Goal: Information Seeking & Learning: Learn about a topic

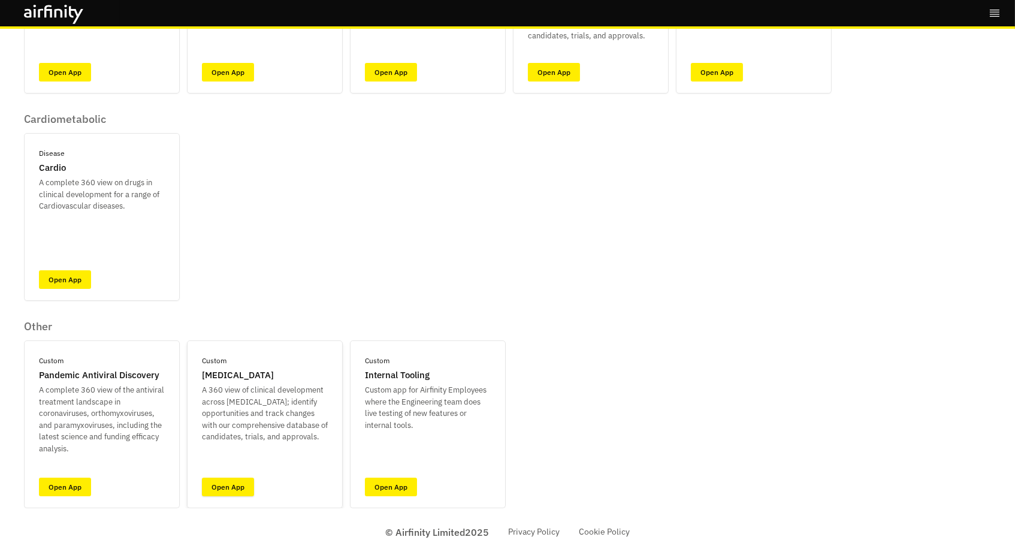
scroll to position [213, 0]
click at [215, 487] on link "Open App" at bounding box center [228, 487] width 52 height 19
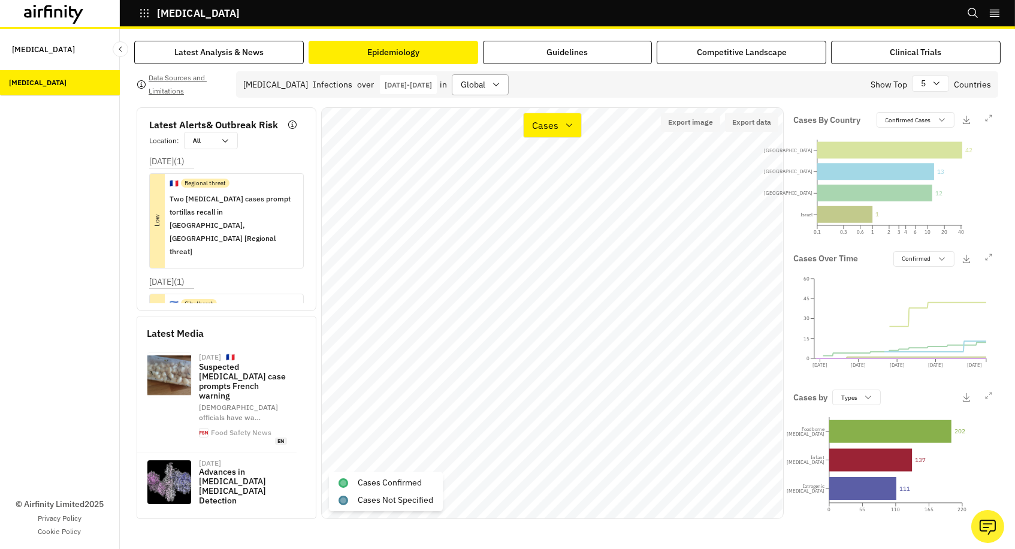
click at [509, 79] on div "global" at bounding box center [480, 84] width 57 height 21
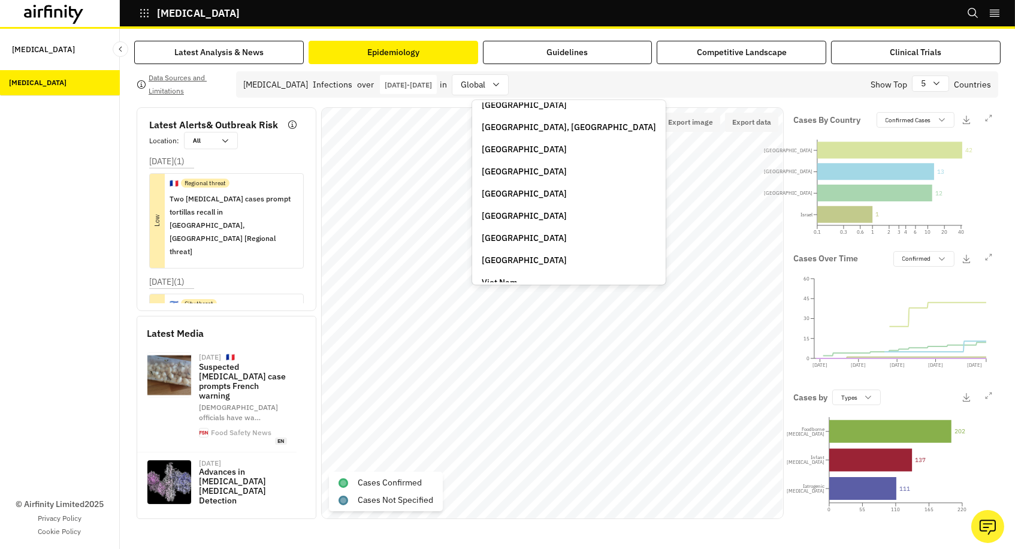
scroll to position [429, 0]
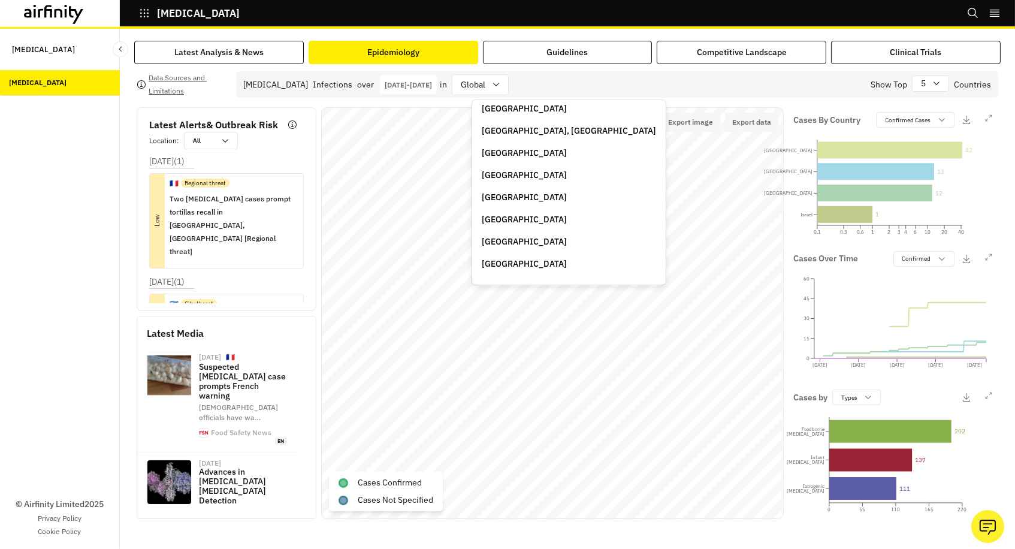
click at [505, 147] on p "[GEOGRAPHIC_DATA]" at bounding box center [524, 153] width 85 height 13
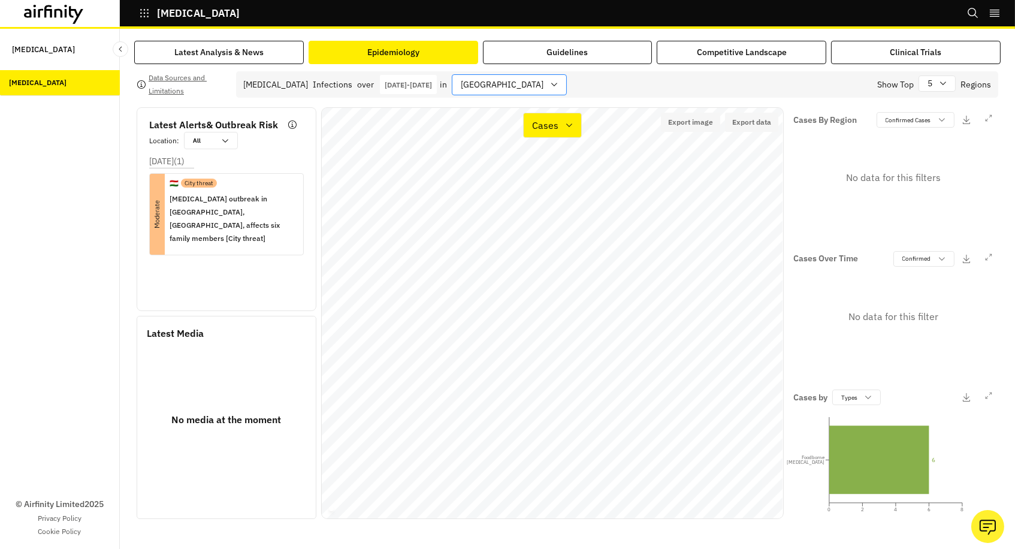
click at [498, 91] on div at bounding box center [502, 84] width 83 height 15
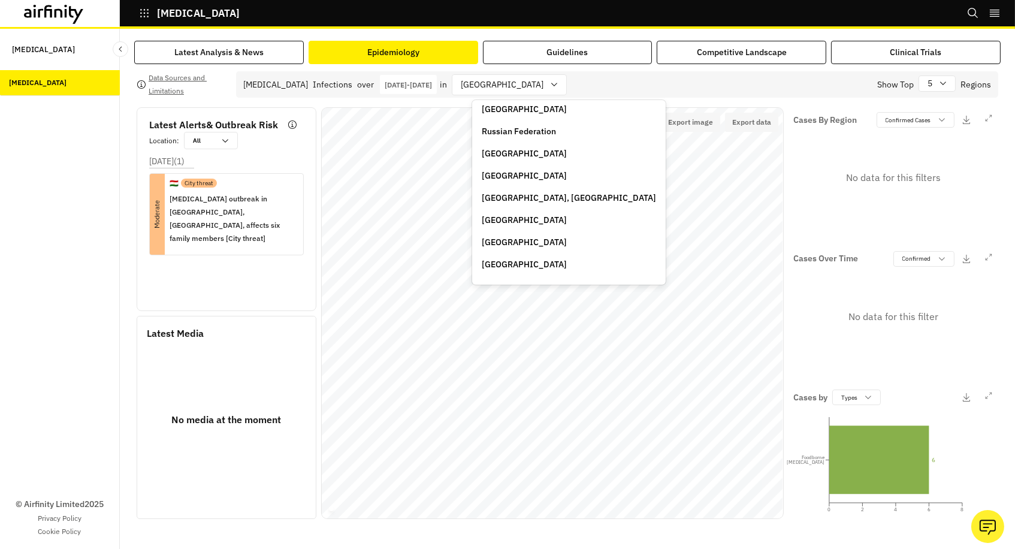
scroll to position [357, 0]
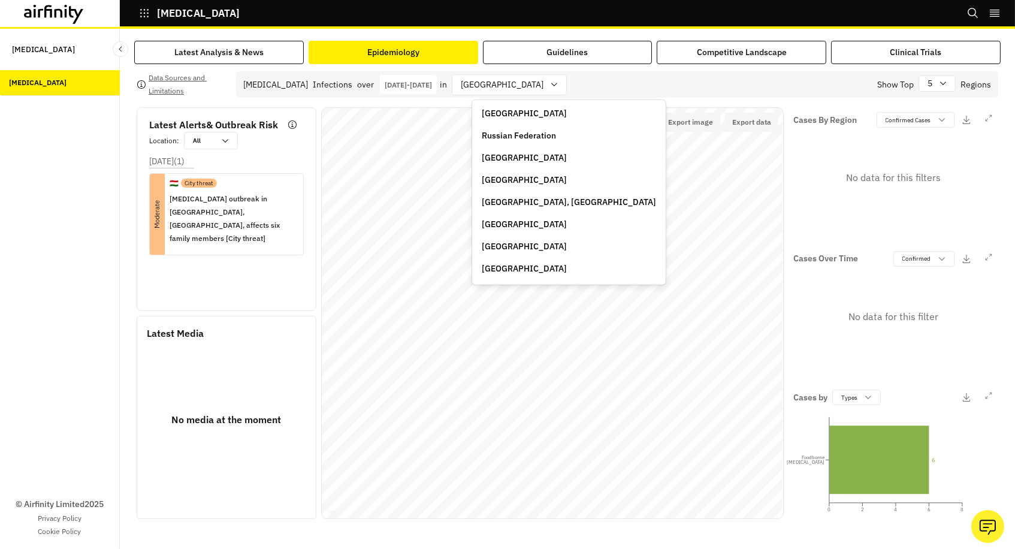
click at [501, 196] on p "[GEOGRAPHIC_DATA], [GEOGRAPHIC_DATA]" at bounding box center [569, 202] width 174 height 13
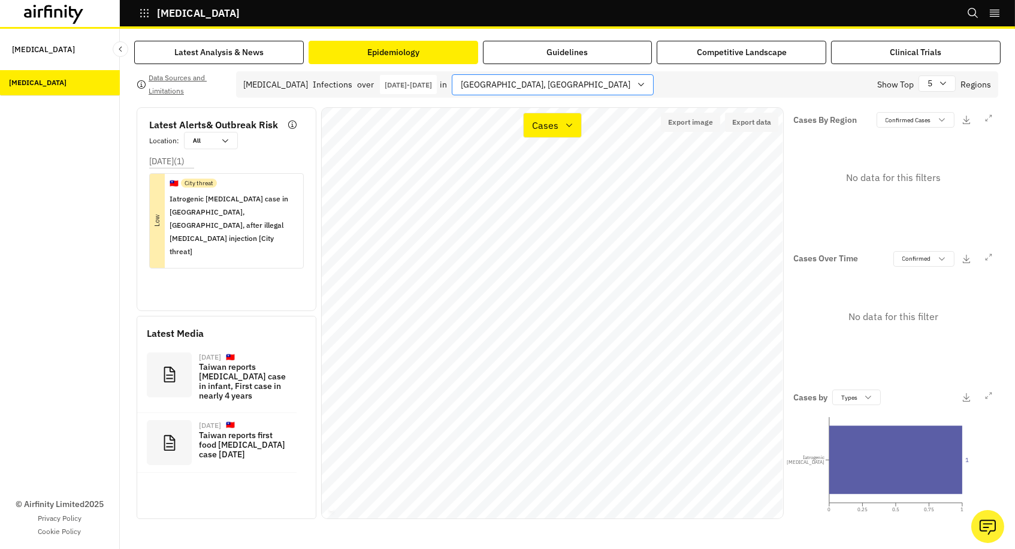
click at [522, 82] on div at bounding box center [546, 84] width 170 height 15
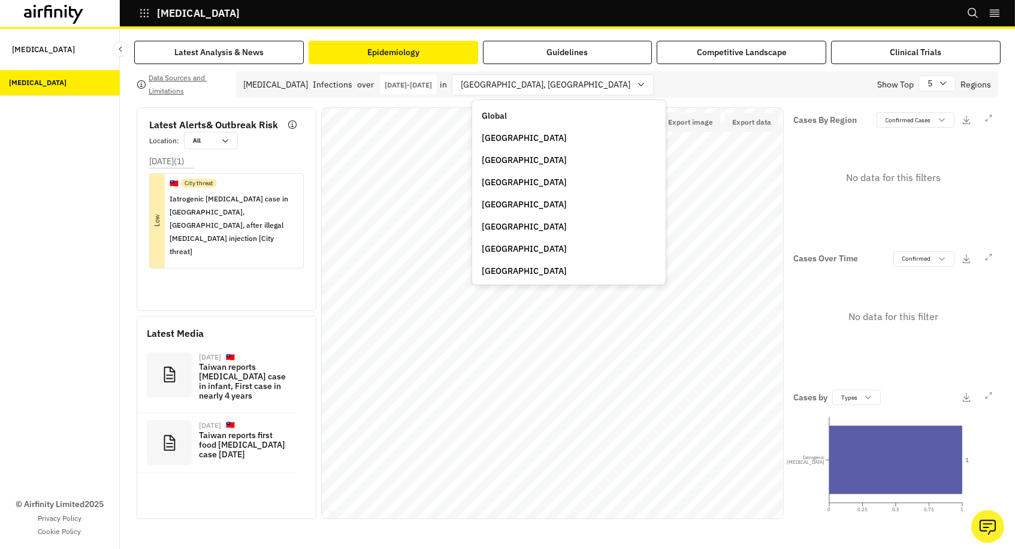
click at [514, 182] on p "[GEOGRAPHIC_DATA]" at bounding box center [524, 182] width 85 height 13
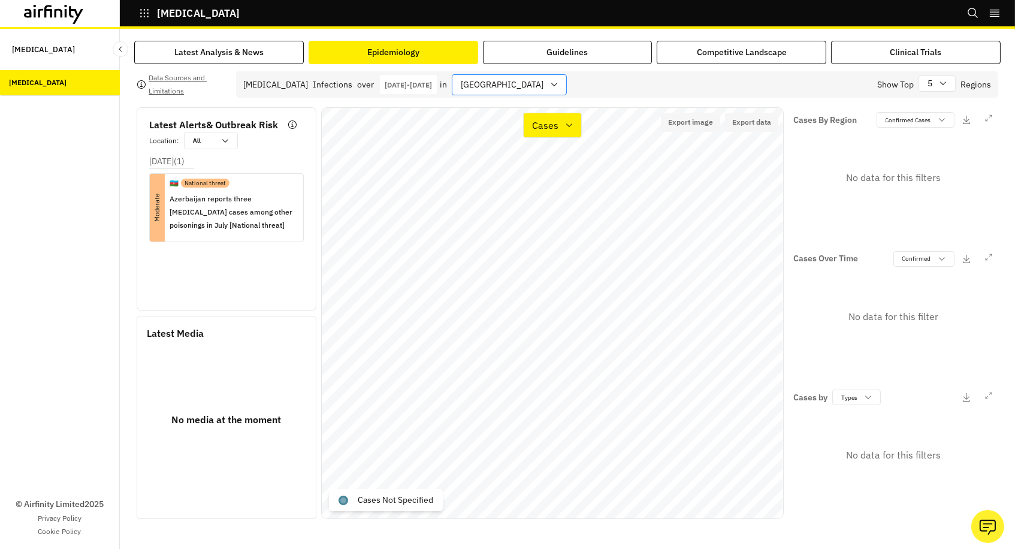
click at [522, 82] on div "[GEOGRAPHIC_DATA]" at bounding box center [501, 85] width 97 height 20
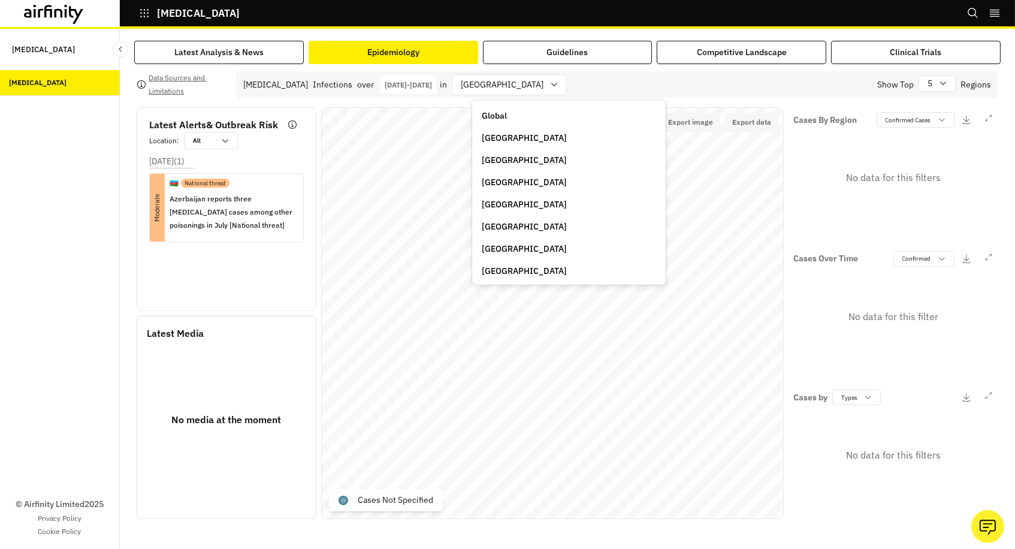
click at [504, 115] on p "Global" at bounding box center [494, 116] width 25 height 13
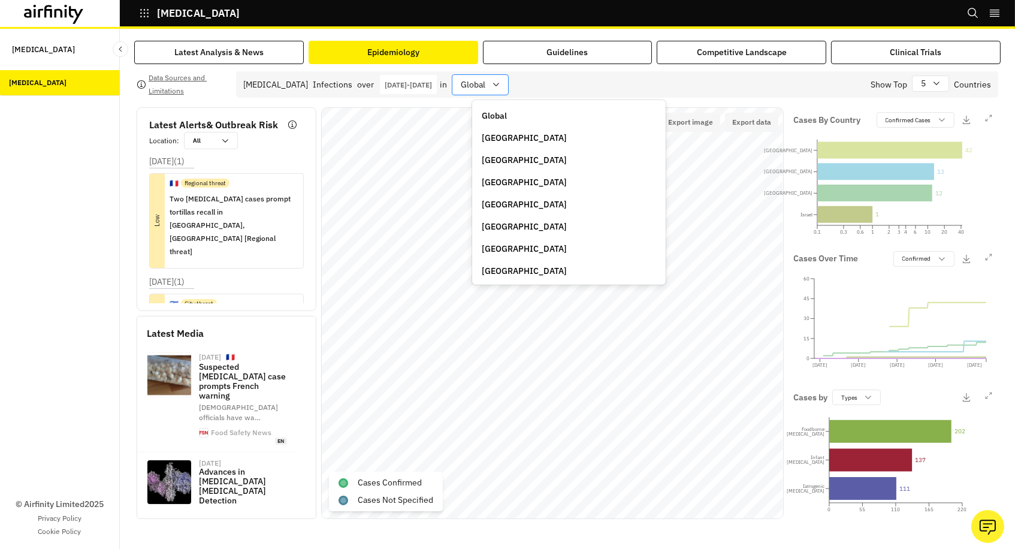
click at [492, 86] on div "global" at bounding box center [472, 85] width 39 height 20
click at [636, 78] on div "Botulism Infections over Jan 1st 2025 - Sep 30th 2025 01/01/2025 Navigate forwa…" at bounding box center [617, 84] width 762 height 26
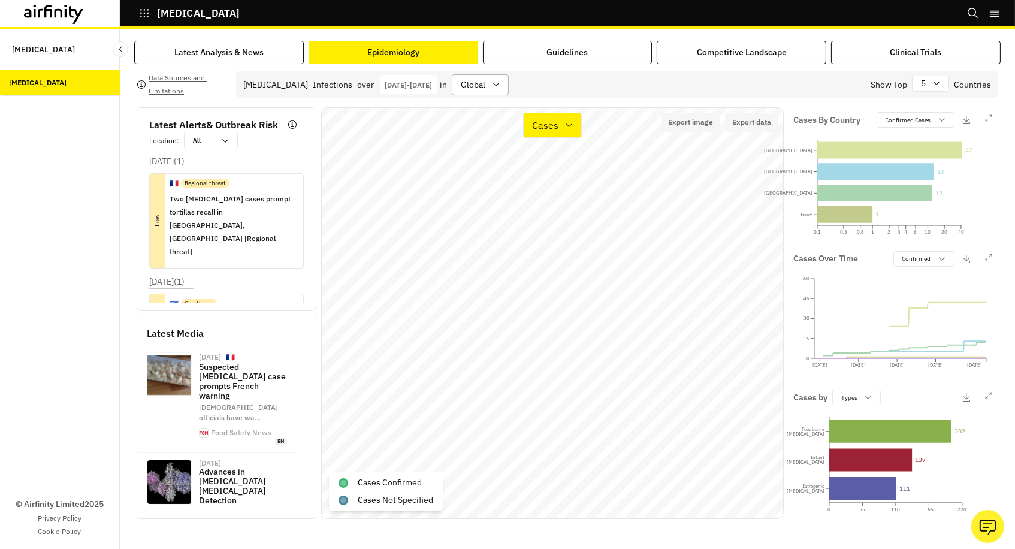
click at [492, 86] on div "global" at bounding box center [472, 85] width 39 height 20
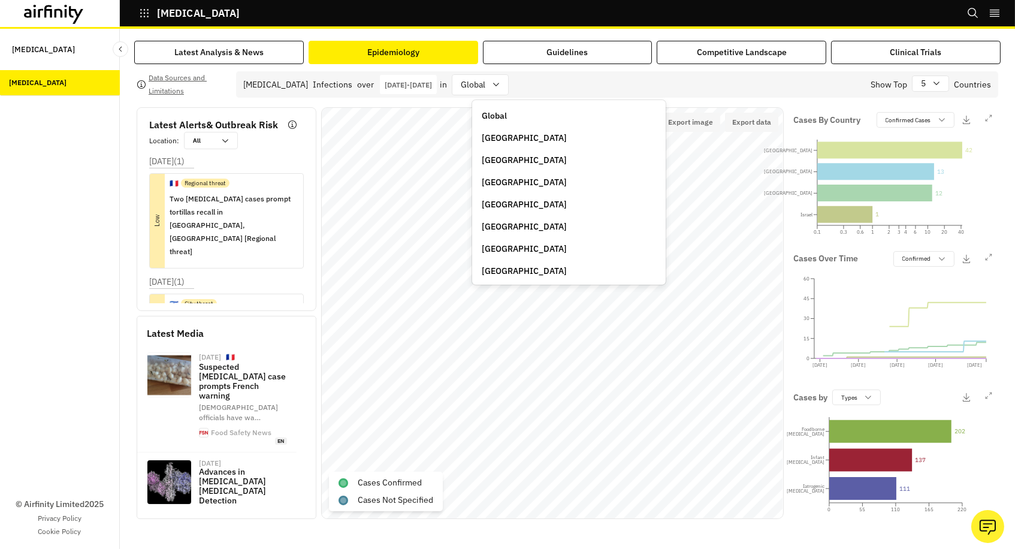
click at [509, 207] on p "Belarus" at bounding box center [524, 204] width 85 height 13
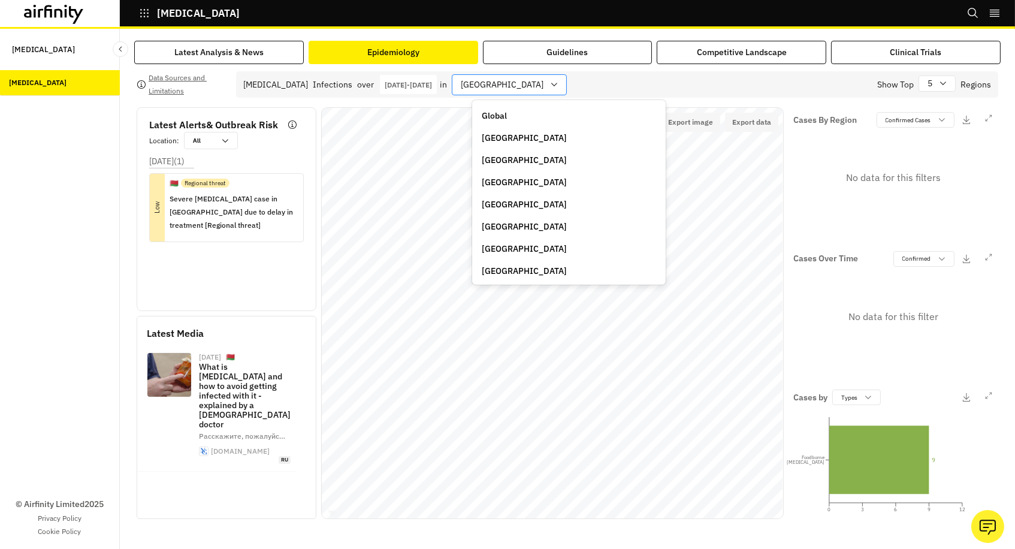
click at [513, 82] on div "Belarus" at bounding box center [501, 85] width 97 height 20
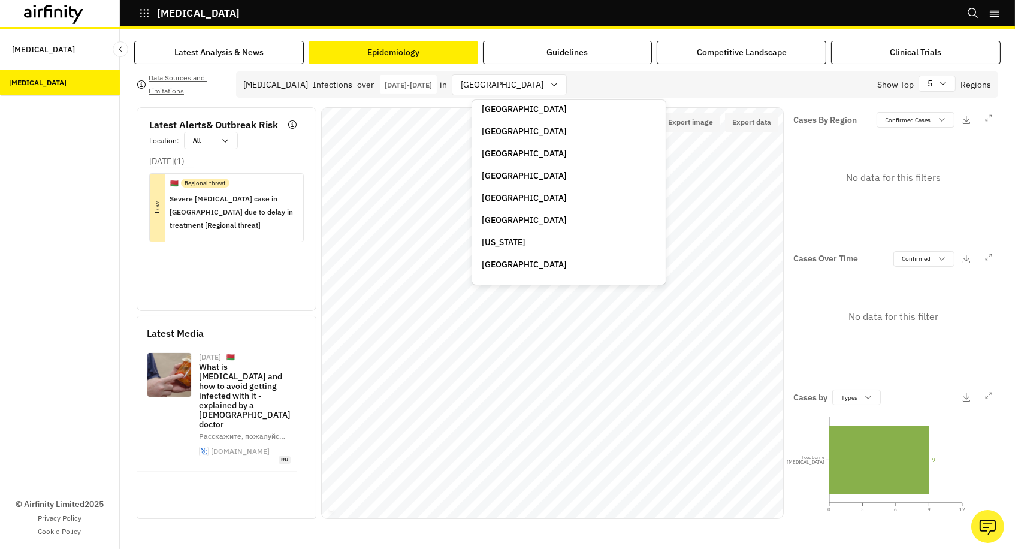
scroll to position [89, 0]
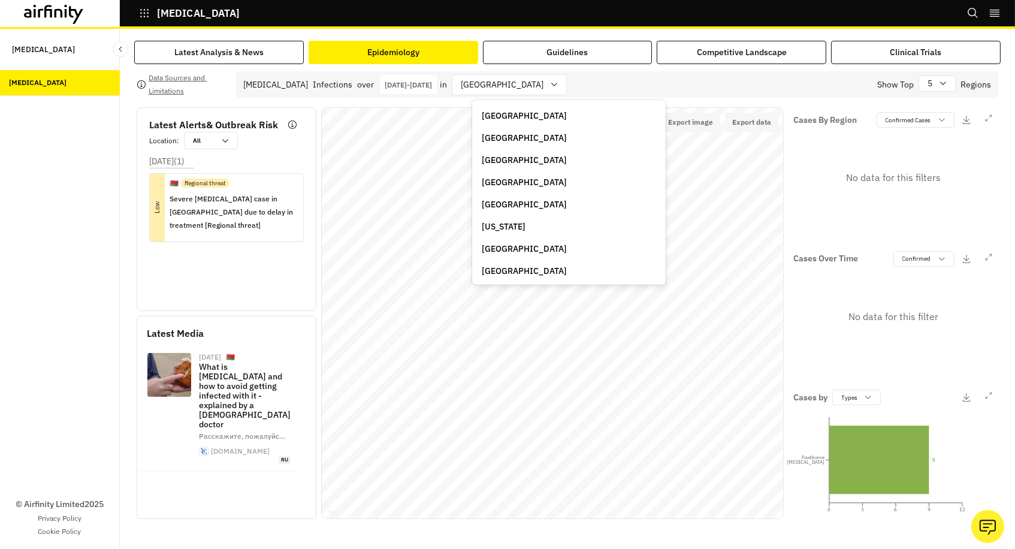
click at [502, 221] on p "Georgia" at bounding box center [504, 227] width 44 height 13
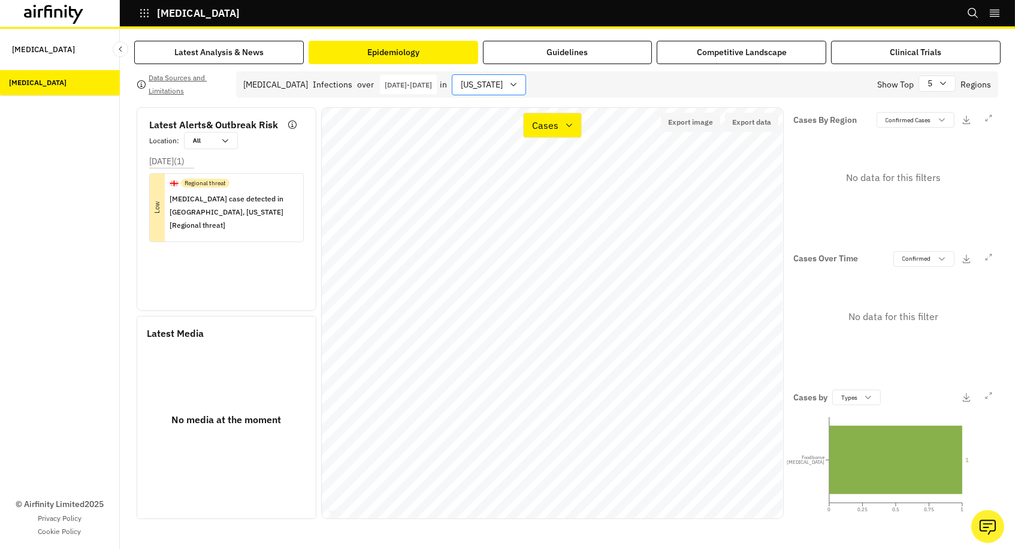
click at [509, 88] on div "Georgia" at bounding box center [481, 85] width 56 height 20
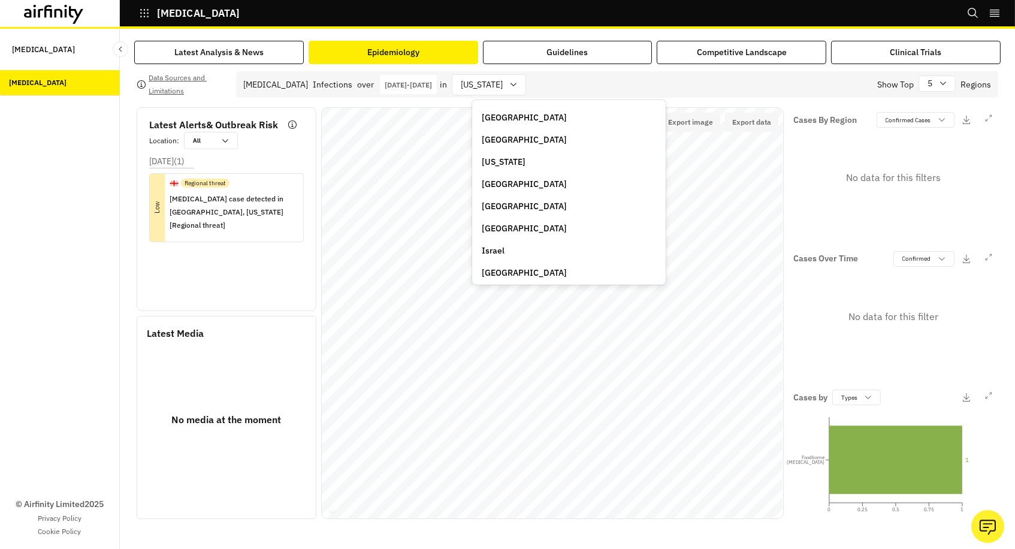
scroll to position [158, 0]
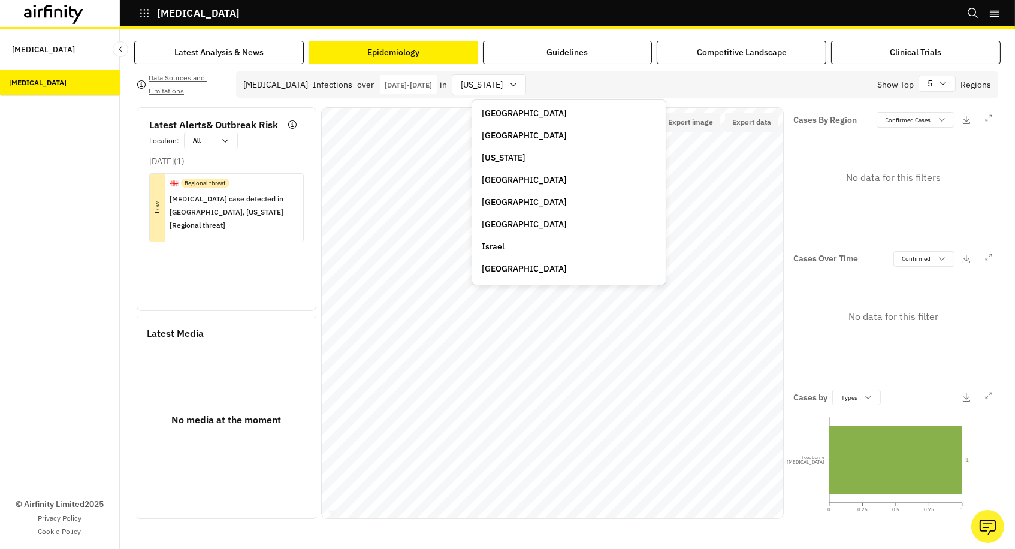
click at [503, 219] on p "Hungary" at bounding box center [524, 224] width 85 height 13
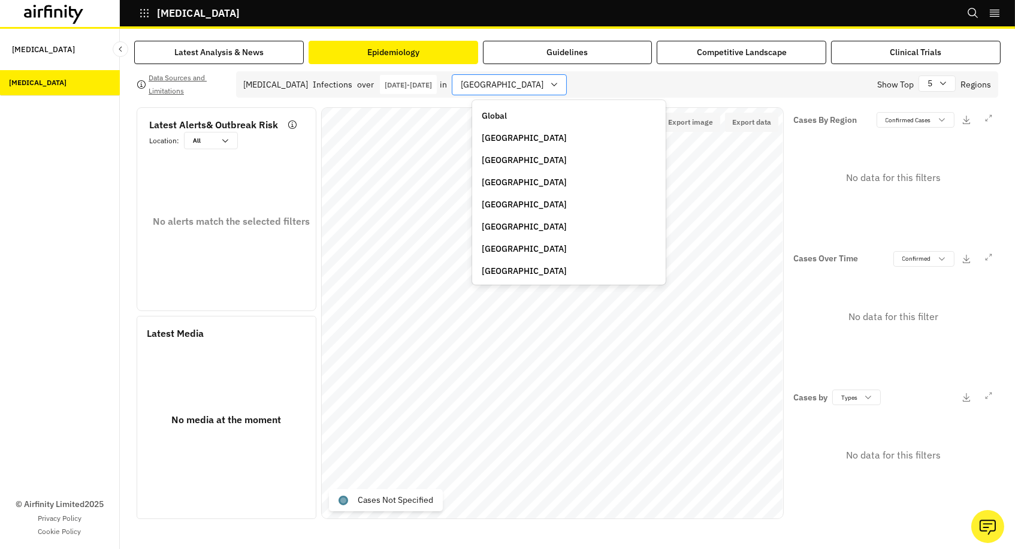
click at [510, 86] on div at bounding box center [502, 84] width 83 height 15
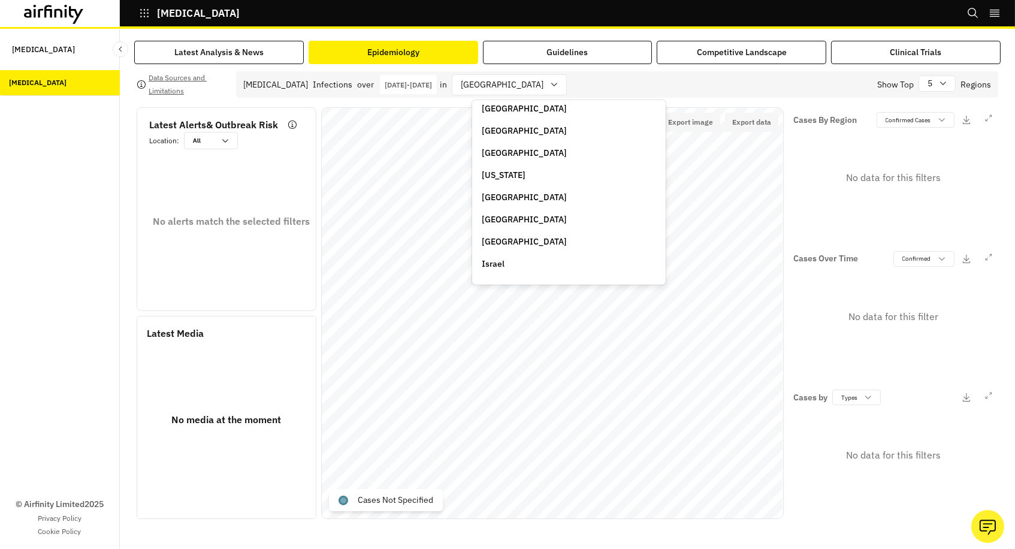
scroll to position [141, 0]
click at [495, 185] on div "Germany" at bounding box center [569, 196] width 189 height 22
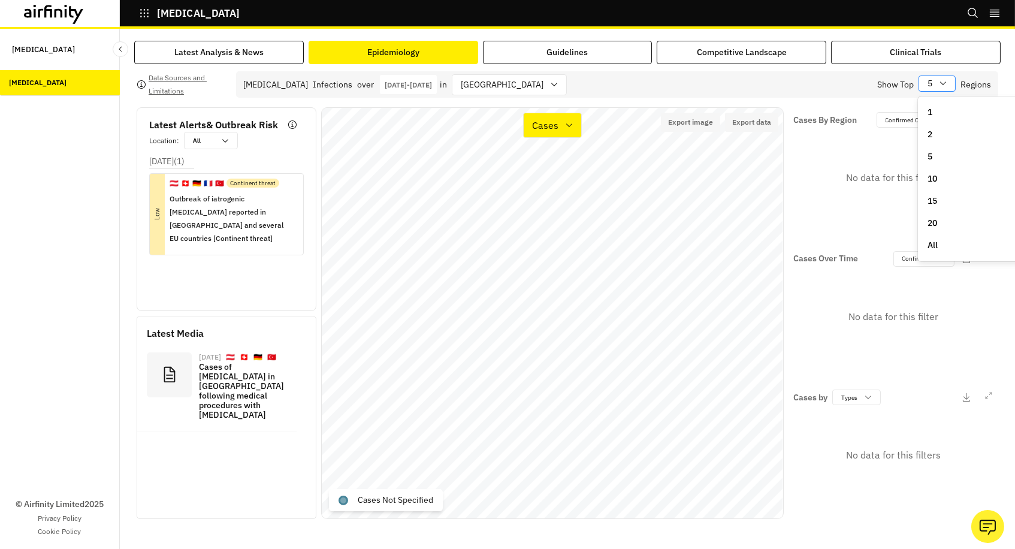
click at [943, 87] on icon at bounding box center [944, 84] width 10 height 10
click at [937, 239] on p "All" at bounding box center [933, 245] width 10 height 13
click at [918, 261] on p "Confirmed" at bounding box center [917, 258] width 29 height 9
click at [920, 302] on p "Suspected" at bounding box center [917, 304] width 30 height 9
click at [917, 257] on p "Suspected" at bounding box center [917, 258] width 29 height 9
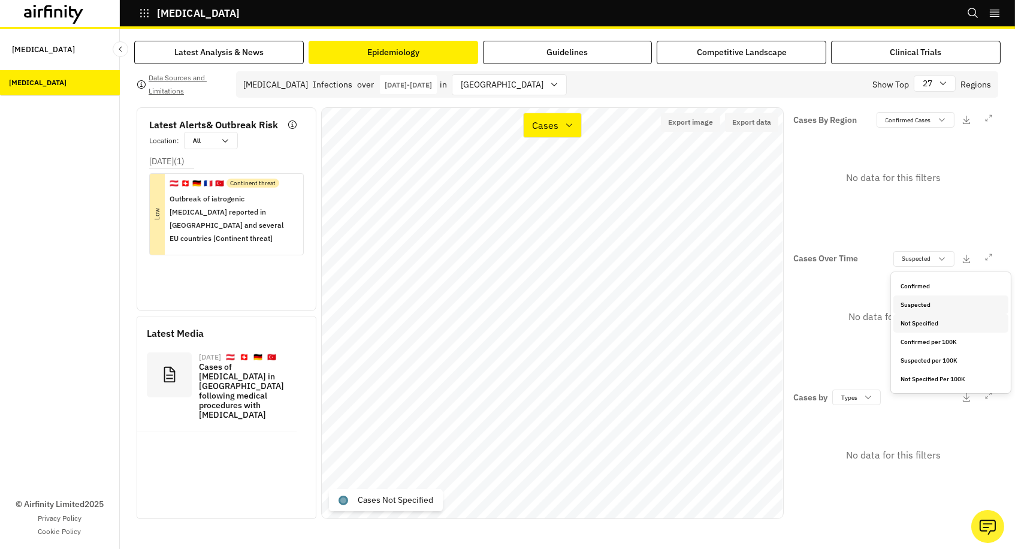
click at [912, 322] on p "Not Specified" at bounding box center [920, 323] width 38 height 9
click at [909, 122] on p "Confirmed Cases" at bounding box center [909, 120] width 46 height 9
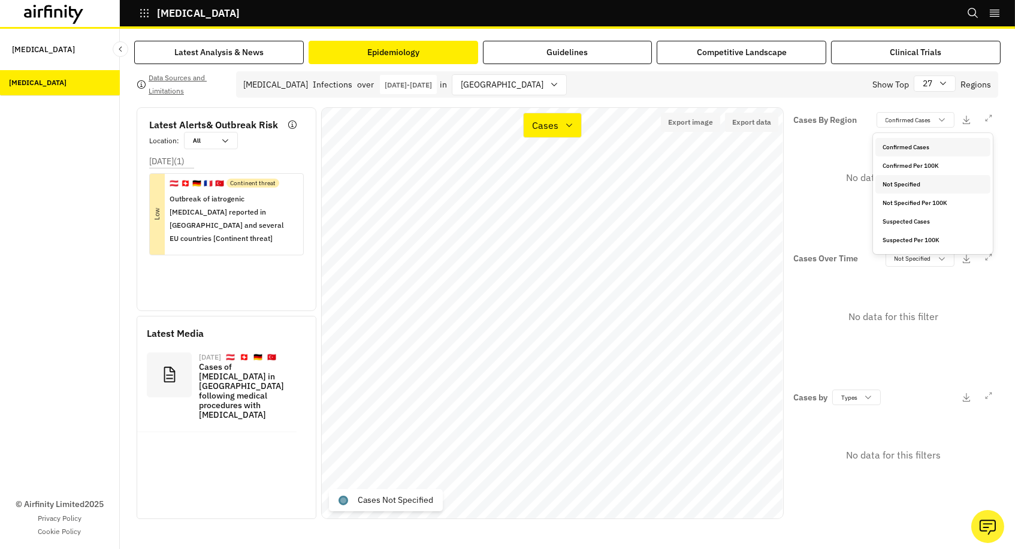
click at [902, 185] on p "Not Specified" at bounding box center [902, 184] width 38 height 9
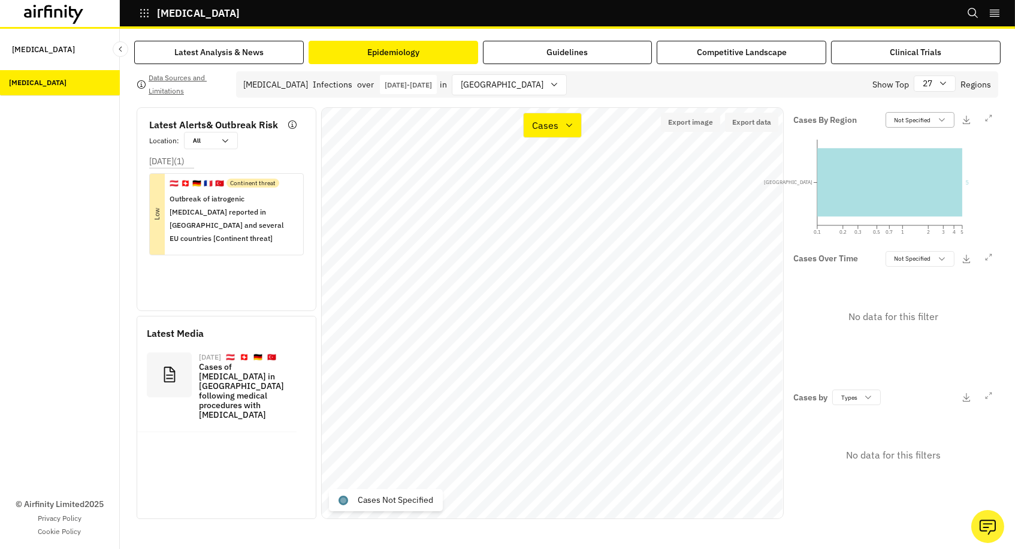
click at [906, 119] on p "Not Specified" at bounding box center [913, 120] width 37 height 9
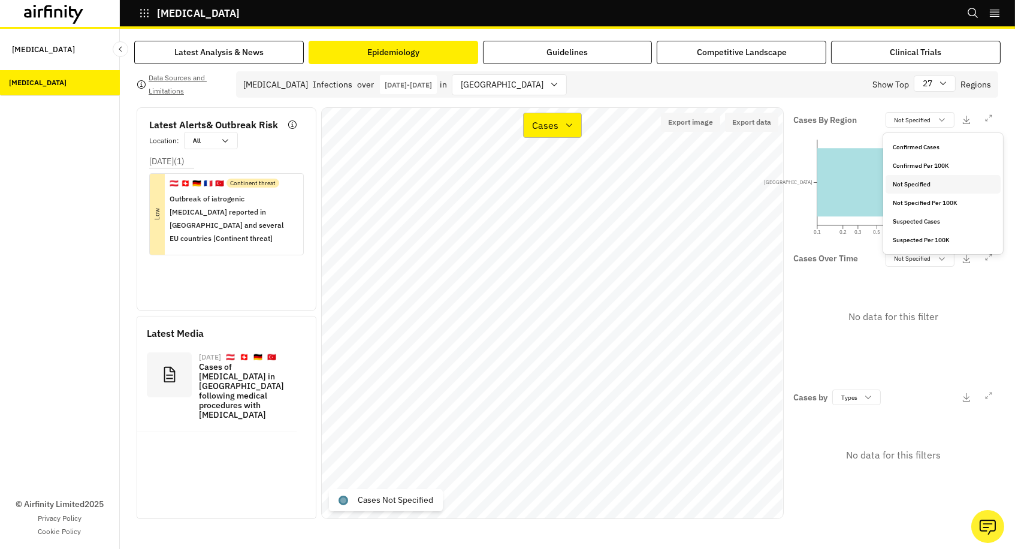
click at [542, 124] on p "Cases" at bounding box center [545, 125] width 26 height 14
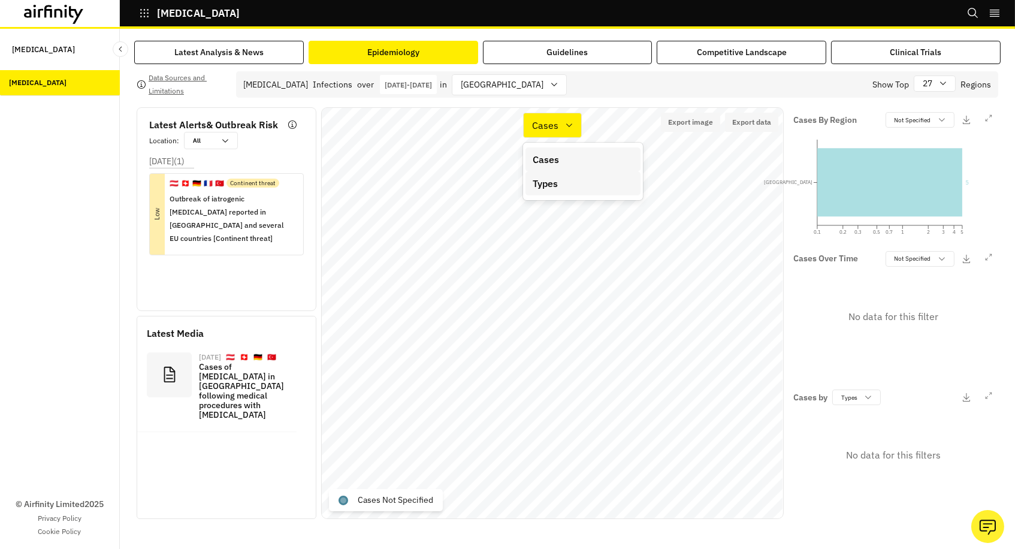
click at [556, 189] on p "Types" at bounding box center [545, 183] width 25 height 14
click at [553, 113] on div "Types" at bounding box center [553, 125] width 58 height 25
click at [539, 165] on p "Cases" at bounding box center [546, 159] width 26 height 14
click at [896, 257] on p "Not Specified" at bounding box center [913, 258] width 37 height 9
click at [899, 324] on p "Not Specified" at bounding box center [912, 323] width 38 height 9
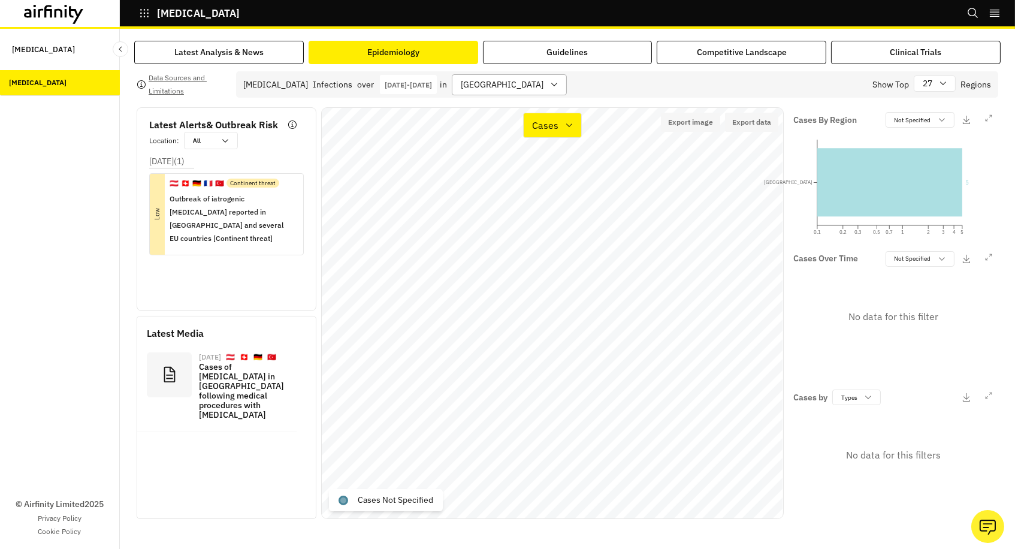
click at [550, 82] on icon at bounding box center [555, 85] width 10 height 10
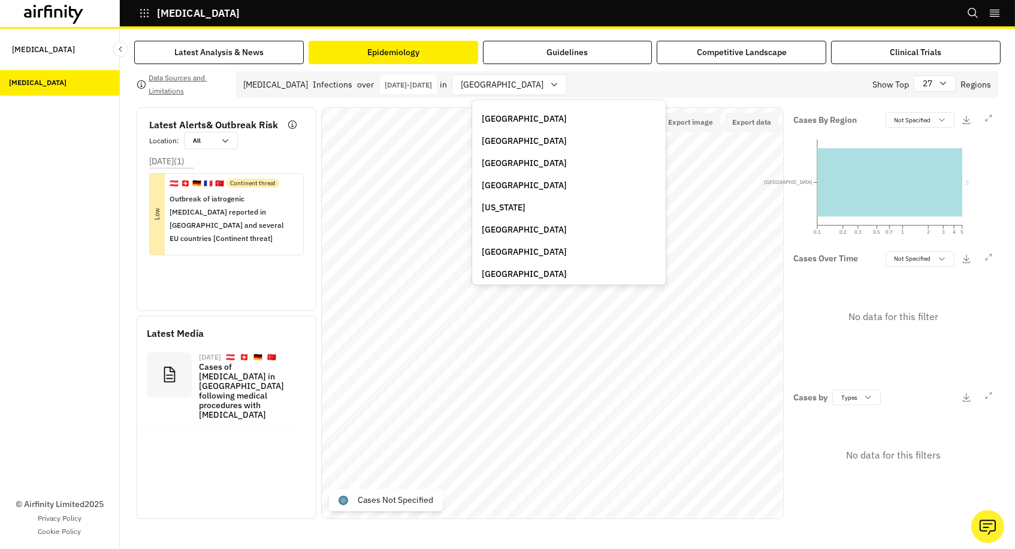
scroll to position [110, 0]
click at [496, 201] on p "Georgia" at bounding box center [504, 206] width 44 height 13
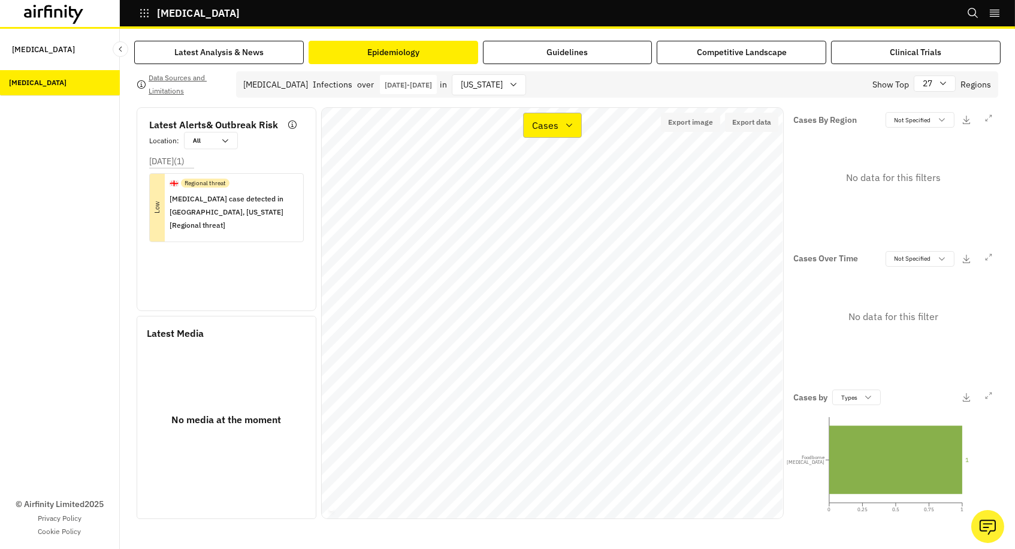
click at [571, 125] on icon at bounding box center [569, 125] width 6 height 4
click at [552, 186] on p "Types" at bounding box center [545, 183] width 25 height 14
click at [559, 126] on div "Types" at bounding box center [544, 125] width 40 height 17
click at [559, 157] on p "Cases" at bounding box center [546, 159] width 26 height 14
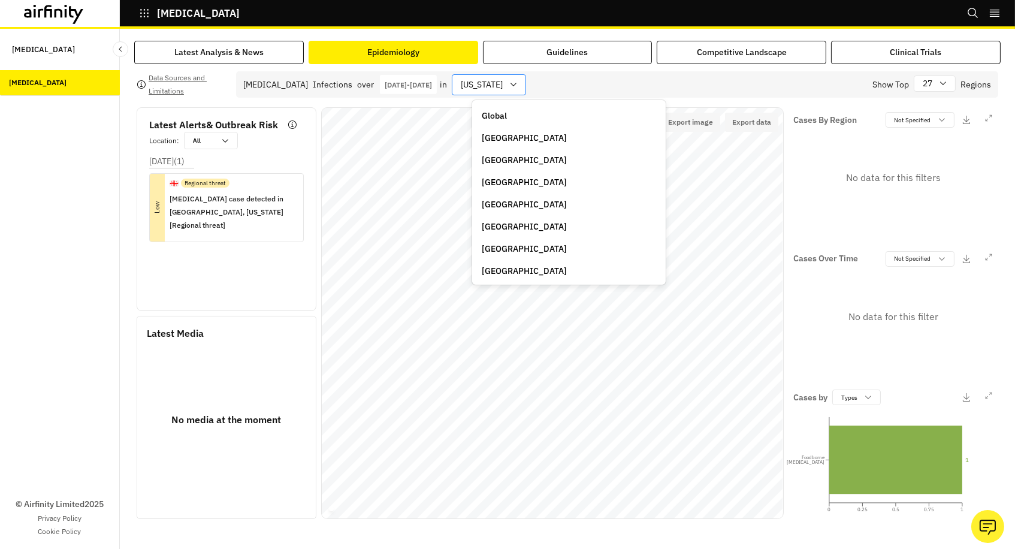
click at [509, 80] on div "Georgia" at bounding box center [481, 85] width 56 height 20
click at [503, 157] on p "China" at bounding box center [524, 161] width 85 height 13
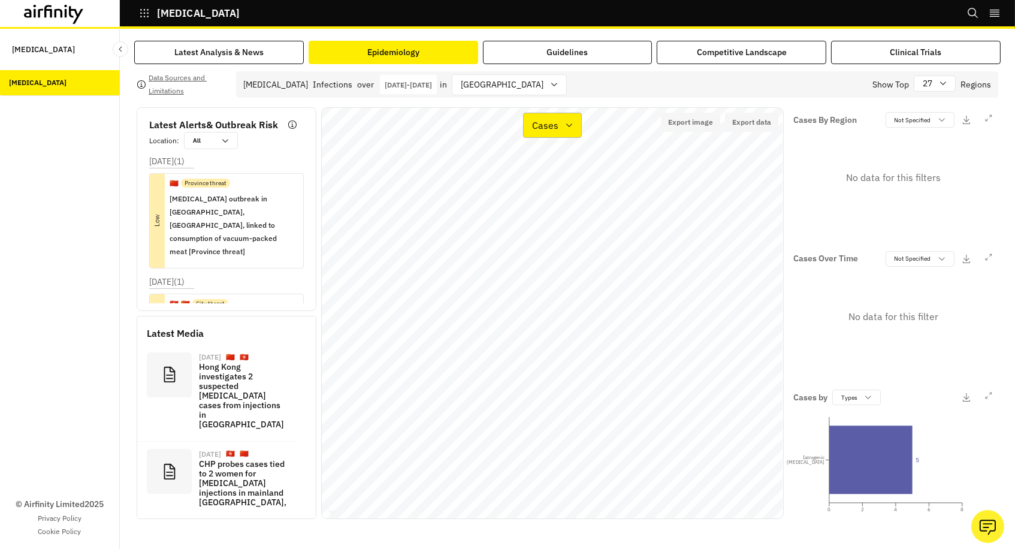
click at [556, 125] on p "Cases" at bounding box center [545, 125] width 26 height 14
click at [557, 184] on p "Types" at bounding box center [545, 183] width 25 height 14
click at [544, 120] on p "Types" at bounding box center [545, 125] width 25 height 14
click at [552, 161] on p "Cases" at bounding box center [546, 159] width 26 height 14
click at [562, 126] on div "Cases" at bounding box center [544, 125] width 41 height 17
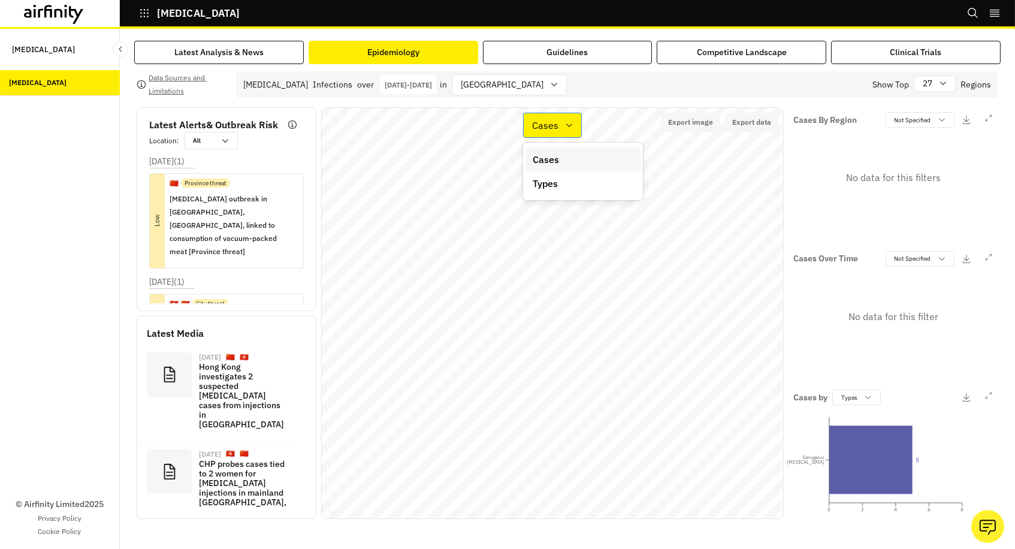
click at [563, 125] on div "Cases" at bounding box center [544, 125] width 41 height 17
click at [569, 127] on icon at bounding box center [570, 125] width 10 height 10
click at [558, 125] on p "Cases" at bounding box center [545, 125] width 26 height 14
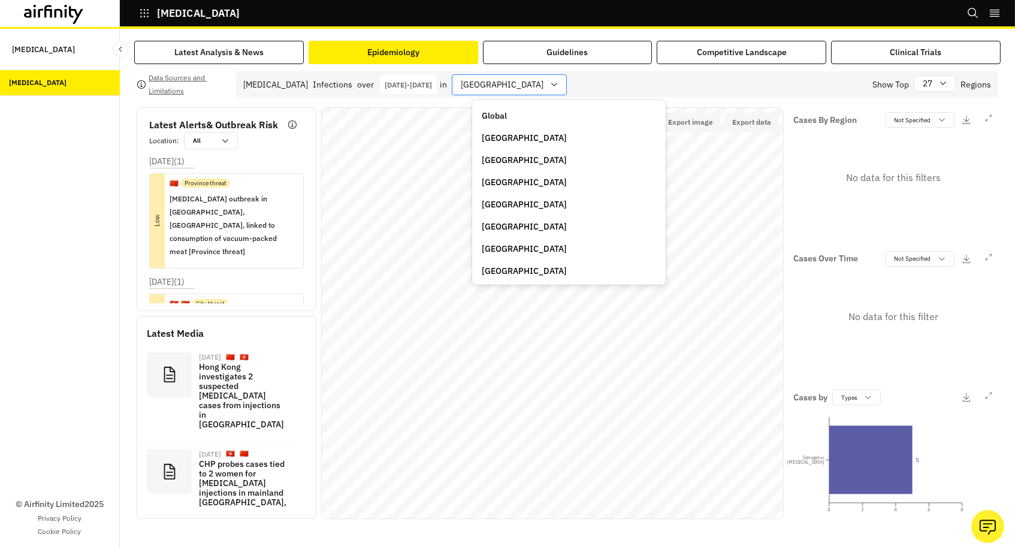
click at [522, 89] on div "China" at bounding box center [509, 84] width 115 height 21
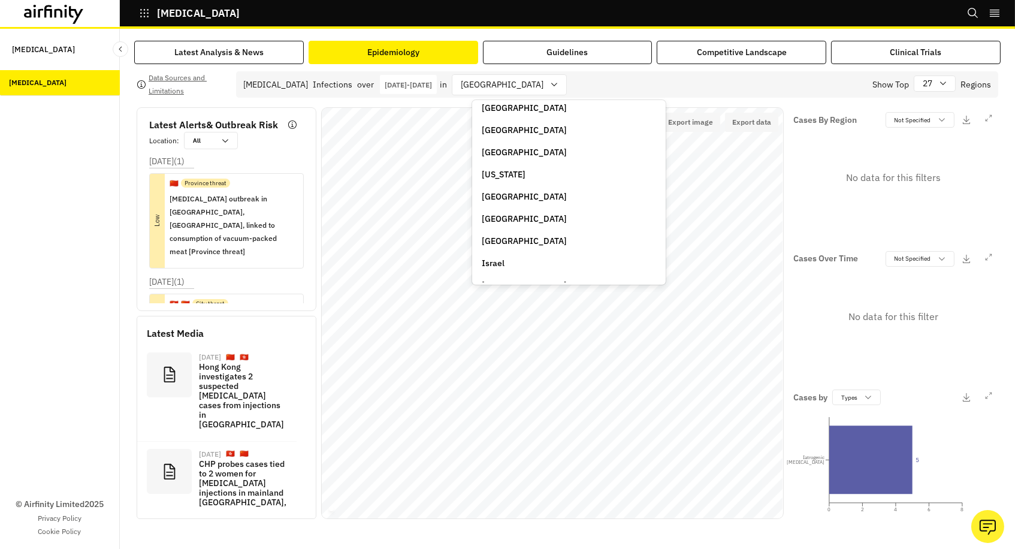
click at [506, 214] on p "Hong Kong" at bounding box center [524, 219] width 85 height 13
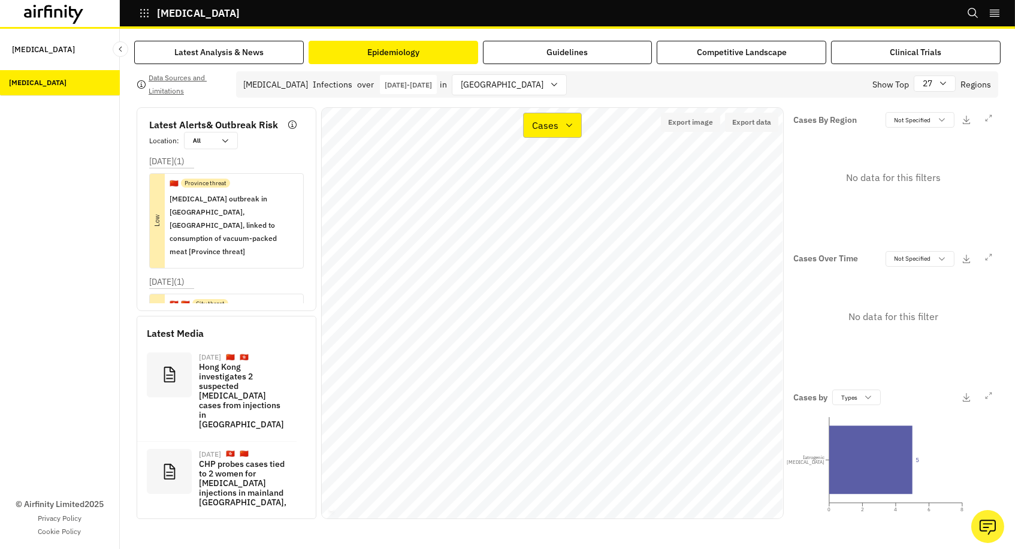
click at [545, 119] on p "Cases" at bounding box center [545, 125] width 26 height 14
click at [539, 186] on p "Types" at bounding box center [545, 183] width 25 height 14
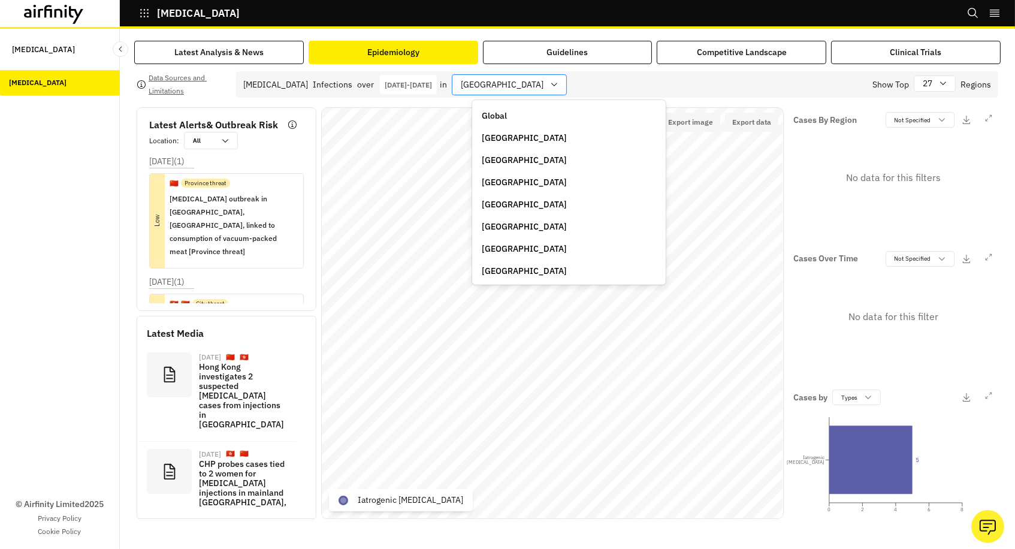
click at [506, 81] on div "China" at bounding box center [501, 85] width 97 height 20
click at [489, 175] on p "Israel" at bounding box center [493, 181] width 23 height 13
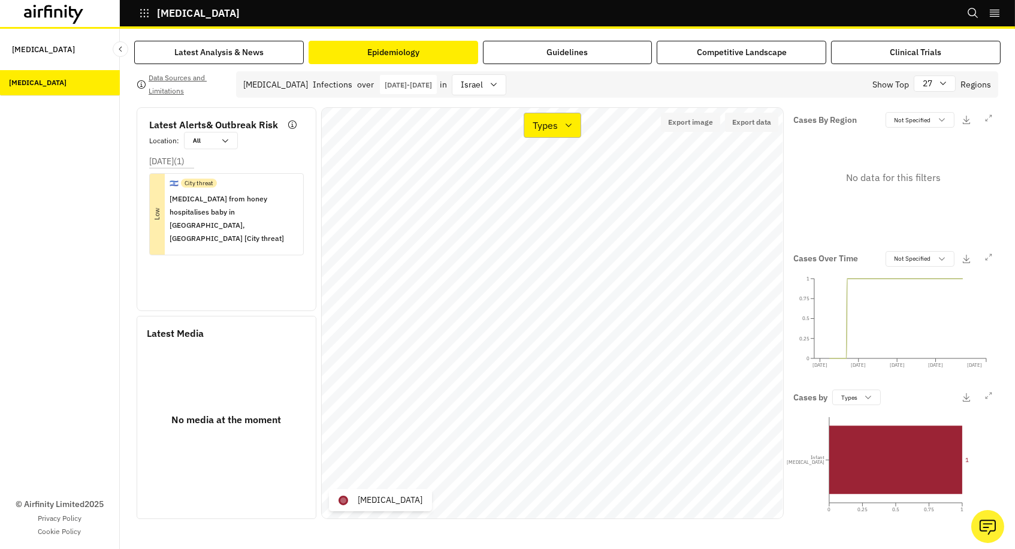
click at [542, 122] on p "Types" at bounding box center [545, 125] width 25 height 14
click at [556, 160] on p "Cases" at bounding box center [546, 159] width 26 height 14
click at [552, 129] on p "Cases" at bounding box center [545, 125] width 26 height 14
click at [547, 187] on p "Types" at bounding box center [545, 183] width 25 height 14
click at [552, 126] on p "Types" at bounding box center [545, 125] width 25 height 14
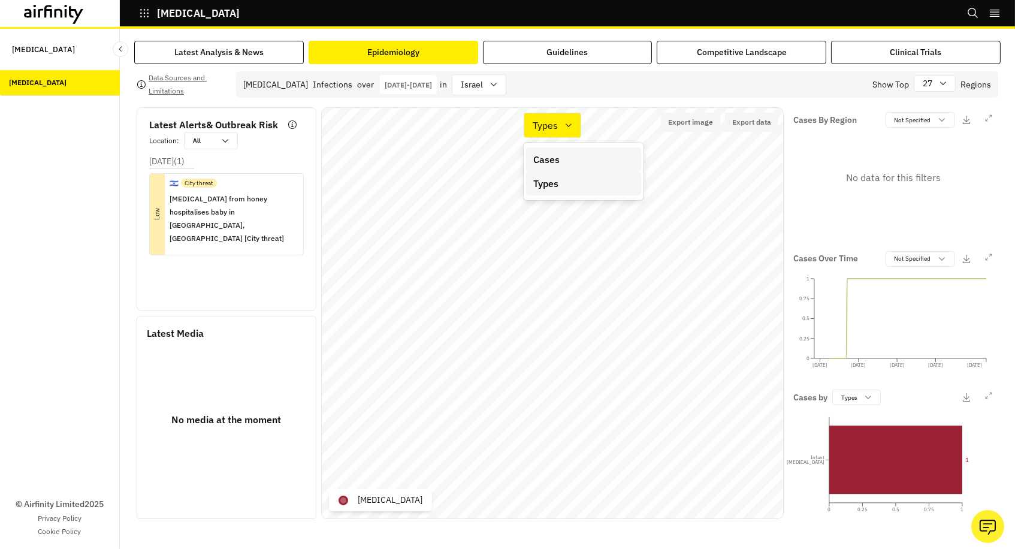
click at [552, 161] on p "Cases" at bounding box center [546, 159] width 26 height 14
click at [572, 131] on div "Cases" at bounding box center [552, 125] width 59 height 25
click at [556, 159] on p "Cases" at bounding box center [546, 159] width 26 height 14
click at [507, 86] on div "Israel" at bounding box center [479, 84] width 55 height 21
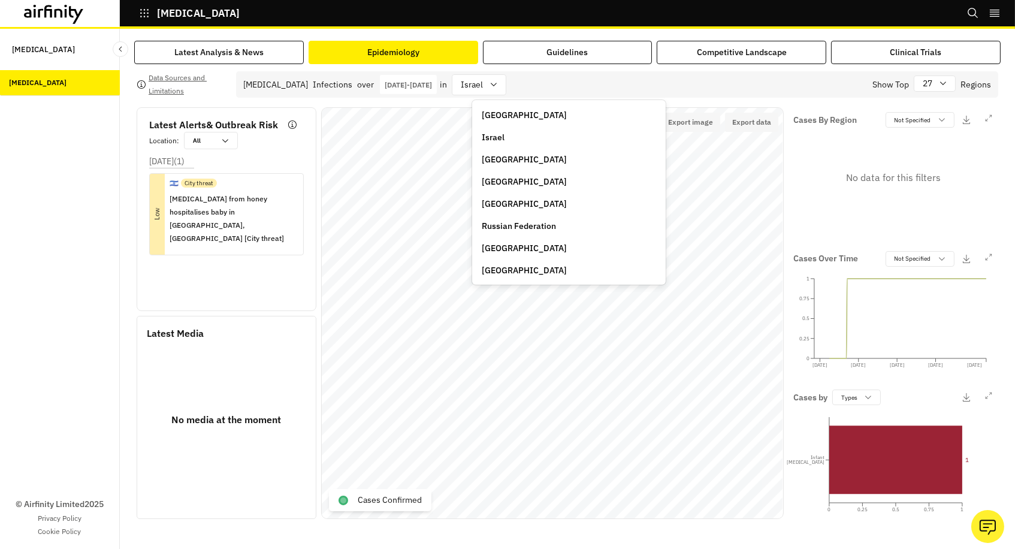
scroll to position [273, 0]
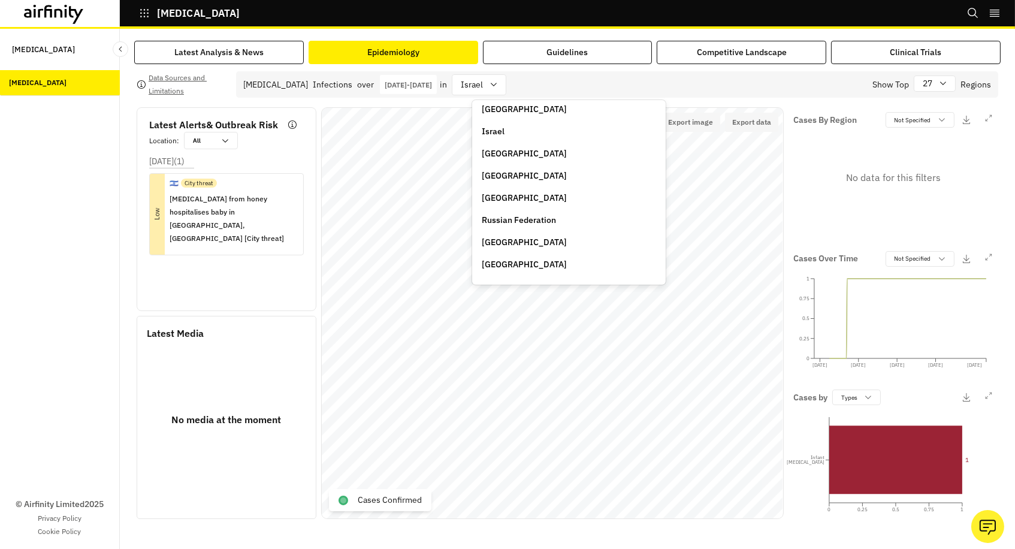
click at [505, 214] on p "Russian Federation" at bounding box center [519, 220] width 74 height 13
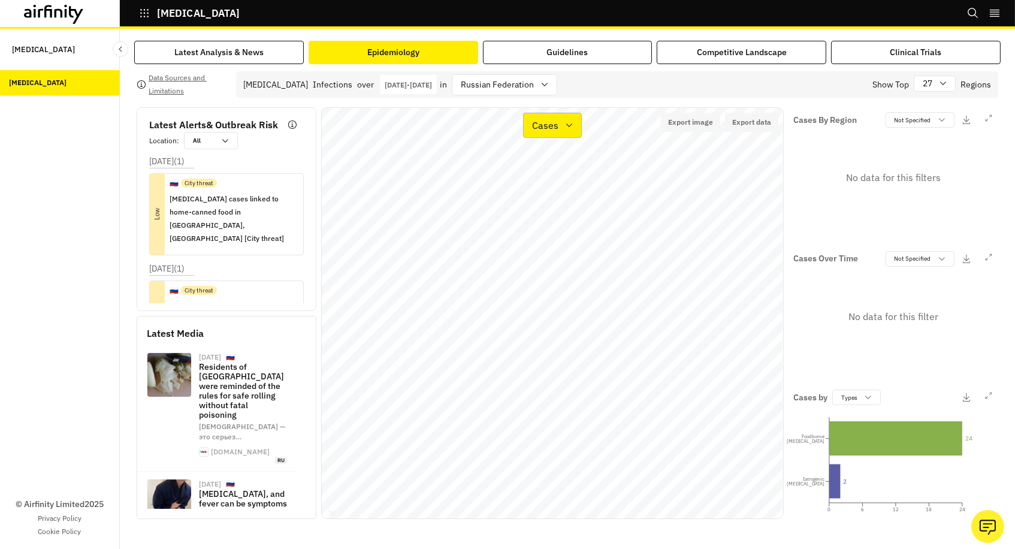
click at [553, 119] on p "Cases" at bounding box center [545, 125] width 26 height 14
click at [546, 190] on div "Types" at bounding box center [583, 183] width 115 height 24
click at [529, 79] on div at bounding box center [497, 84] width 73 height 15
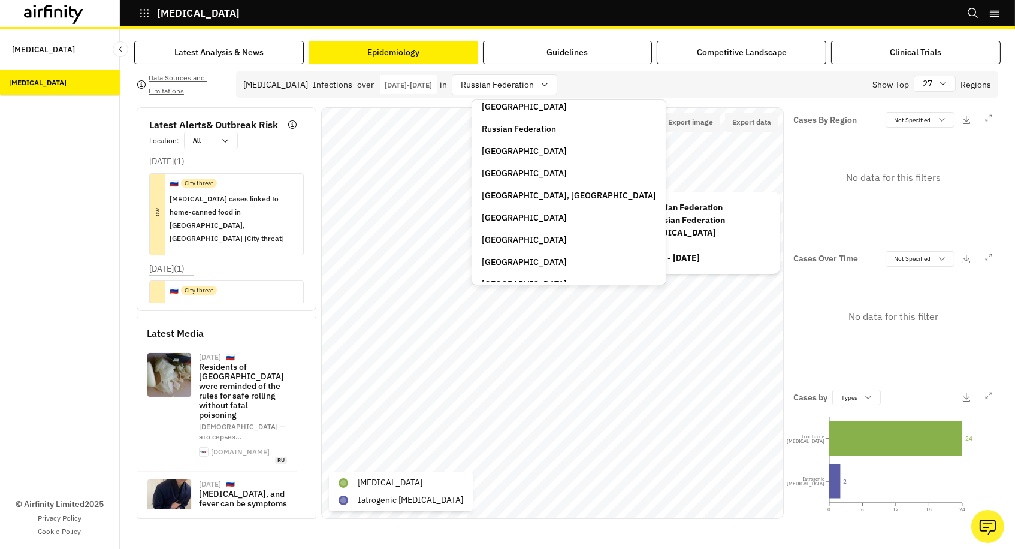
scroll to position [370, 0]
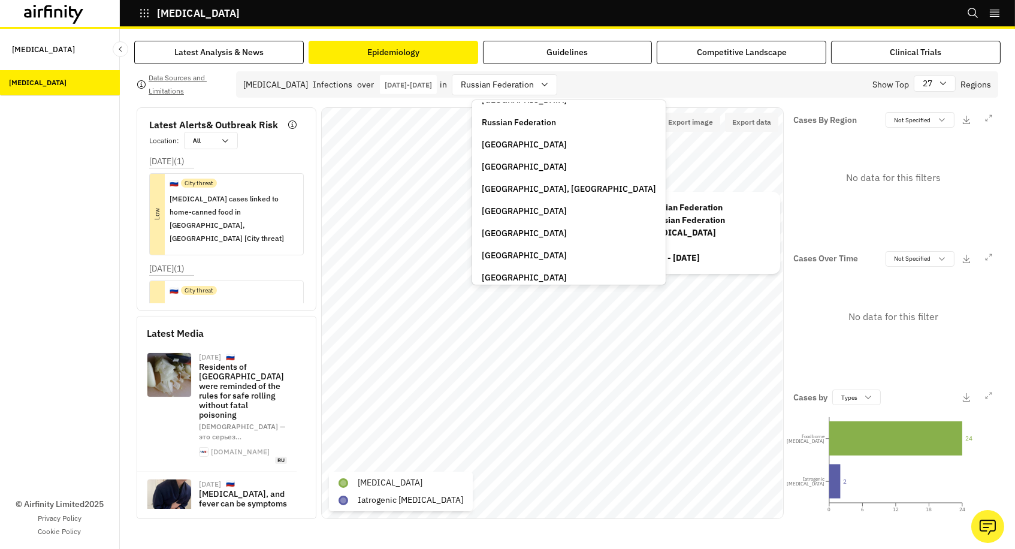
click at [505, 183] on p "Taiwan, Province of China" at bounding box center [569, 189] width 174 height 13
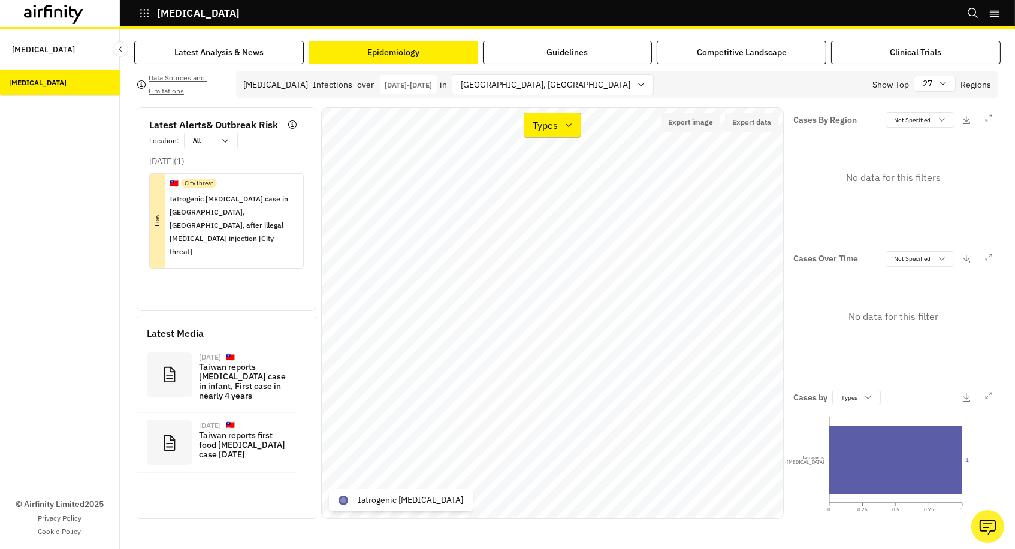
click at [550, 122] on p "Types" at bounding box center [545, 125] width 25 height 14
click at [563, 158] on div "Cases" at bounding box center [583, 159] width 101 height 14
click at [562, 125] on div "Cases" at bounding box center [544, 125] width 41 height 17
click at [546, 185] on p "Types" at bounding box center [545, 183] width 25 height 14
click at [557, 124] on p "Types" at bounding box center [545, 125] width 25 height 14
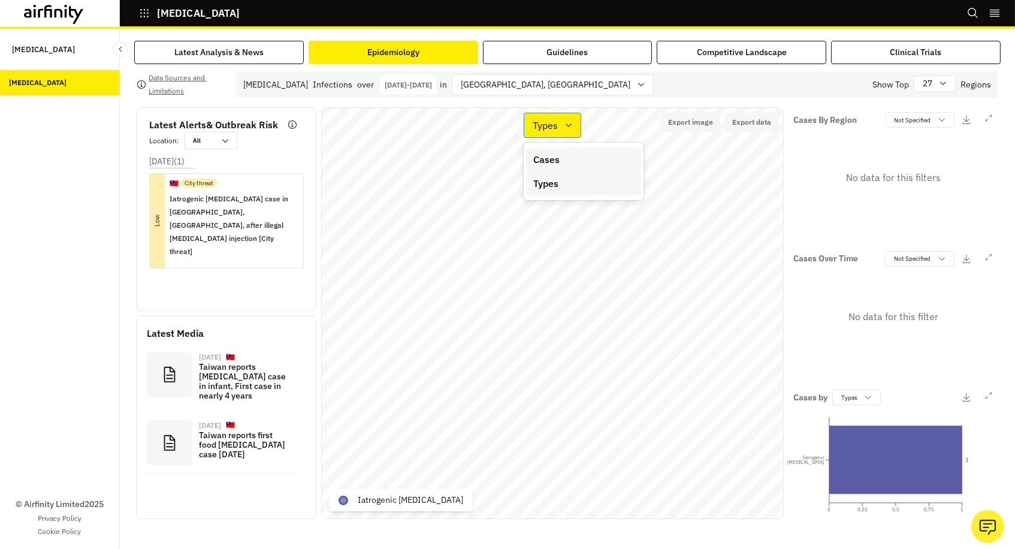
click at [550, 119] on p "Types" at bounding box center [545, 125] width 25 height 14
click at [527, 94] on div "Taiwan, Province of China" at bounding box center [553, 84] width 202 height 21
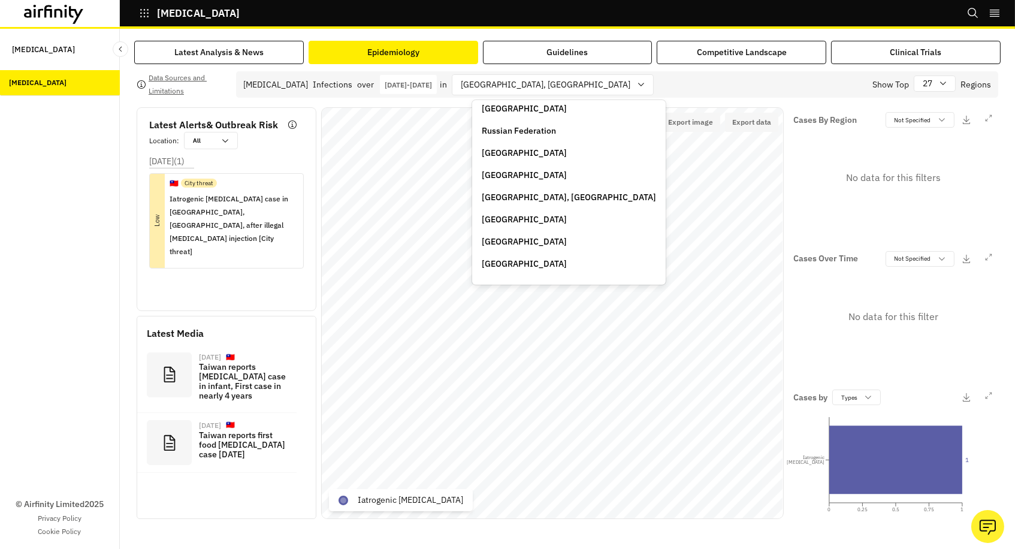
scroll to position [358, 0]
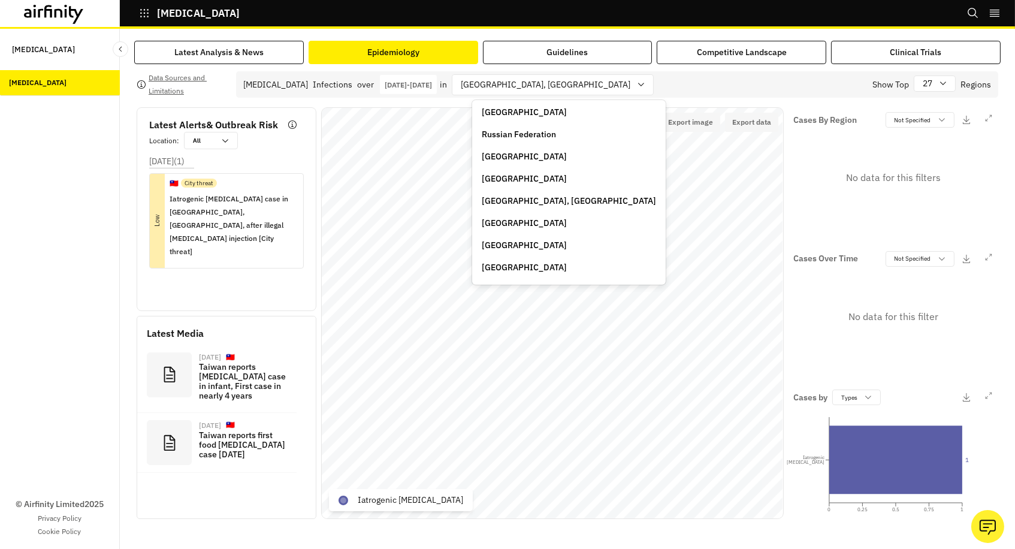
click at [497, 217] on p "Tajikistan" at bounding box center [524, 223] width 85 height 13
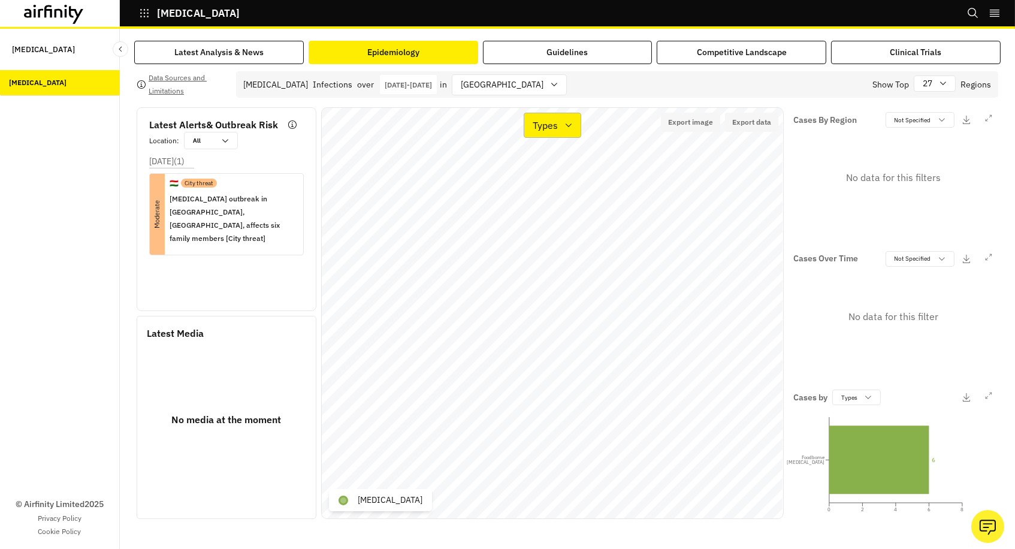
click at [551, 125] on p "Types" at bounding box center [545, 125] width 25 height 14
click at [556, 159] on p "Cases" at bounding box center [546, 159] width 26 height 14
click at [557, 125] on p "Cases" at bounding box center [545, 125] width 26 height 14
click at [554, 179] on p "Types" at bounding box center [545, 183] width 25 height 14
click at [545, 126] on p "Types" at bounding box center [545, 125] width 25 height 14
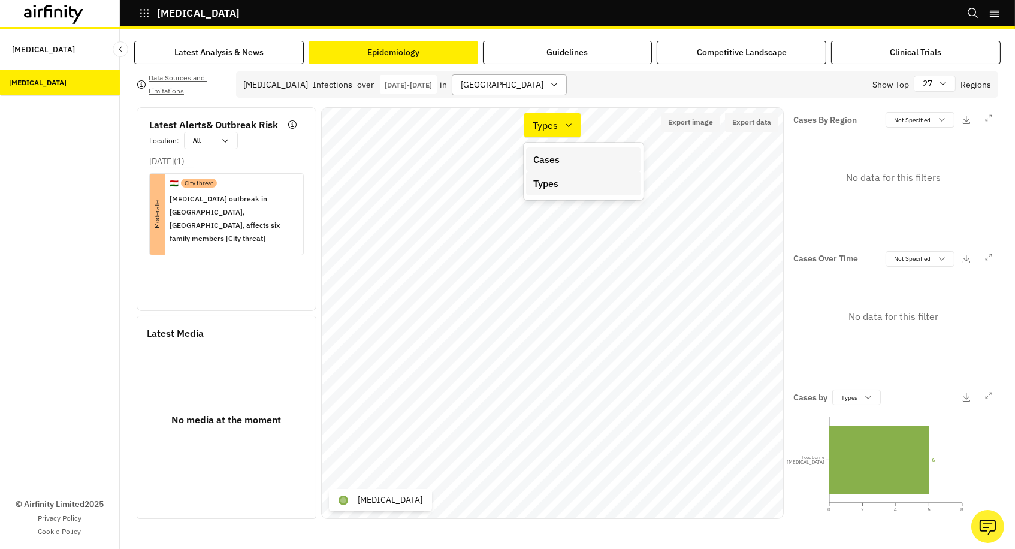
click at [518, 83] on div "Tajikistan" at bounding box center [501, 85] width 97 height 20
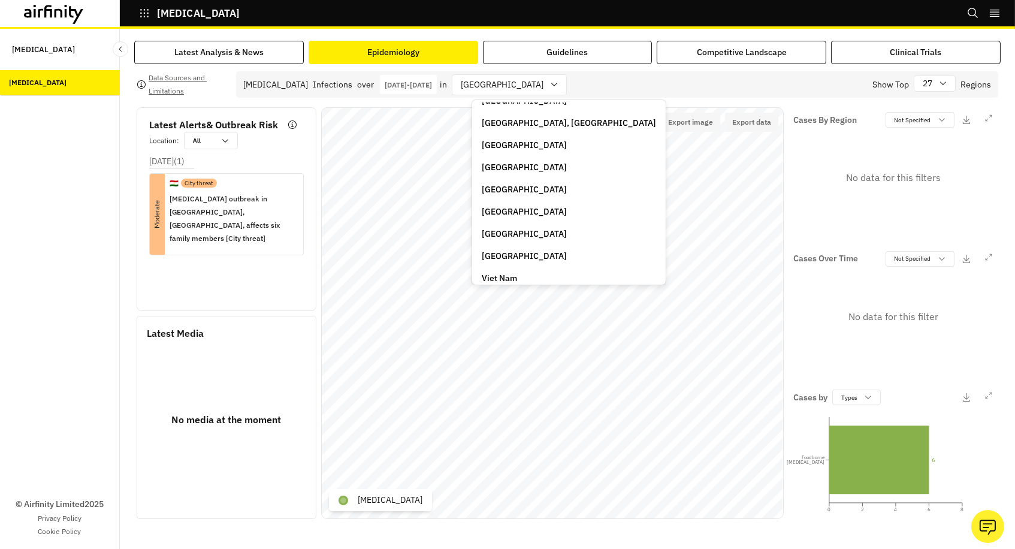
scroll to position [429, 0]
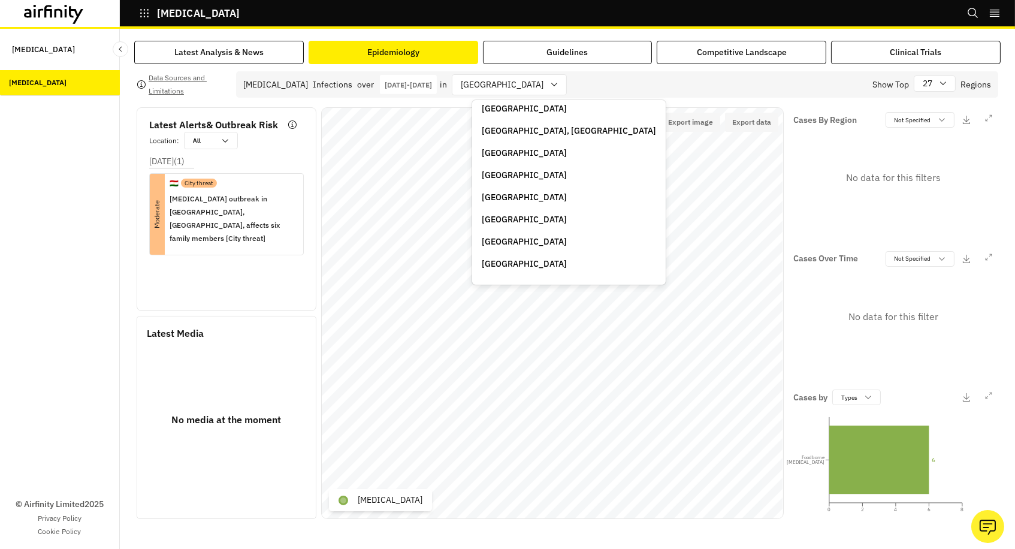
click at [506, 169] on p "Thailand" at bounding box center [524, 175] width 85 height 13
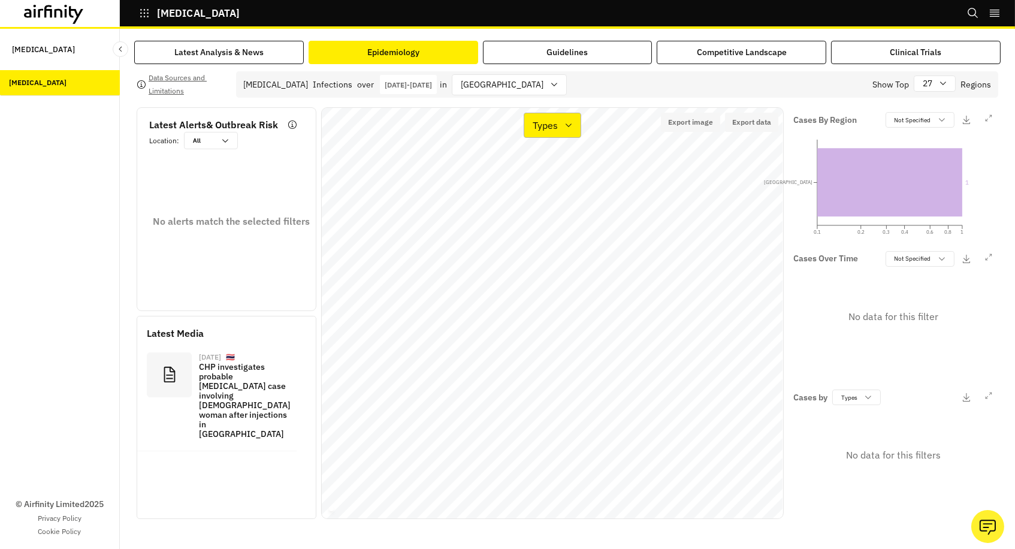
click at [557, 128] on p "Types" at bounding box center [545, 125] width 25 height 14
click at [550, 154] on p "Cases" at bounding box center [546, 159] width 26 height 14
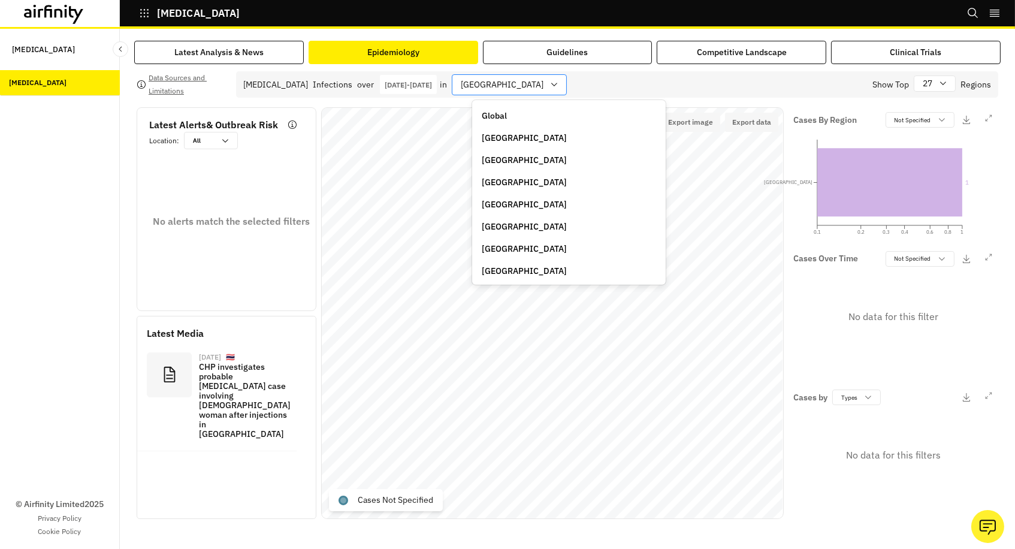
click at [508, 87] on div at bounding box center [502, 84] width 83 height 15
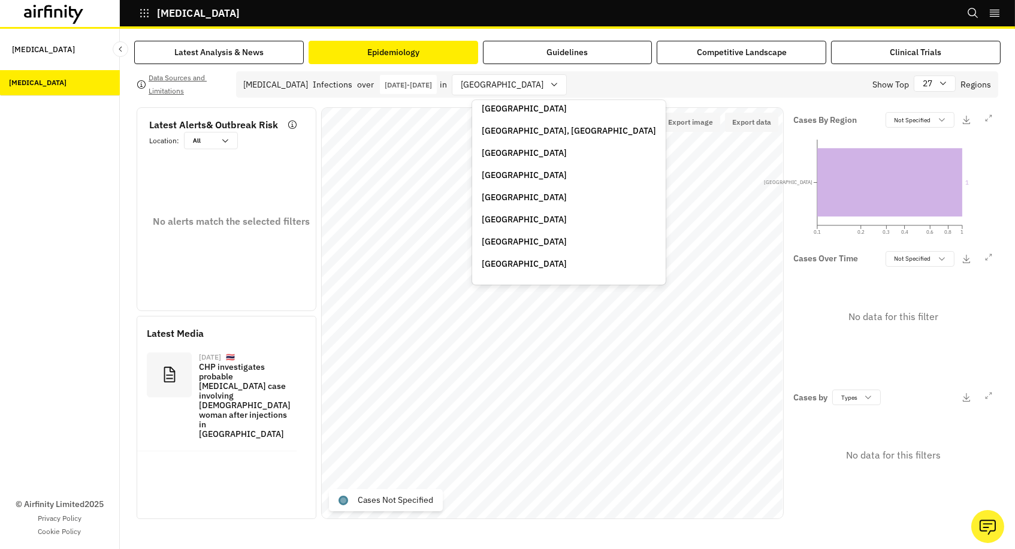
click at [508, 258] on p "Uzbekistan" at bounding box center [524, 264] width 85 height 13
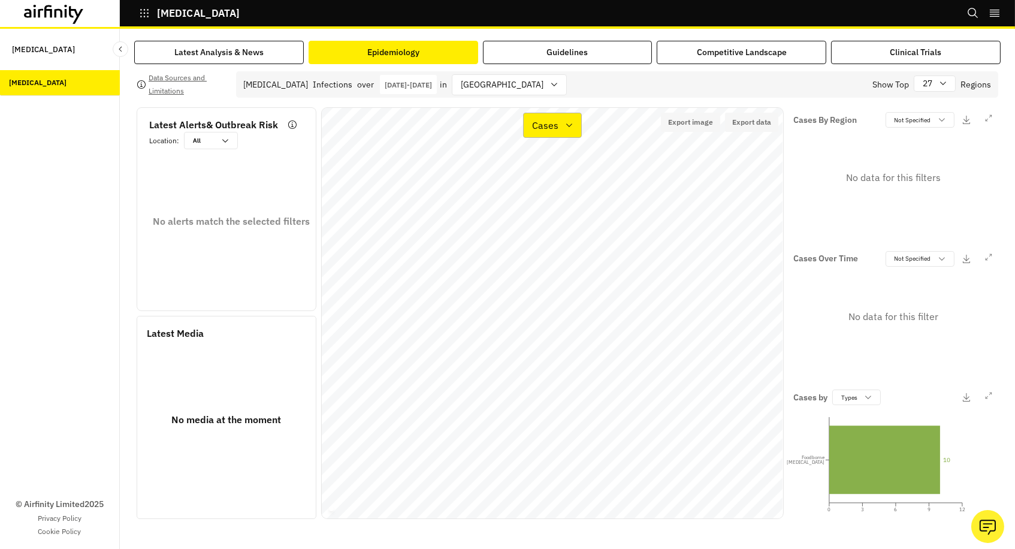
click at [544, 117] on div "Cases" at bounding box center [544, 125] width 41 height 17
click at [547, 186] on p "Types" at bounding box center [545, 183] width 25 height 14
click at [545, 125] on p "Types" at bounding box center [545, 125] width 25 height 14
click at [548, 162] on p "Cases" at bounding box center [546, 159] width 26 height 14
click at [560, 129] on div "Cases" at bounding box center [544, 125] width 41 height 17
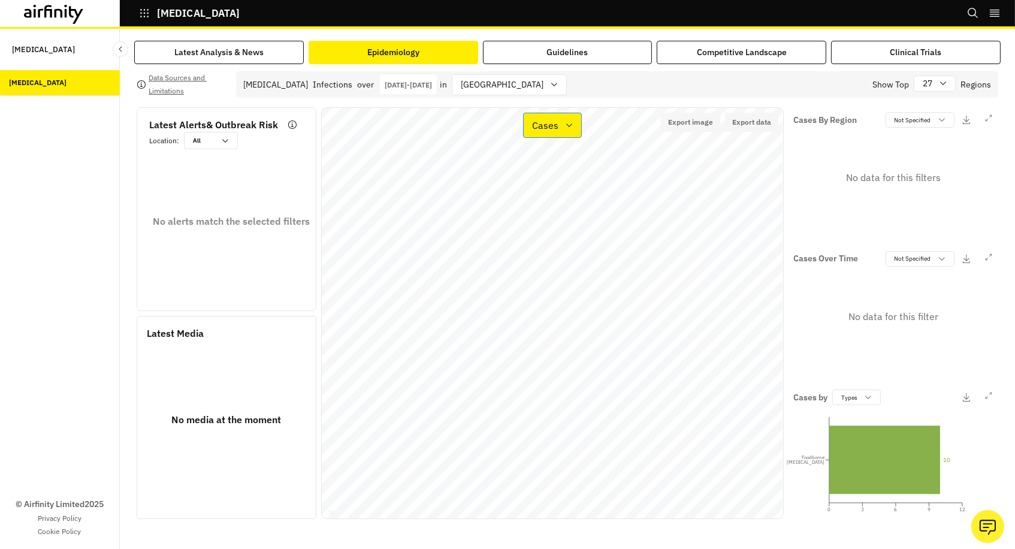
click at [557, 126] on p "Cases" at bounding box center [545, 125] width 26 height 14
click at [507, 79] on div at bounding box center [502, 84] width 83 height 15
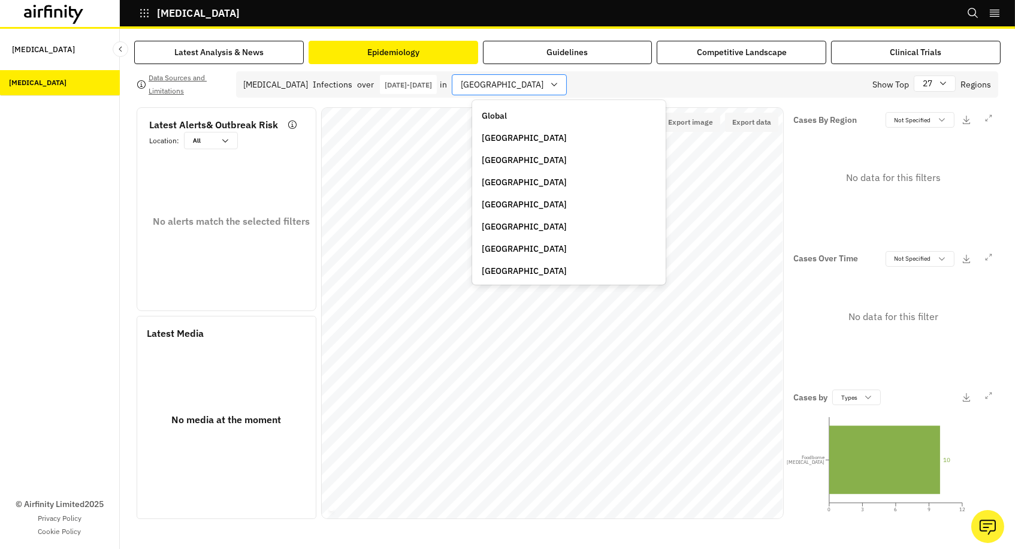
click at [550, 85] on icon at bounding box center [555, 85] width 10 height 10
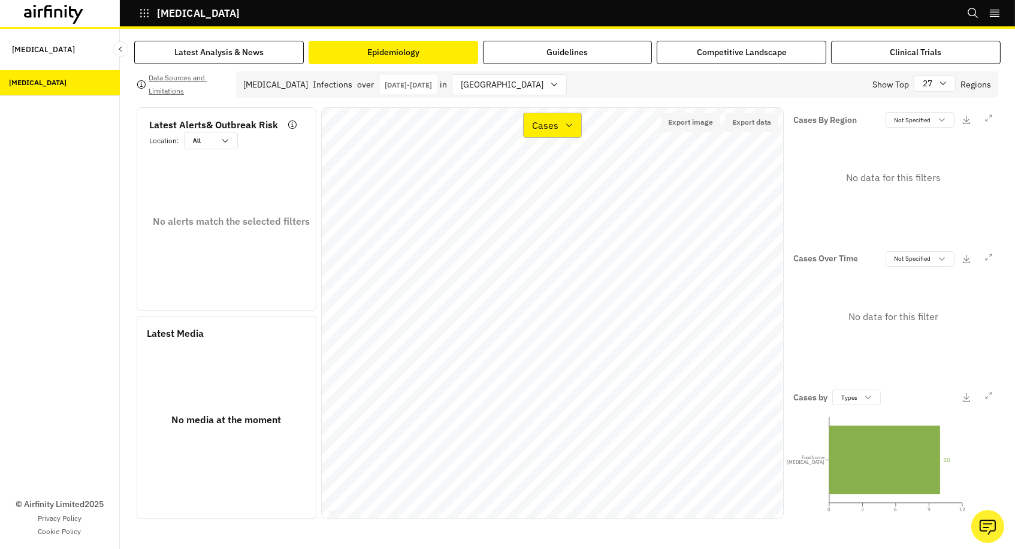
click at [544, 125] on p "Cases" at bounding box center [545, 125] width 26 height 14
click at [545, 181] on p "Types" at bounding box center [545, 183] width 25 height 14
click at [550, 81] on icon at bounding box center [555, 85] width 10 height 10
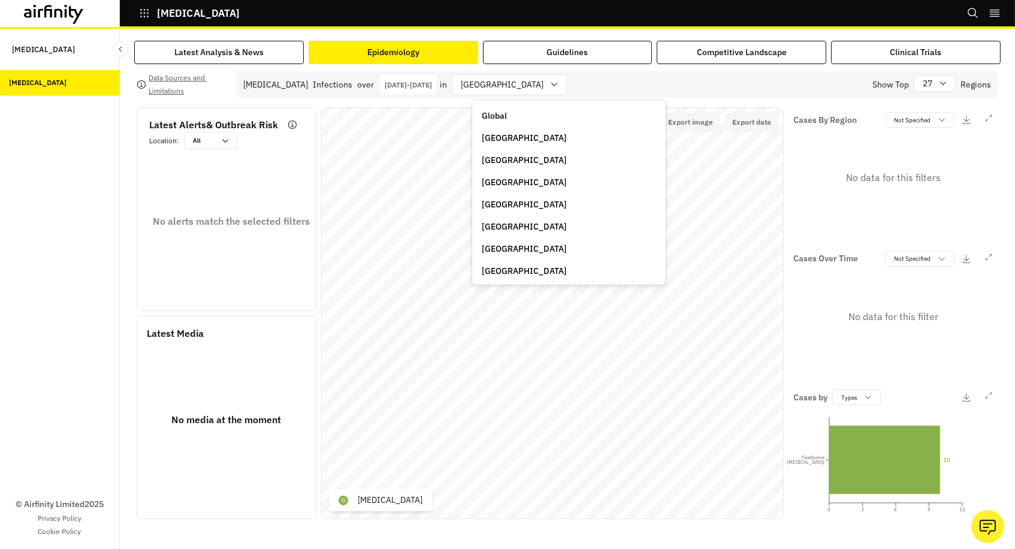
click at [512, 110] on div "Global" at bounding box center [569, 116] width 174 height 13
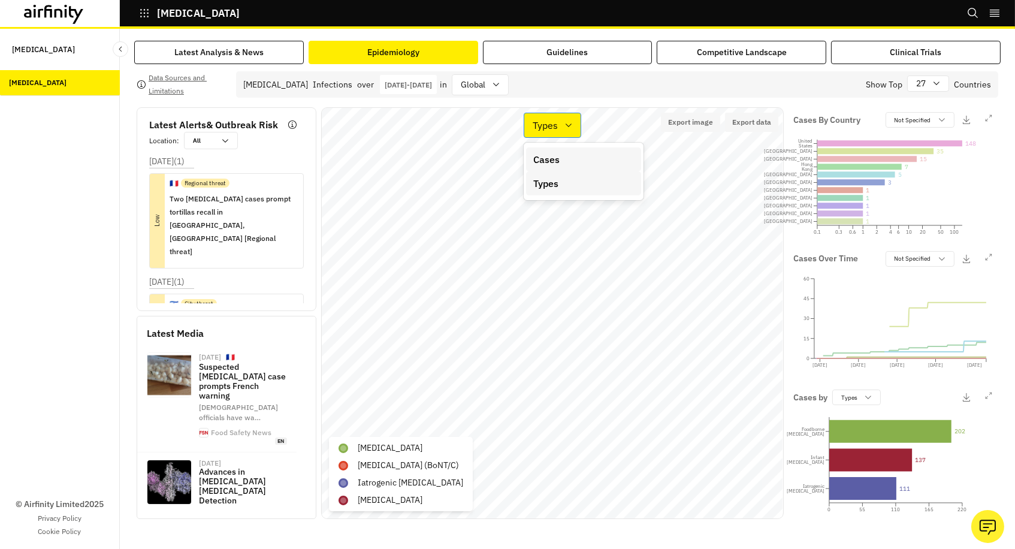
click at [550, 126] on p "Types" at bounding box center [545, 125] width 25 height 14
click at [553, 161] on p "Cases" at bounding box center [546, 159] width 26 height 14
click at [558, 122] on p "Cases" at bounding box center [545, 125] width 26 height 14
click at [554, 190] on div "Types" at bounding box center [583, 183] width 115 height 24
click at [550, 131] on p "Types" at bounding box center [545, 125] width 25 height 14
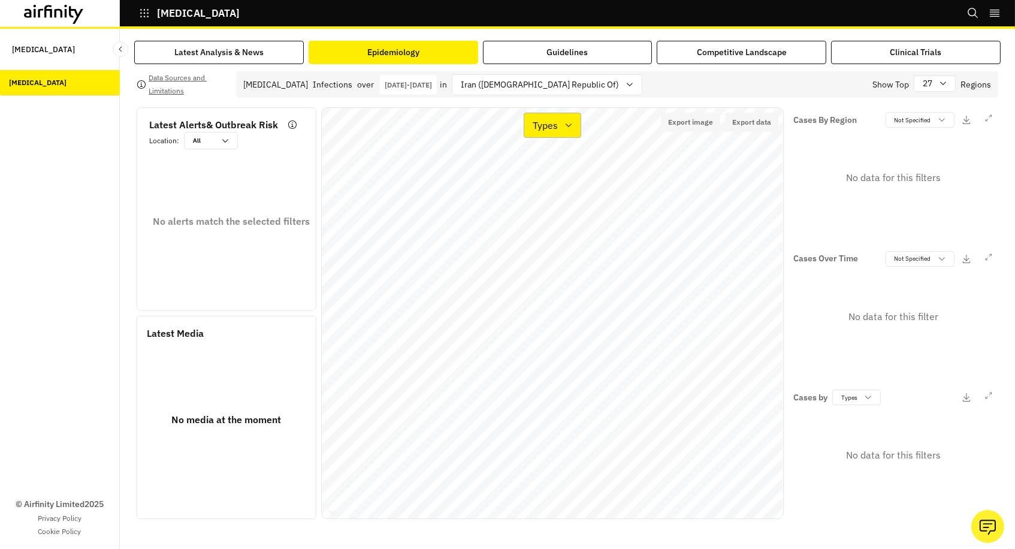
click at [557, 118] on p "Types" at bounding box center [545, 125] width 25 height 14
click at [550, 78] on div at bounding box center [540, 84] width 158 height 15
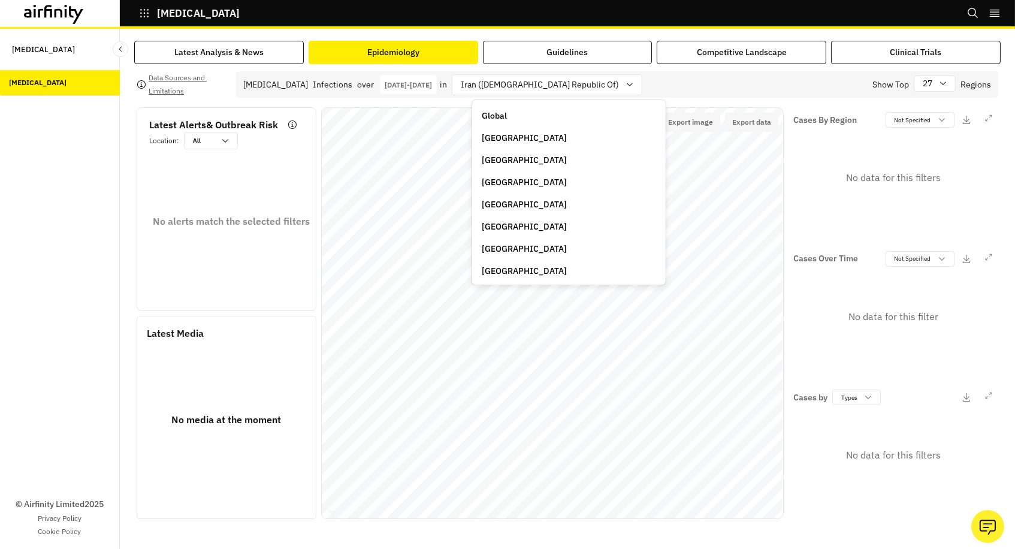
click at [513, 110] on div "Global" at bounding box center [569, 116] width 174 height 13
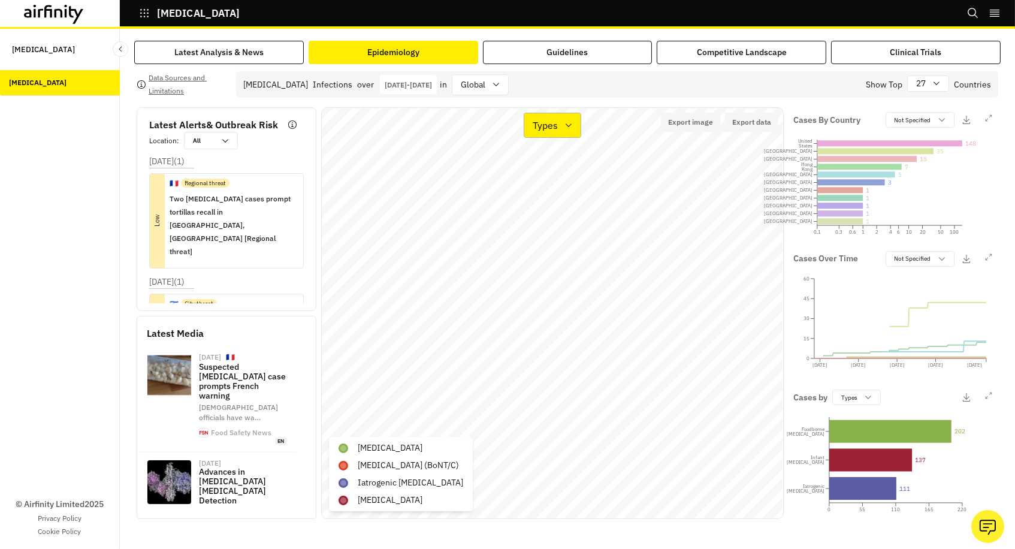
click at [533, 122] on p "Types" at bounding box center [545, 125] width 25 height 14
click at [545, 156] on p "Cases" at bounding box center [546, 159] width 26 height 14
click at [568, 123] on icon at bounding box center [570, 125] width 10 height 10
click at [557, 177] on p "Types" at bounding box center [545, 183] width 25 height 14
click at [548, 125] on p "Types" at bounding box center [545, 125] width 25 height 14
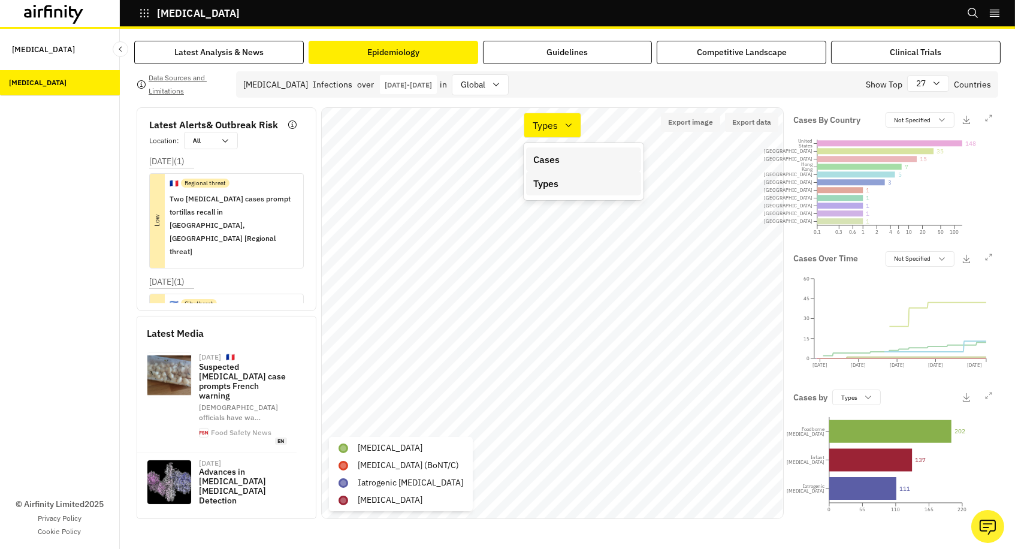
click at [547, 159] on p "Cases" at bounding box center [546, 159] width 26 height 14
click at [548, 131] on p "Cases" at bounding box center [545, 125] width 26 height 14
click at [550, 179] on p "Types" at bounding box center [545, 183] width 25 height 14
click at [898, 121] on p "Not Specified" at bounding box center [913, 120] width 37 height 9
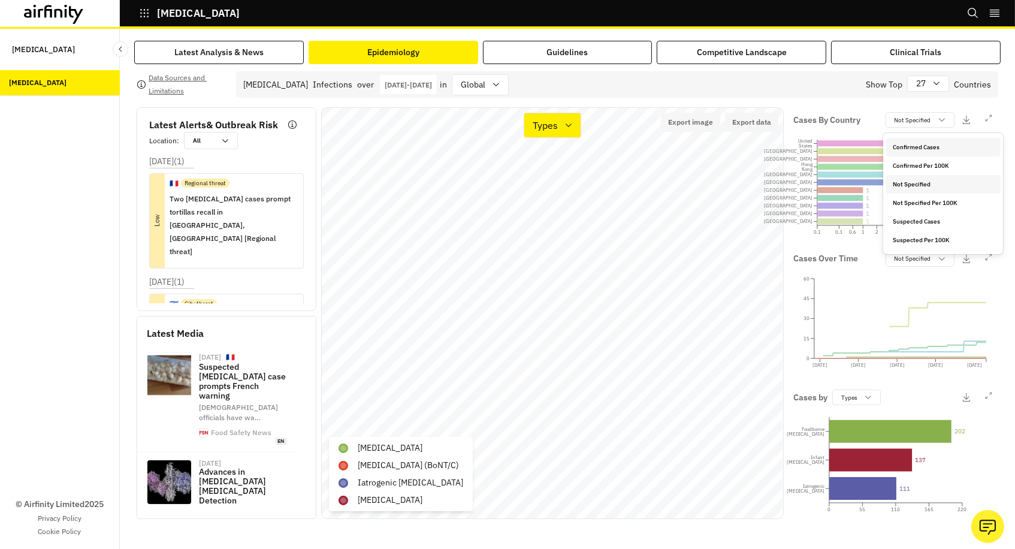
click at [917, 148] on p "Confirmed Cases" at bounding box center [916, 147] width 47 height 9
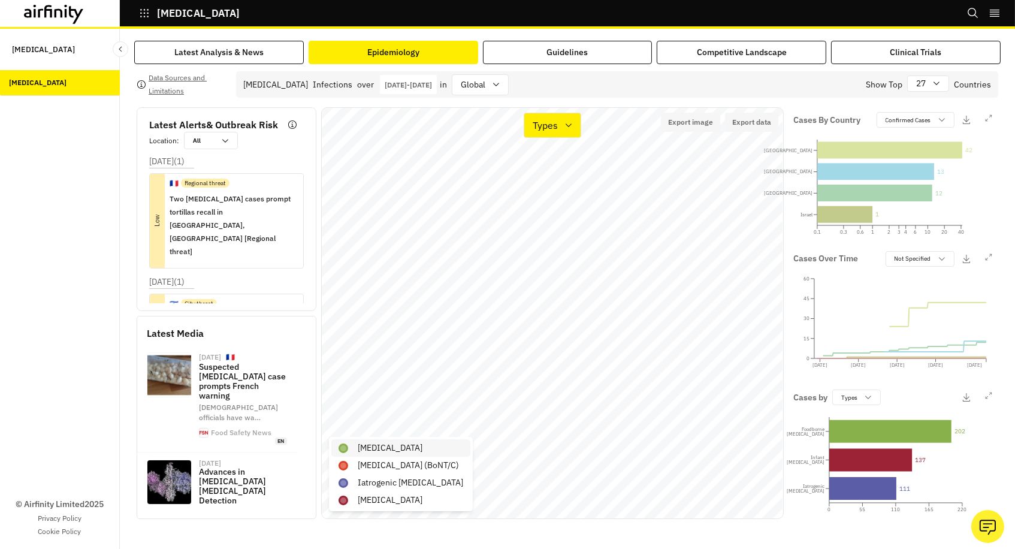
click at [397, 453] on p "Foodborne botulism" at bounding box center [390, 448] width 65 height 13
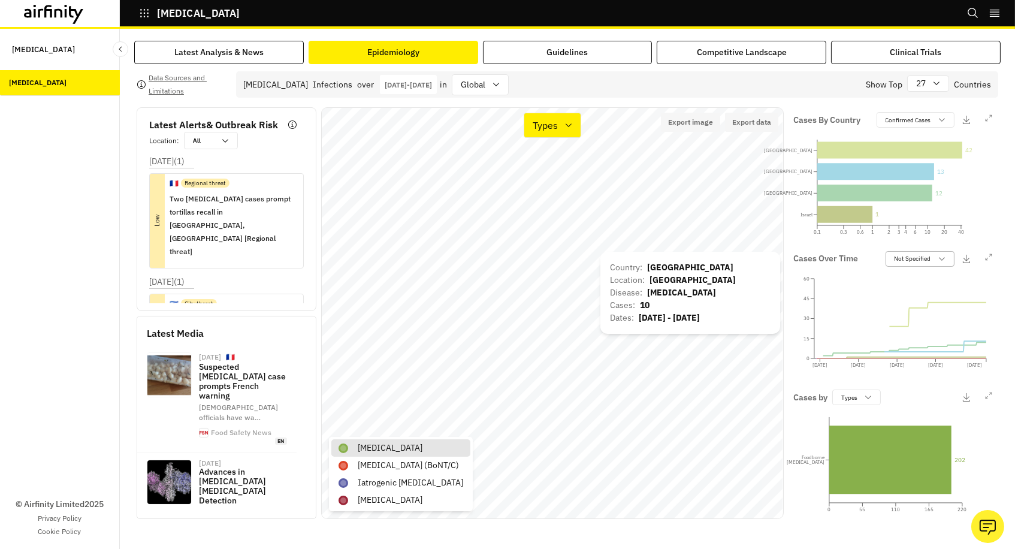
click at [918, 258] on p "Not Specified" at bounding box center [913, 258] width 37 height 9
click at [903, 285] on p "Confirmed" at bounding box center [907, 286] width 29 height 9
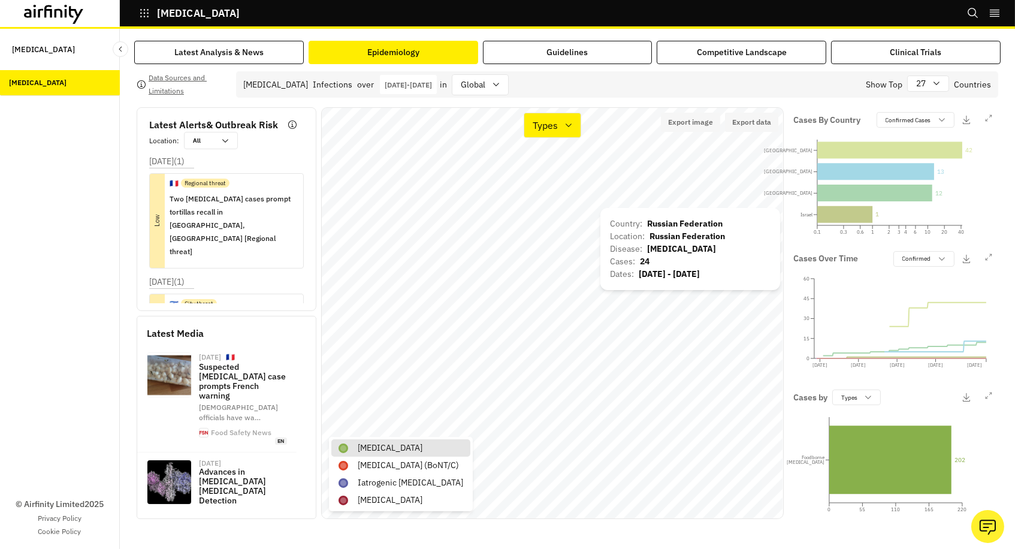
click at [680, 213] on div "Country : Russian Federation Location : Russian Federation Disease : Foodborne …" at bounding box center [691, 249] width 180 height 82
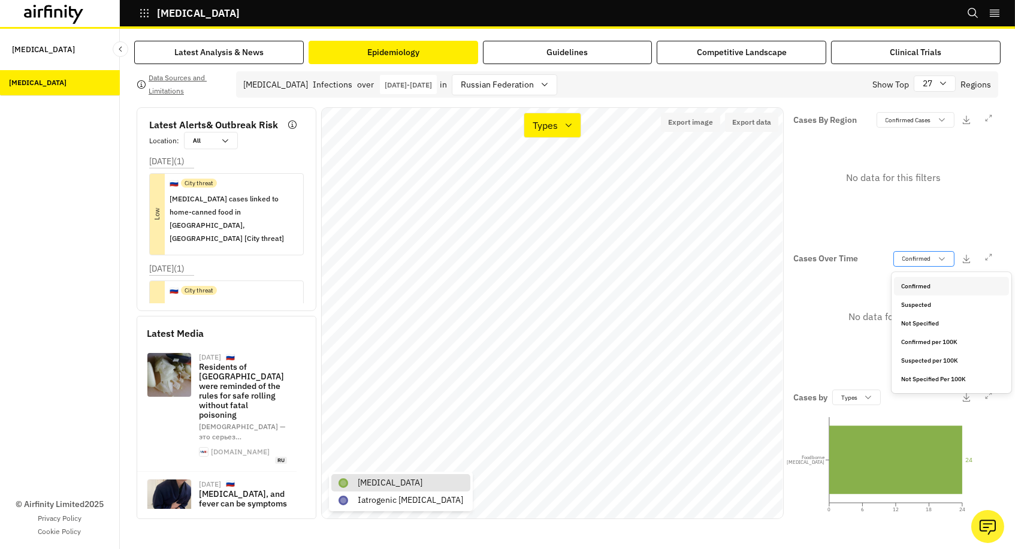
click at [913, 258] on p "Confirmed" at bounding box center [917, 258] width 29 height 9
click at [916, 325] on p "Not Specified" at bounding box center [921, 323] width 38 height 9
click at [905, 120] on p "Confirmed Cases" at bounding box center [909, 120] width 46 height 9
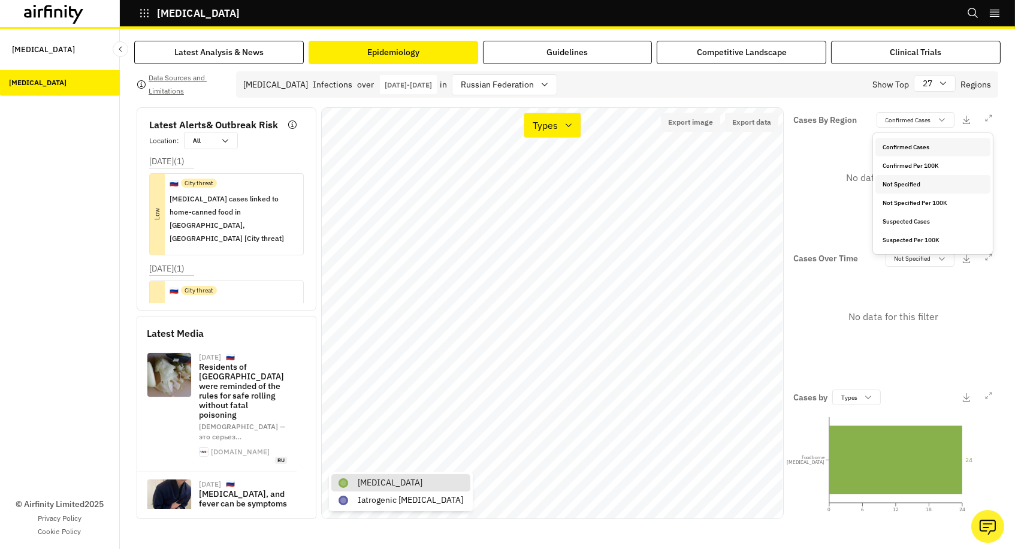
click at [893, 182] on p "Not Specified" at bounding box center [902, 184] width 38 height 9
click at [906, 119] on p "Not Specified" at bounding box center [913, 120] width 37 height 9
click at [897, 164] on p "Confirmed Per 100K" at bounding box center [921, 165] width 56 height 9
click at [902, 119] on p "Confirmed Per 100K" at bounding box center [904, 120] width 55 height 9
click at [884, 340] on div "No data for this filter" at bounding box center [894, 317] width 200 height 100
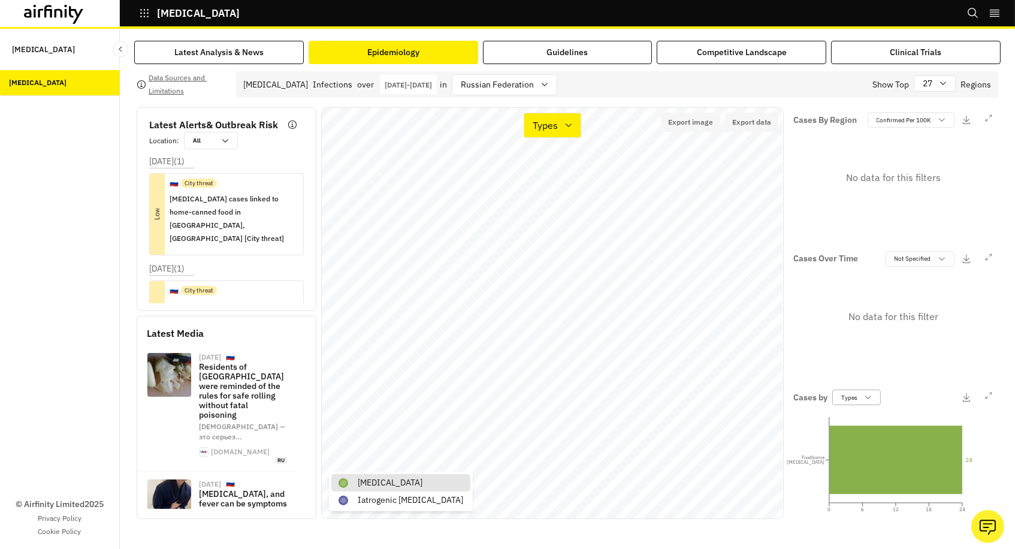
click at [854, 401] on p "Types" at bounding box center [850, 397] width 16 height 9
click at [854, 444] on p "Serotypes" at bounding box center [857, 443] width 29 height 9
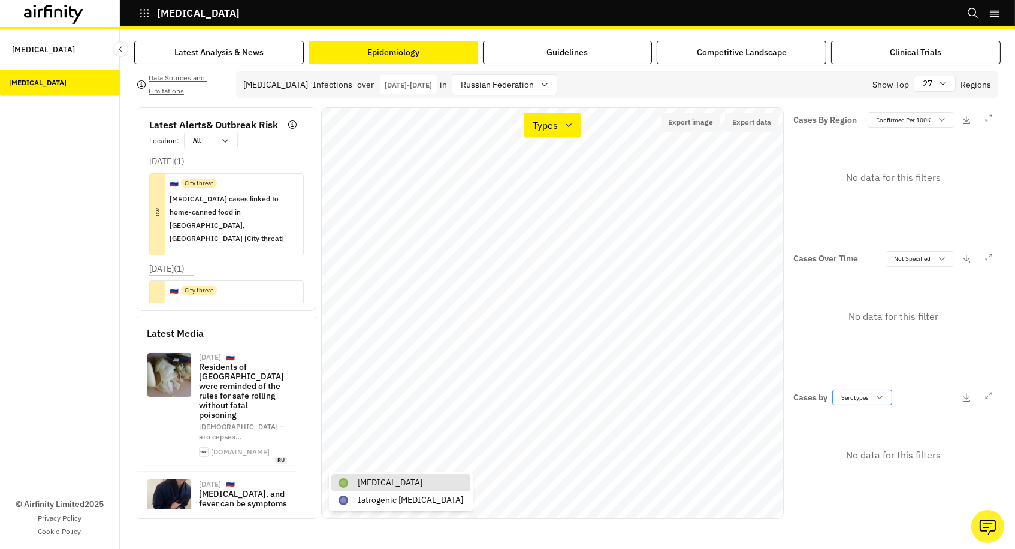
click at [856, 397] on p "Serotypes" at bounding box center [856, 397] width 28 height 9
click at [854, 419] on div "Types" at bounding box center [893, 425] width 115 height 19
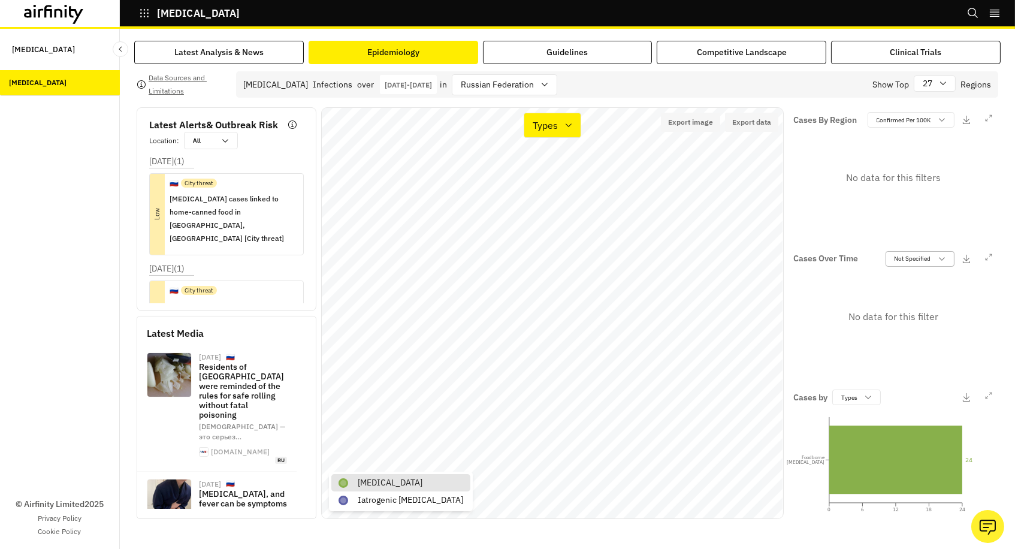
click at [912, 256] on p "Not Specified" at bounding box center [913, 258] width 37 height 9
click at [903, 359] on p "Suspected per 100K" at bounding box center [921, 360] width 57 height 9
click at [898, 263] on p "Suspected per 100K" at bounding box center [904, 258] width 55 height 9
click at [888, 328] on p "Not Specified" at bounding box center [892, 327] width 38 height 9
click at [553, 126] on p "Types" at bounding box center [545, 125] width 25 height 14
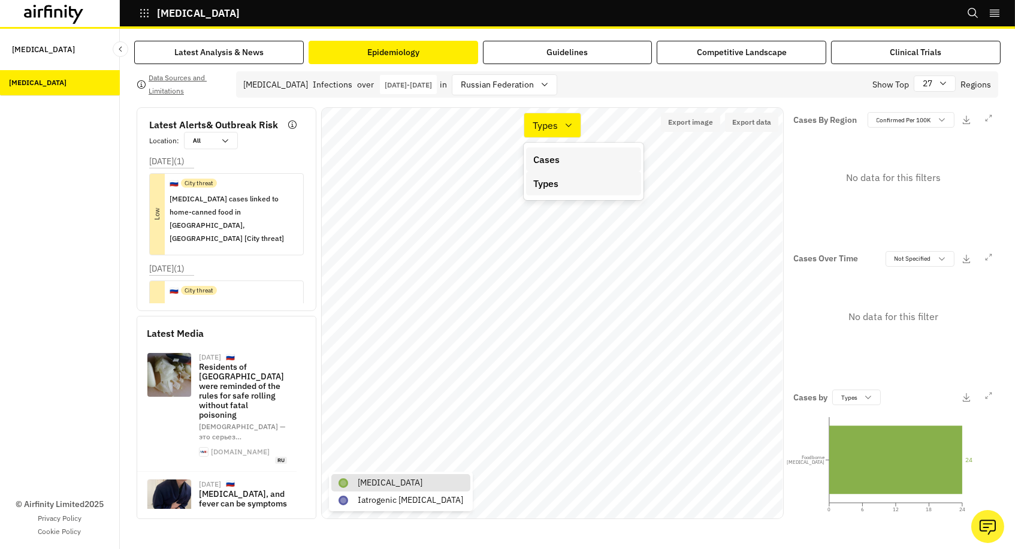
click at [553, 158] on p "Cases" at bounding box center [546, 159] width 26 height 14
click at [534, 87] on div at bounding box center [497, 84] width 73 height 15
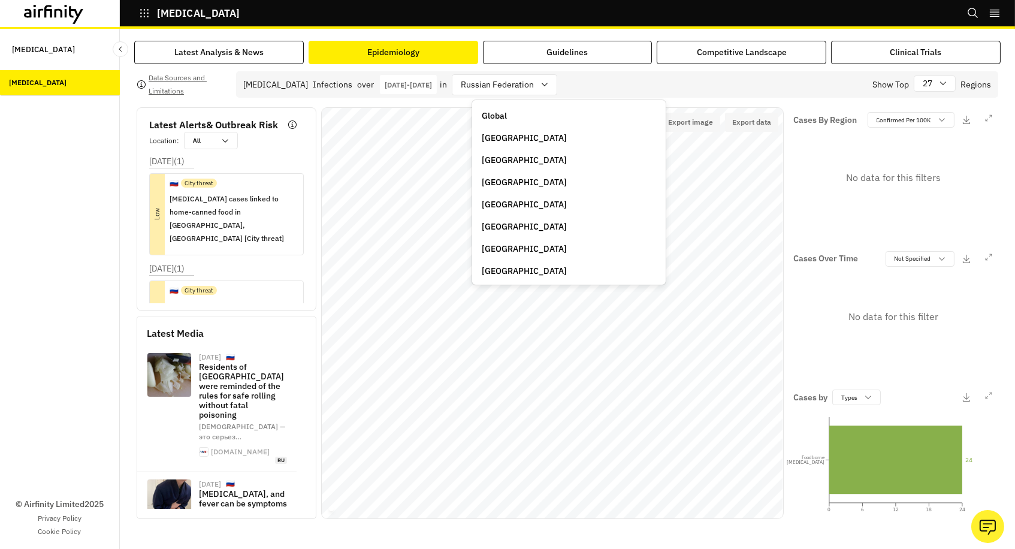
click at [529, 113] on div "Global" at bounding box center [569, 116] width 174 height 13
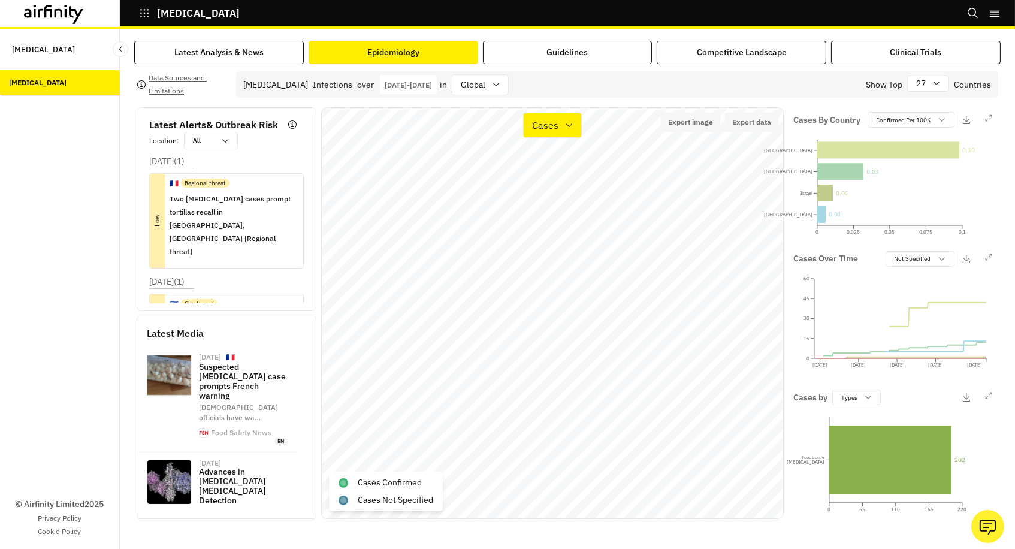
click at [432, 86] on p "Jan 1st 2025 - Sep 30th 2025" at bounding box center [408, 84] width 47 height 9
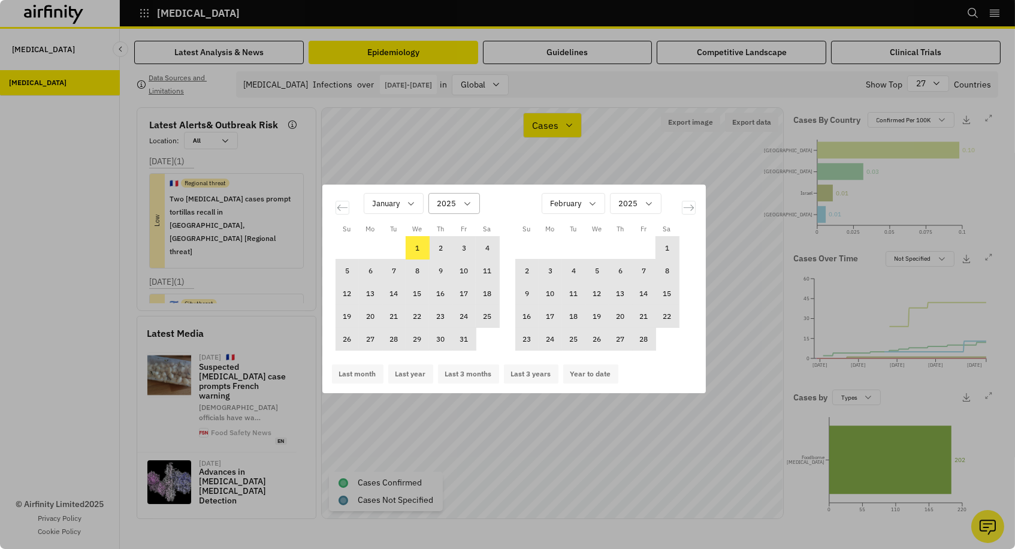
click at [468, 199] on icon "Calendar" at bounding box center [468, 204] width 10 height 10
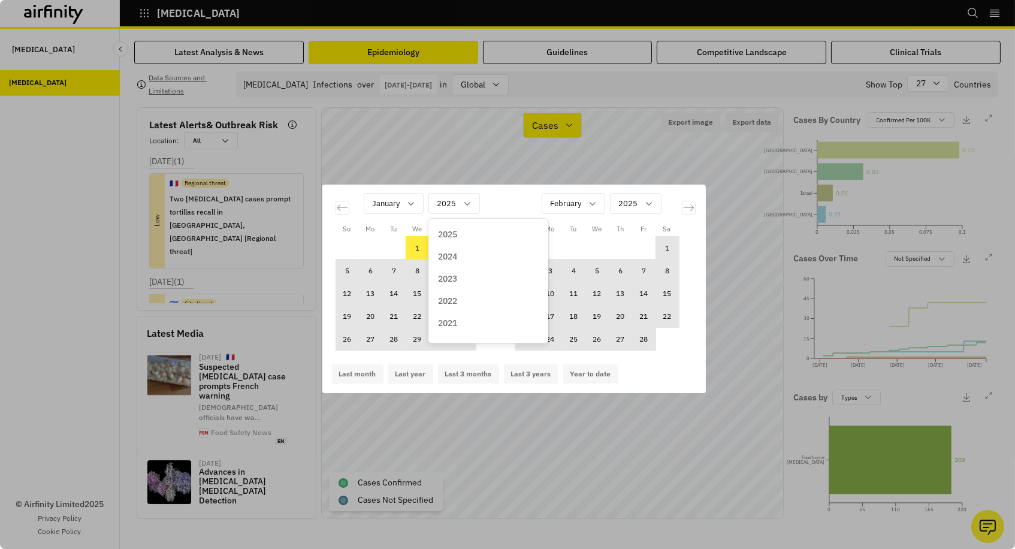
click at [452, 251] on p "2024" at bounding box center [447, 257] width 19 height 13
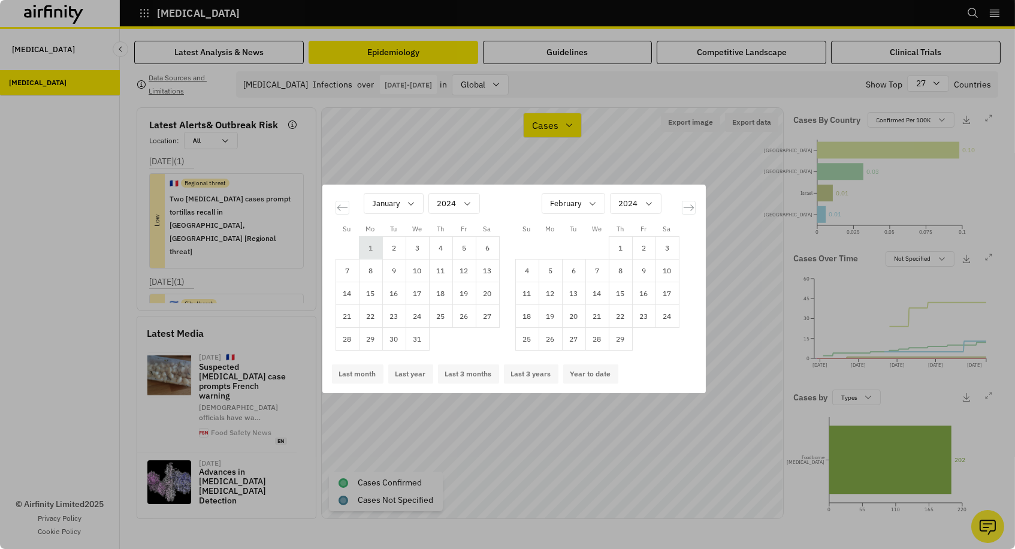
click at [370, 246] on td "1" at bounding box center [370, 248] width 23 height 23
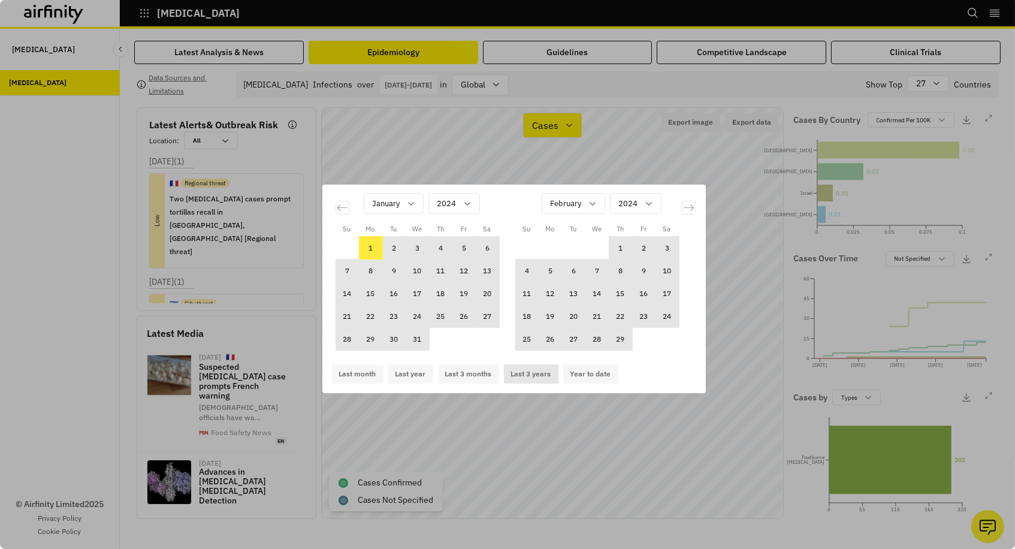
click at [545, 374] on button "Last 3 years" at bounding box center [531, 373] width 55 height 19
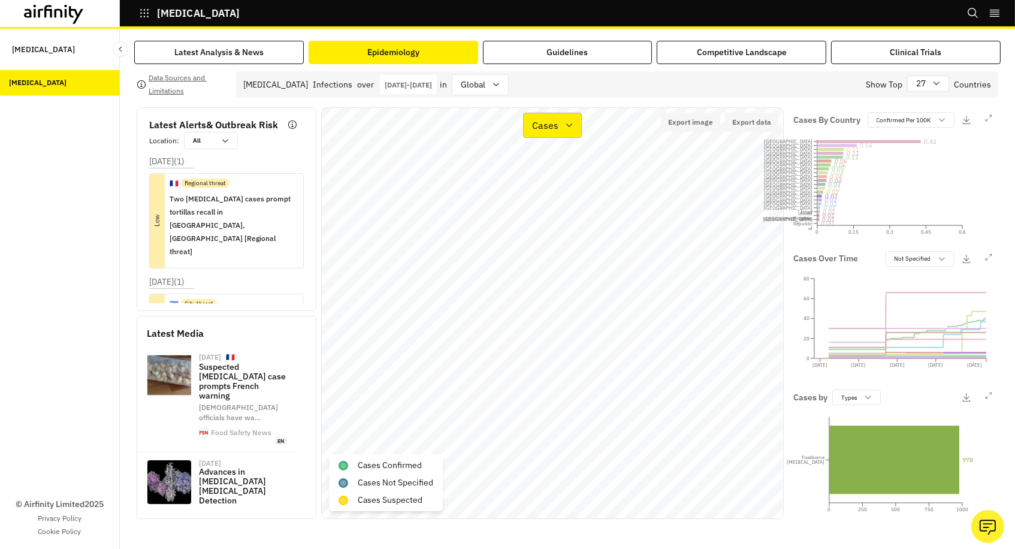
click at [554, 125] on p "Cases" at bounding box center [545, 125] width 26 height 14
click at [553, 181] on p "Types" at bounding box center [545, 183] width 25 height 14
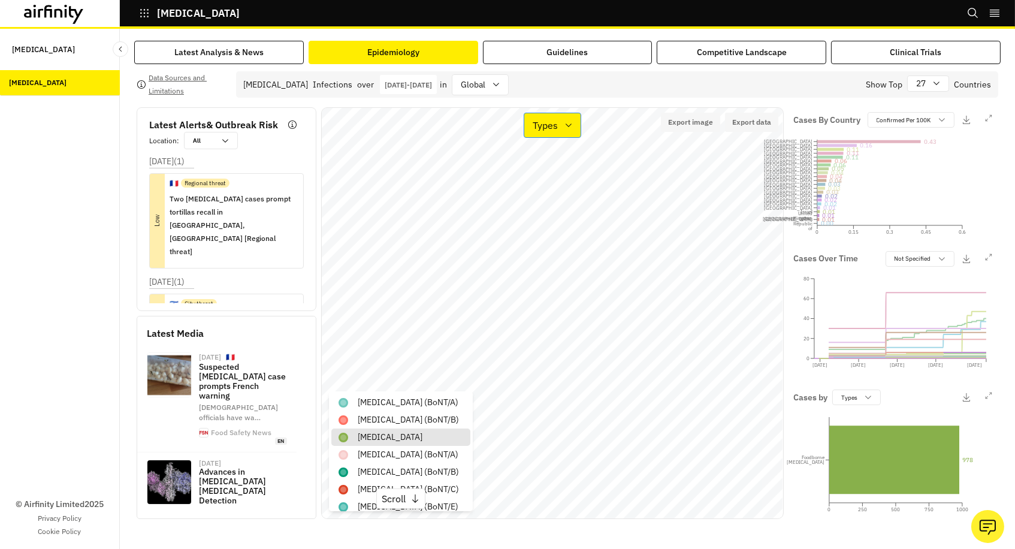
click at [560, 117] on div "Types" at bounding box center [544, 125] width 40 height 17
click at [552, 160] on p "Cases" at bounding box center [546, 159] width 26 height 14
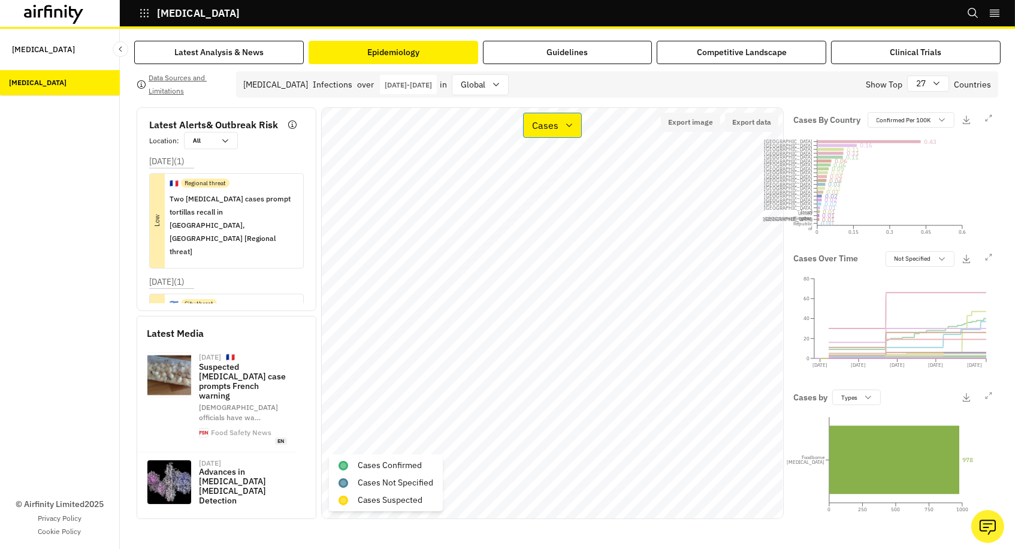
click at [552, 130] on p "Cases" at bounding box center [545, 125] width 26 height 14
click at [544, 186] on p "Types" at bounding box center [545, 183] width 25 height 14
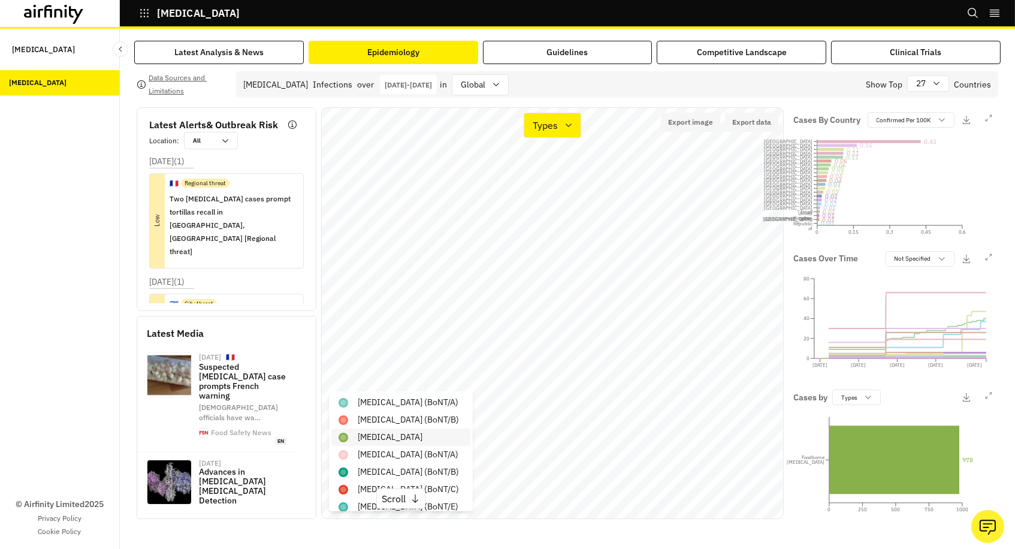
click at [406, 434] on p "Foodborne botulism" at bounding box center [390, 437] width 65 height 13
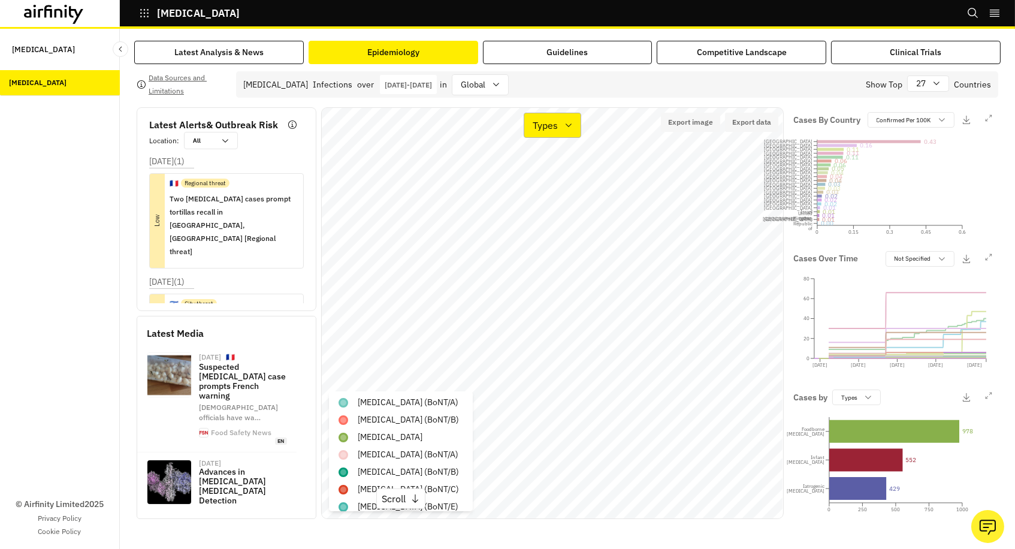
click at [537, 129] on p "Types" at bounding box center [545, 125] width 25 height 14
click at [542, 163] on p "Cases" at bounding box center [546, 159] width 26 height 14
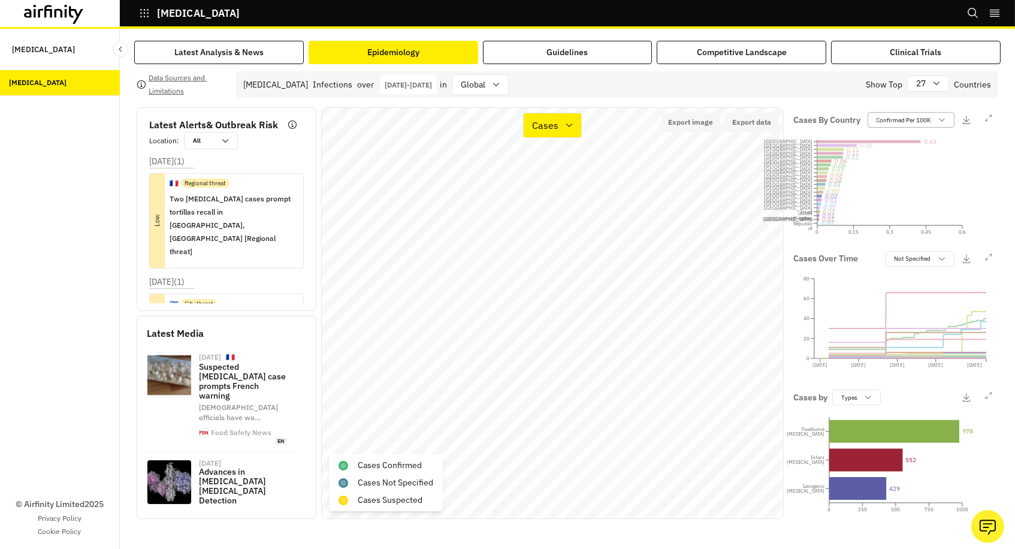
click at [890, 119] on p "Confirmed Per 100K" at bounding box center [904, 120] width 55 height 9
click at [886, 198] on div "Not Specified Per 100K" at bounding box center [927, 203] width 115 height 19
click at [891, 121] on p "Not Specified Per 100K" at bounding box center [906, 120] width 62 height 9
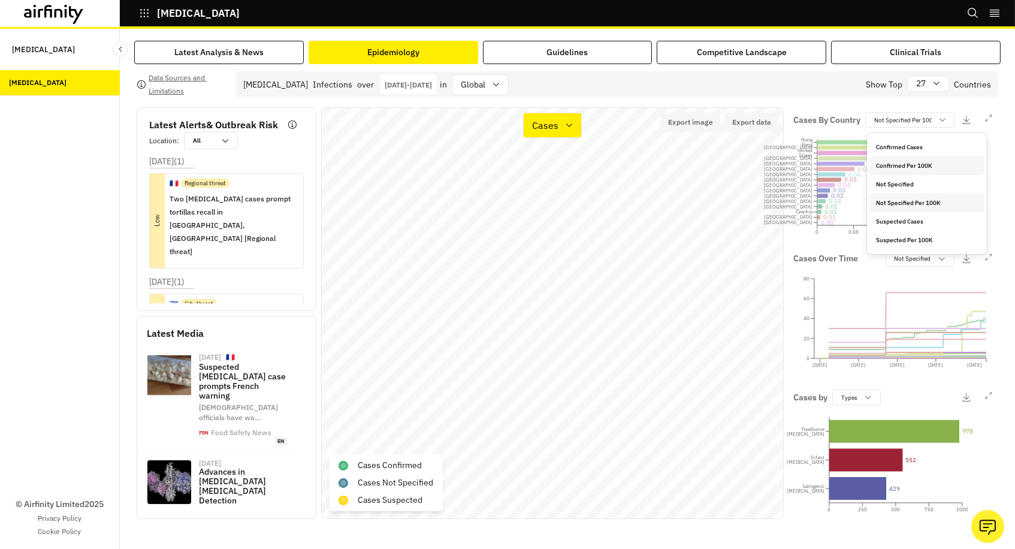
click at [889, 165] on p "Confirmed Per 100K" at bounding box center [905, 165] width 56 height 9
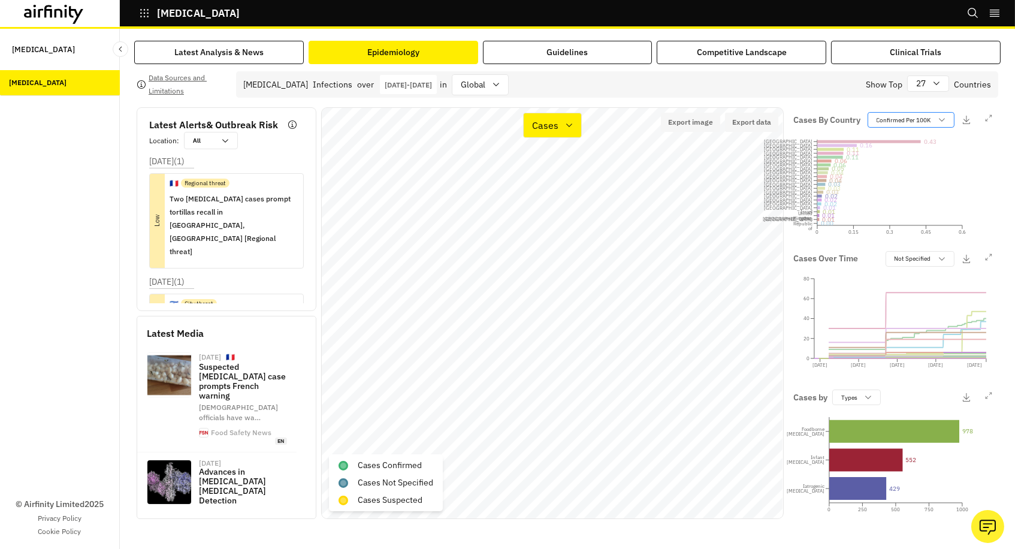
click at [881, 117] on p "Confirmed Per 100K" at bounding box center [904, 120] width 55 height 9
click at [882, 147] on p "Confirmed Cases" at bounding box center [900, 147] width 47 height 9
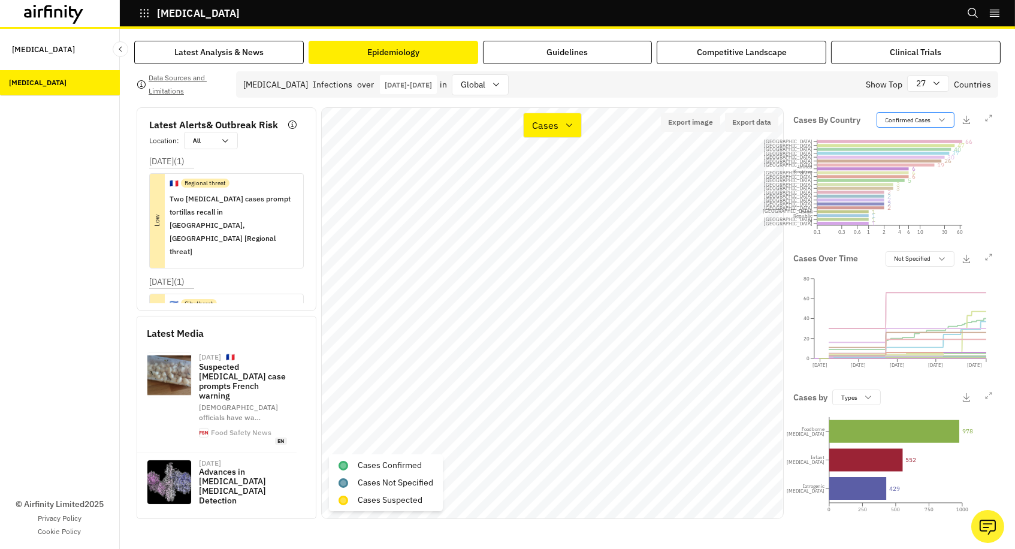
click at [896, 124] on p "Confirmed Cases" at bounding box center [909, 120] width 46 height 9
click at [898, 164] on p "Confirmed Per 100K" at bounding box center [911, 165] width 56 height 9
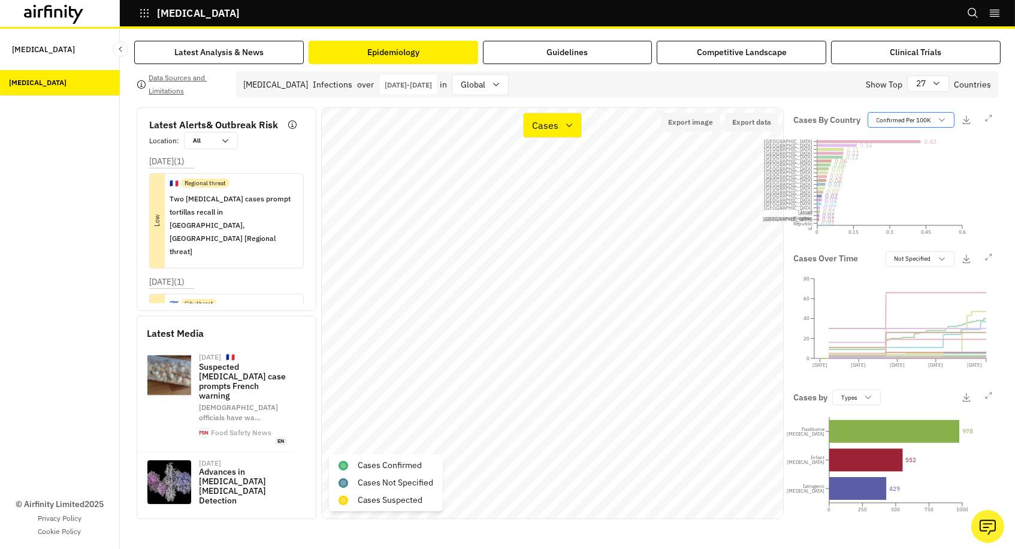
click at [892, 120] on p "Confirmed Per 100K" at bounding box center [904, 120] width 55 height 9
click at [885, 143] on p "Confirmed Cases" at bounding box center [900, 147] width 47 height 9
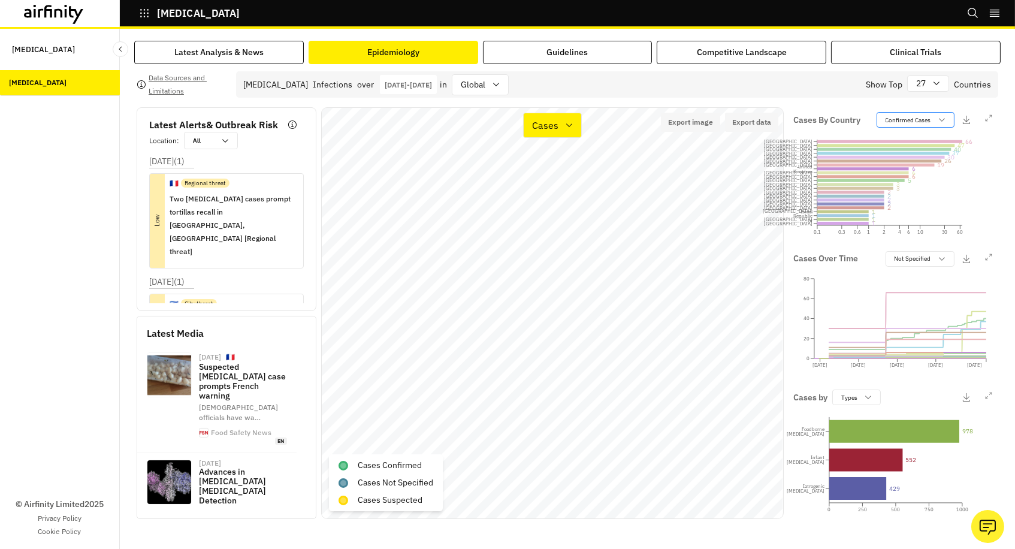
click at [903, 116] on p "Confirmed Cases" at bounding box center [909, 120] width 46 height 9
click at [890, 166] on p "Confirmed Per 100K" at bounding box center [911, 165] width 56 height 9
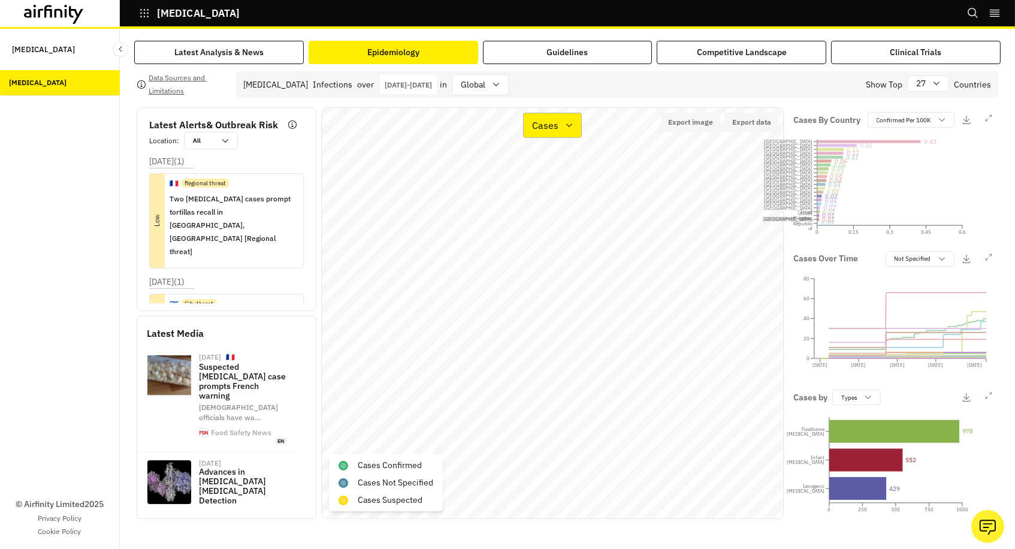
click at [540, 128] on p "Cases" at bounding box center [545, 125] width 26 height 14
click at [544, 179] on p "Types" at bounding box center [545, 183] width 25 height 14
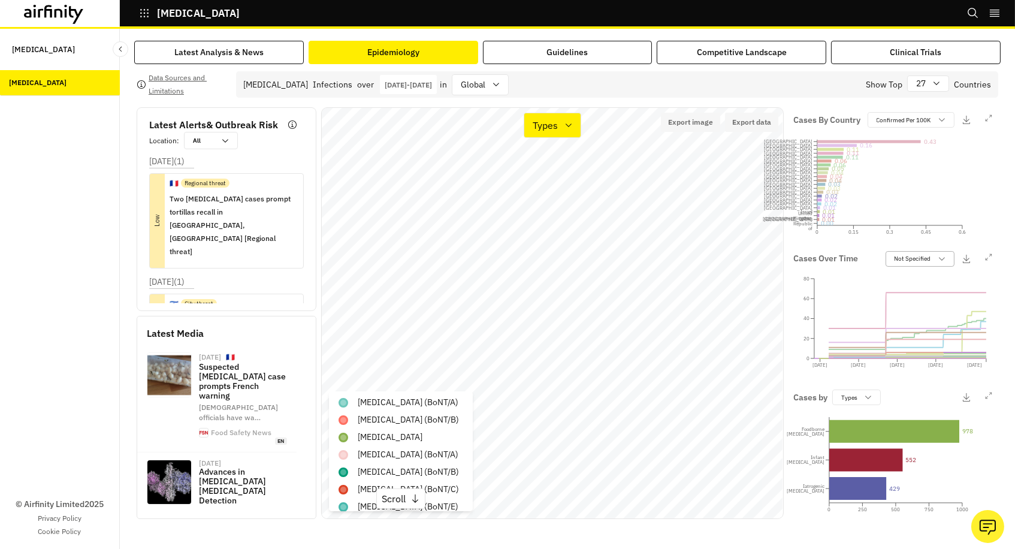
click at [900, 263] on p "Not Specified" at bounding box center [913, 258] width 37 height 9
click at [900, 260] on p "Not Specified" at bounding box center [913, 258] width 37 height 9
click at [845, 142] on icon at bounding box center [870, 141] width 104 height 3
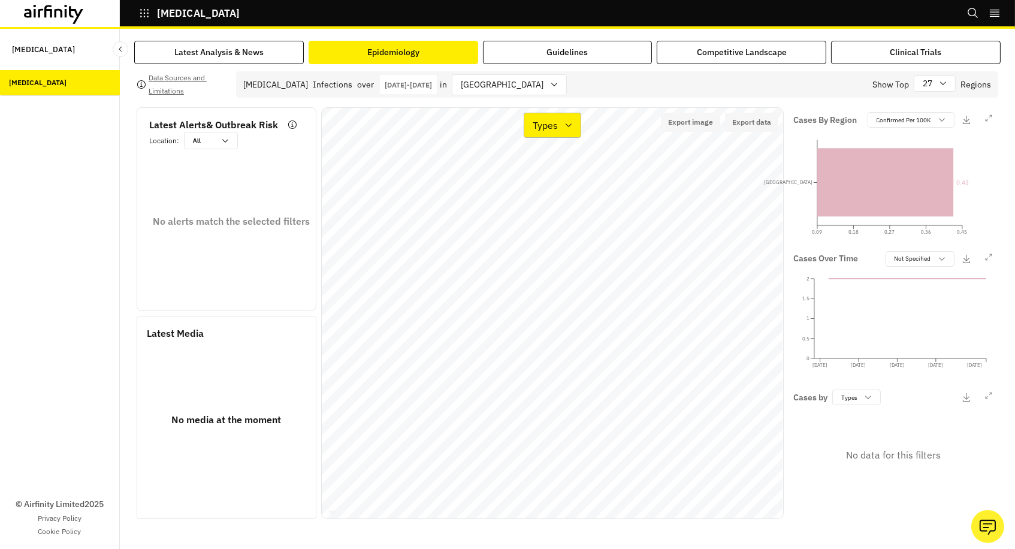
click at [558, 130] on div "Types" at bounding box center [544, 125] width 40 height 17
click at [554, 160] on p "Cases" at bounding box center [546, 159] width 26 height 14
click at [565, 120] on icon at bounding box center [570, 125] width 10 height 10
click at [563, 189] on div "Types" at bounding box center [583, 183] width 101 height 14
click at [846, 397] on p "Types" at bounding box center [850, 397] width 16 height 9
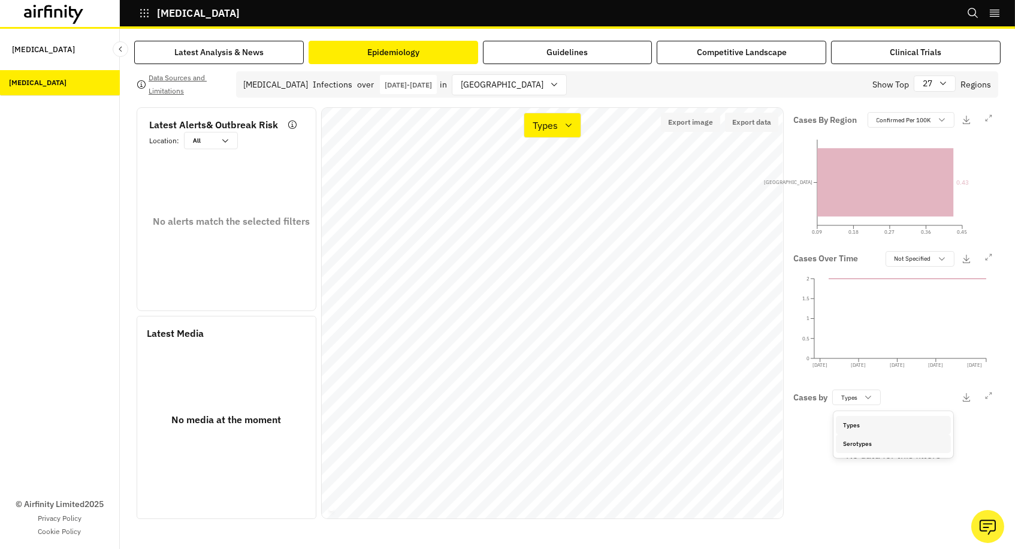
click at [852, 438] on div "Serotypes" at bounding box center [893, 444] width 115 height 19
click at [854, 399] on p "Serotypes" at bounding box center [856, 397] width 28 height 9
click at [848, 421] on p "Types" at bounding box center [851, 425] width 17 height 9
click at [556, 126] on p "Types" at bounding box center [545, 125] width 25 height 14
click at [550, 161] on p "Cases" at bounding box center [546, 159] width 26 height 14
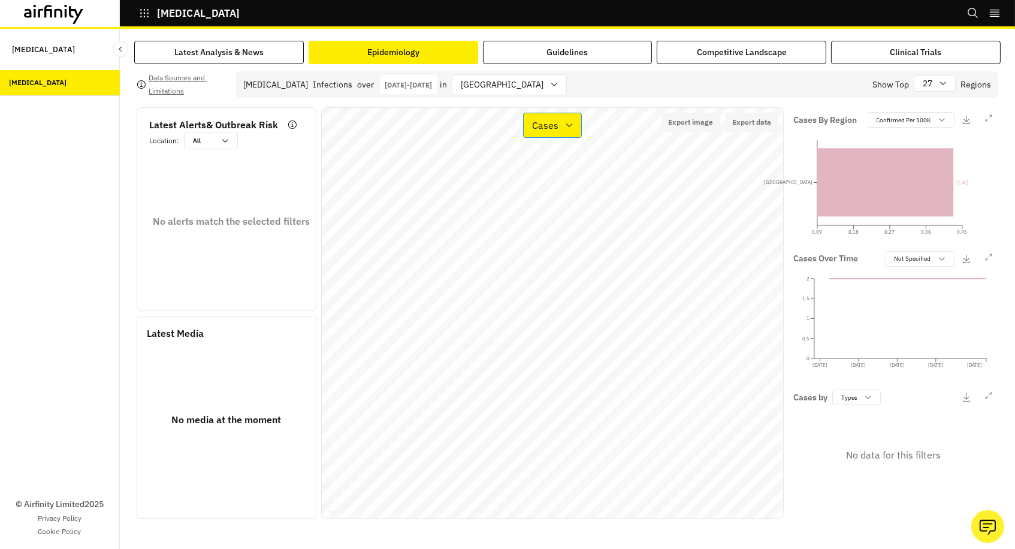
click at [550, 119] on p "Cases" at bounding box center [545, 125] width 26 height 14
click at [548, 193] on div "Types" at bounding box center [583, 183] width 115 height 24
click at [513, 85] on div "Malta" at bounding box center [501, 85] width 97 height 20
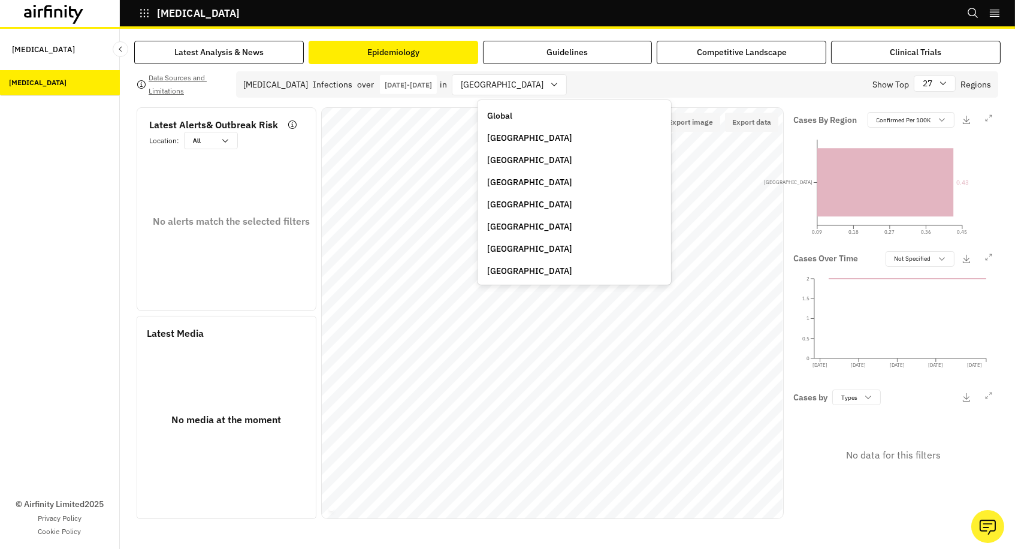
click at [507, 112] on p "Global" at bounding box center [499, 116] width 25 height 13
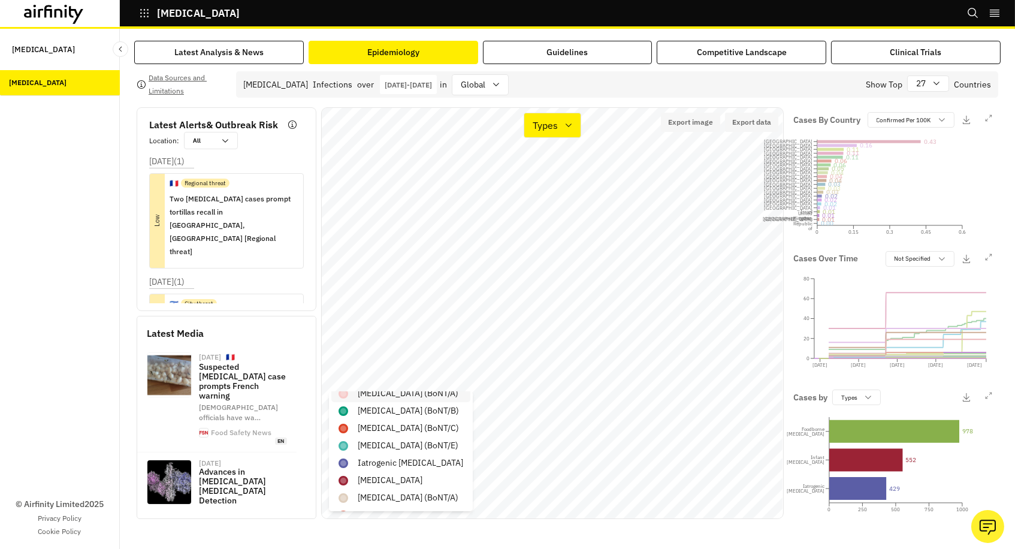
scroll to position [65, 0]
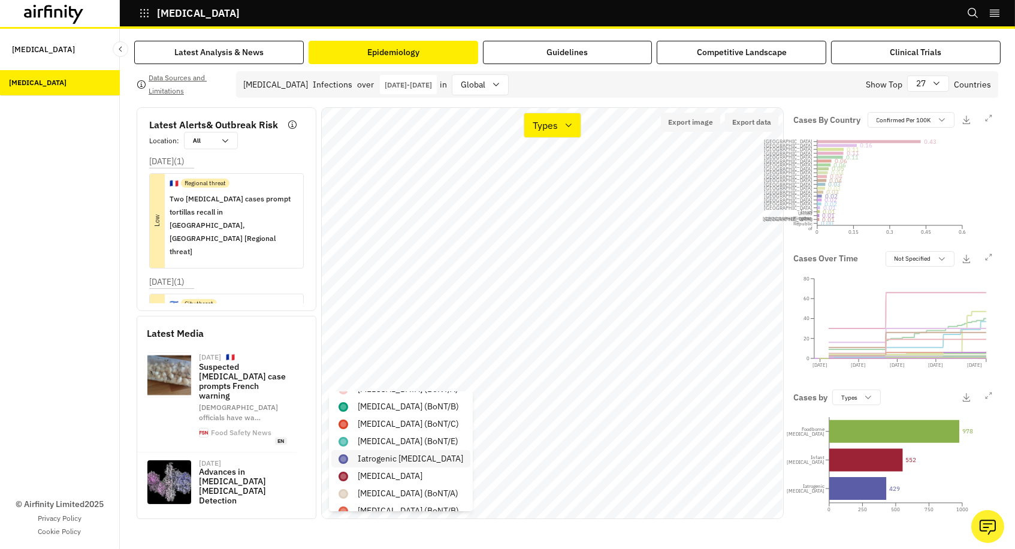
click at [408, 453] on p "Iatrogenic botulism" at bounding box center [410, 459] width 105 height 13
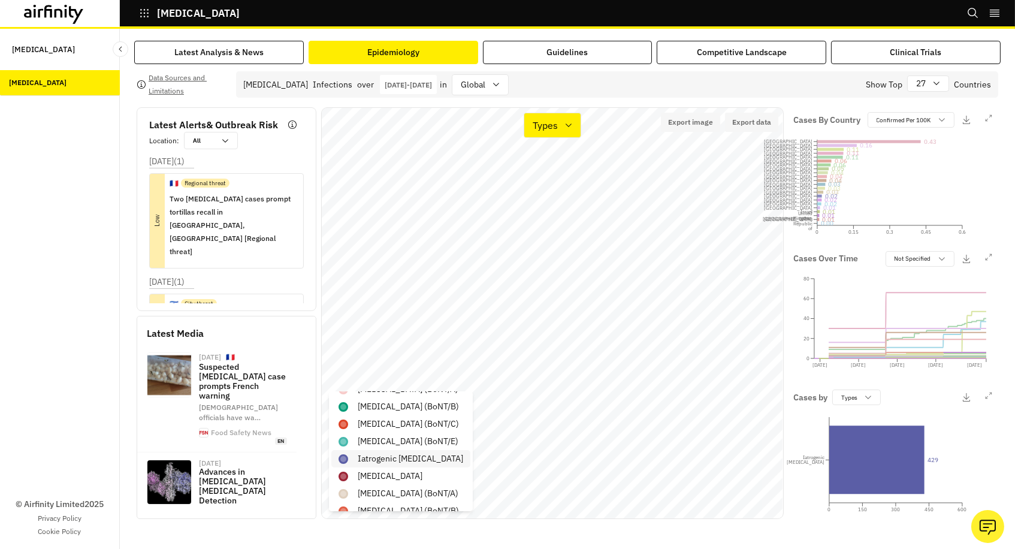
click at [398, 453] on p "Iatrogenic botulism" at bounding box center [410, 459] width 105 height 13
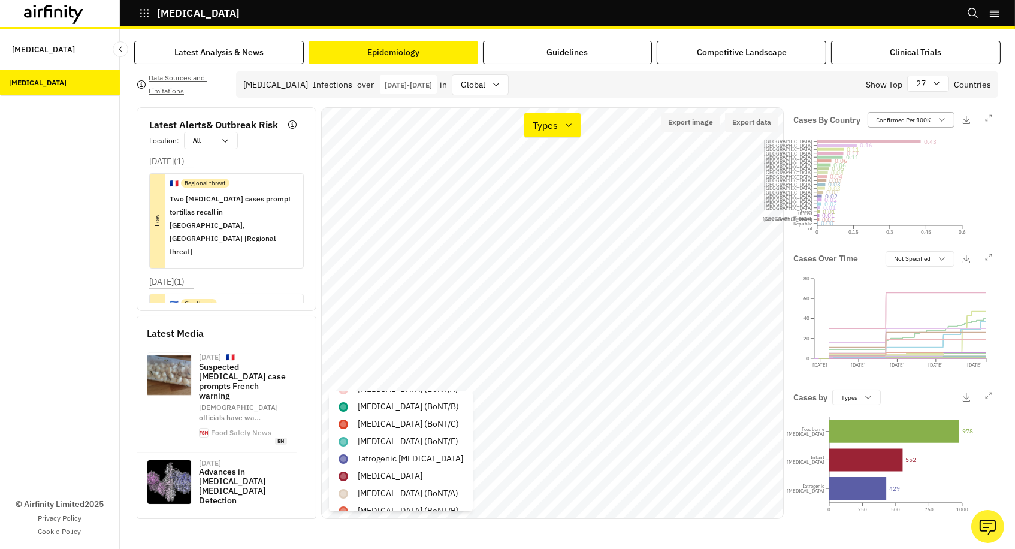
click at [896, 119] on p "Confirmed Per 100K" at bounding box center [904, 120] width 55 height 9
click at [887, 190] on div "Not Specified" at bounding box center [927, 184] width 115 height 19
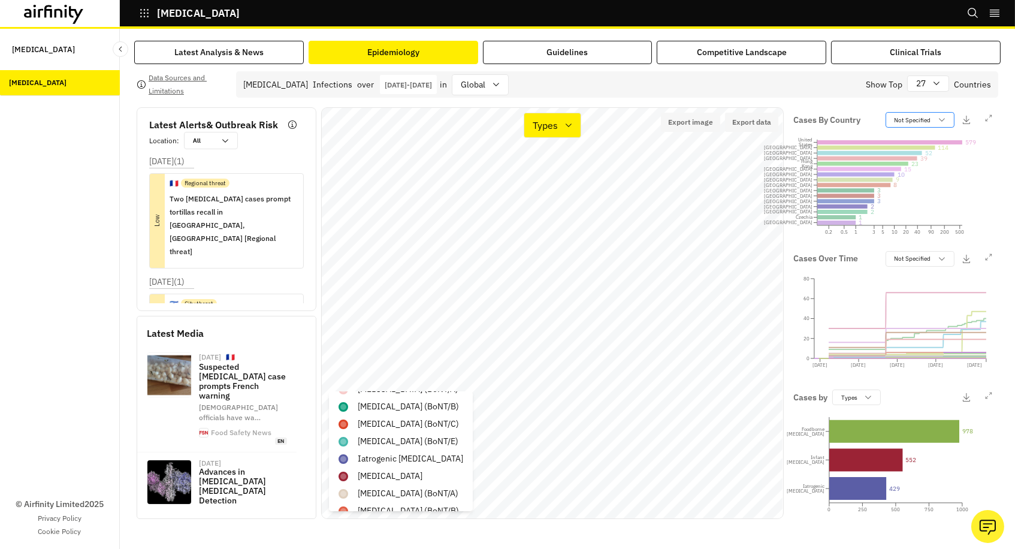
click at [903, 119] on p "Not Specified" at bounding box center [913, 120] width 37 height 9
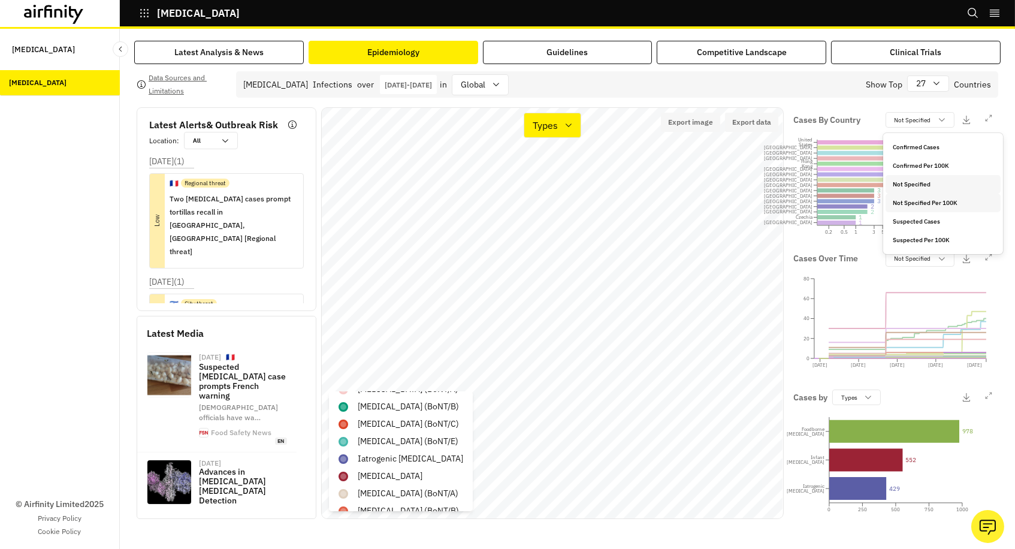
click at [904, 207] on p "Not Specified Per 100K" at bounding box center [925, 202] width 65 height 9
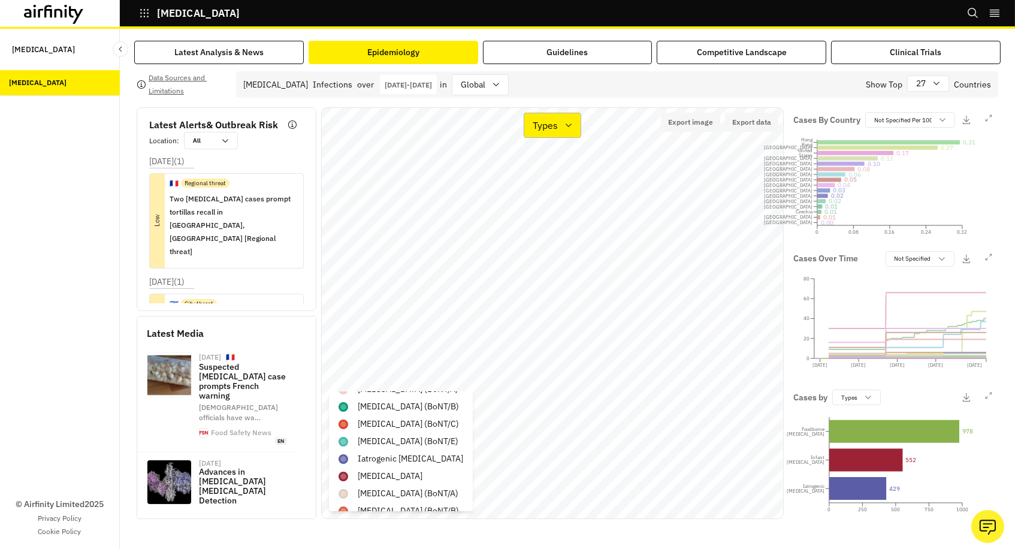
click at [552, 120] on p "Types" at bounding box center [545, 125] width 25 height 14
click at [550, 158] on p "Cases" at bounding box center [546, 159] width 26 height 14
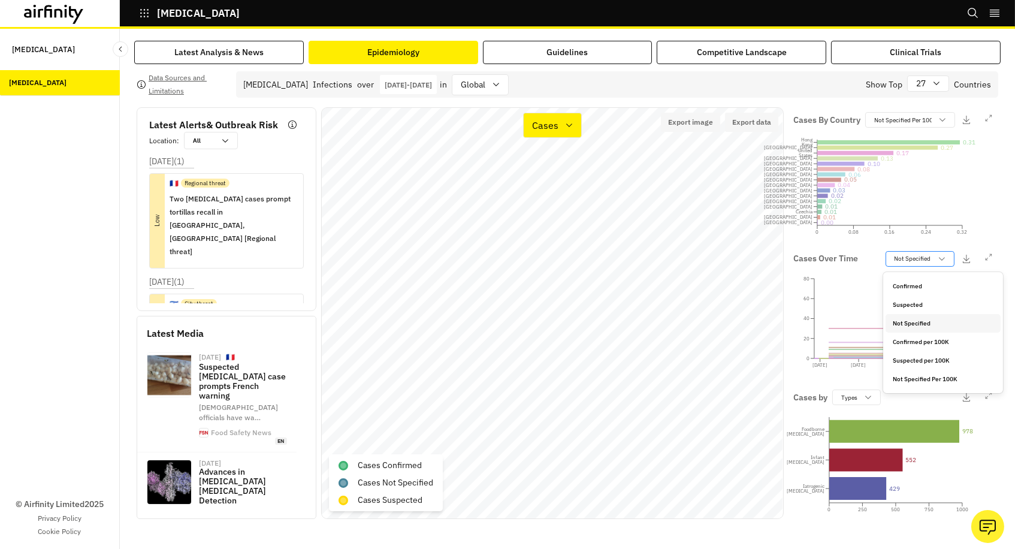
click at [915, 255] on p "Not Specified" at bounding box center [913, 258] width 37 height 9
click at [906, 284] on p "Confirmed" at bounding box center [907, 286] width 29 height 9
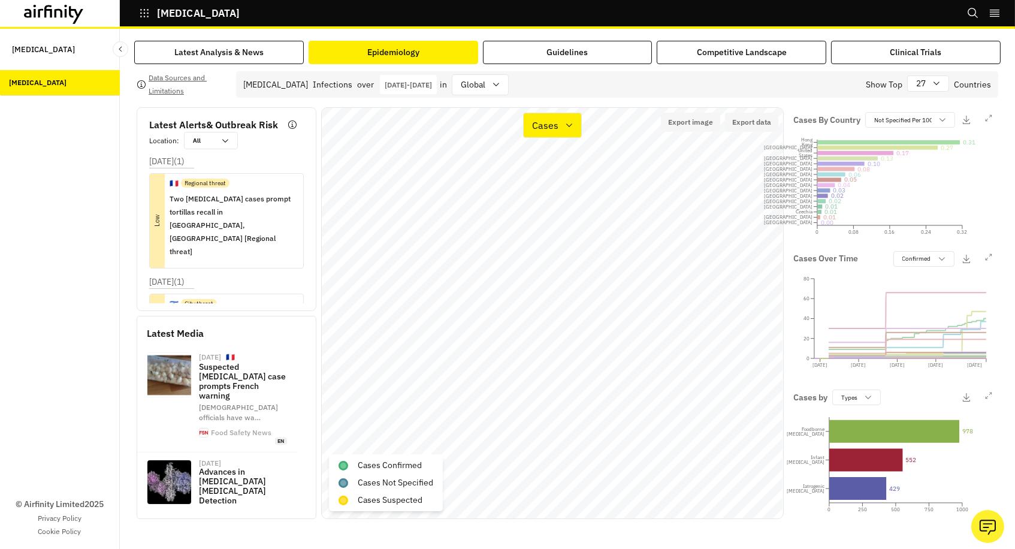
click at [418, 82] on p "Sep 30th 2022 - Sep 30th 2025" at bounding box center [408, 84] width 47 height 9
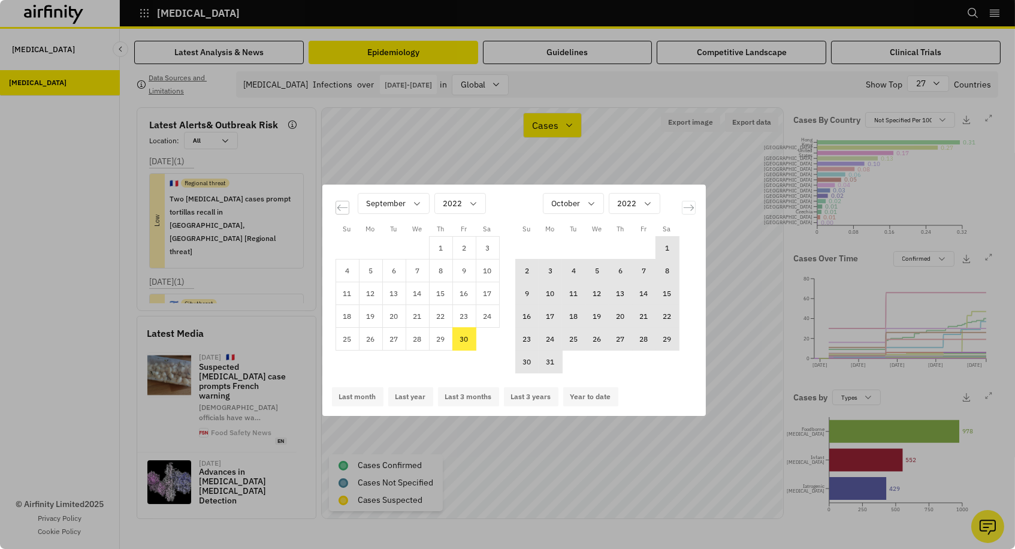
click at [345, 207] on icon "Move backward to switch to the previous month." at bounding box center [342, 207] width 11 height 11
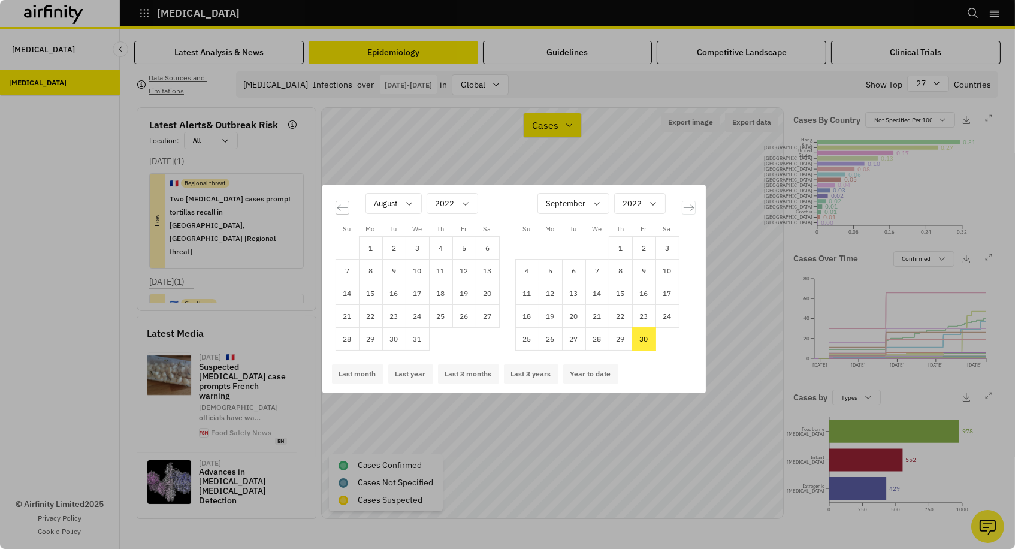
click at [345, 207] on icon "Move backward to switch to the previous month." at bounding box center [342, 207] width 11 height 11
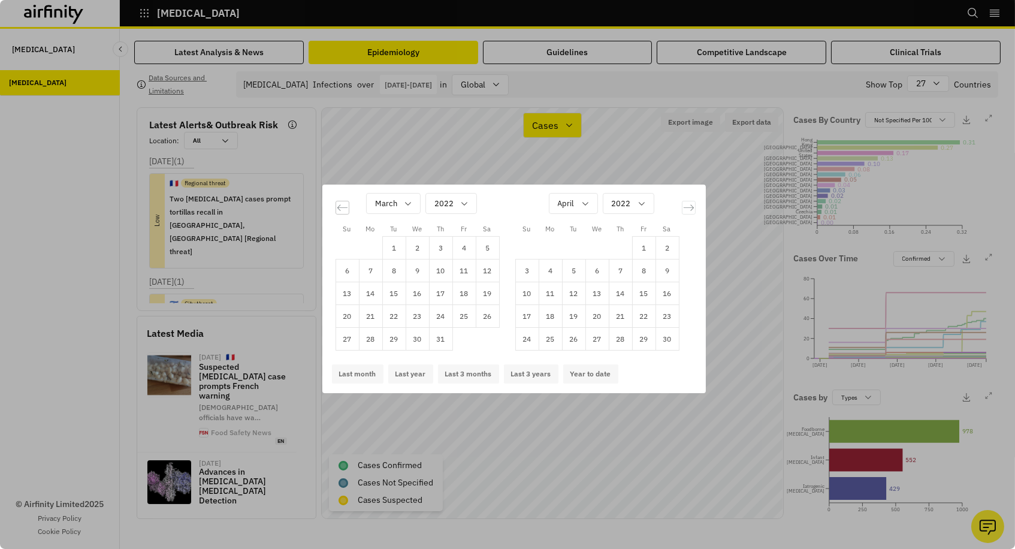
click at [345, 207] on icon "Move backward to switch to the previous month." at bounding box center [342, 207] width 11 height 11
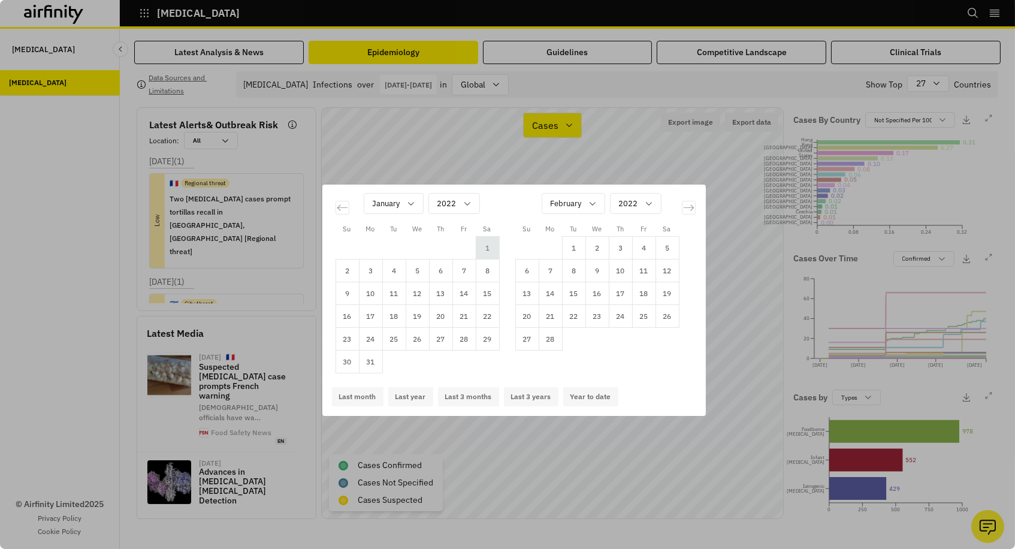
click at [489, 247] on td "1" at bounding box center [487, 248] width 23 height 23
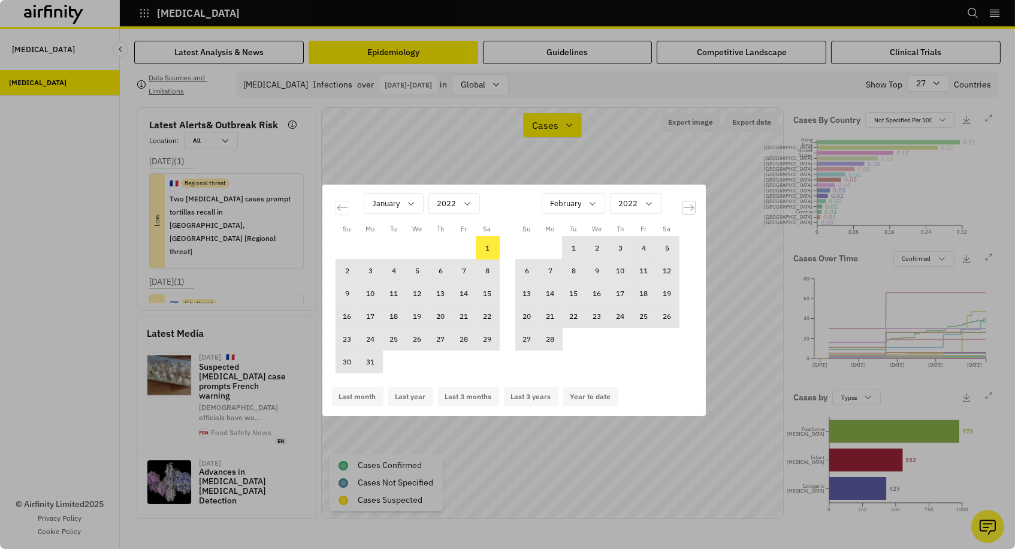
click at [689, 209] on icon "Move forward to switch to the next month." at bounding box center [688, 207] width 11 height 11
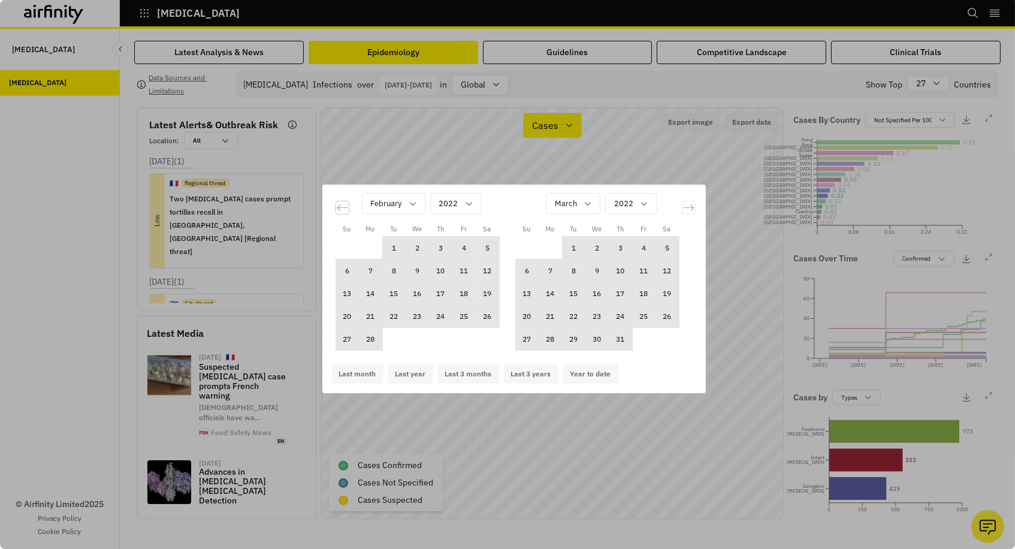
click at [338, 209] on icon "Move backward to switch to the previous month." at bounding box center [342, 207] width 10 height 6
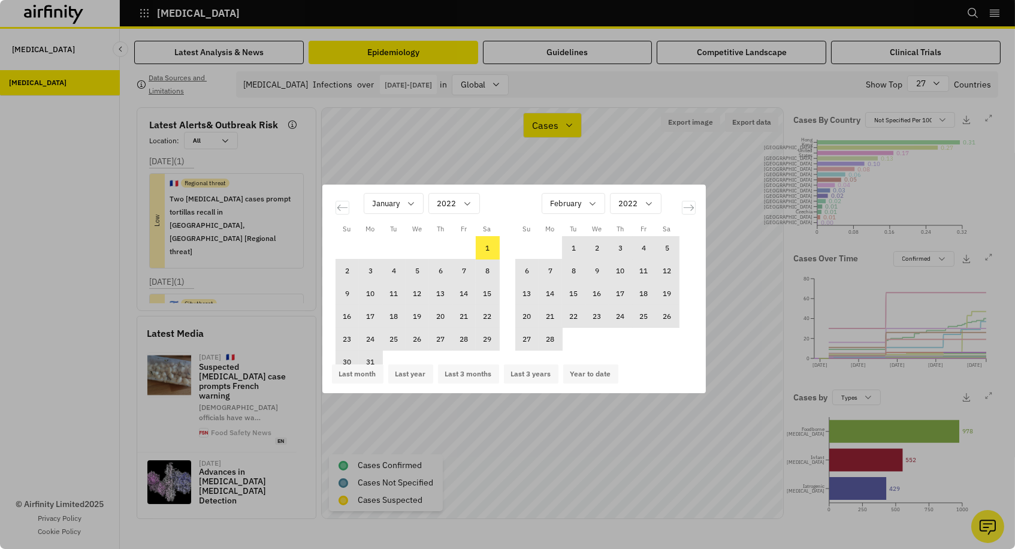
click at [518, 200] on div "February 2022 1 2 3 4 5 6 7 8 9 10 11 12 13 14 15 16 17 18 19 20 21 22 23 24 25…" at bounding box center [598, 265] width 180 height 171
click at [686, 207] on icon "Move forward to switch to the next month." at bounding box center [688, 207] width 11 height 11
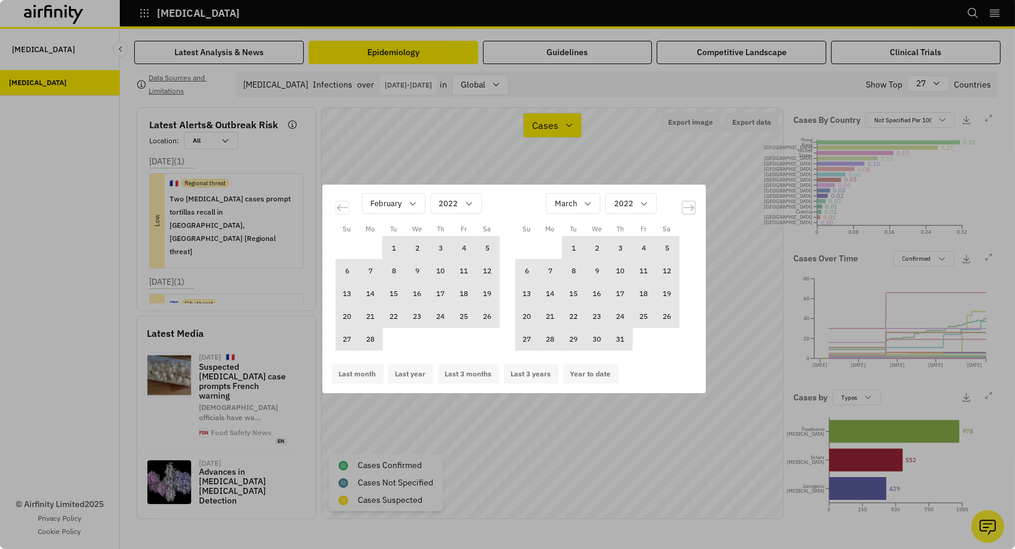
click at [686, 207] on icon "Move forward to switch to the next month." at bounding box center [688, 207] width 11 height 11
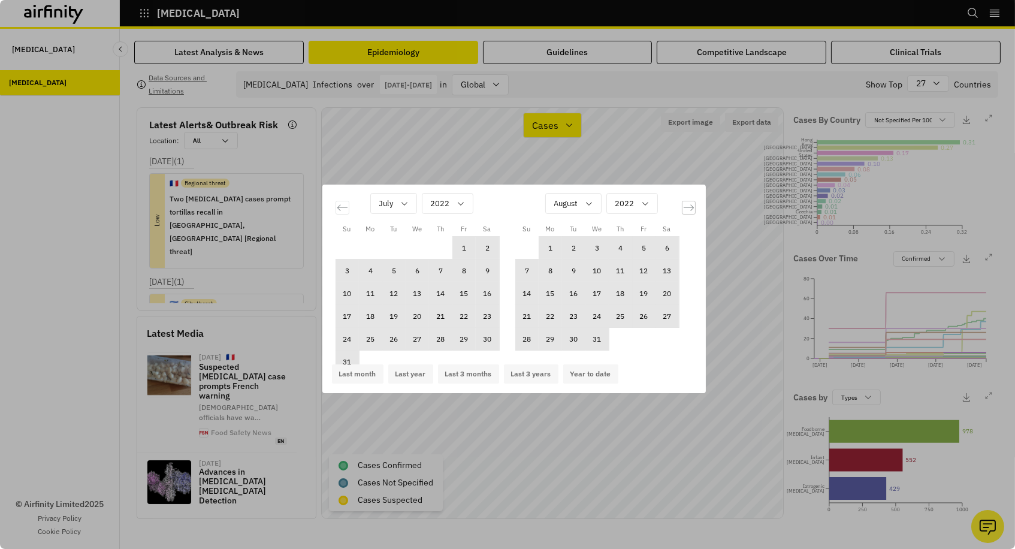
click at [686, 207] on icon "Move forward to switch to the next month." at bounding box center [688, 207] width 11 height 11
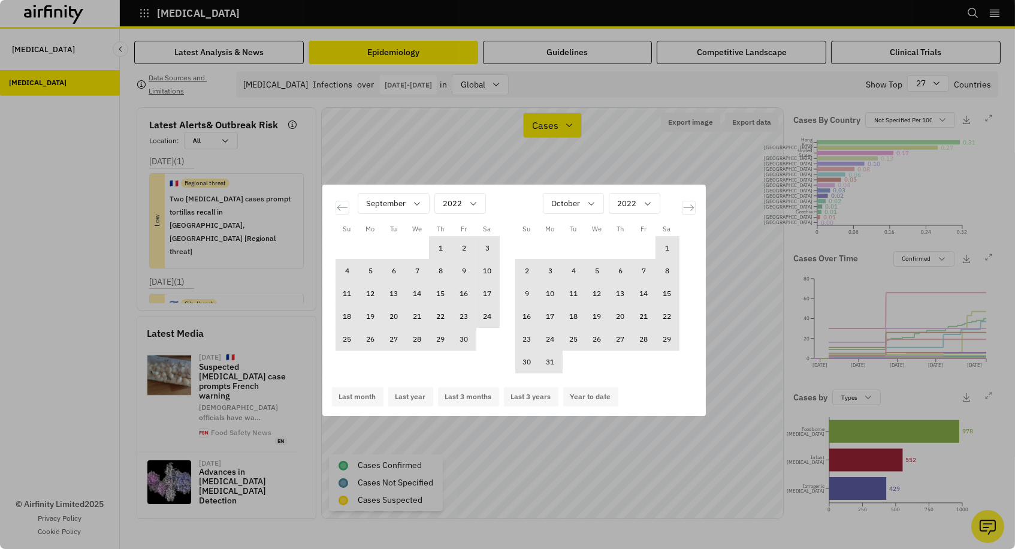
click at [730, 150] on div "Su Mo Tu We Th Fr Sa Su Mo Tu We Th Fr Sa August 2022 1 2 3 4 5 6 7 8 9 10 11 1…" at bounding box center [507, 274] width 1015 height 549
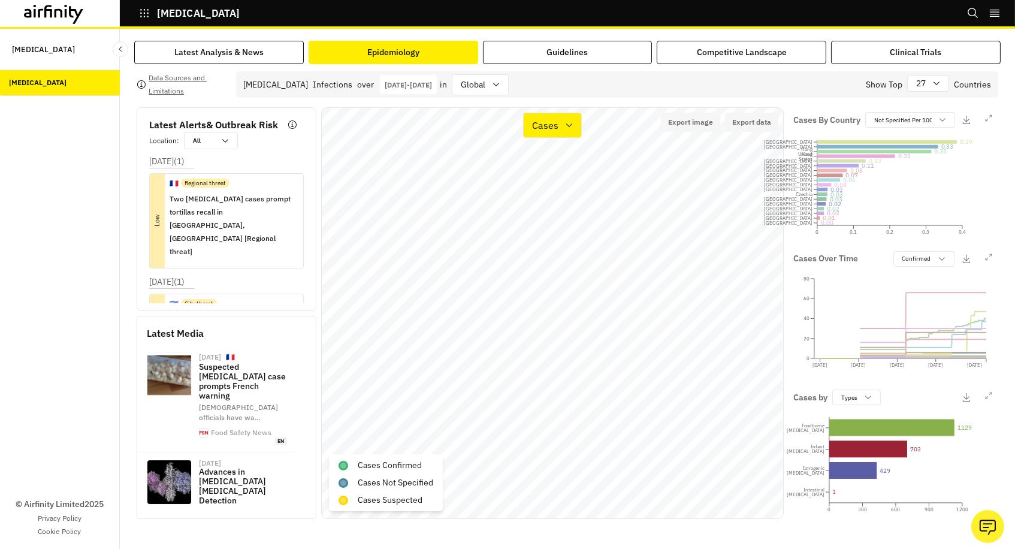
click at [385, 82] on p "Jan 1st 2022 - Sep 30th 2025" at bounding box center [408, 84] width 47 height 9
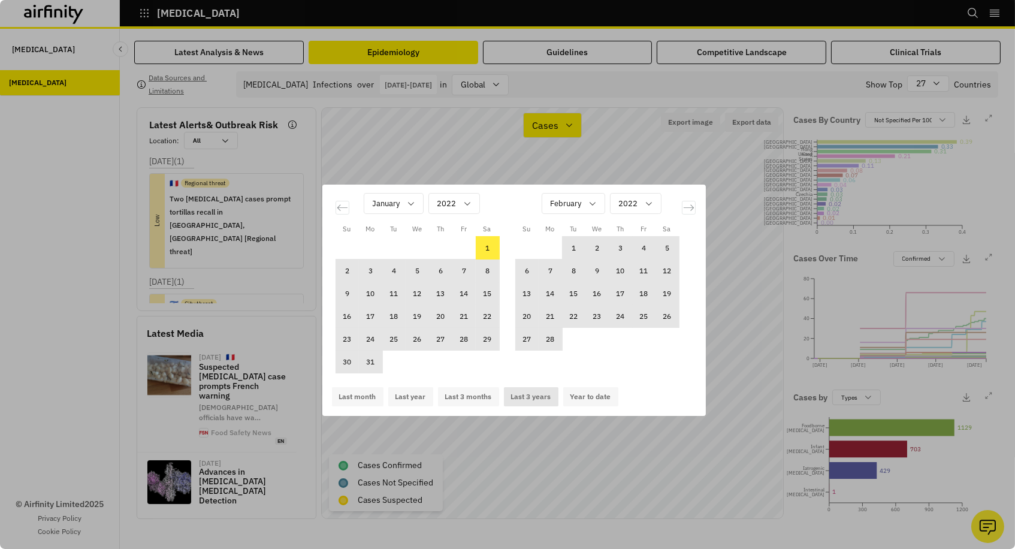
click at [534, 397] on button "Last 3 years" at bounding box center [531, 396] width 55 height 19
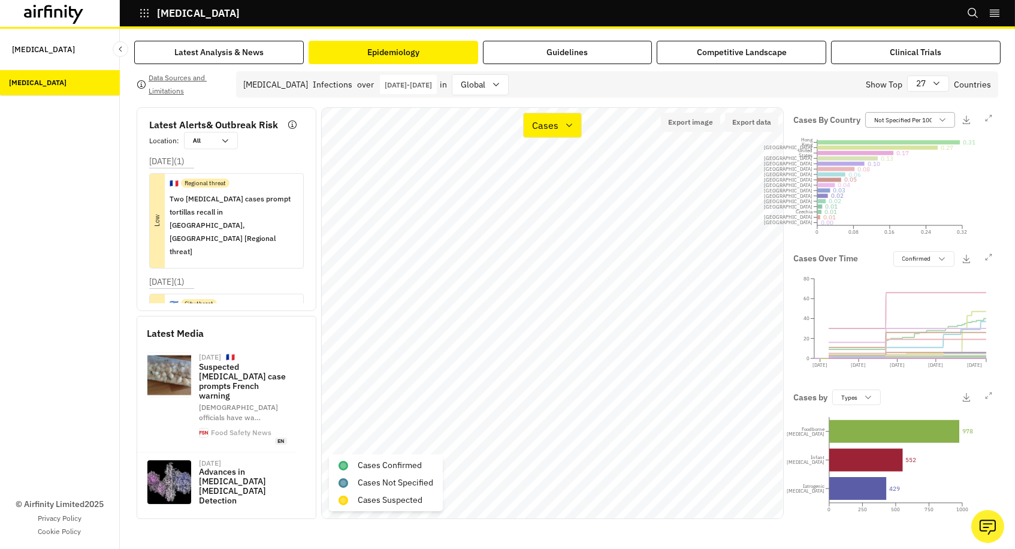
click at [887, 119] on p "Not Specified Per 100K" at bounding box center [906, 120] width 62 height 9
click at [900, 165] on p "Confirmed Per 100K" at bounding box center [905, 165] width 56 height 9
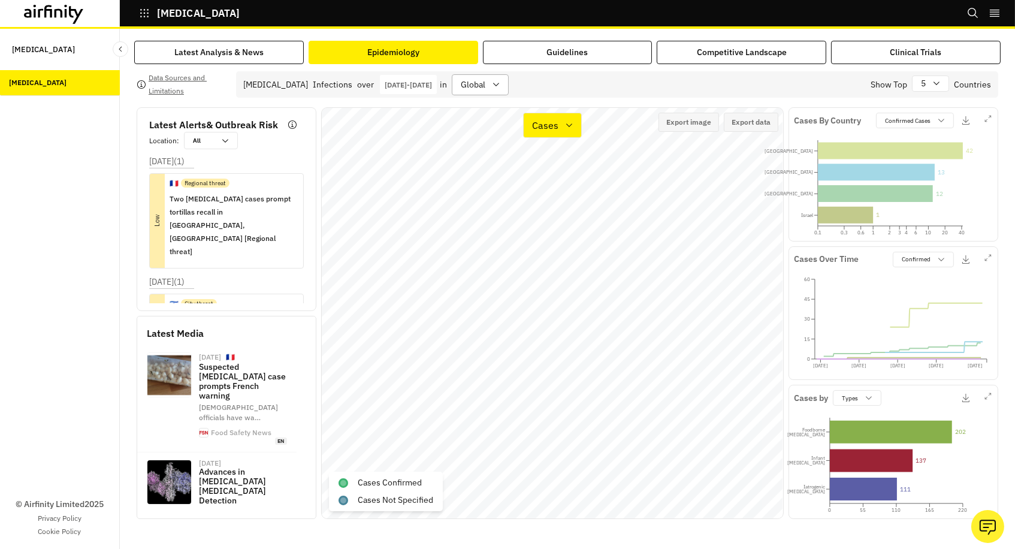
click at [492, 91] on div "global" at bounding box center [472, 85] width 39 height 20
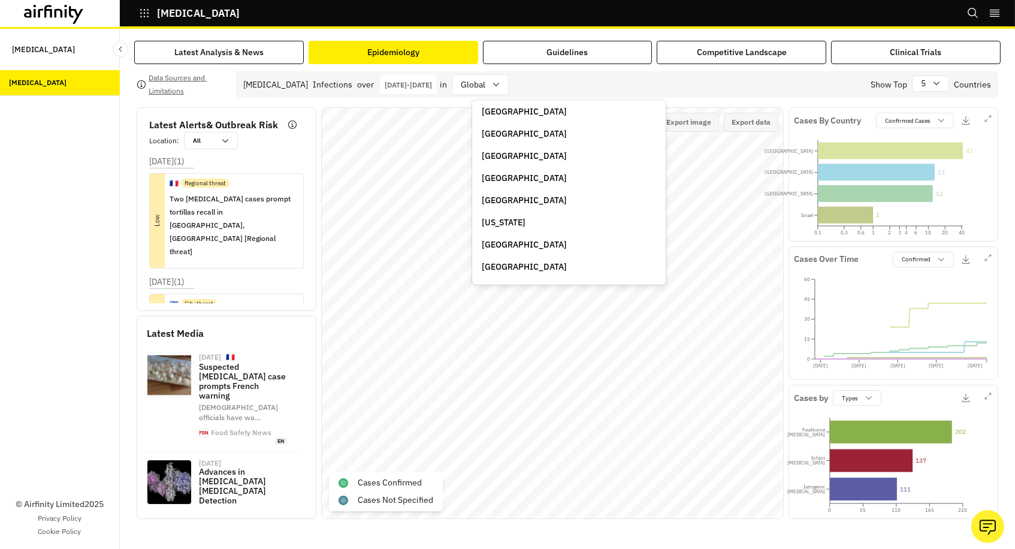
scroll to position [97, 0]
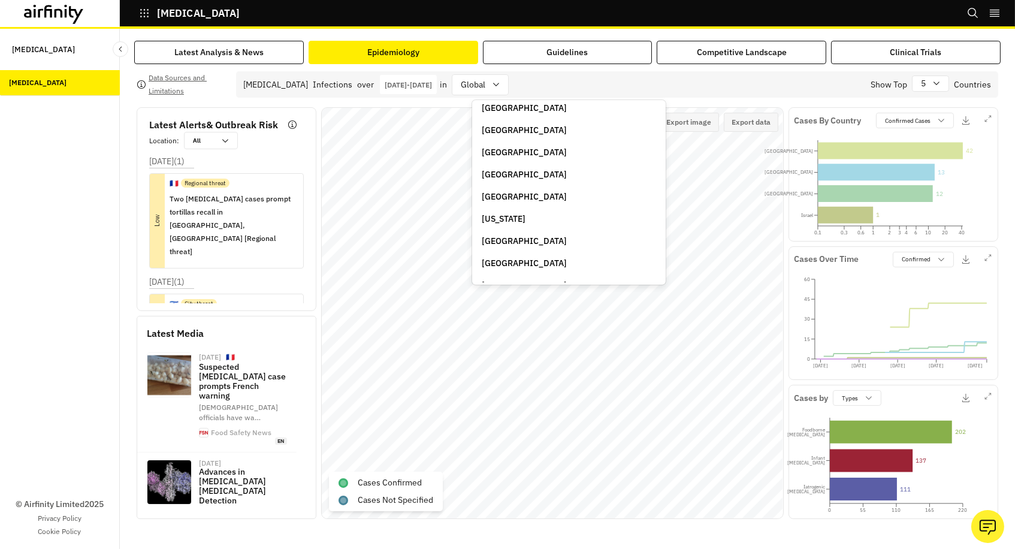
click at [498, 257] on p "[GEOGRAPHIC_DATA]" at bounding box center [524, 263] width 85 height 13
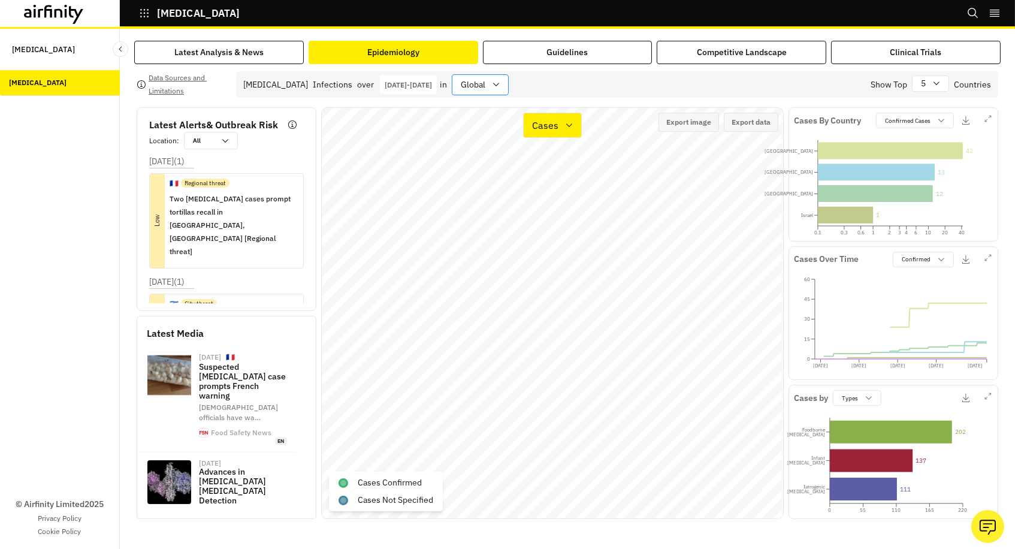
click at [492, 85] on div "global" at bounding box center [472, 85] width 39 height 20
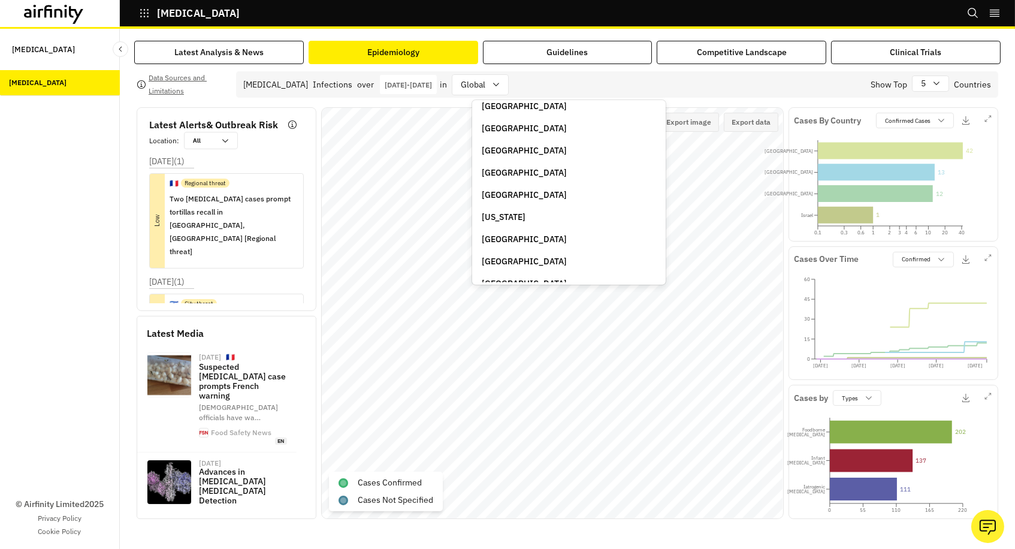
scroll to position [111, 0]
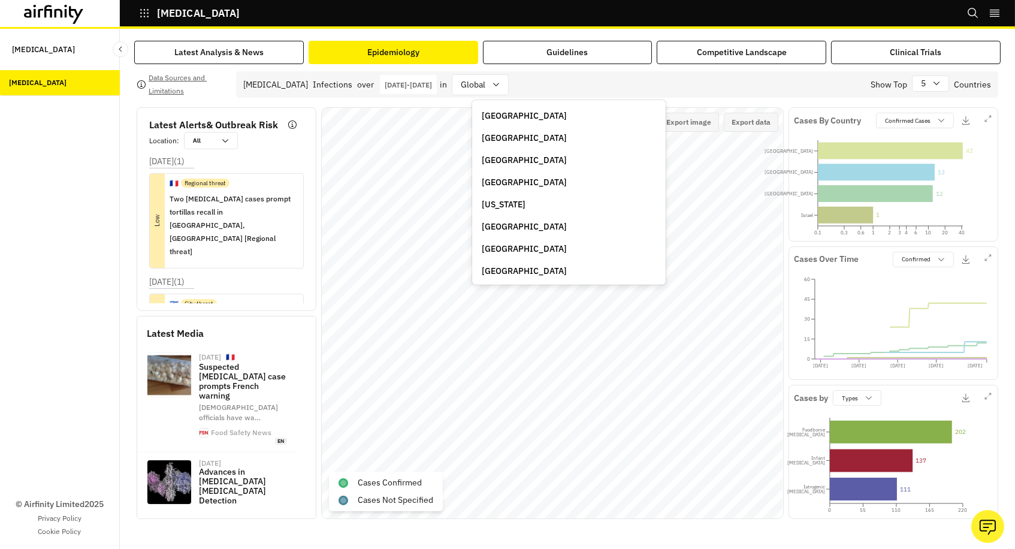
click at [506, 221] on p "[GEOGRAPHIC_DATA]" at bounding box center [524, 227] width 85 height 13
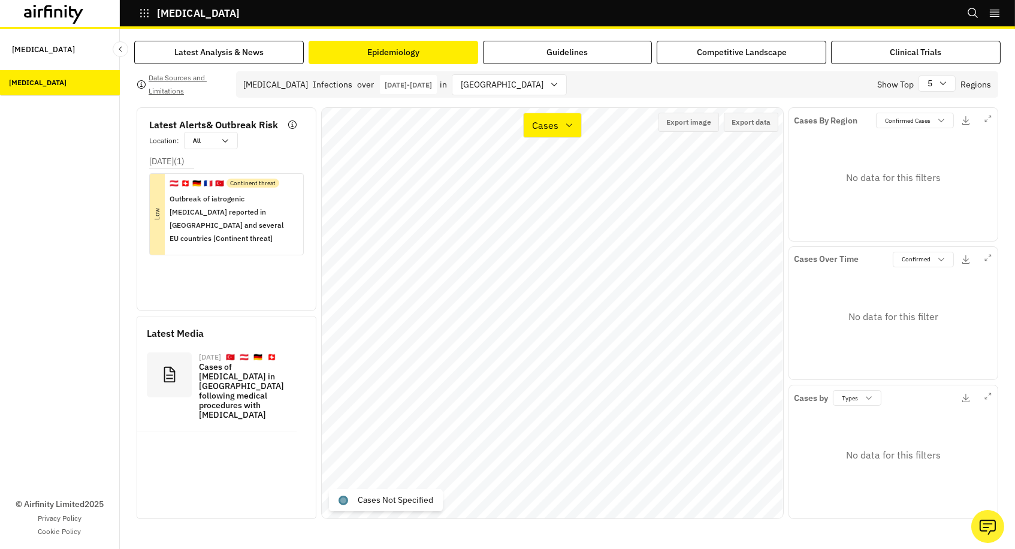
click at [581, 94] on div "Botulism Infections over Jan 1st 2025 - Sep 30th 2025 01/01/2025 Navigate forwa…" at bounding box center [617, 84] width 762 height 26
click at [554, 117] on div "Cases" at bounding box center [544, 125] width 41 height 17
click at [514, 90] on div "[GEOGRAPHIC_DATA]" at bounding box center [501, 85] width 97 height 20
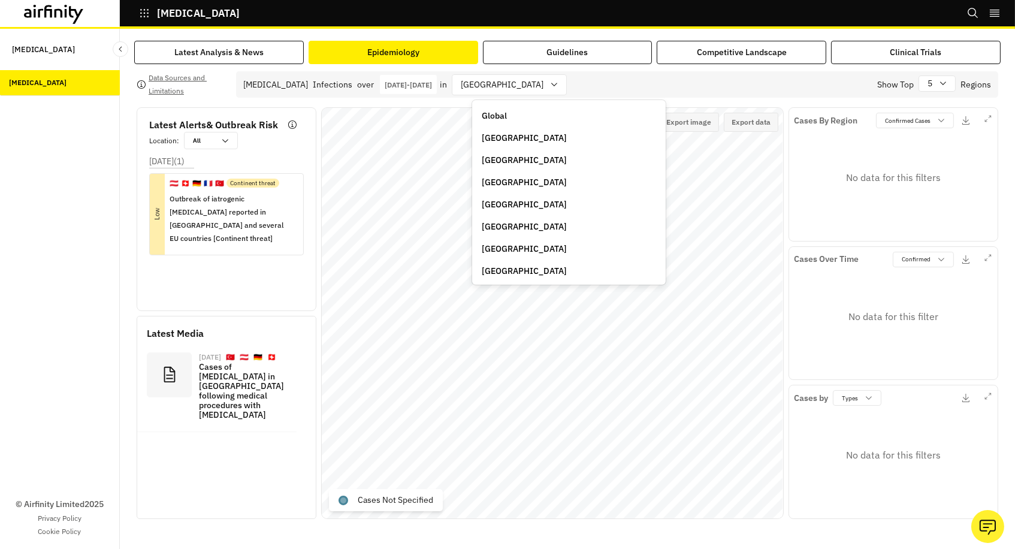
click at [502, 114] on p "Global" at bounding box center [494, 116] width 25 height 13
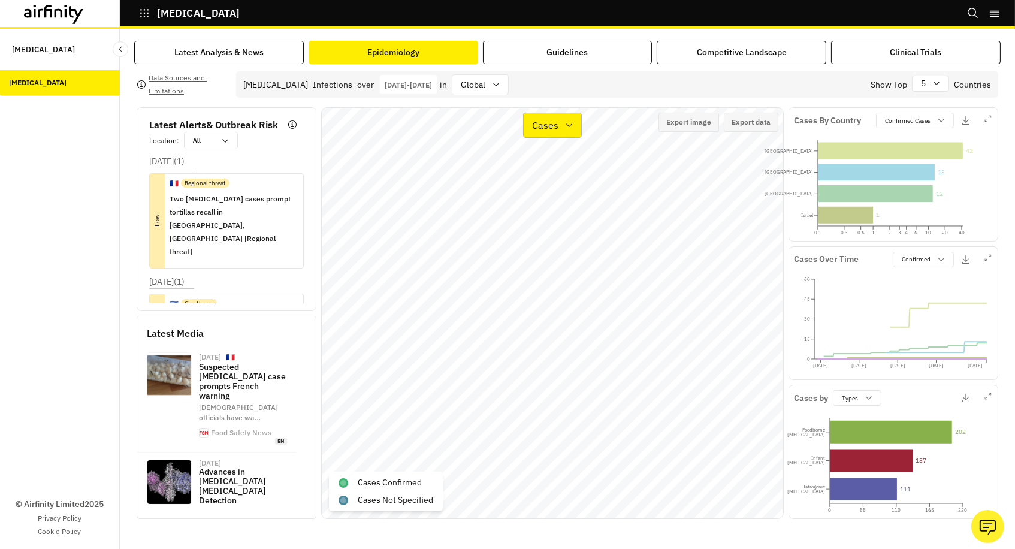
click at [553, 122] on p "Cases" at bounding box center [545, 125] width 26 height 14
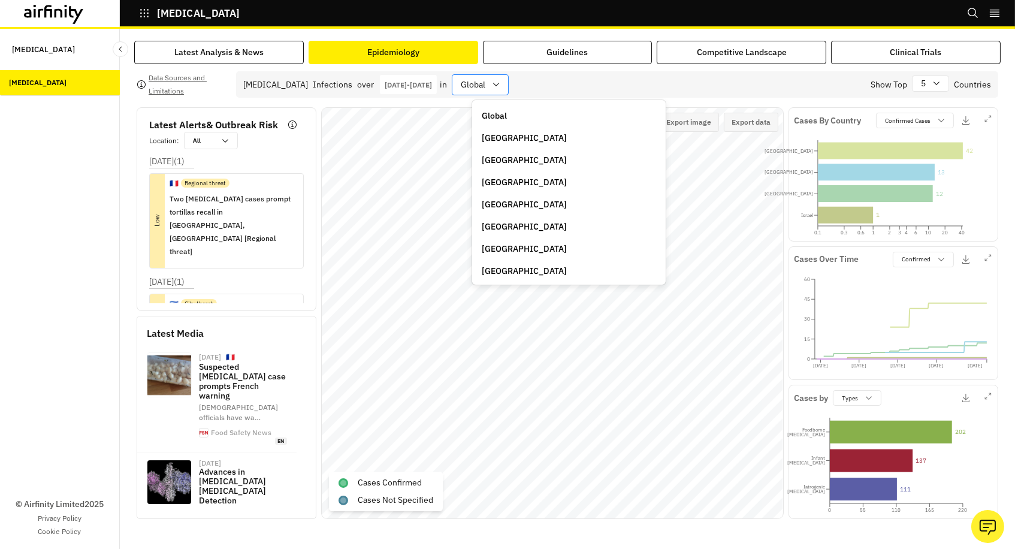
click at [486, 83] on div at bounding box center [473, 84] width 25 height 15
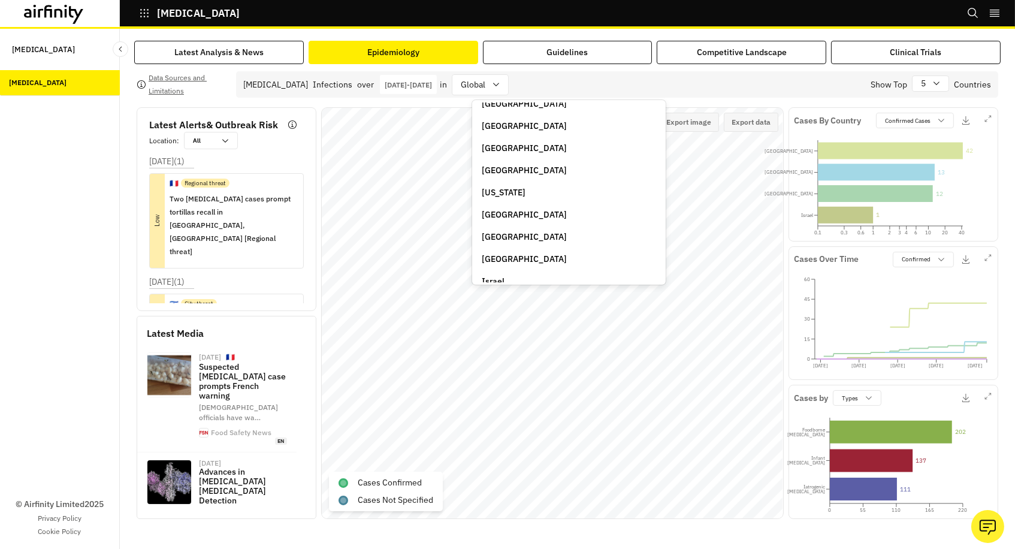
scroll to position [176, 0]
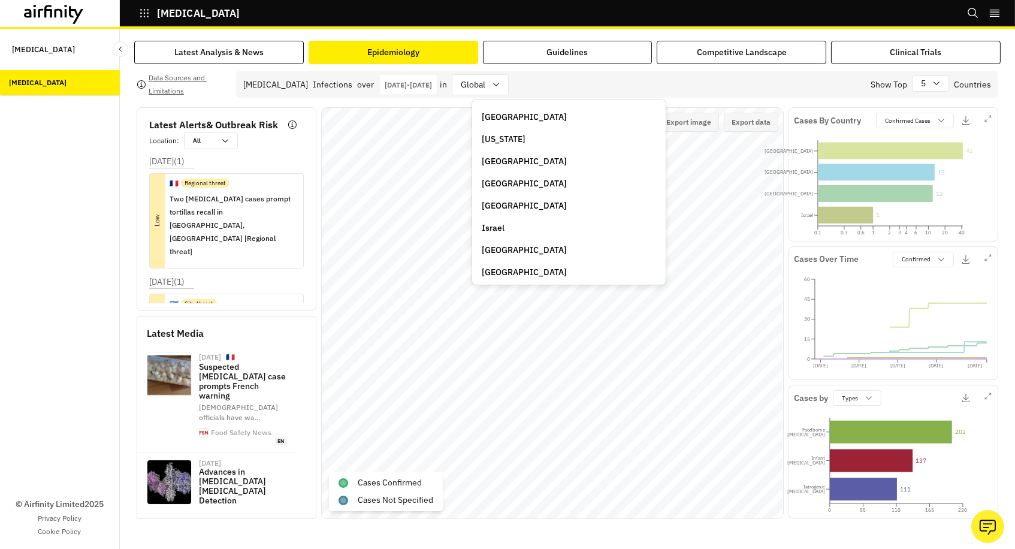
click at [507, 177] on p "[GEOGRAPHIC_DATA]" at bounding box center [524, 183] width 85 height 13
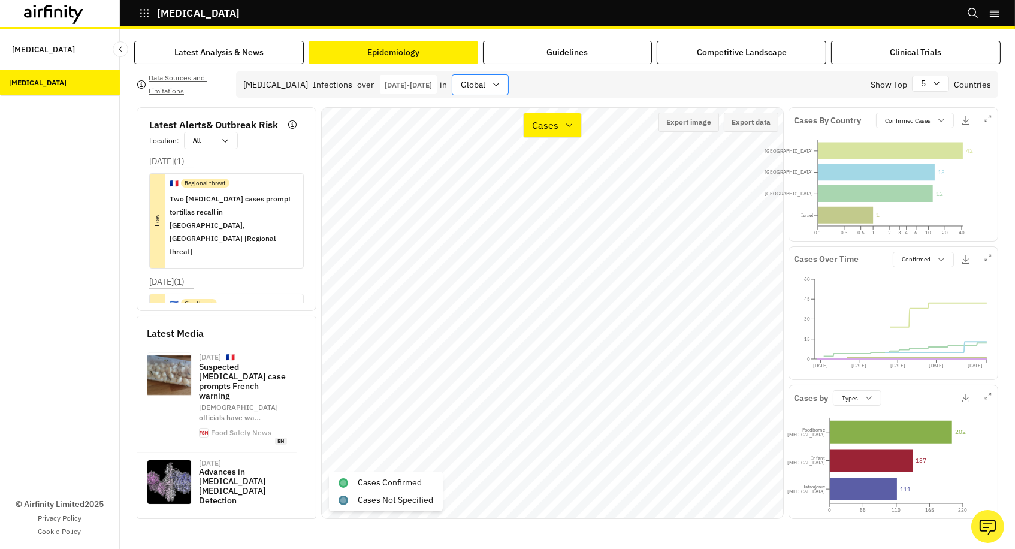
click at [486, 85] on div at bounding box center [473, 84] width 25 height 15
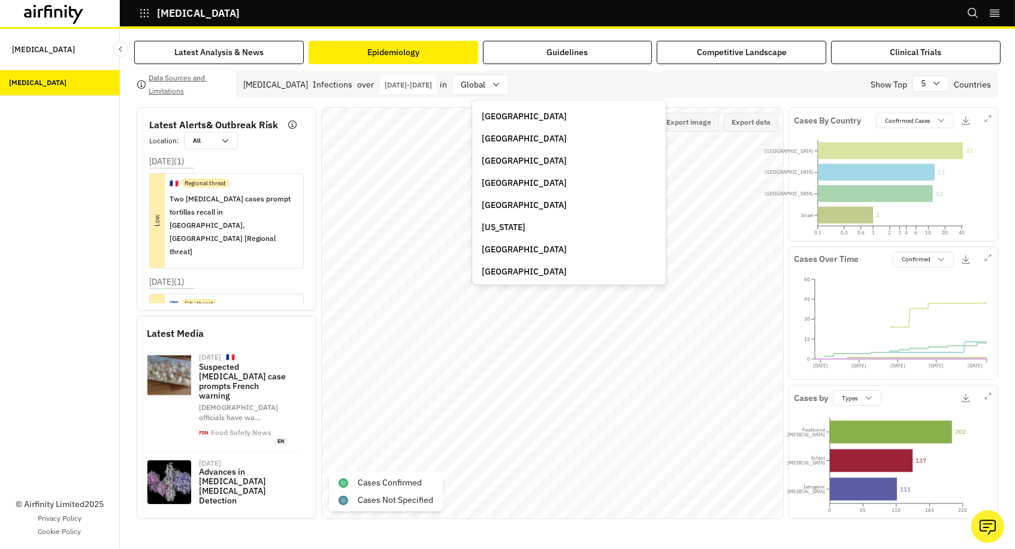
scroll to position [126, 0]
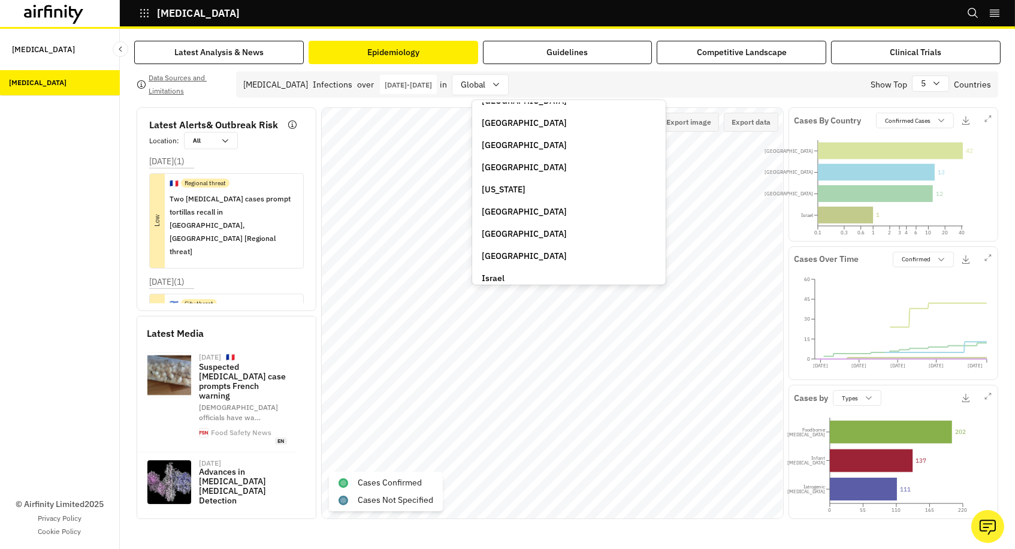
click at [496, 186] on p "[US_STATE]" at bounding box center [504, 189] width 44 height 13
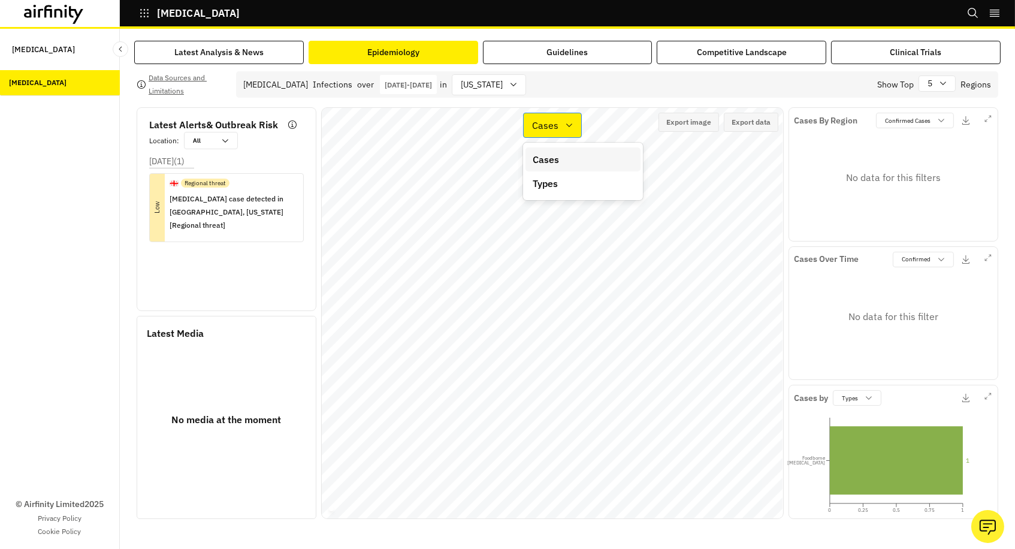
click at [538, 125] on p "Cases" at bounding box center [545, 125] width 26 height 14
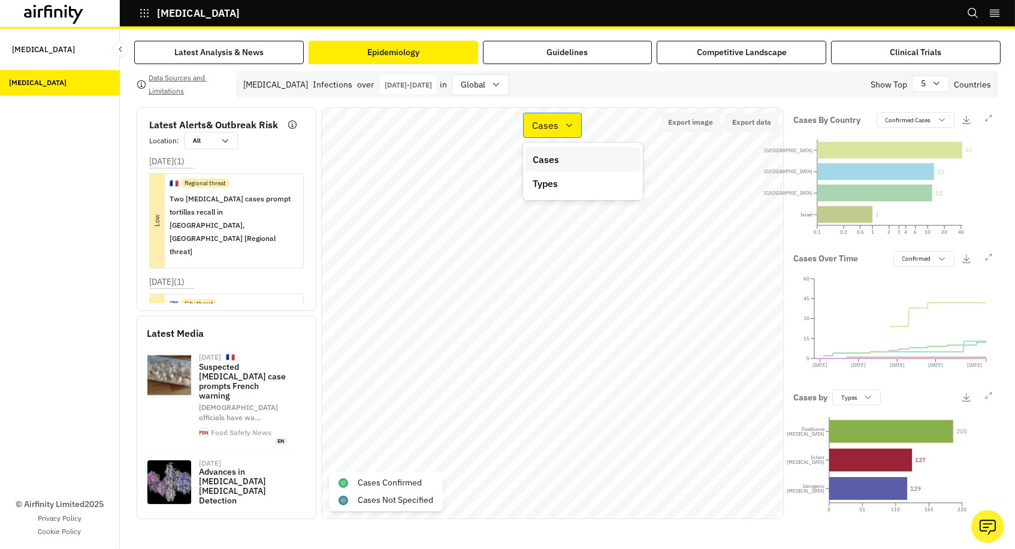
click at [550, 124] on p "Cases" at bounding box center [545, 125] width 26 height 14
click at [560, 185] on div "Types" at bounding box center [583, 183] width 101 height 14
click at [929, 86] on div "5" at bounding box center [922, 83] width 19 height 15
click at [927, 239] on p "All" at bounding box center [927, 245] width 10 height 13
click at [932, 81] on div "28" at bounding box center [920, 83] width 24 height 15
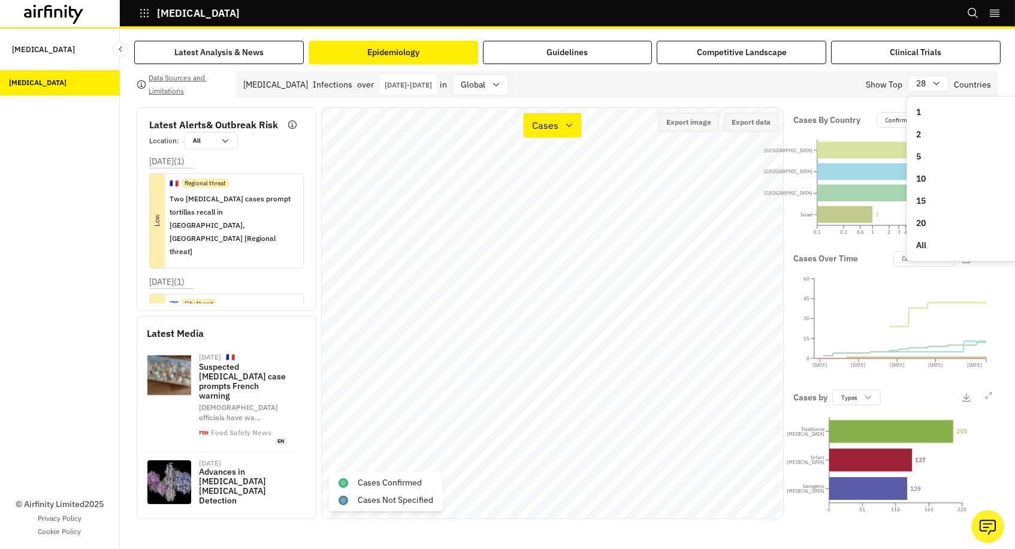
click at [925, 239] on p "All" at bounding box center [922, 245] width 10 height 13
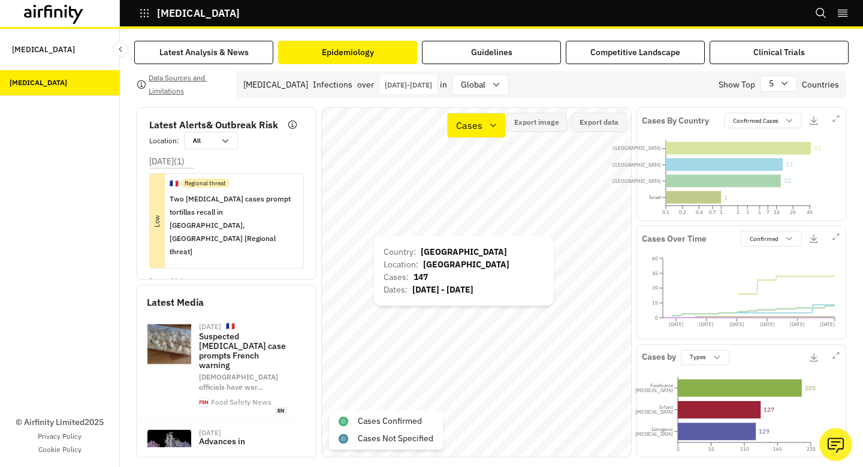
click at [378, 241] on div "Country : [GEOGRAPHIC_DATA] Location : [GEOGRAPHIC_DATA] Cases : 147 Dates : [D…" at bounding box center [464, 271] width 180 height 70
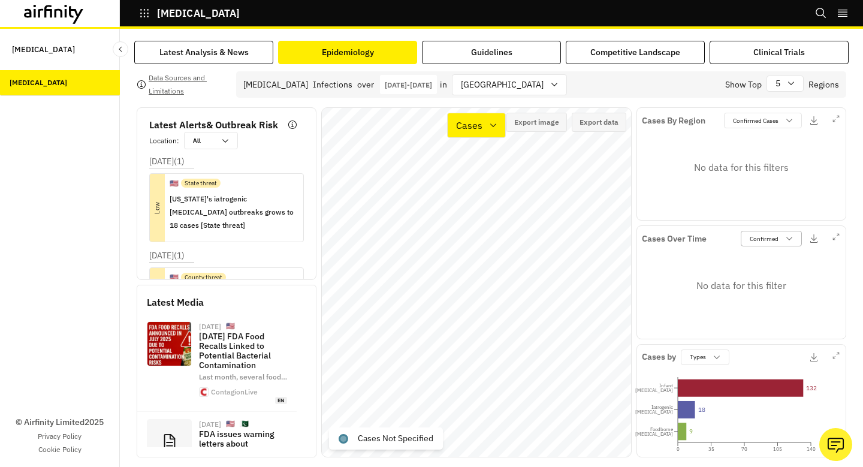
click at [762, 240] on p "Confirmed" at bounding box center [764, 238] width 29 height 9
click at [764, 301] on p "Not Specified" at bounding box center [770, 302] width 38 height 9
click at [760, 119] on p "Confirmed Cases" at bounding box center [756, 120] width 46 height 9
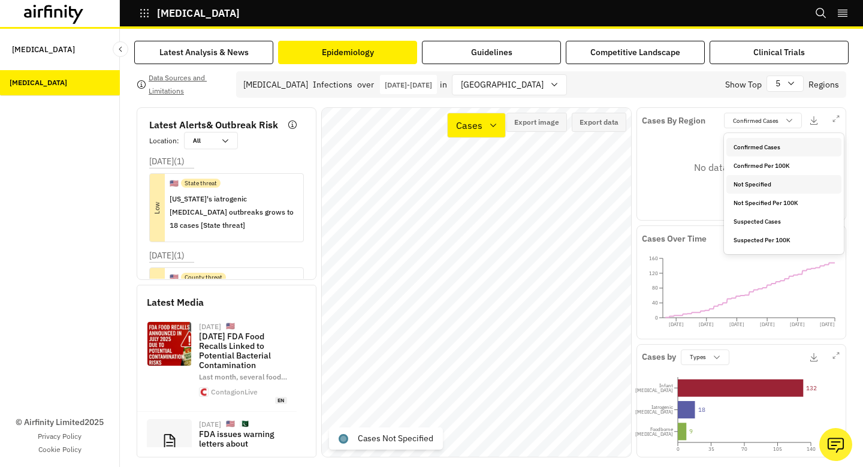
click at [753, 186] on p "Not Specified" at bounding box center [753, 184] width 38 height 9
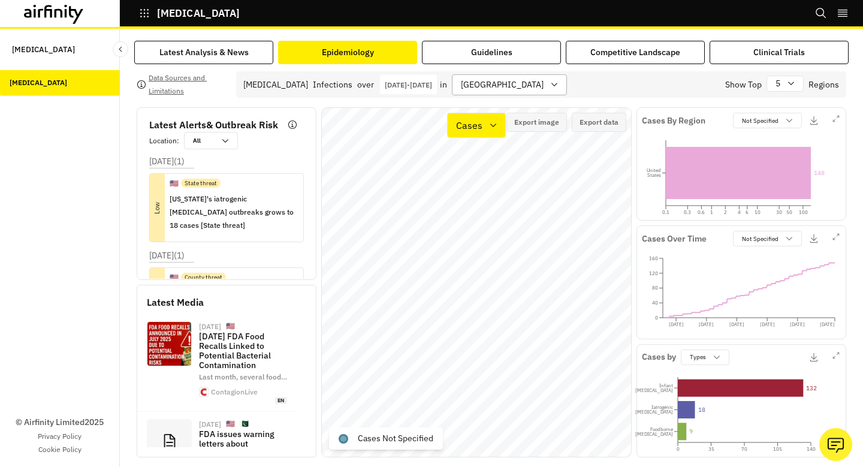
click at [494, 83] on div at bounding box center [502, 84] width 83 height 15
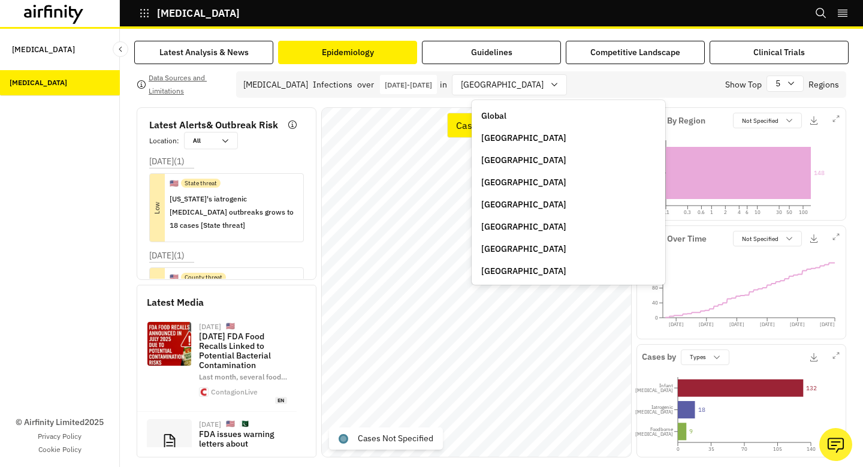
click at [493, 110] on p "Global" at bounding box center [493, 116] width 25 height 13
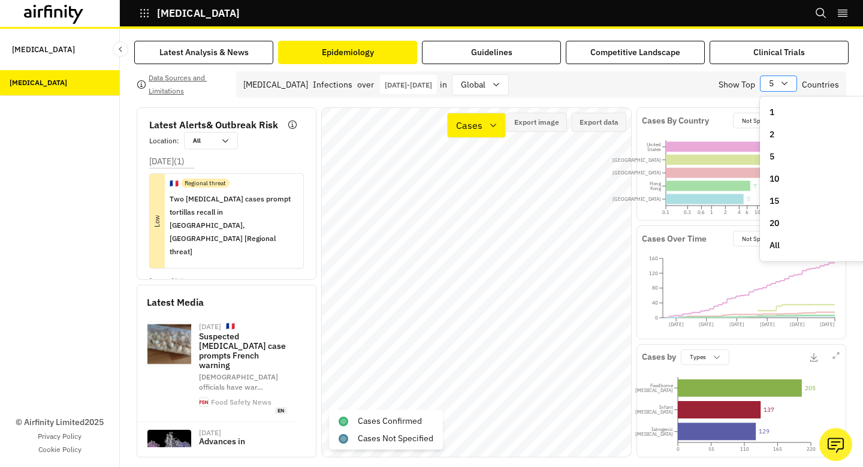
click at [788, 79] on icon at bounding box center [785, 84] width 10 height 10
click at [776, 242] on p "All" at bounding box center [775, 245] width 10 height 13
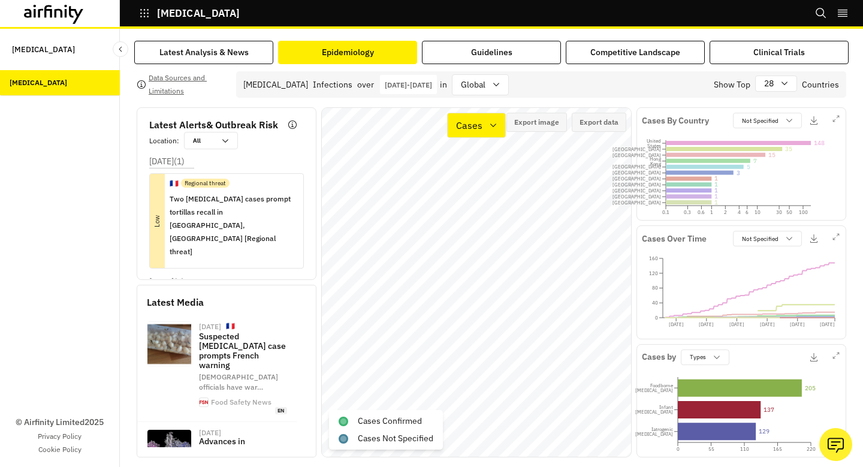
click at [417, 83] on p "[DATE] - [DATE]" at bounding box center [408, 84] width 47 height 9
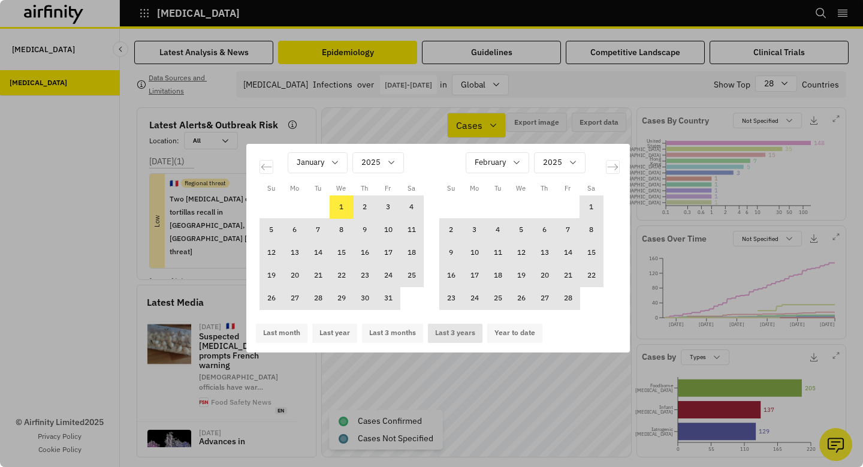
click at [441, 332] on button "Last 3 years" at bounding box center [455, 333] width 55 height 19
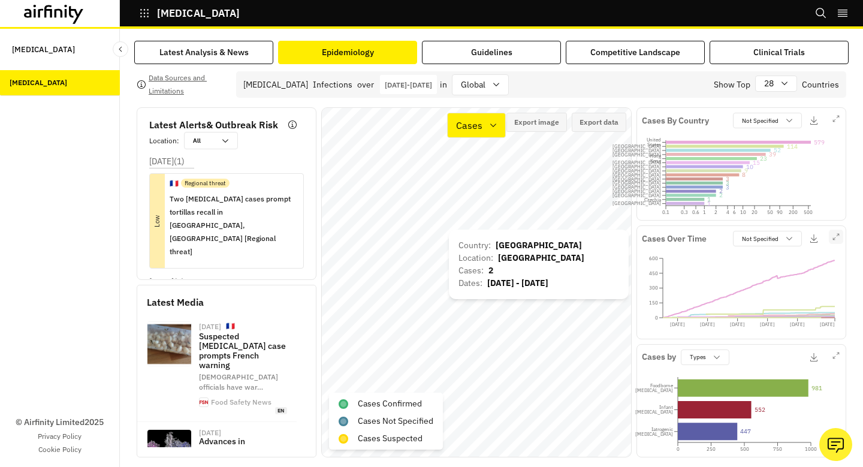
click at [835, 236] on icon "button" at bounding box center [836, 236] width 7 height 7
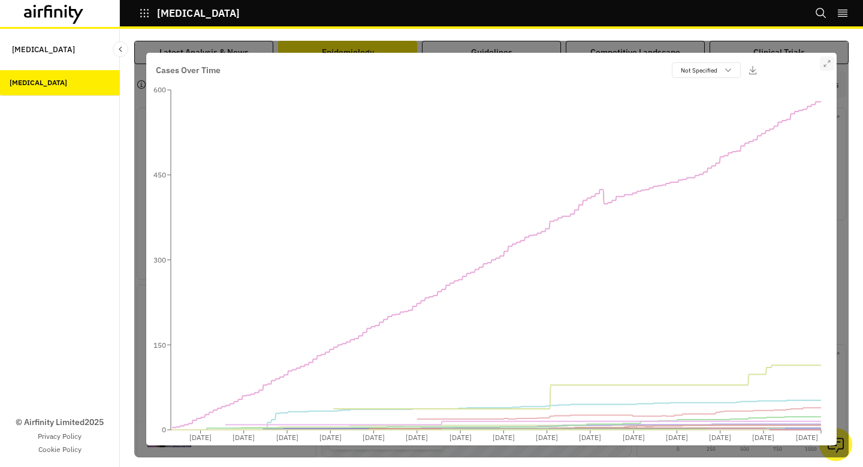
click at [825, 65] on icon "button" at bounding box center [827, 63] width 7 height 7
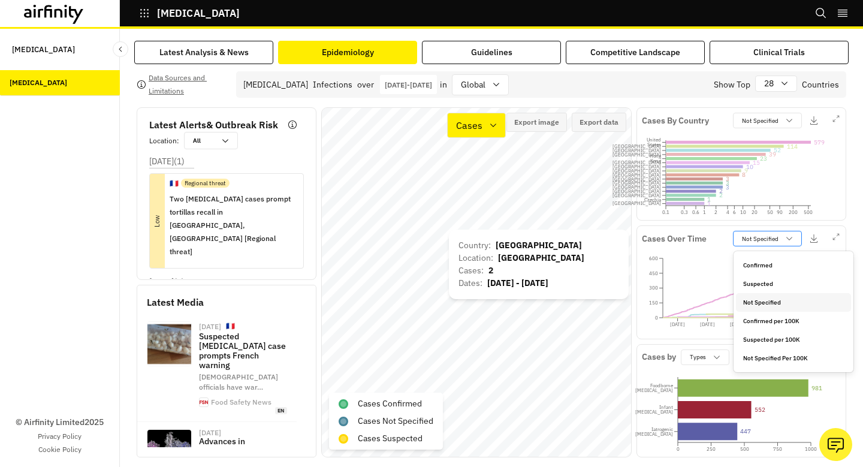
click at [754, 237] on p "Not Specified" at bounding box center [760, 238] width 37 height 9
click at [755, 268] on p "Confirmed" at bounding box center [757, 265] width 29 height 9
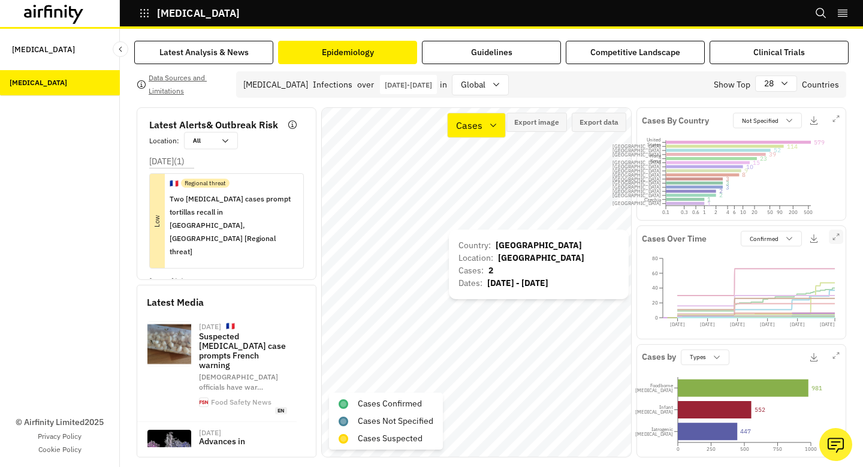
click at [835, 239] on icon "button" at bounding box center [836, 236] width 7 height 7
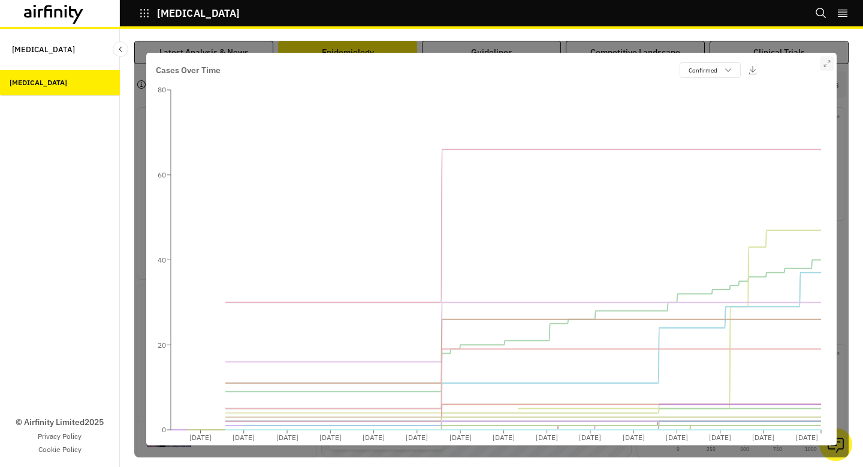
click at [825, 62] on icon "button" at bounding box center [827, 63] width 7 height 7
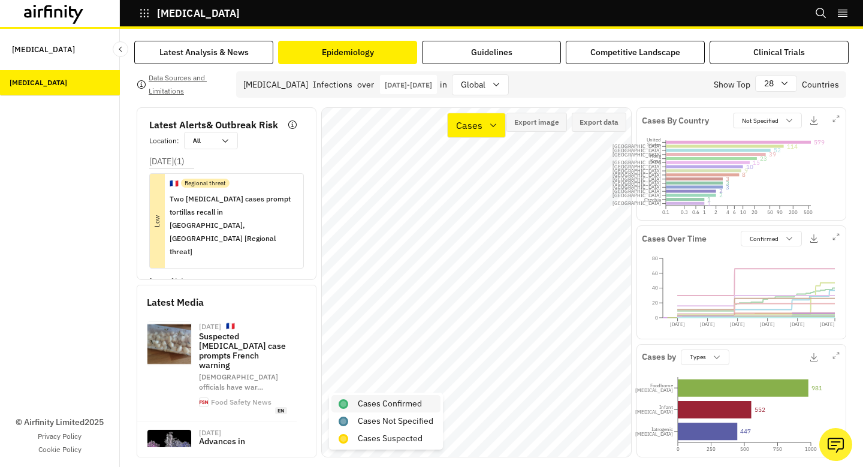
click at [369, 403] on p "Cases Confirmed" at bounding box center [390, 403] width 64 height 13
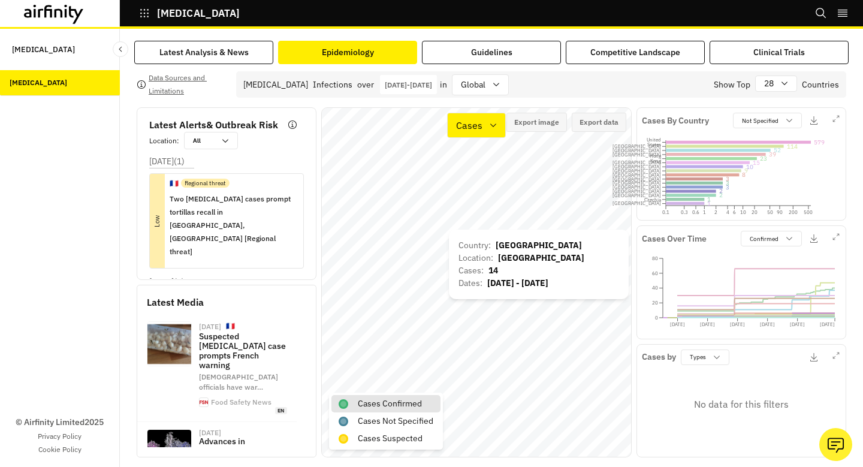
click at [505, 230] on div "Country : Romania Location : Romania Cases : 14 Dates : Jan 1, 2023 - Dec 31, 2…" at bounding box center [539, 265] width 180 height 70
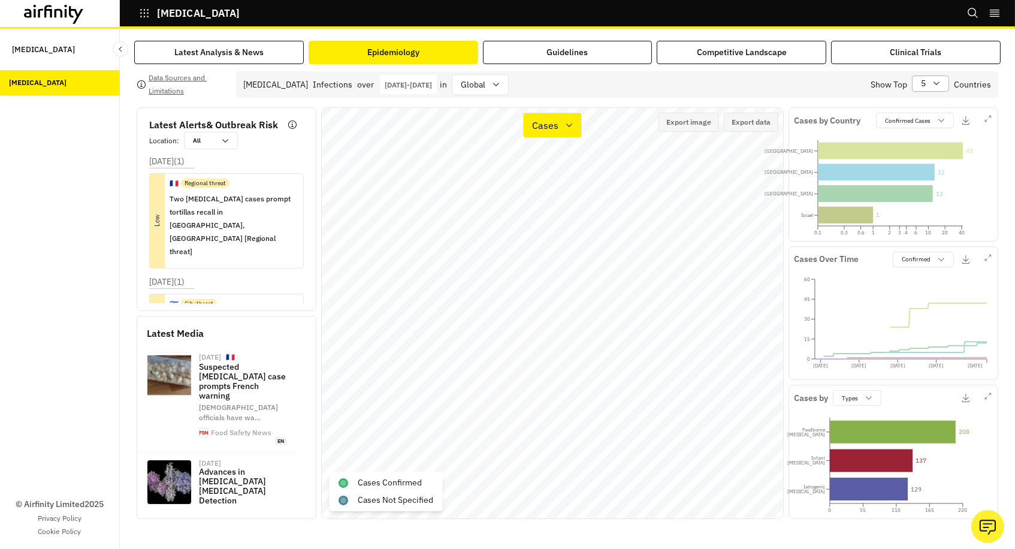
click at [930, 85] on div "5" at bounding box center [922, 83] width 19 height 15
click at [926, 241] on p "All" at bounding box center [927, 245] width 10 height 13
click at [429, 255] on div "Country : [GEOGRAPHIC_DATA] Location : [GEOGRAPHIC_DATA] Cases : 147 Dates : [D…" at bounding box center [516, 286] width 180 height 70
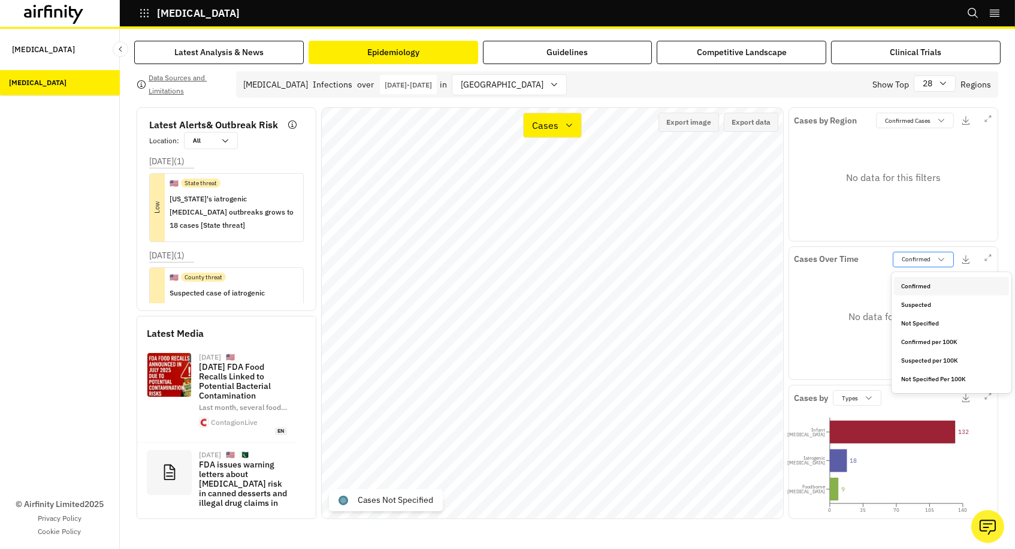
click at [921, 260] on p "Confirmed" at bounding box center [916, 259] width 29 height 9
click at [909, 331] on div "Not Specified" at bounding box center [951, 323] width 115 height 19
click at [896, 116] on p "Confirmed Cases" at bounding box center [908, 120] width 46 height 9
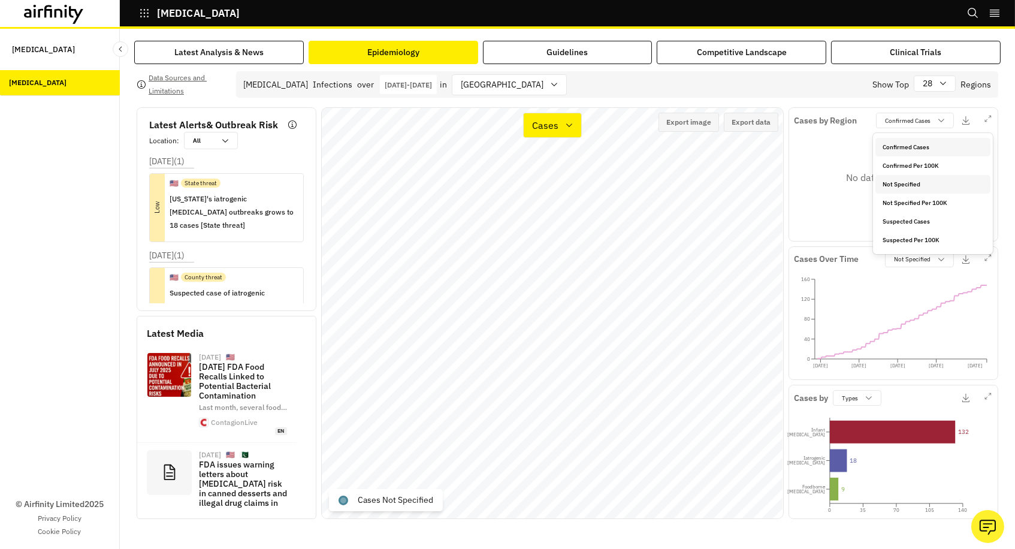
click at [896, 185] on p "Not Specified" at bounding box center [902, 184] width 38 height 9
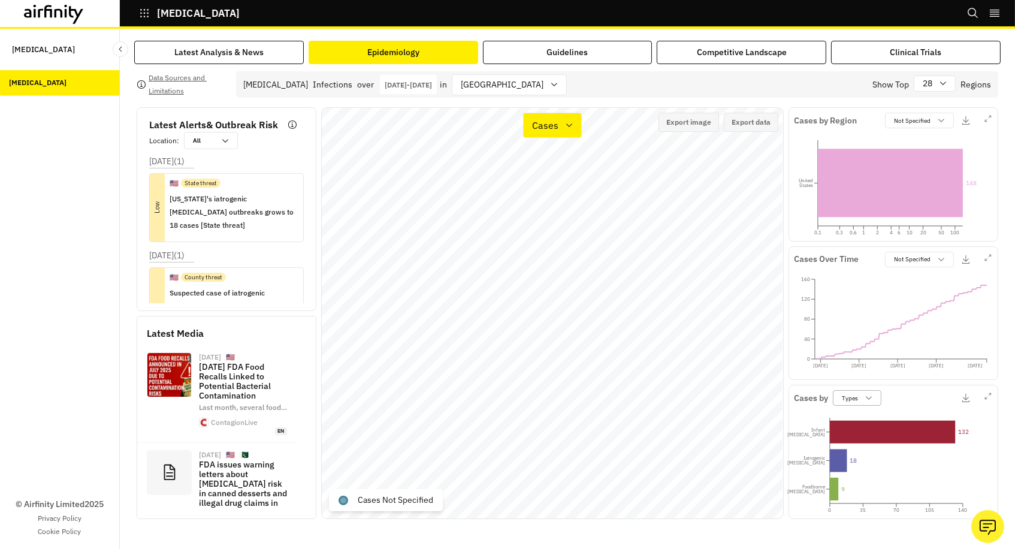
click at [853, 396] on p "Types" at bounding box center [850, 398] width 16 height 9
click at [569, 127] on icon at bounding box center [570, 125] width 10 height 10
click at [561, 179] on div "Types" at bounding box center [583, 183] width 101 height 14
click at [550, 85] on div "[GEOGRAPHIC_DATA]" at bounding box center [501, 85] width 97 height 20
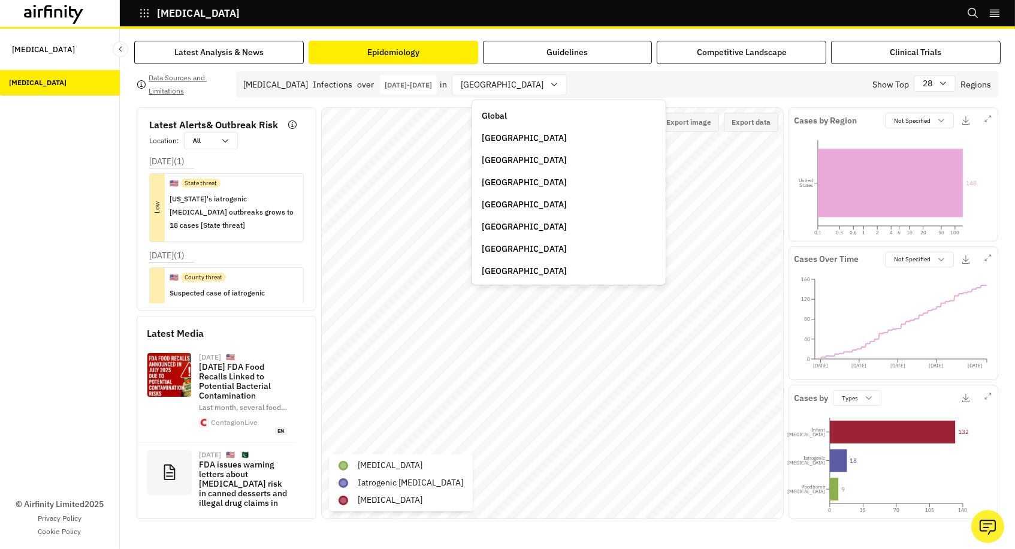
click at [536, 116] on div "Global" at bounding box center [569, 116] width 174 height 13
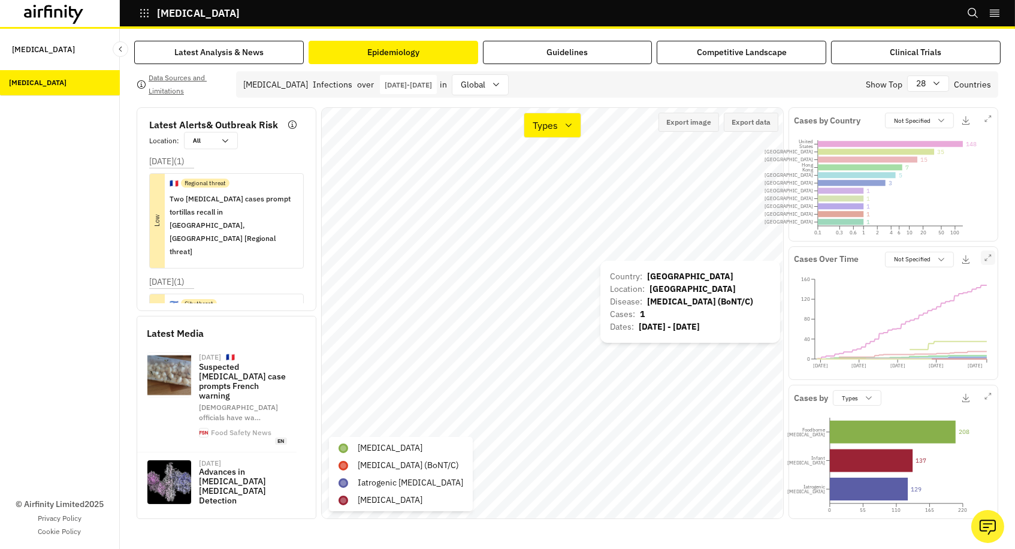
click at [989, 260] on icon "button" at bounding box center [988, 257] width 7 height 7
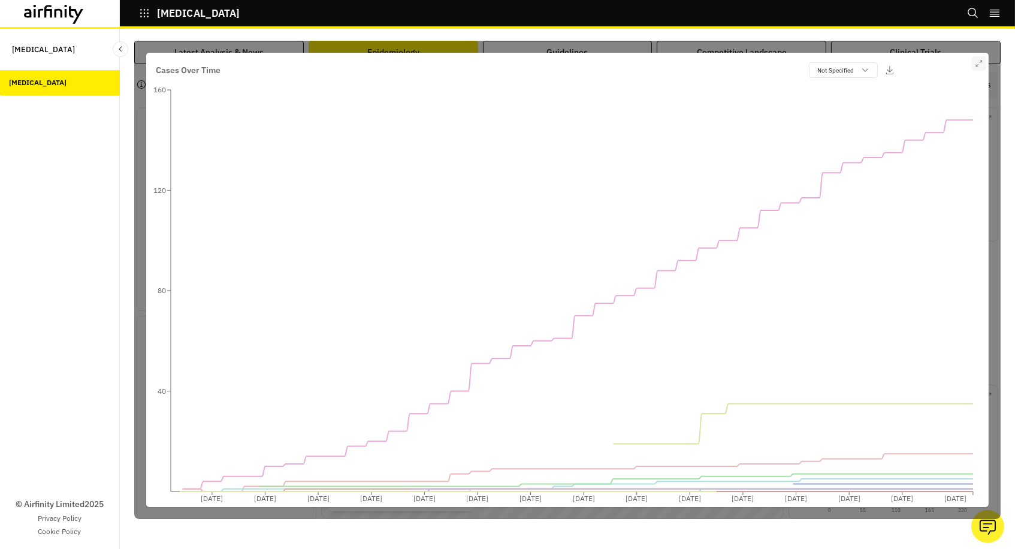
click at [977, 60] on icon "button" at bounding box center [979, 63] width 7 height 7
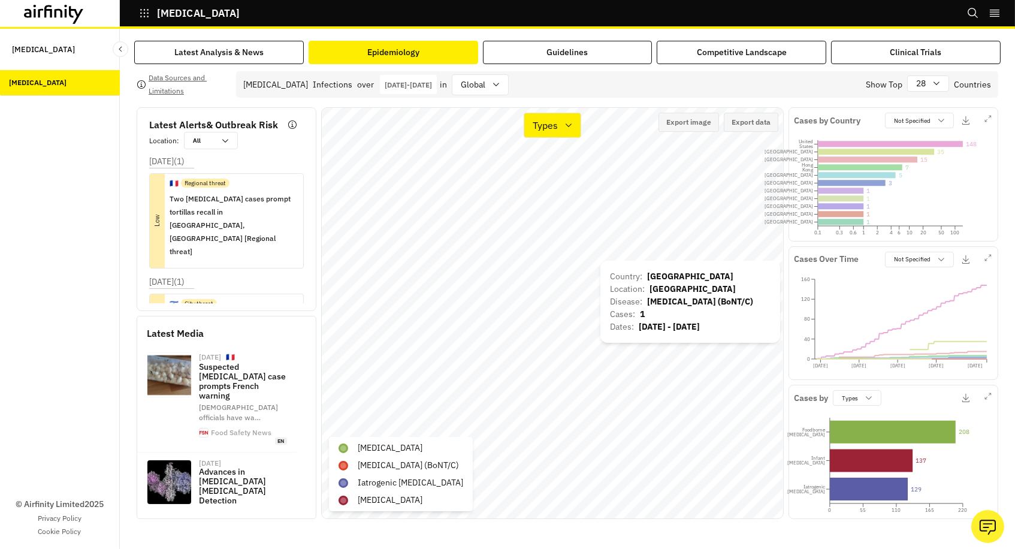
click at [396, 85] on p "[DATE] - [DATE]" at bounding box center [408, 84] width 47 height 9
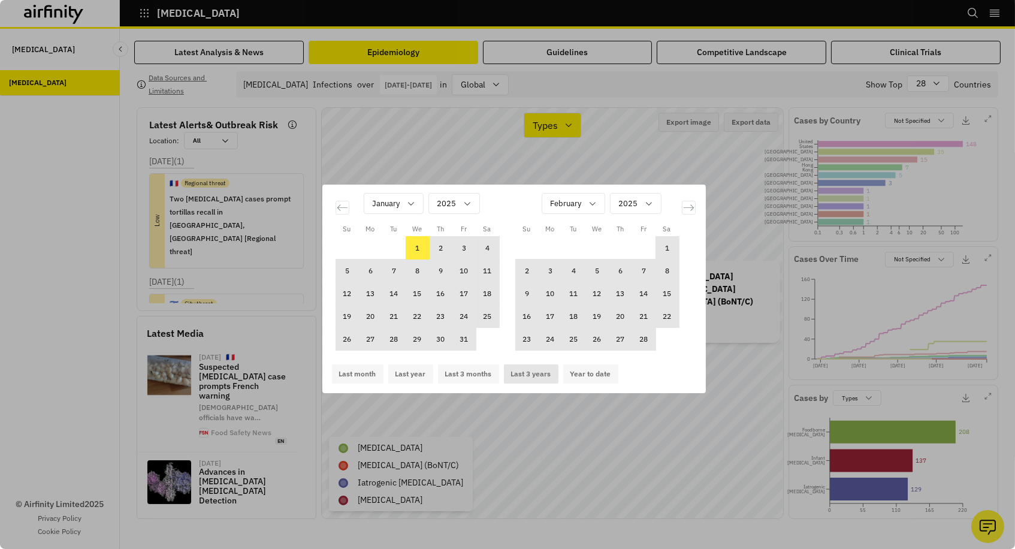
click at [521, 377] on button "Last 3 years" at bounding box center [531, 373] width 55 height 19
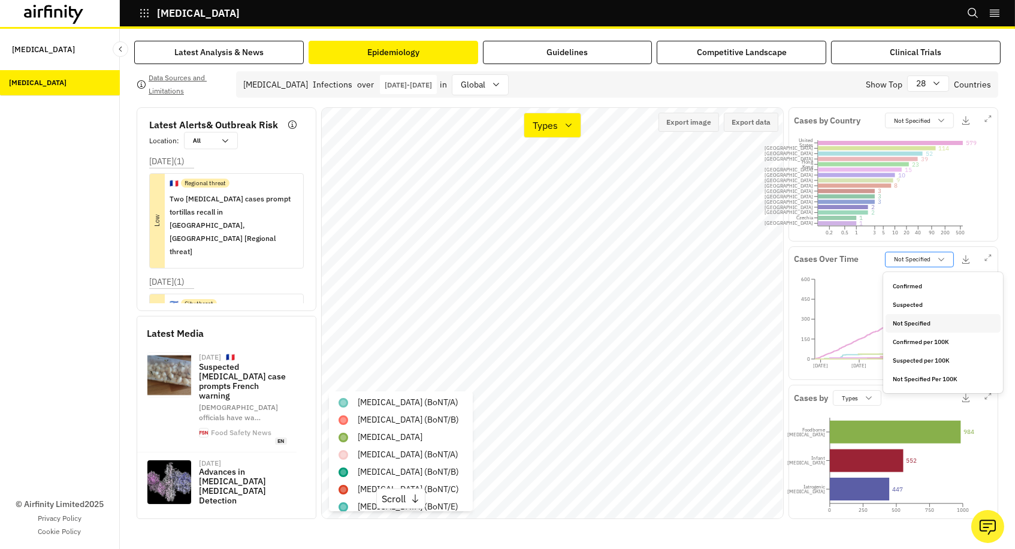
click at [917, 262] on p "Not Specified" at bounding box center [912, 259] width 37 height 9
click at [909, 380] on p "Not Specified Per 100K" at bounding box center [925, 379] width 65 height 9
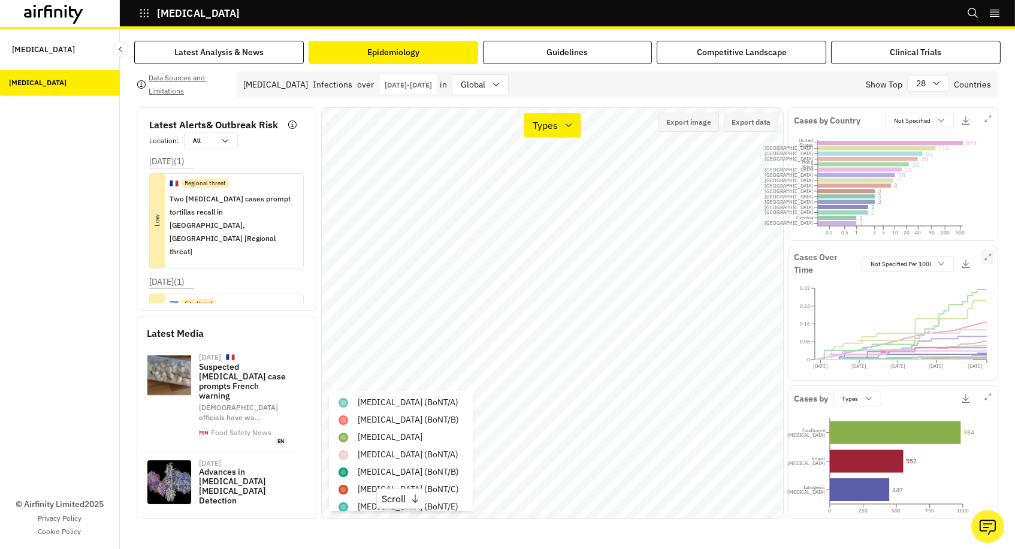
click at [984, 256] on button "button" at bounding box center [988, 257] width 14 height 14
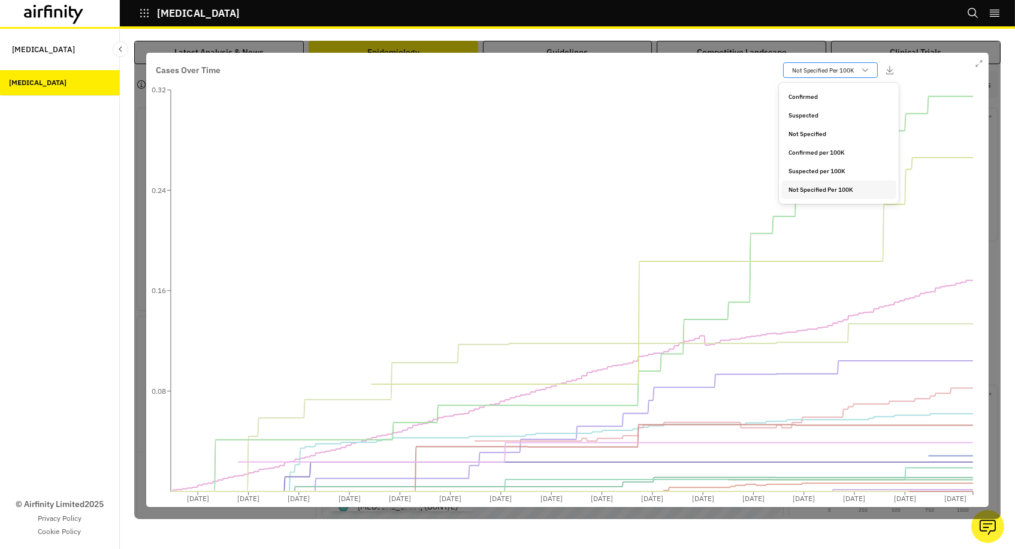
click at [837, 66] on p "Not Specified Per 100K" at bounding box center [823, 70] width 62 height 9
click at [801, 133] on p "Not Specified" at bounding box center [808, 133] width 38 height 9
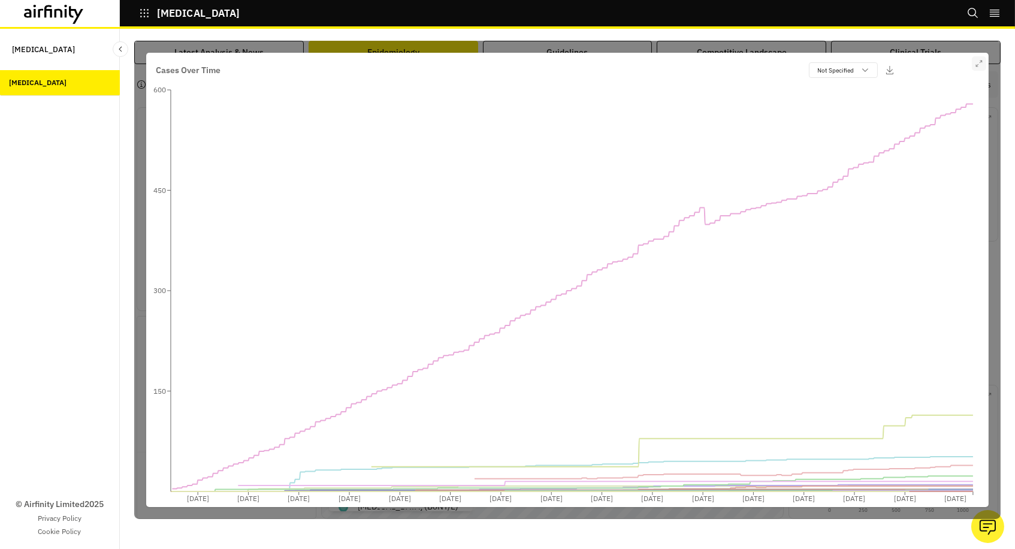
click at [980, 63] on icon "button" at bounding box center [979, 63] width 7 height 7
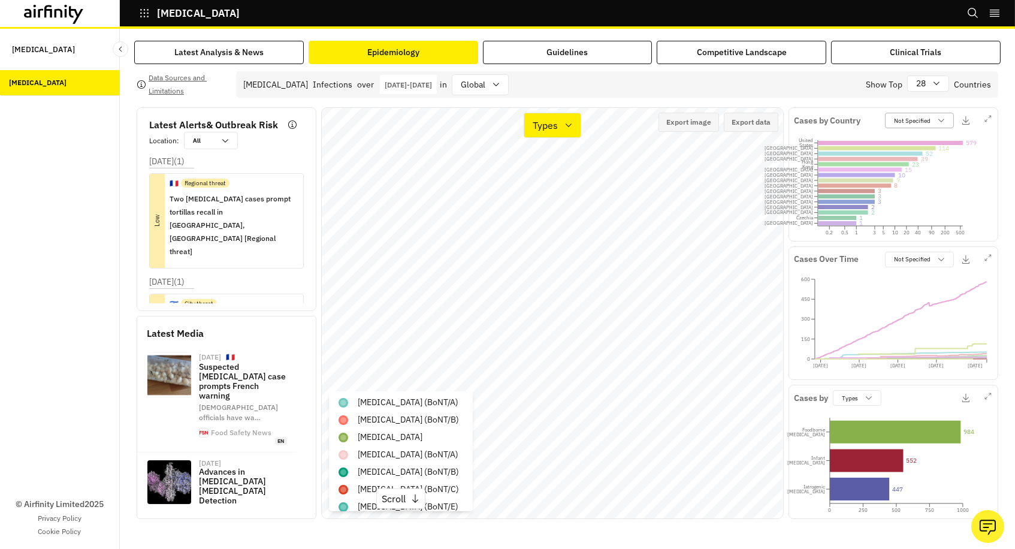
click at [901, 123] on p "Not Specified" at bounding box center [912, 120] width 37 height 9
click at [922, 202] on p "Not Specified Per 100K" at bounding box center [925, 202] width 65 height 9
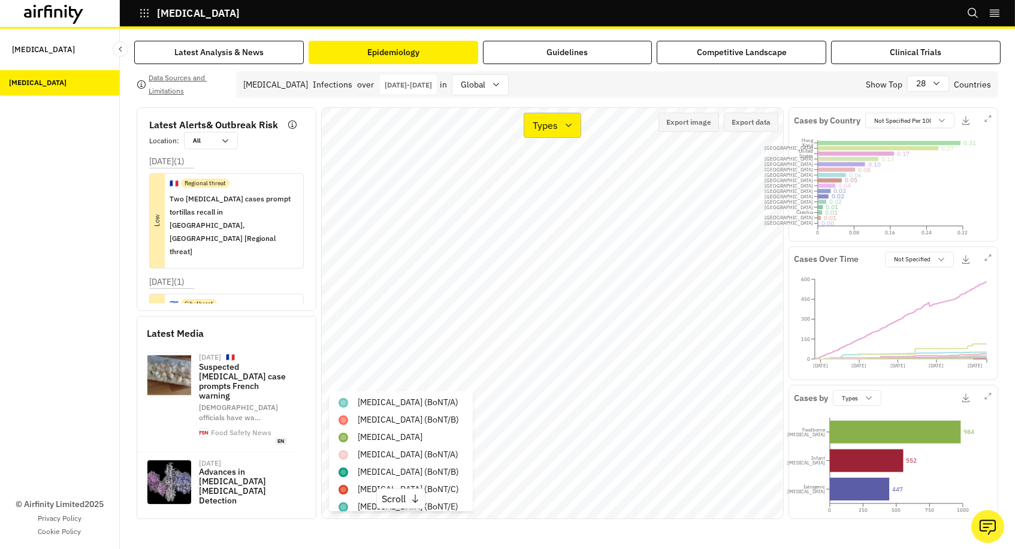
click at [545, 129] on p "Types" at bounding box center [545, 125] width 25 height 14
click at [556, 152] on p "Cases" at bounding box center [546, 159] width 26 height 14
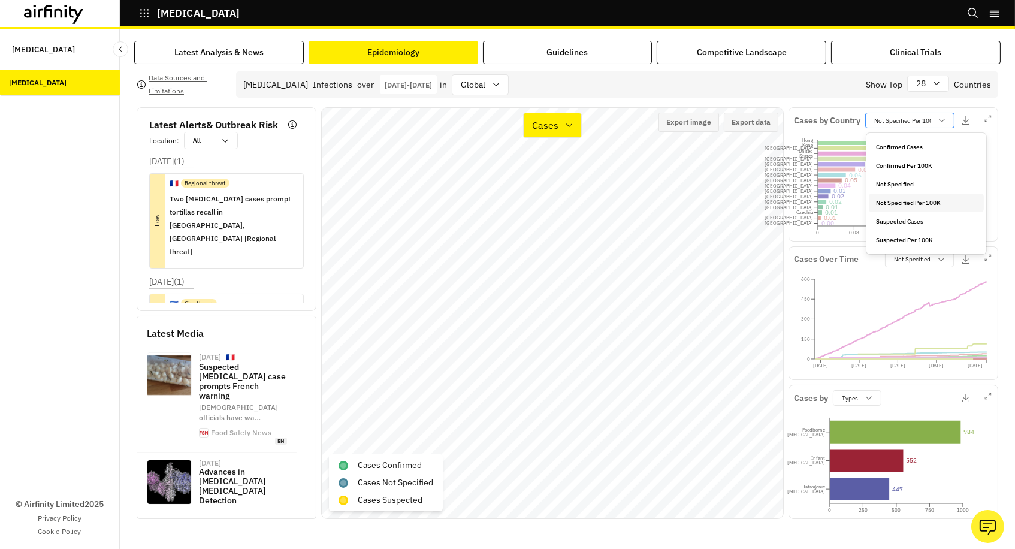
click at [896, 122] on p "Not Specified Per 100K" at bounding box center [906, 120] width 62 height 9
click at [897, 182] on p "Not Specified" at bounding box center [895, 184] width 38 height 9
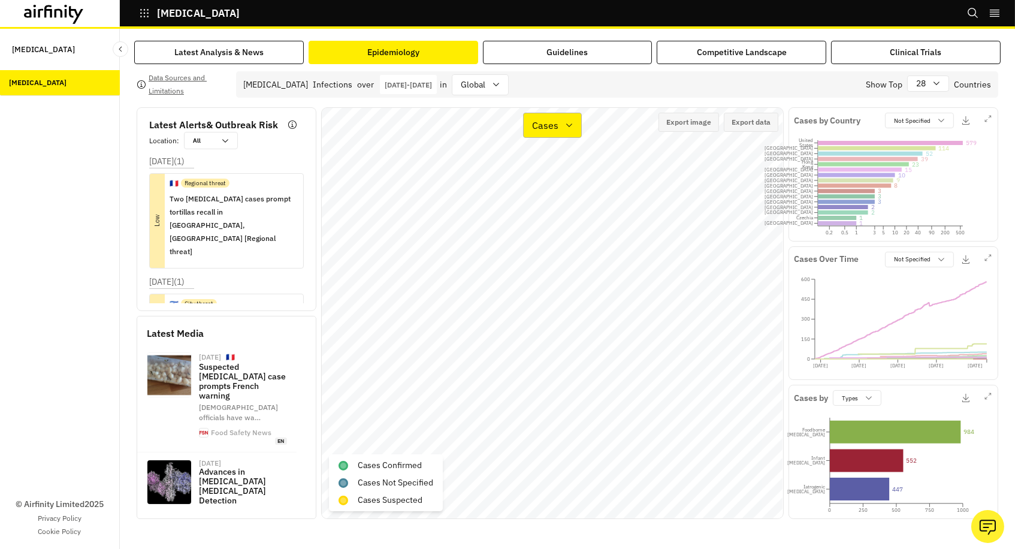
click at [549, 118] on p "Cases" at bounding box center [545, 125] width 26 height 14
click at [548, 128] on p "Cases" at bounding box center [545, 125] width 26 height 14
click at [492, 92] on div "global" at bounding box center [472, 85] width 39 height 20
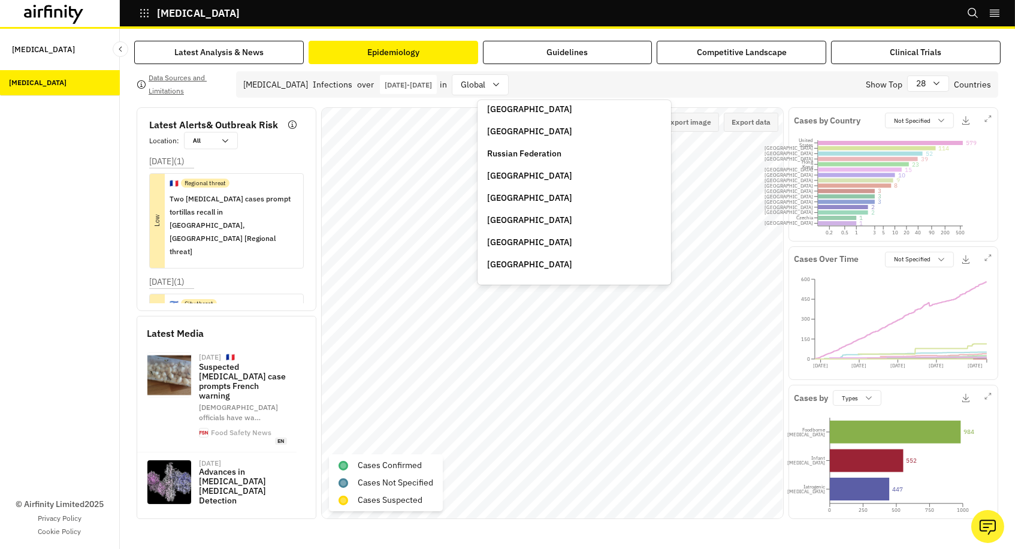
scroll to position [673, 0]
click at [504, 213] on p "Spain" at bounding box center [529, 219] width 85 height 13
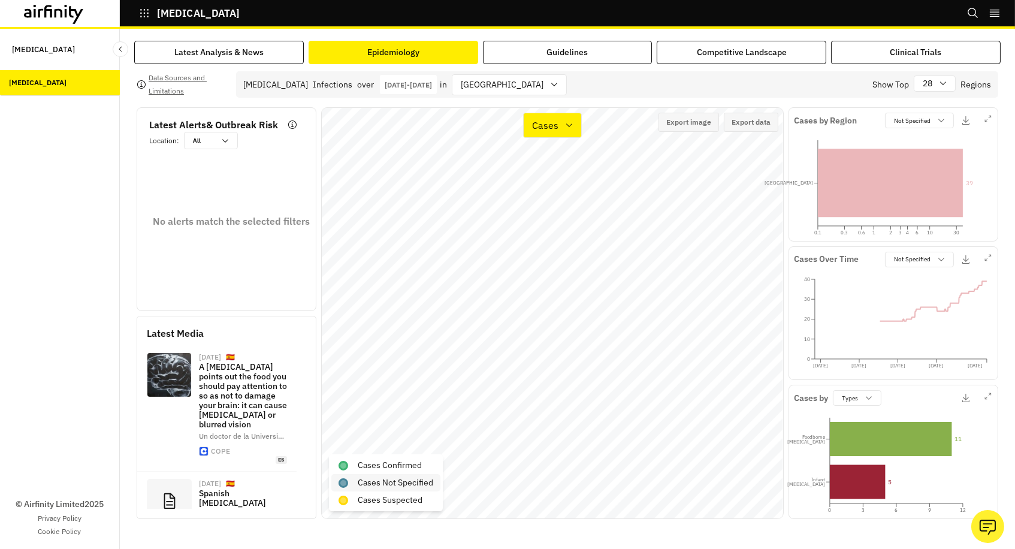
click at [393, 482] on p "Cases Not Specified" at bounding box center [396, 483] width 76 height 13
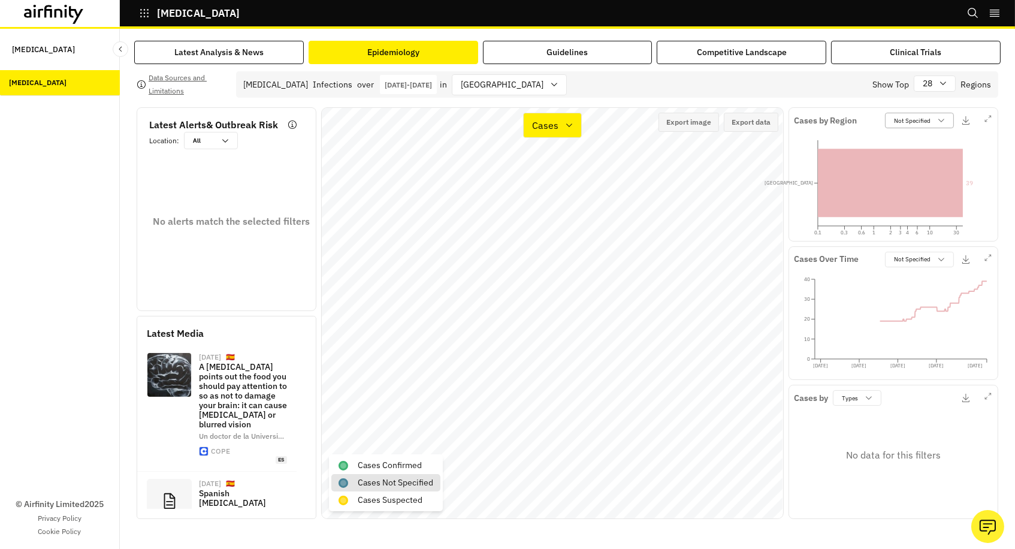
click at [896, 119] on p "Not Specified" at bounding box center [912, 120] width 37 height 9
click at [902, 145] on p "Confirmed Cases" at bounding box center [916, 147] width 47 height 9
click at [387, 469] on p "Cases Confirmed" at bounding box center [390, 465] width 64 height 13
click at [403, 484] on p "Cases Not Specified" at bounding box center [396, 483] width 76 height 13
click at [906, 122] on p "Confirmed Cases" at bounding box center [908, 120] width 46 height 9
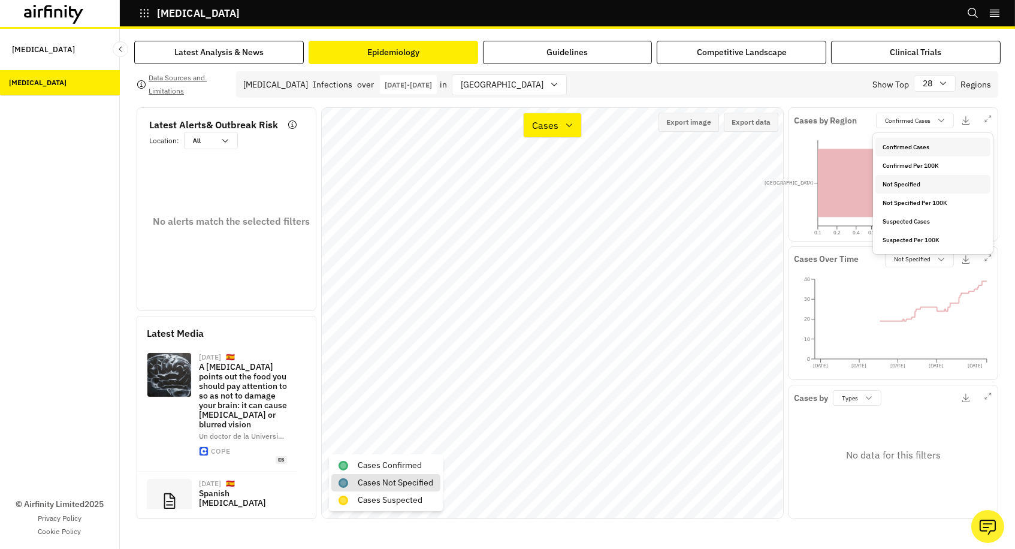
click at [896, 184] on p "Not Specified" at bounding box center [902, 184] width 38 height 9
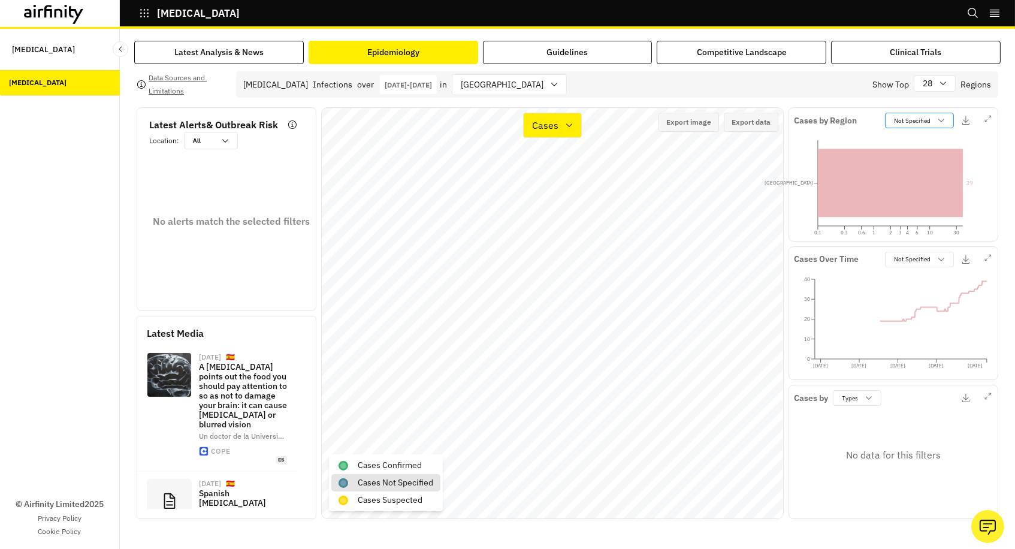
click at [906, 118] on p "Not Specified" at bounding box center [912, 120] width 37 height 9
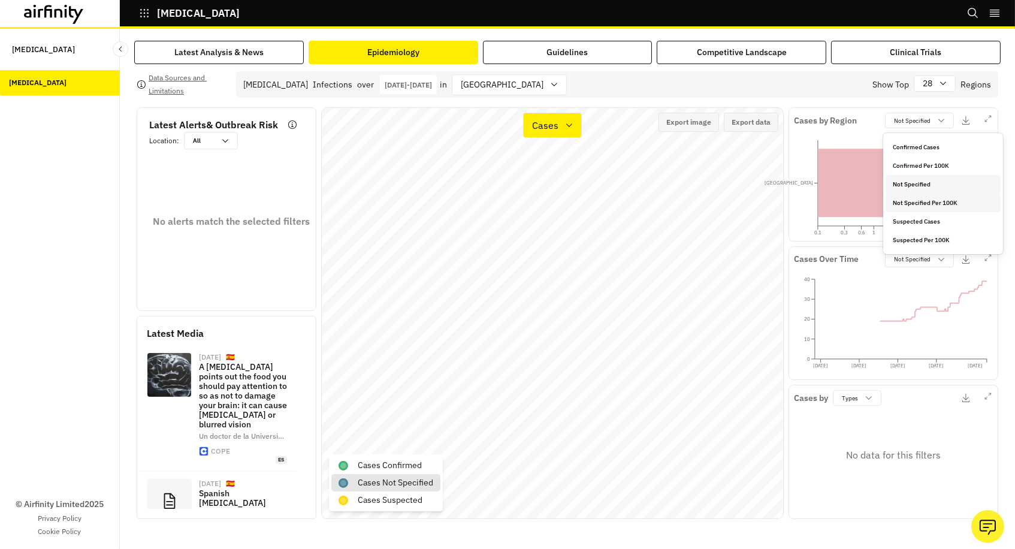
click at [900, 207] on p "Not Specified Per 100K" at bounding box center [925, 202] width 65 height 9
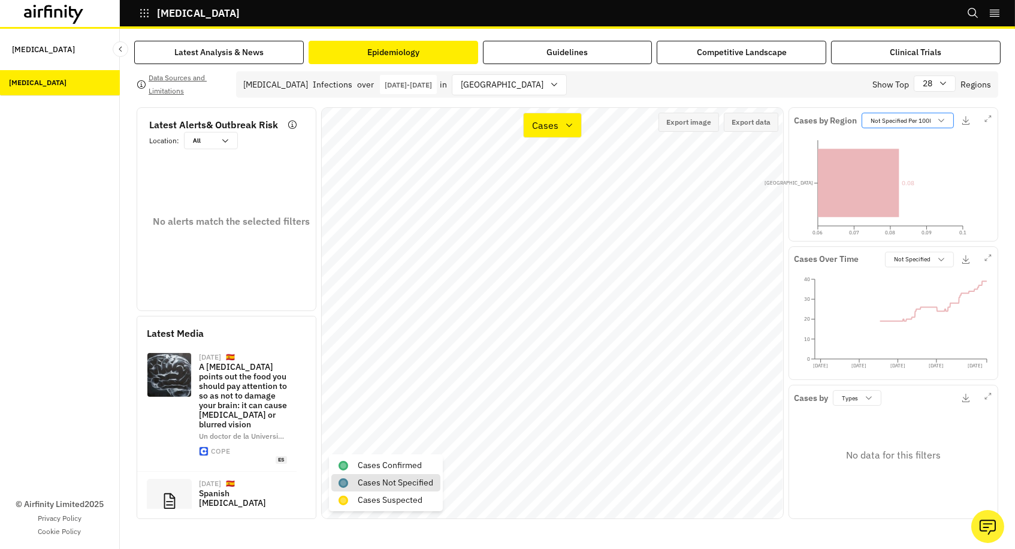
click at [886, 116] on p "Not Specified Per 100K" at bounding box center [902, 120] width 62 height 9
click at [889, 143] on p "Confirmed Cases" at bounding box center [895, 147] width 47 height 9
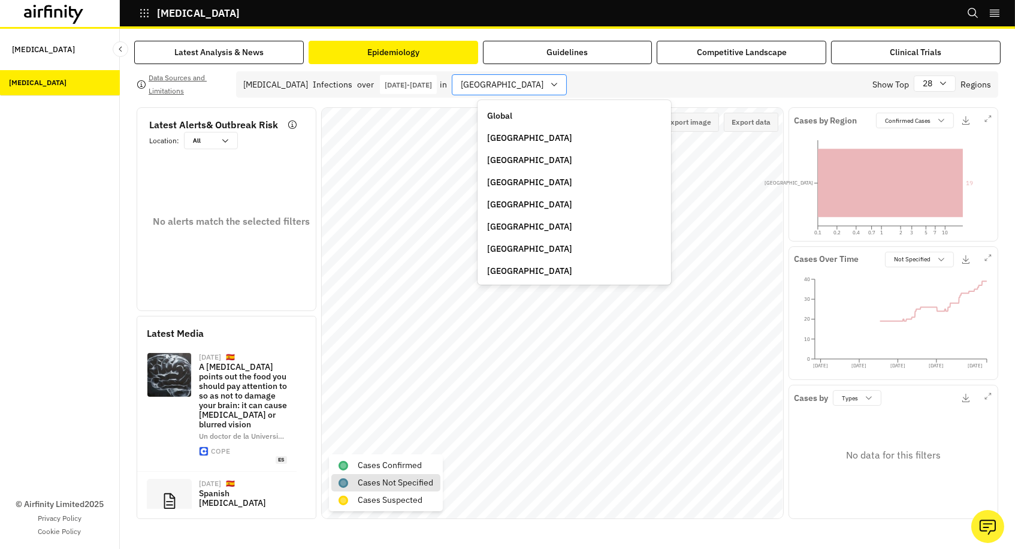
click at [511, 79] on div "Spain" at bounding box center [501, 85] width 97 height 20
click at [508, 135] on p "Argentina" at bounding box center [529, 138] width 85 height 13
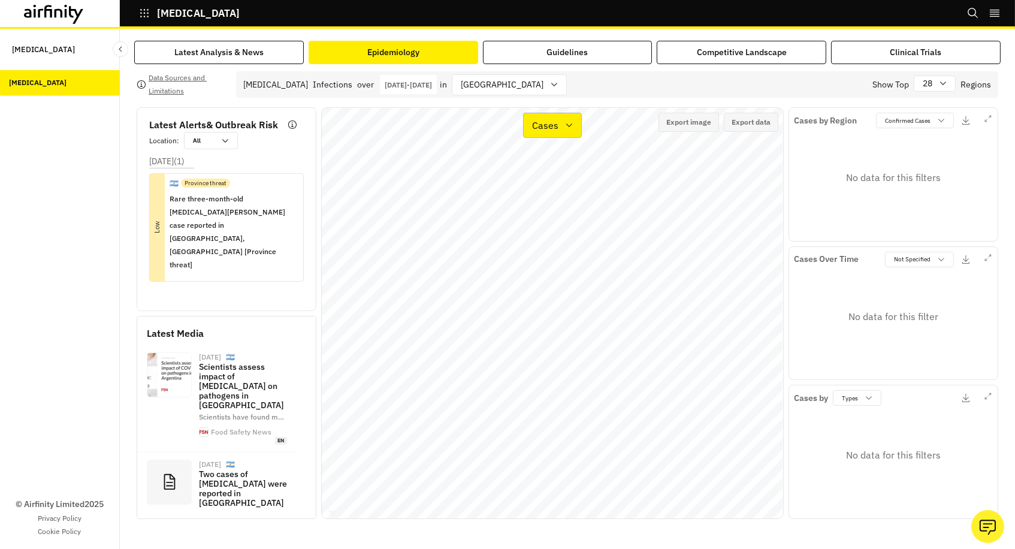
click at [551, 126] on p "Cases" at bounding box center [545, 125] width 26 height 14
click at [548, 176] on p "Types" at bounding box center [545, 183] width 25 height 14
click at [894, 123] on p "Confirmed Cases" at bounding box center [908, 120] width 46 height 9
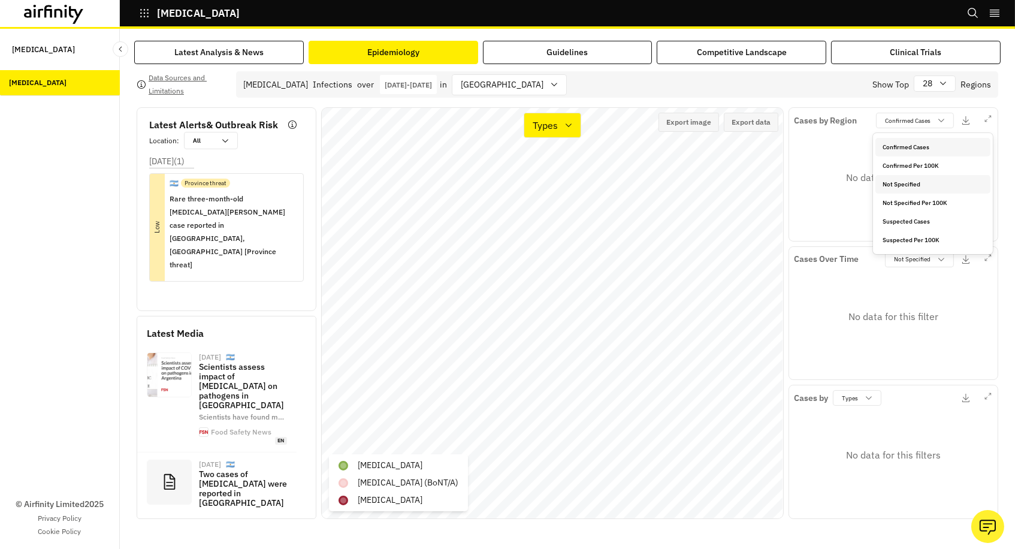
click at [898, 180] on p "Not Specified" at bounding box center [902, 184] width 38 height 9
click at [845, 409] on div "No data for this filters" at bounding box center [893, 455] width 199 height 98
click at [845, 397] on p "Types" at bounding box center [850, 398] width 16 height 9
click at [551, 126] on p "Types" at bounding box center [545, 125] width 25 height 14
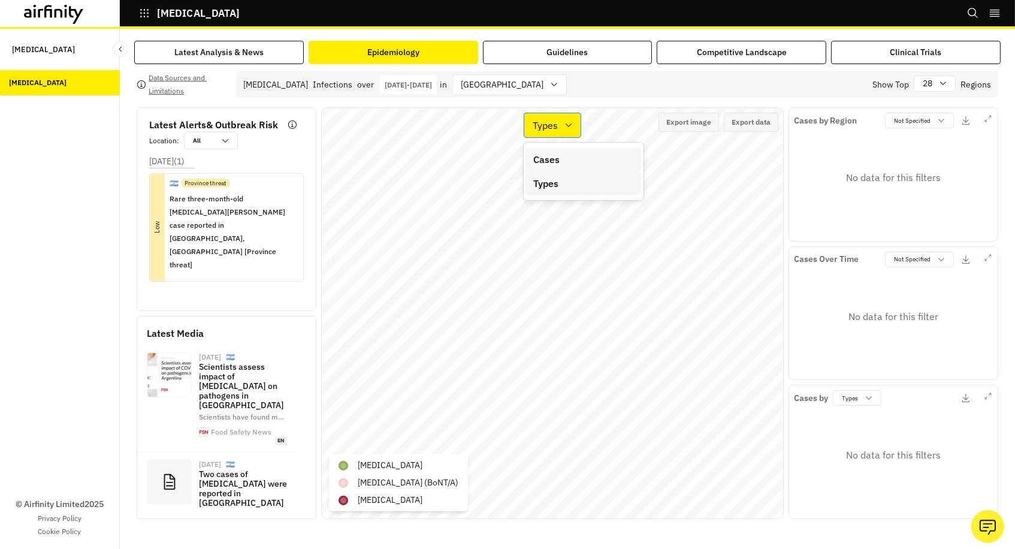
click at [546, 126] on p "Types" at bounding box center [545, 125] width 25 height 14
click at [544, 126] on p "Types" at bounding box center [545, 125] width 25 height 14
click at [550, 161] on p "Cases" at bounding box center [546, 159] width 26 height 14
click at [550, 119] on p "Cases" at bounding box center [545, 125] width 26 height 14
click at [545, 180] on p "Types" at bounding box center [545, 183] width 25 height 14
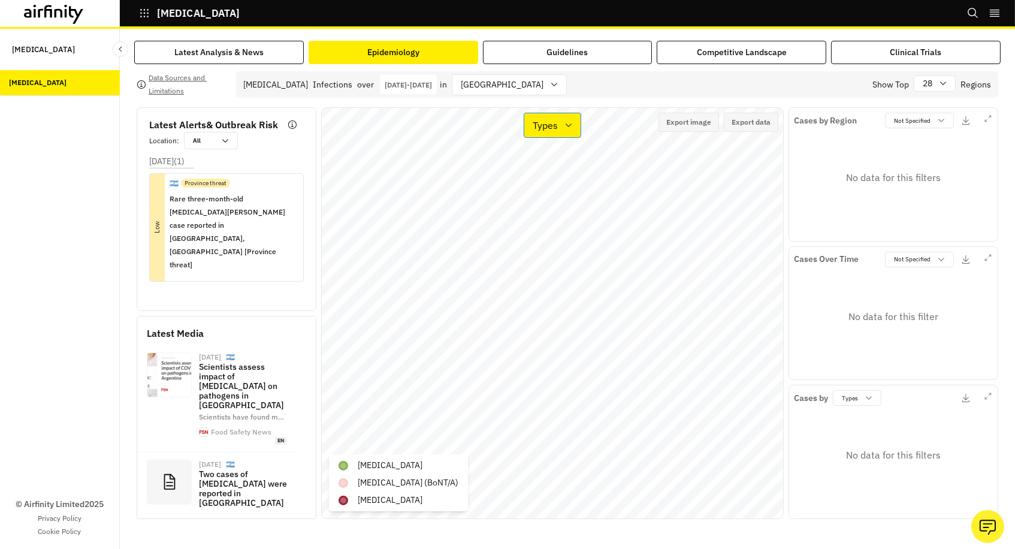
click at [551, 120] on p "Types" at bounding box center [545, 125] width 25 height 14
click at [548, 154] on p "Cases" at bounding box center [546, 159] width 26 height 14
click at [550, 131] on p "Cases" at bounding box center [545, 125] width 26 height 14
click at [548, 185] on p "Types" at bounding box center [545, 183] width 25 height 14
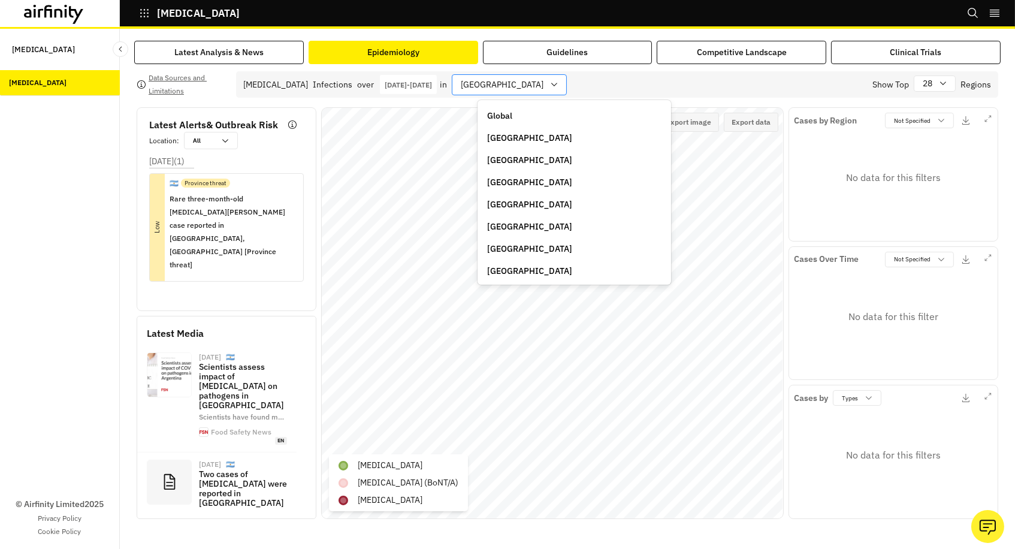
click at [513, 87] on div at bounding box center [502, 84] width 83 height 15
click at [518, 158] on p "Australia" at bounding box center [529, 160] width 85 height 13
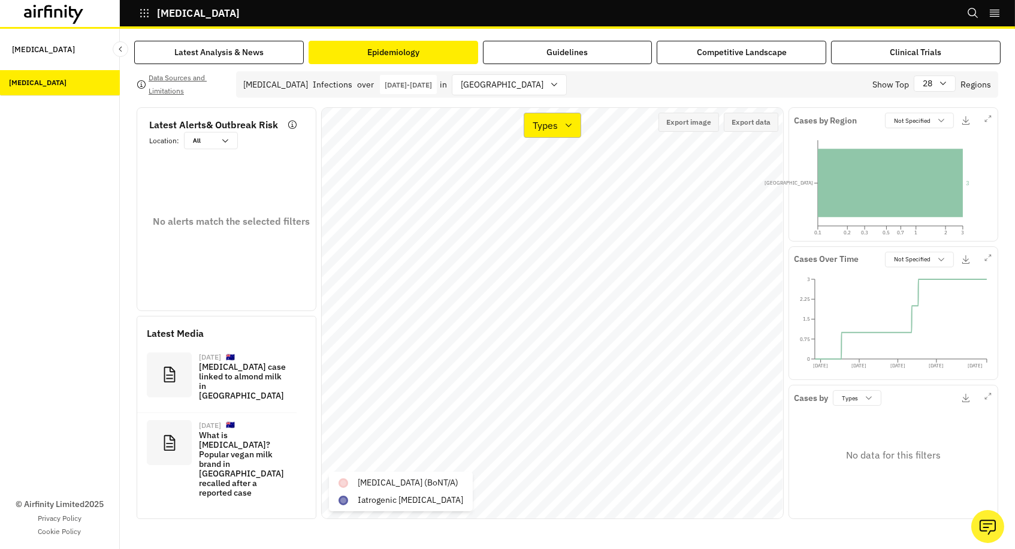
click at [569, 125] on icon at bounding box center [569, 125] width 10 height 10
click at [563, 149] on div "Cases" at bounding box center [583, 159] width 115 height 24
click at [551, 130] on p "Cases" at bounding box center [545, 125] width 26 height 14
click at [557, 179] on p "Types" at bounding box center [545, 183] width 25 height 14
click at [849, 400] on p "Types" at bounding box center [850, 398] width 16 height 9
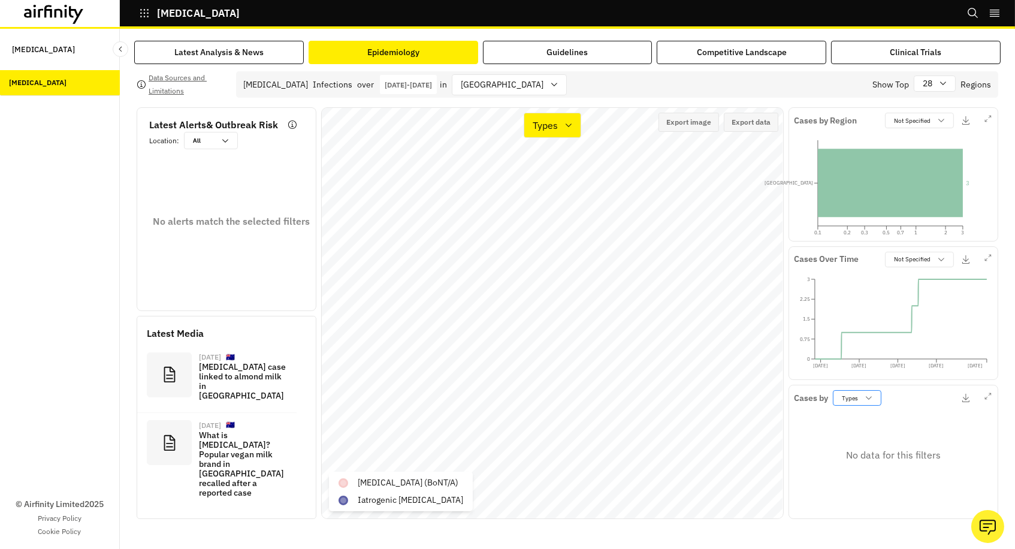
click at [849, 400] on p "Types" at bounding box center [850, 398] width 16 height 9
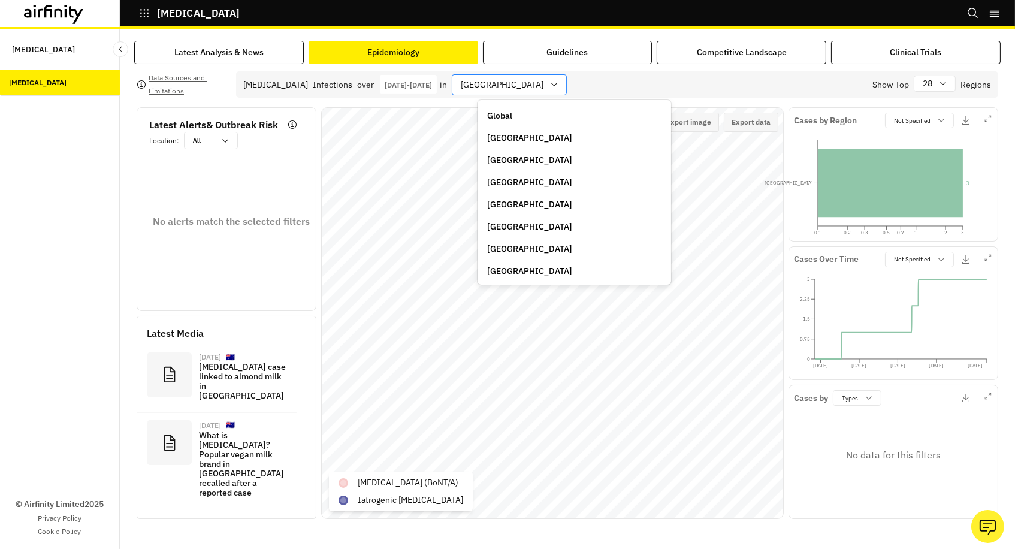
click at [496, 83] on div at bounding box center [502, 84] width 83 height 15
click at [494, 134] on p "Argentina" at bounding box center [529, 138] width 85 height 13
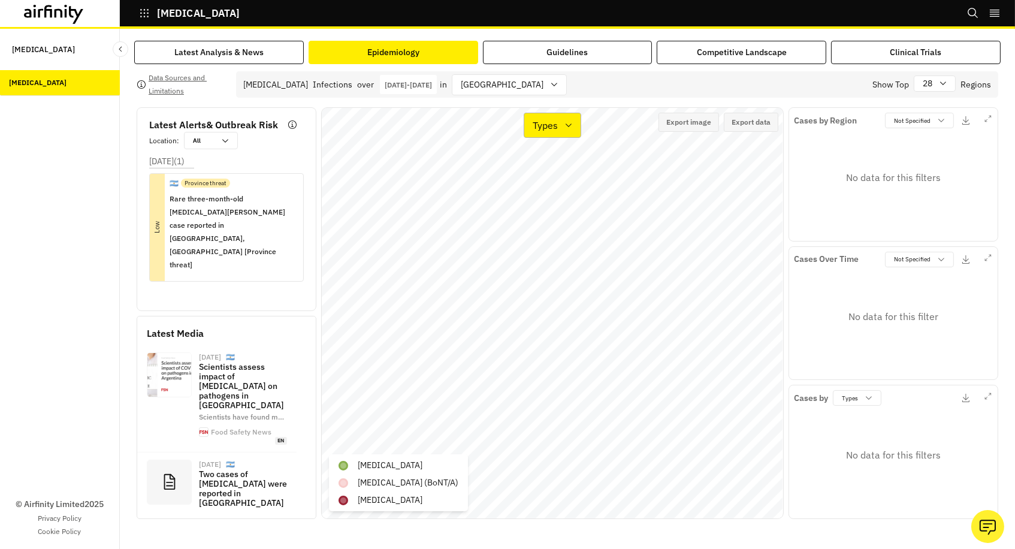
click at [548, 129] on p "Types" at bounding box center [545, 125] width 25 height 14
click at [549, 154] on p "Cases" at bounding box center [546, 159] width 26 height 14
click at [557, 133] on div "Cases" at bounding box center [544, 125] width 41 height 17
click at [550, 183] on p "Types" at bounding box center [545, 183] width 25 height 14
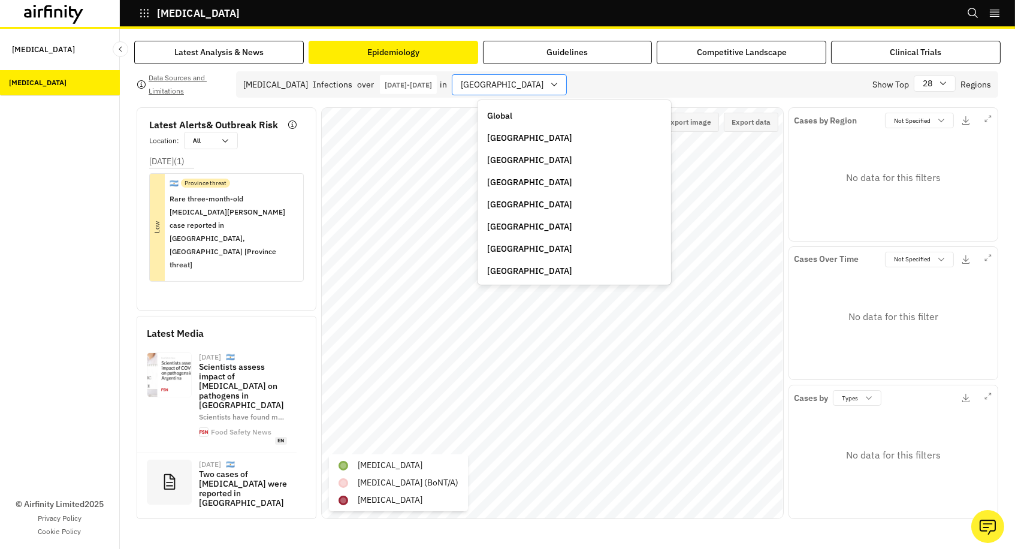
click at [506, 82] on div at bounding box center [502, 84] width 83 height 15
click at [507, 160] on p "Australia" at bounding box center [529, 160] width 85 height 13
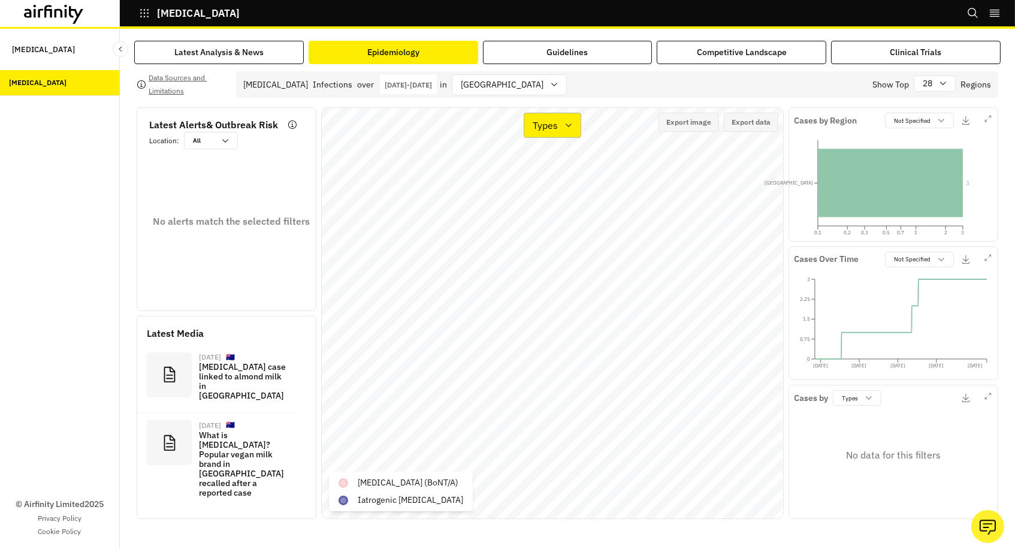
click at [544, 122] on p "Types" at bounding box center [545, 125] width 25 height 14
click at [549, 162] on p "Cases" at bounding box center [546, 159] width 26 height 14
click at [546, 128] on p "Cases" at bounding box center [545, 125] width 26 height 14
click at [548, 184] on p "Types" at bounding box center [545, 183] width 25 height 14
click at [431, 87] on p "Sep 30th 2022 - Sep 30th 2025" at bounding box center [408, 84] width 47 height 9
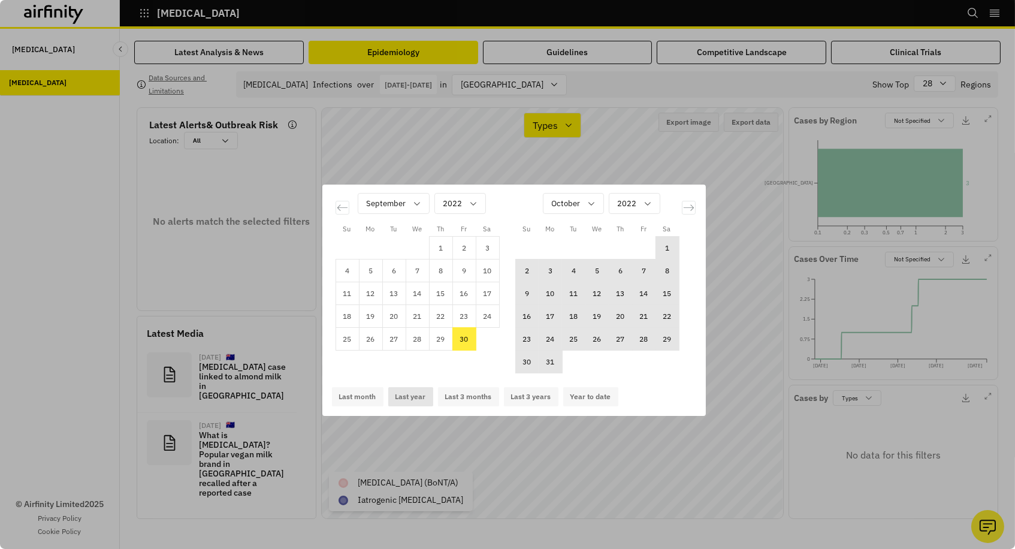
click at [412, 392] on button "Last year" at bounding box center [410, 396] width 45 height 19
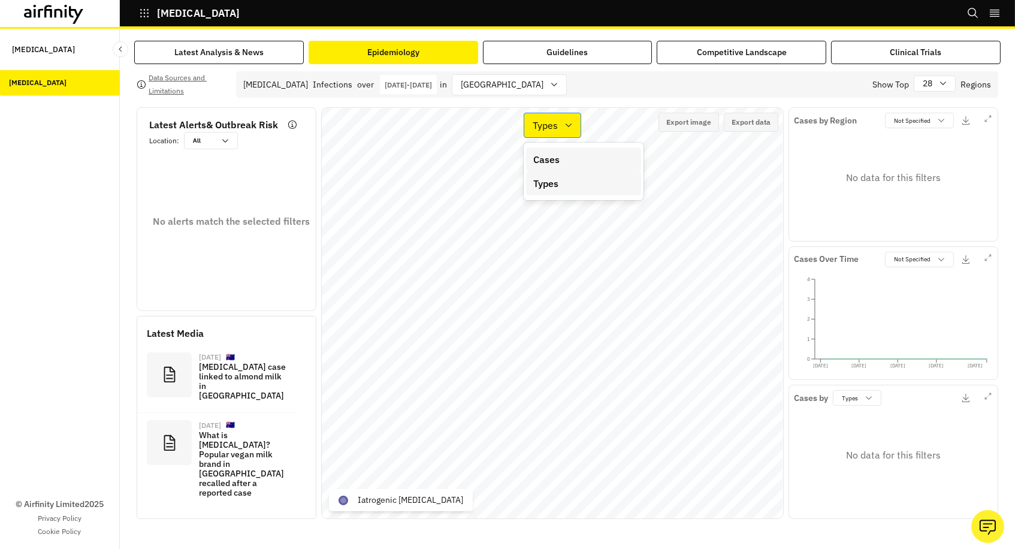
click at [546, 127] on p "Types" at bounding box center [545, 125] width 25 height 14
click at [548, 165] on p "Cases" at bounding box center [546, 159] width 26 height 14
click at [551, 120] on p "Cases" at bounding box center [545, 125] width 26 height 14
click at [549, 186] on p "Types" at bounding box center [545, 183] width 25 height 14
click at [522, 85] on div "Australia" at bounding box center [501, 85] width 97 height 20
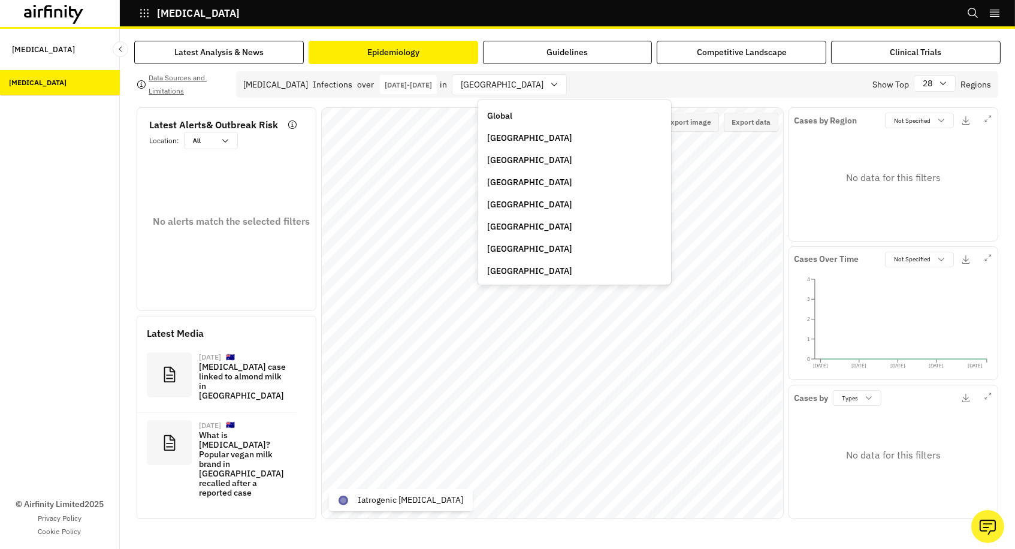
click at [505, 184] on p "Austria" at bounding box center [529, 182] width 85 height 13
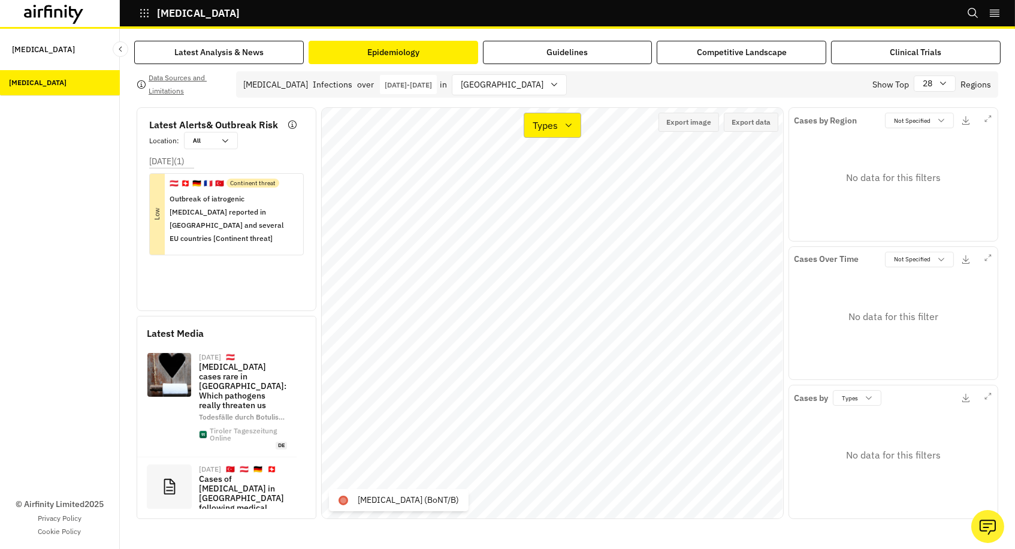
click at [552, 126] on p "Types" at bounding box center [545, 125] width 25 height 14
click at [551, 162] on p "Cases" at bounding box center [546, 159] width 26 height 14
click at [432, 83] on p "Sep 30th 2024 - Sep 30th 2025" at bounding box center [408, 84] width 47 height 9
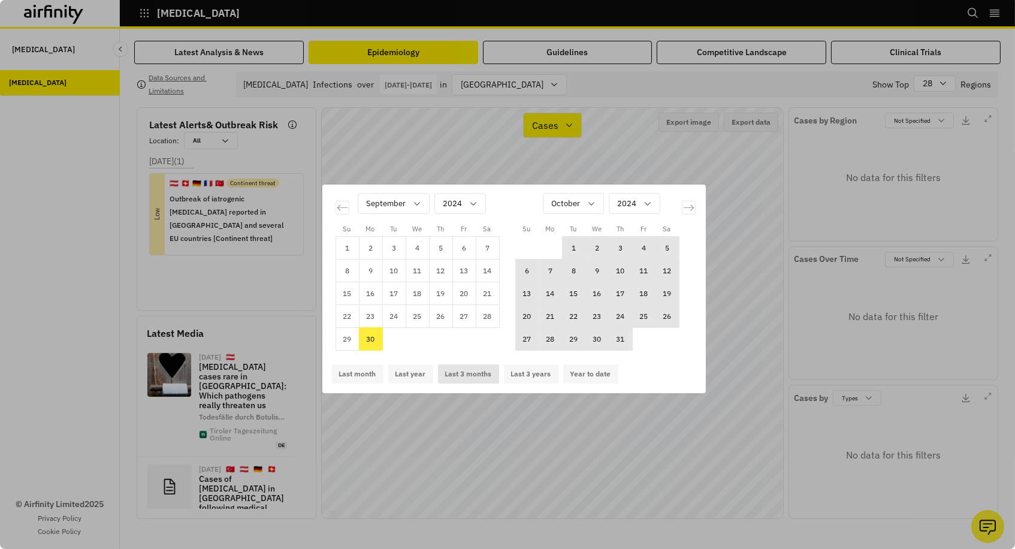
click at [451, 370] on button "Last 3 months" at bounding box center [468, 373] width 61 height 19
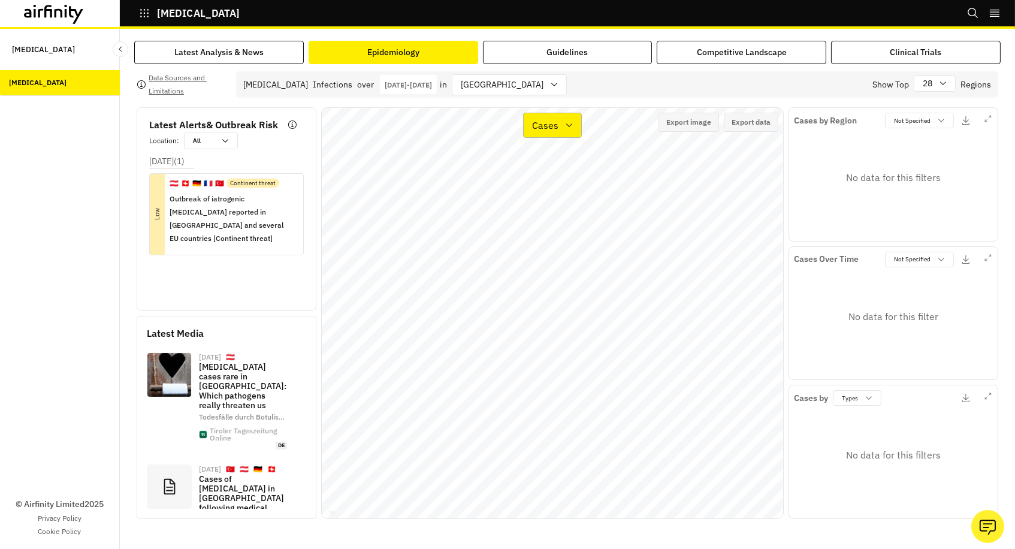
click at [540, 122] on p "Cases" at bounding box center [545, 125] width 26 height 14
click at [551, 179] on p "Types" at bounding box center [545, 183] width 25 height 14
click at [552, 128] on p "Types" at bounding box center [545, 125] width 25 height 14
click at [556, 161] on p "Cases" at bounding box center [546, 159] width 26 height 14
click at [554, 131] on p "Cases" at bounding box center [545, 125] width 26 height 14
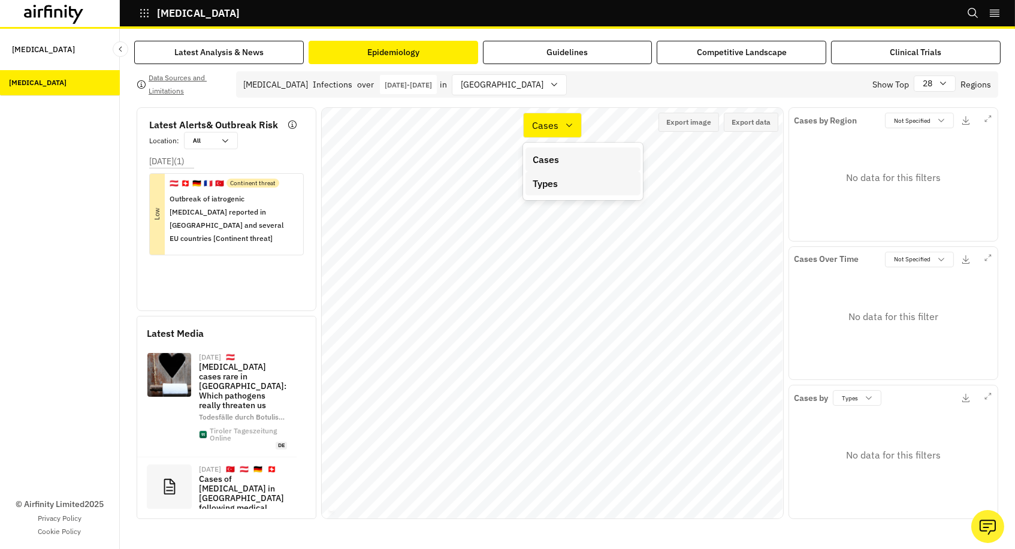
click at [557, 174] on div "Types" at bounding box center [583, 183] width 115 height 24
click at [432, 89] on p "Jun 30th 2025 - Sep 30th 2025" at bounding box center [408, 84] width 47 height 9
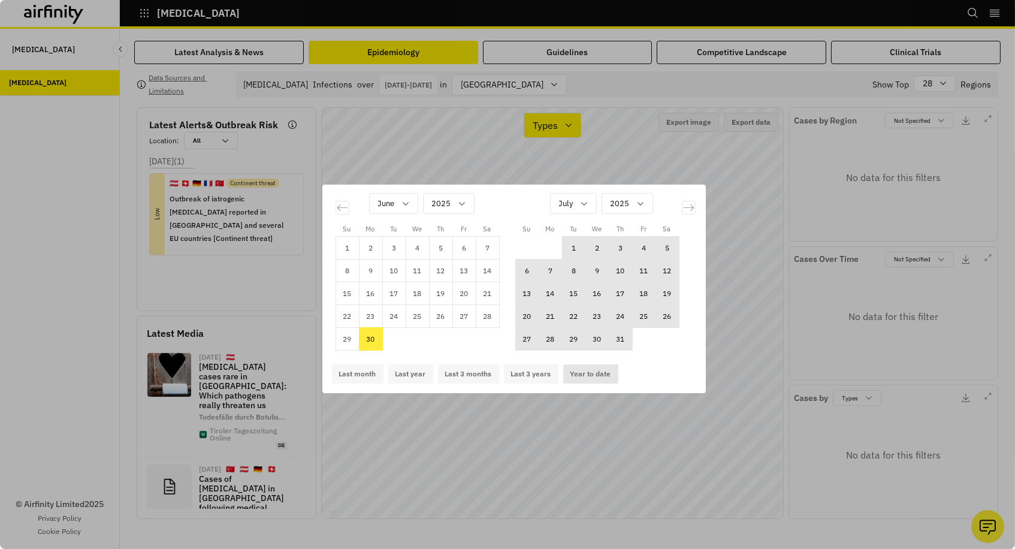
click at [575, 374] on button "Year to date" at bounding box center [590, 373] width 55 height 19
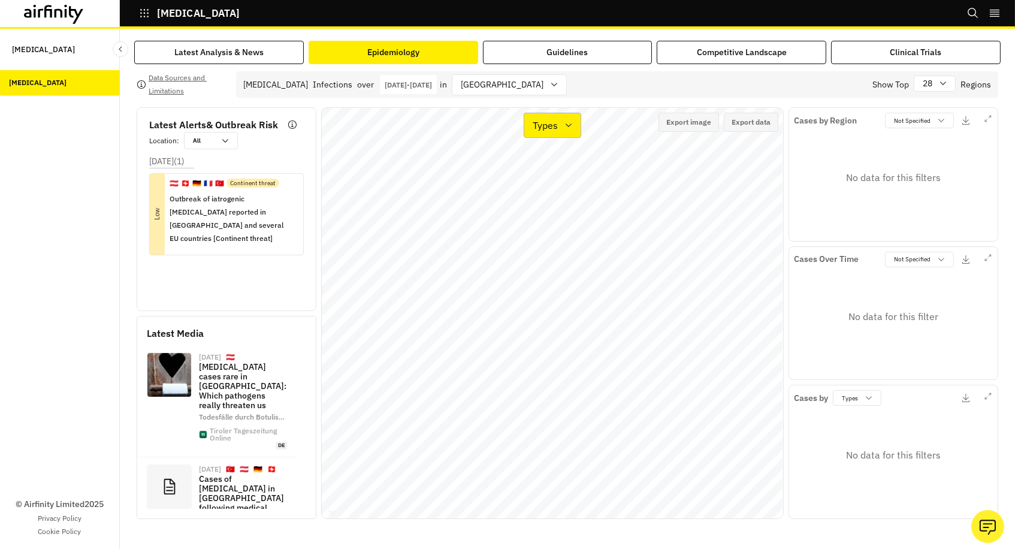
click at [557, 130] on div "Types" at bounding box center [544, 125] width 40 height 17
click at [554, 162] on p "Cases" at bounding box center [546, 159] width 26 height 14
click at [498, 89] on div at bounding box center [502, 84] width 83 height 15
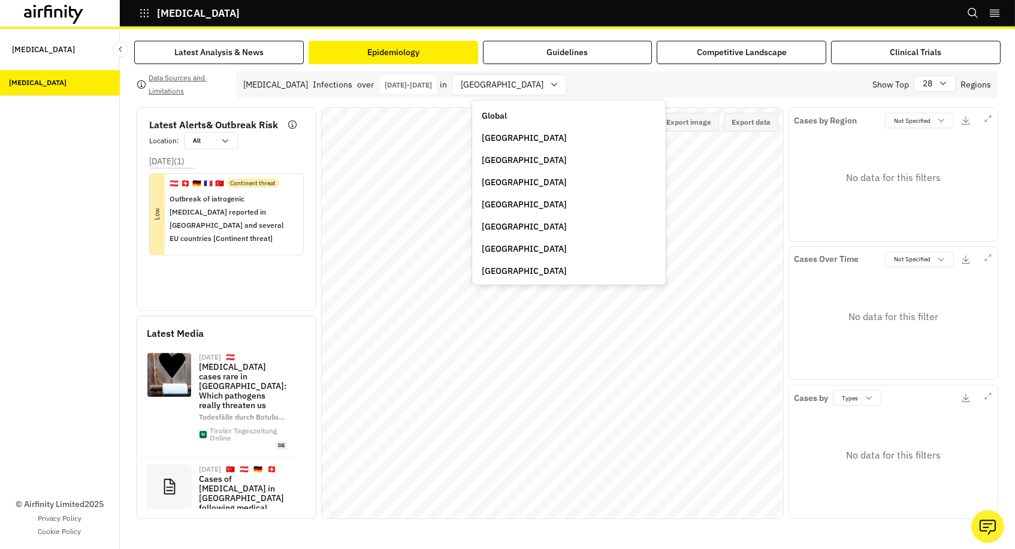
click at [502, 114] on p "Global" at bounding box center [494, 116] width 25 height 13
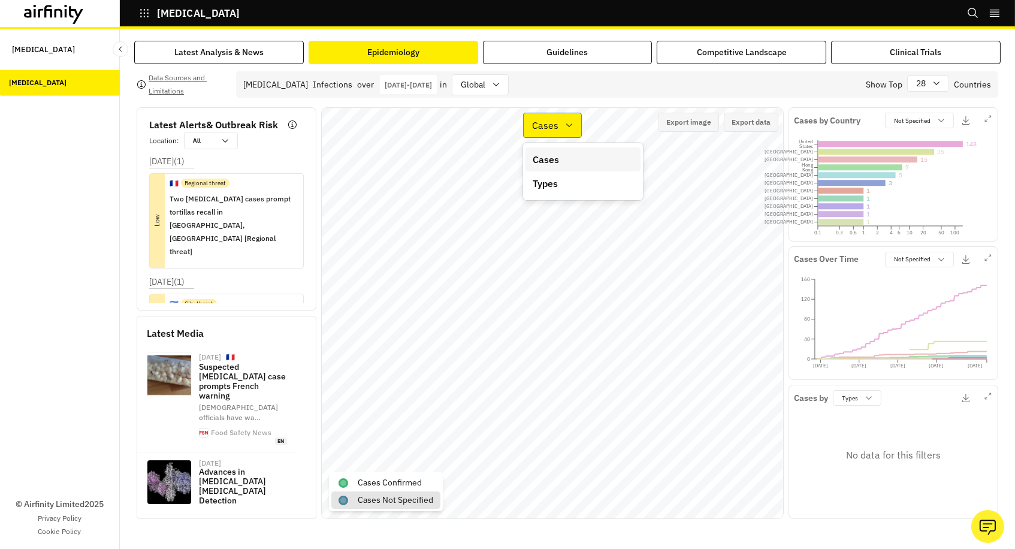
click at [546, 126] on p "Cases" at bounding box center [545, 125] width 26 height 14
click at [541, 184] on p "Types" at bounding box center [545, 183] width 25 height 14
click at [544, 124] on p "Types" at bounding box center [545, 125] width 25 height 14
click at [550, 158] on p "Cases" at bounding box center [546, 159] width 26 height 14
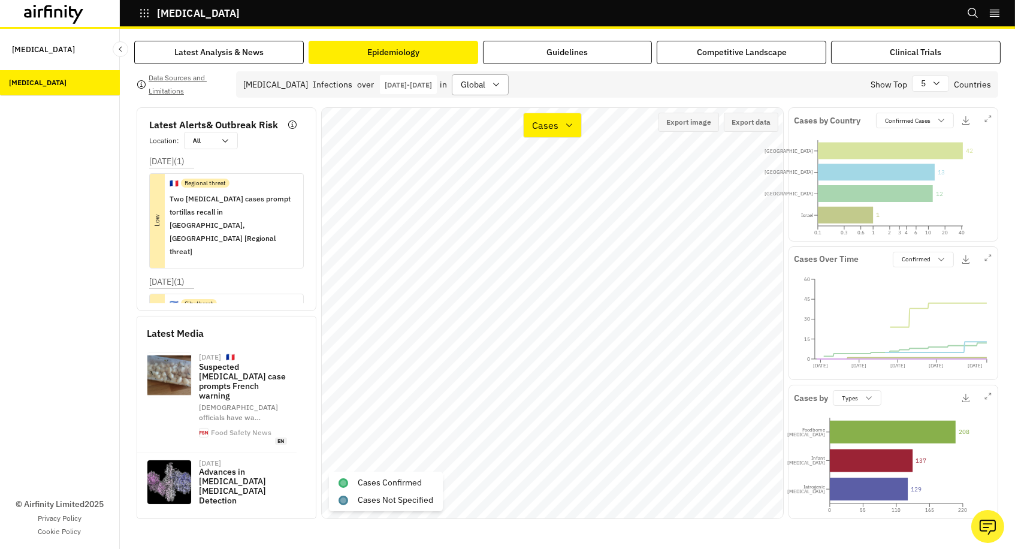
click at [486, 82] on div at bounding box center [473, 84] width 25 height 15
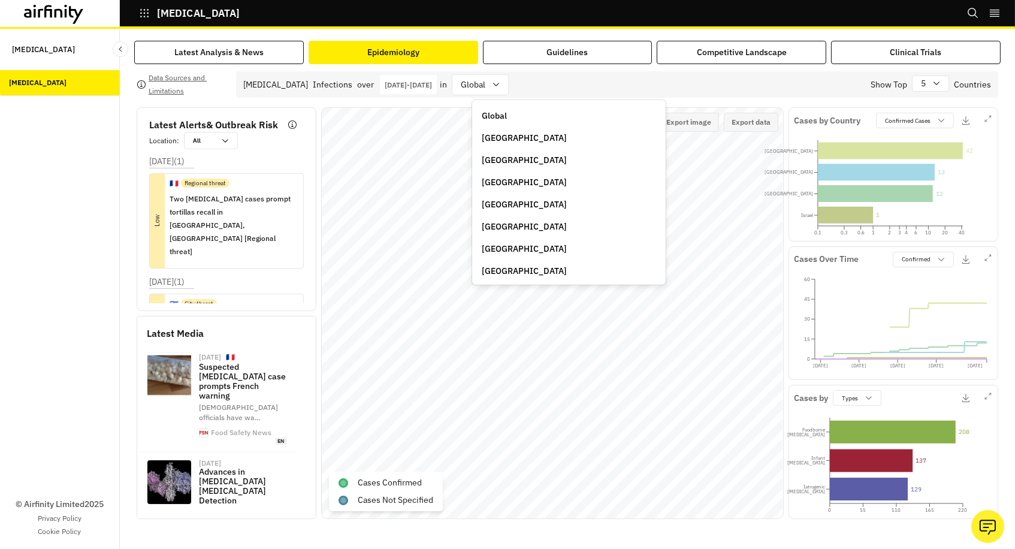
click at [496, 134] on p "[GEOGRAPHIC_DATA]" at bounding box center [524, 138] width 85 height 13
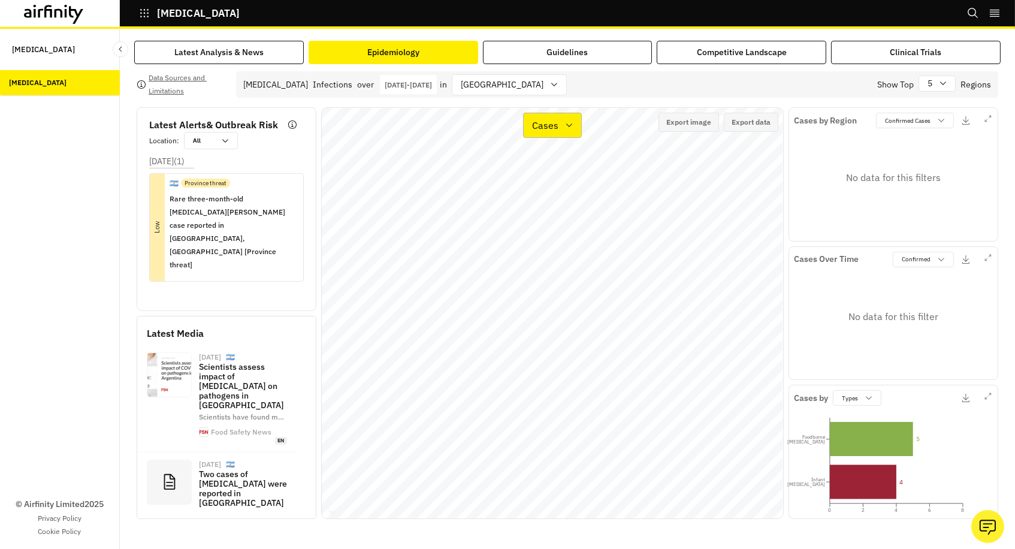
click at [538, 128] on p "Cases" at bounding box center [545, 125] width 26 height 14
click at [541, 186] on p "Types" at bounding box center [545, 183] width 25 height 14
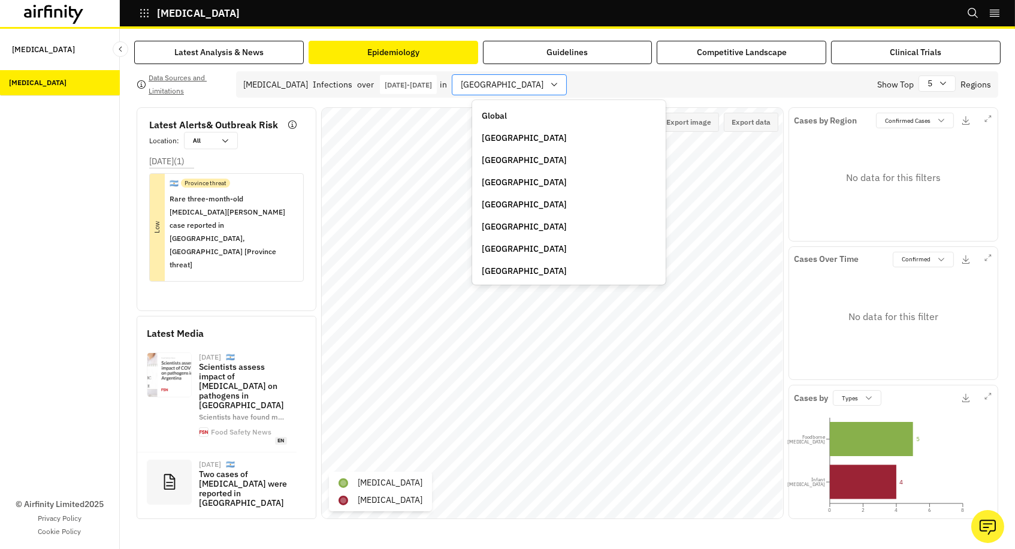
click at [497, 79] on div at bounding box center [502, 84] width 83 height 15
click at [494, 157] on p "[GEOGRAPHIC_DATA]" at bounding box center [524, 160] width 85 height 13
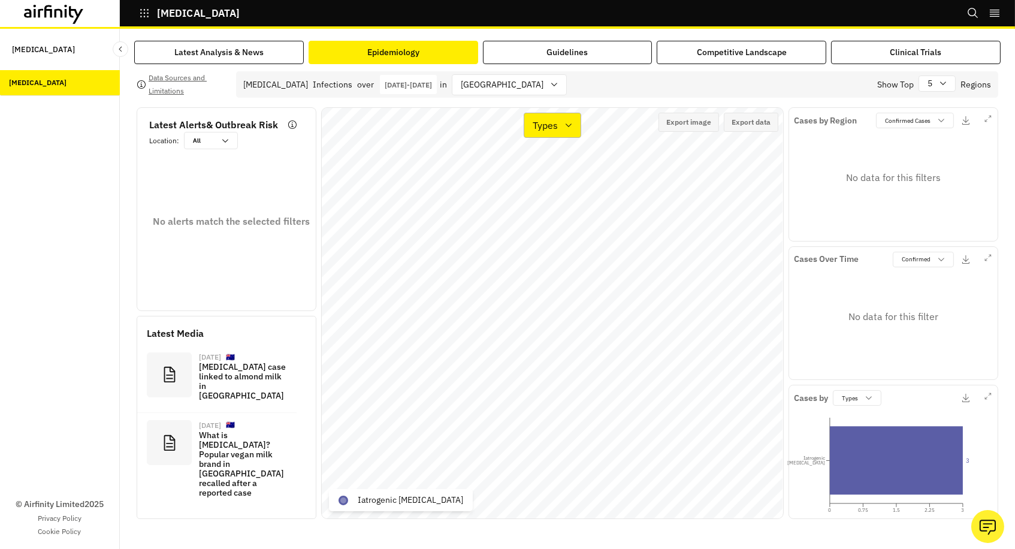
click at [545, 124] on p "Types" at bounding box center [545, 125] width 25 height 14
click at [548, 162] on p "Cases" at bounding box center [546, 159] width 26 height 14
click at [548, 129] on p "Cases" at bounding box center [545, 125] width 26 height 14
click at [552, 189] on p "Types" at bounding box center [545, 183] width 25 height 14
click at [432, 86] on p "[DATE] - [DATE]" at bounding box center [408, 84] width 47 height 9
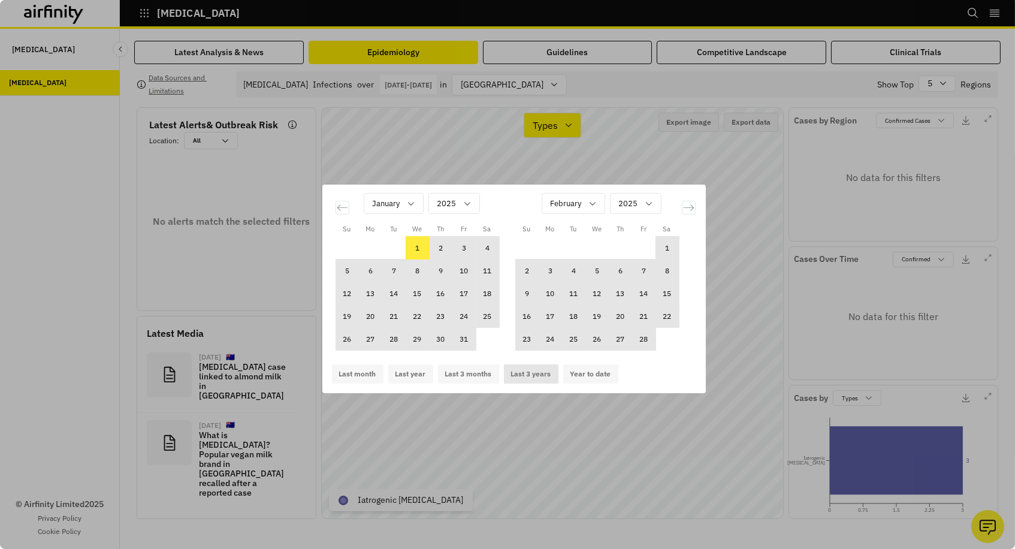
click at [521, 369] on button "Last 3 years" at bounding box center [531, 373] width 55 height 19
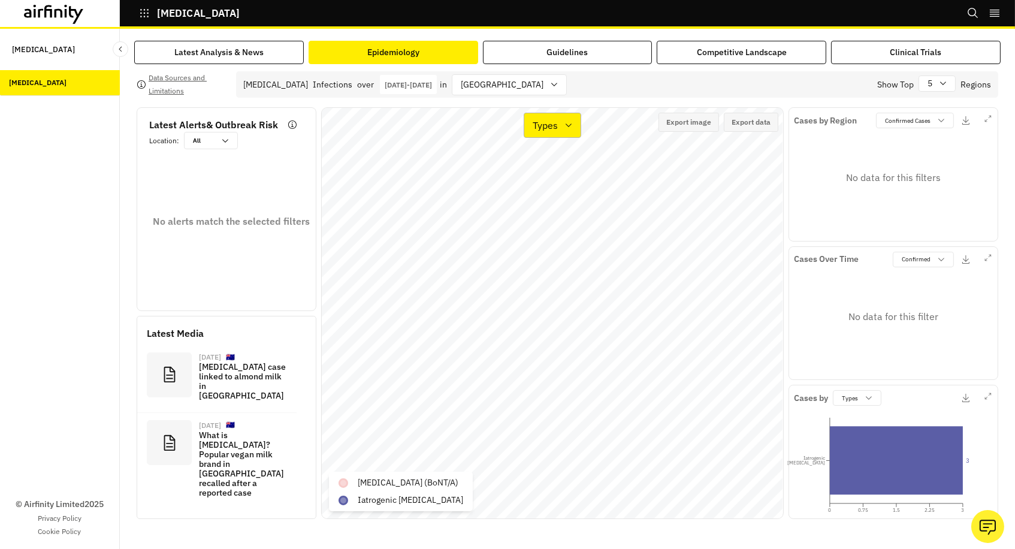
click at [558, 120] on div "Types" at bounding box center [544, 125] width 40 height 17
click at [556, 162] on p "Cases" at bounding box center [546, 159] width 26 height 14
click at [534, 123] on p "Cases" at bounding box center [545, 125] width 26 height 14
click at [549, 185] on p "Types" at bounding box center [545, 183] width 25 height 14
click at [494, 83] on div at bounding box center [502, 84] width 83 height 15
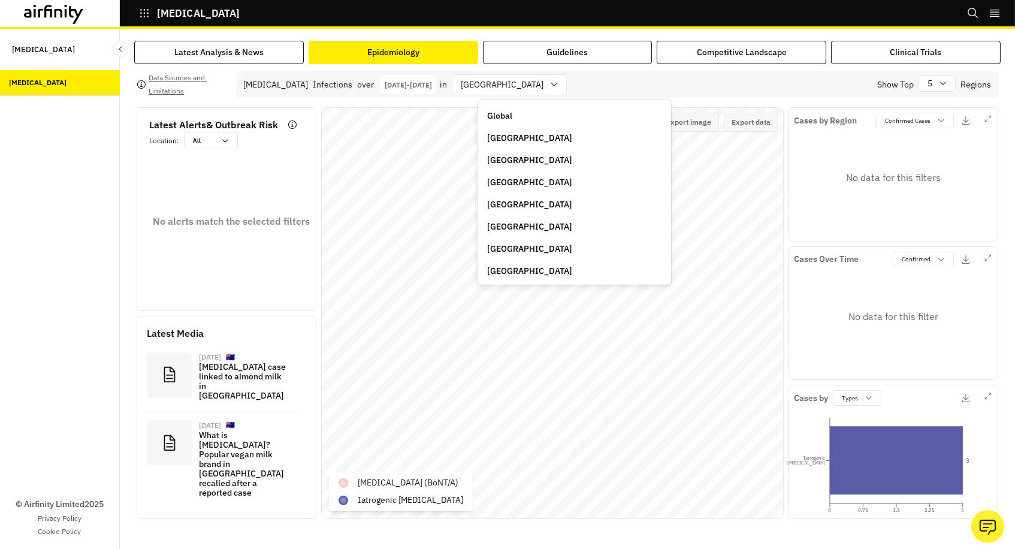
click at [511, 155] on p "[GEOGRAPHIC_DATA]" at bounding box center [529, 160] width 85 height 13
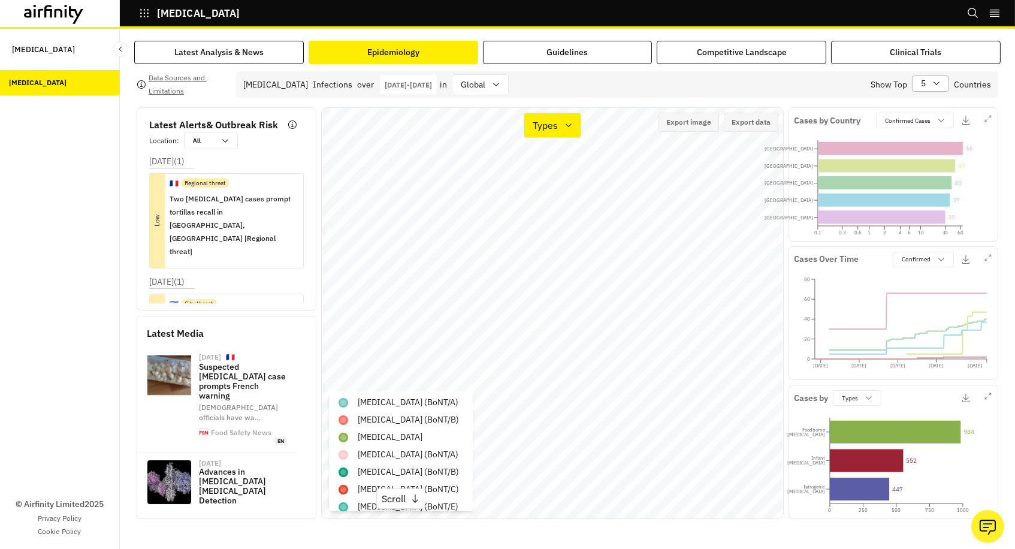
click at [935, 86] on icon at bounding box center [937, 84] width 10 height 10
click at [929, 241] on p "All" at bounding box center [927, 245] width 10 height 13
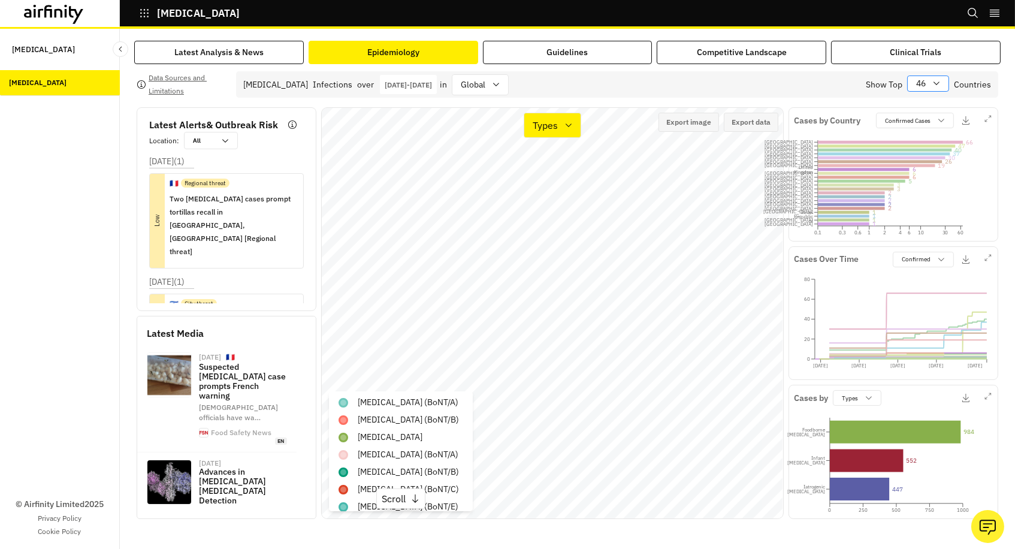
click at [928, 85] on div "46" at bounding box center [920, 83] width 24 height 15
click at [923, 150] on div "5" at bounding box center [967, 156] width 101 height 13
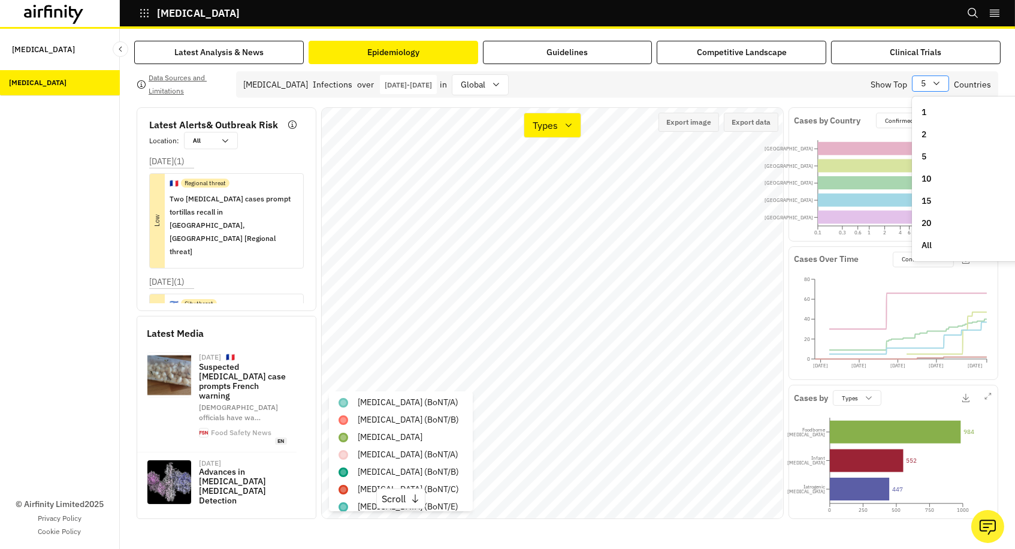
click at [936, 79] on icon at bounding box center [937, 84] width 10 height 10
click at [939, 239] on div "All" at bounding box center [972, 245] width 101 height 13
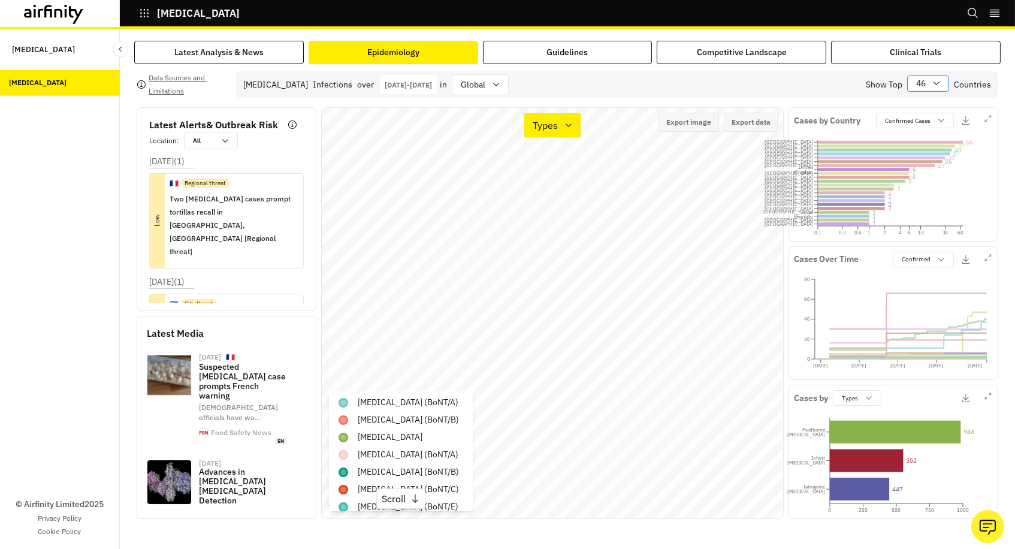
click at [925, 90] on div "46" at bounding box center [920, 83] width 24 height 15
click at [934, 156] on div "5" at bounding box center [967, 156] width 101 height 13
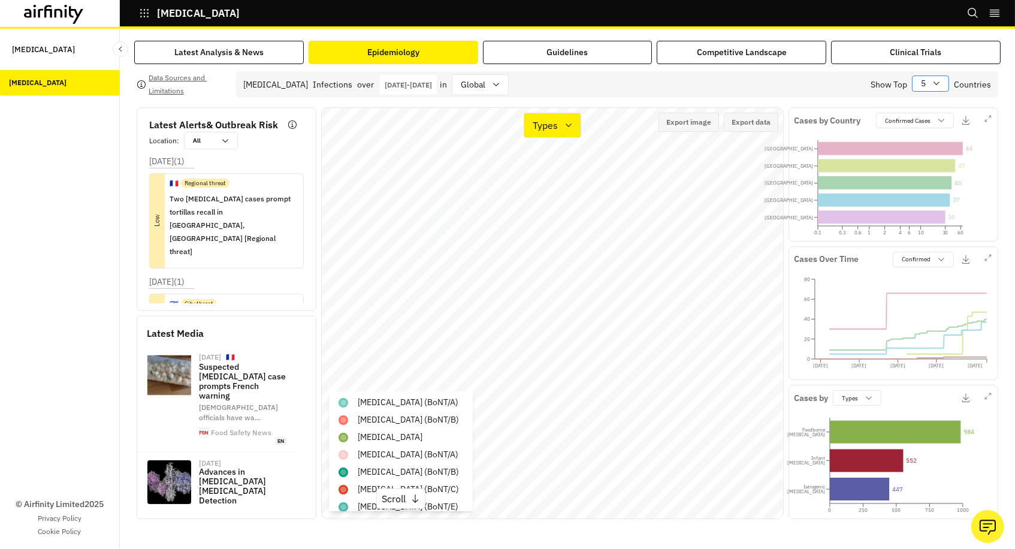
click at [926, 78] on div "5" at bounding box center [922, 83] width 19 height 15
click at [929, 240] on p "All" at bounding box center [927, 245] width 10 height 13
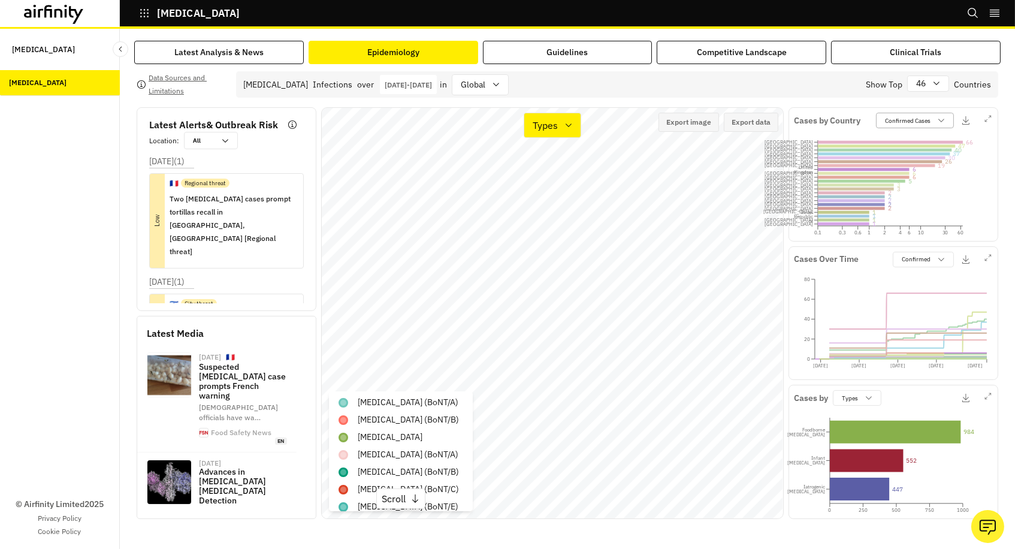
click at [914, 115] on div "Confirmed Cases" at bounding box center [907, 120] width 60 height 11
click at [550, 124] on p "Types" at bounding box center [545, 125] width 25 height 14
click at [556, 161] on p "Cases" at bounding box center [546, 159] width 26 height 14
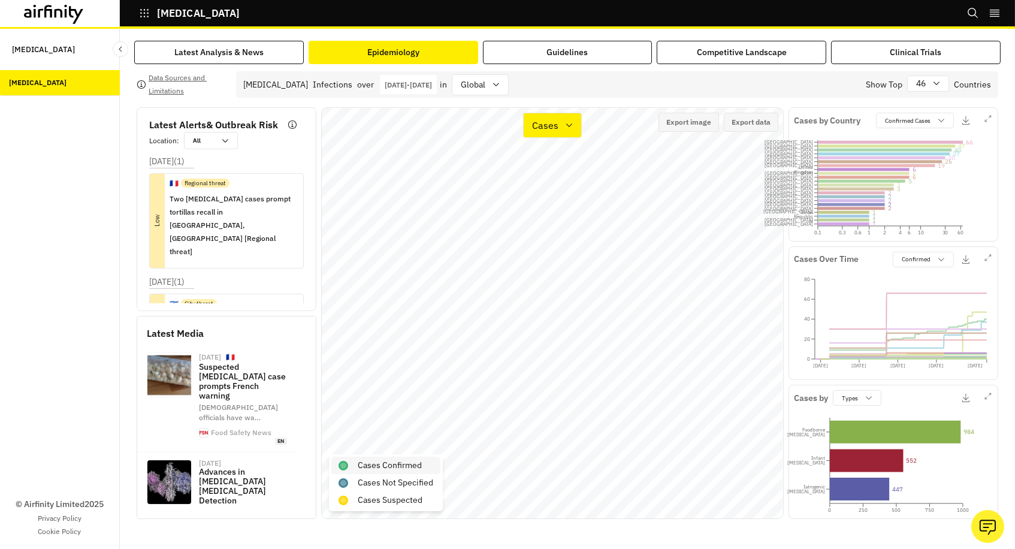
click at [385, 471] on p "Cases Confirmed" at bounding box center [390, 465] width 64 height 13
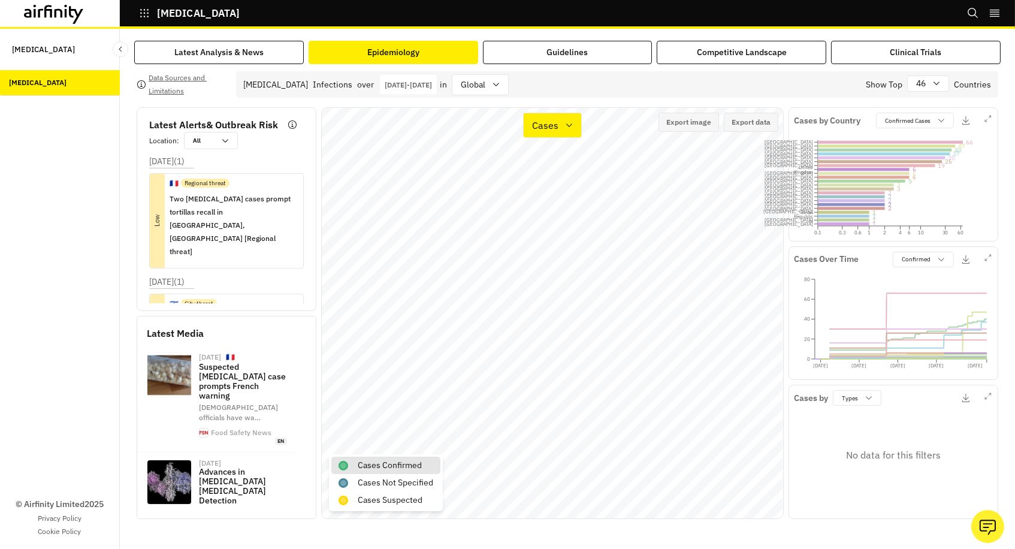
click at [432, 87] on p "[DATE] - [DATE]" at bounding box center [408, 84] width 47 height 9
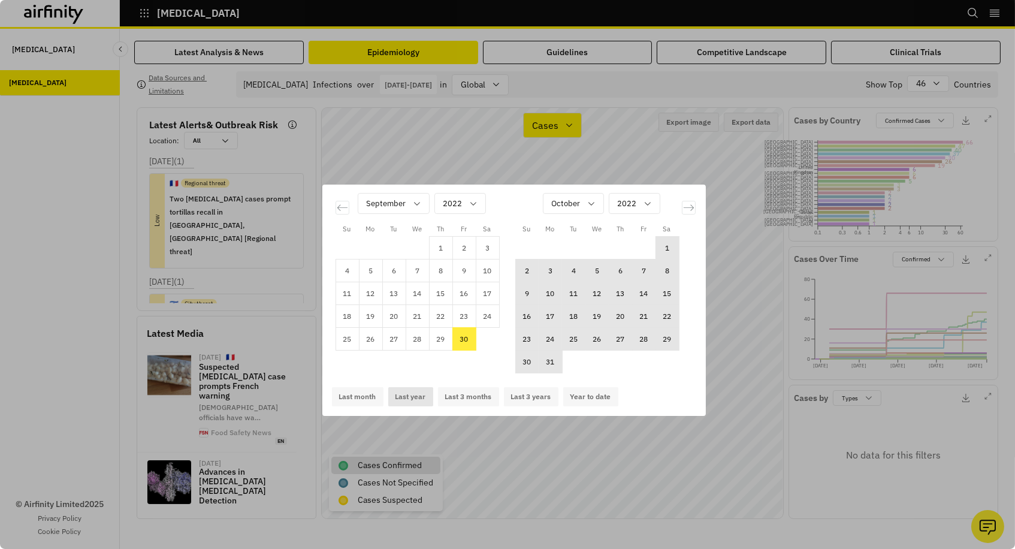
click at [419, 396] on button "Last year" at bounding box center [410, 396] width 45 height 19
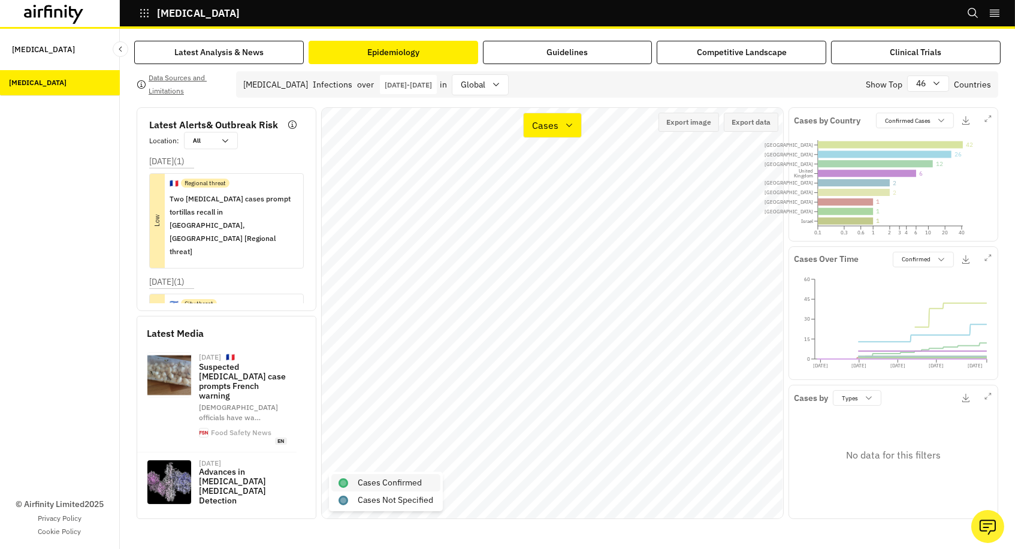
click at [382, 483] on p "Cases Confirmed" at bounding box center [390, 483] width 64 height 13
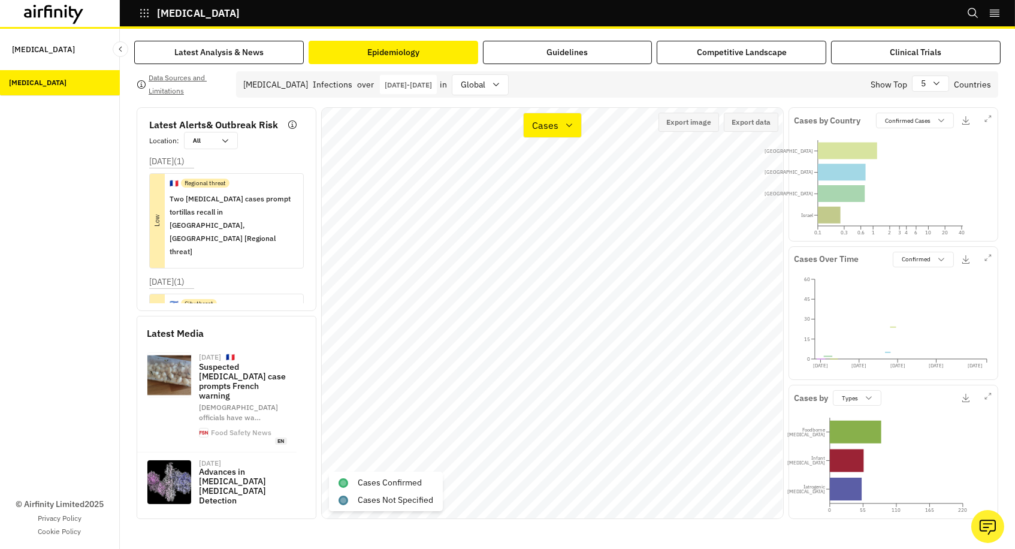
click at [408, 86] on p "[DATE] - [DATE]" at bounding box center [408, 84] width 47 height 9
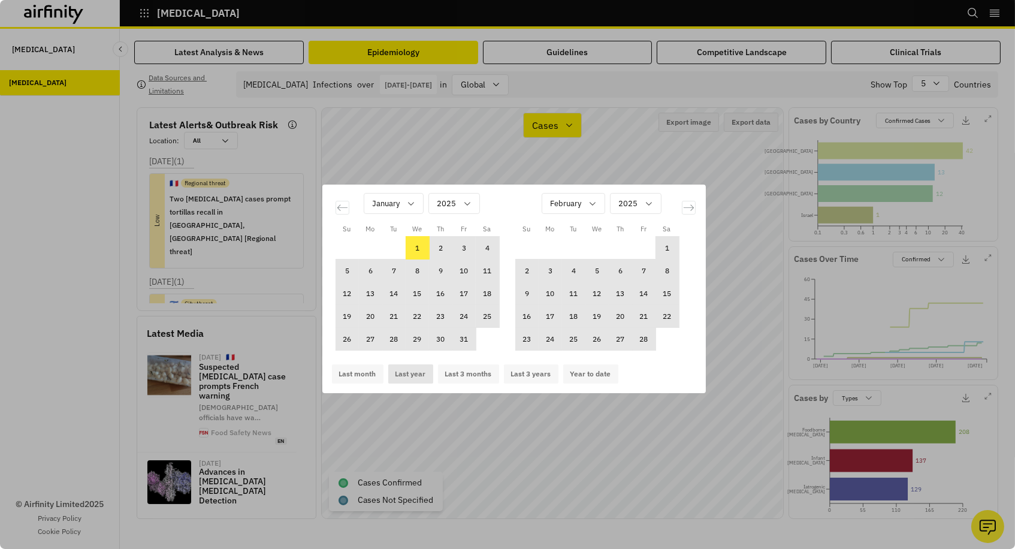
click at [412, 376] on button "Last year" at bounding box center [410, 373] width 45 height 19
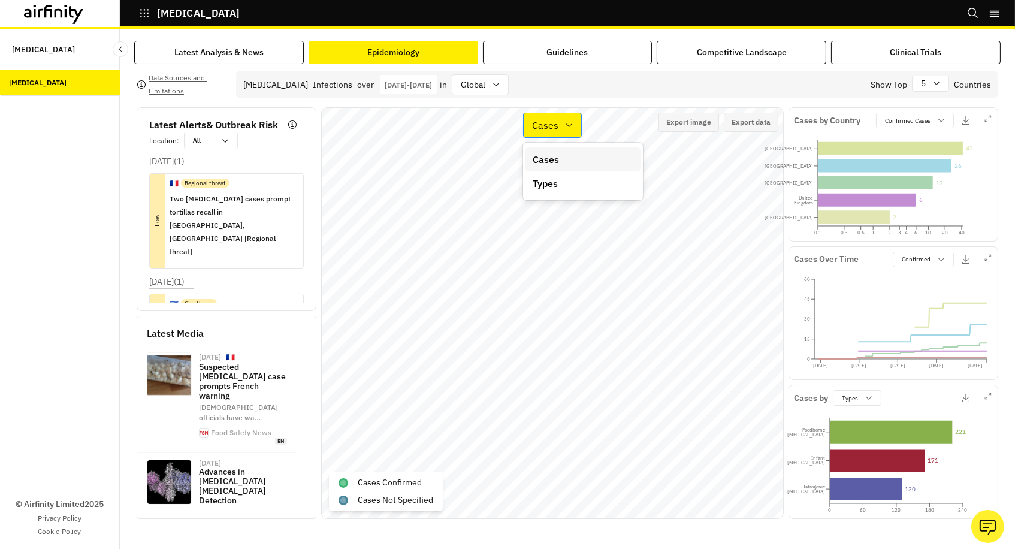
click at [556, 121] on p "Cases" at bounding box center [545, 125] width 26 height 14
click at [548, 185] on p "Types" at bounding box center [545, 183] width 25 height 14
click at [900, 115] on div "Confirmed Cases" at bounding box center [907, 120] width 60 height 11
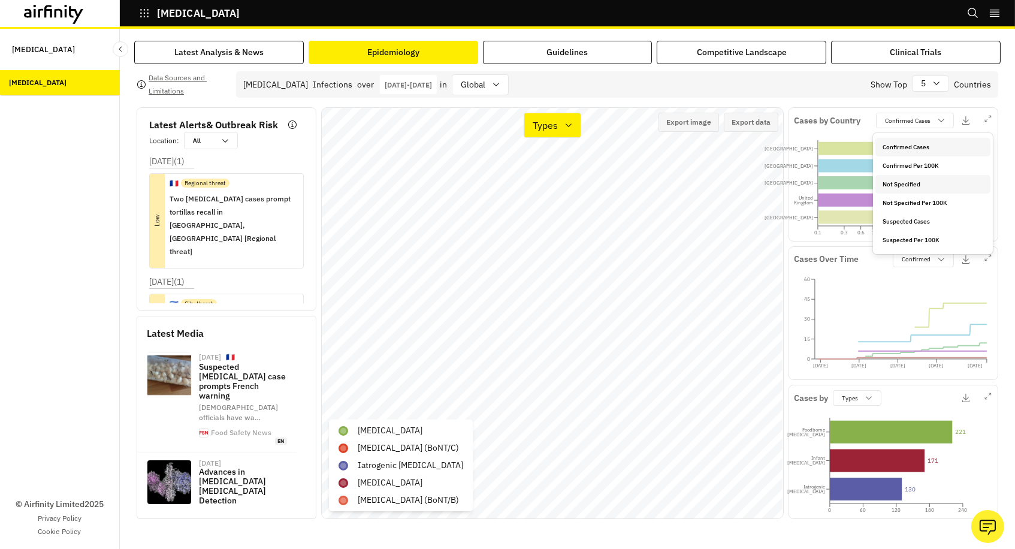
click at [900, 182] on p "Not Specified" at bounding box center [902, 184] width 38 height 9
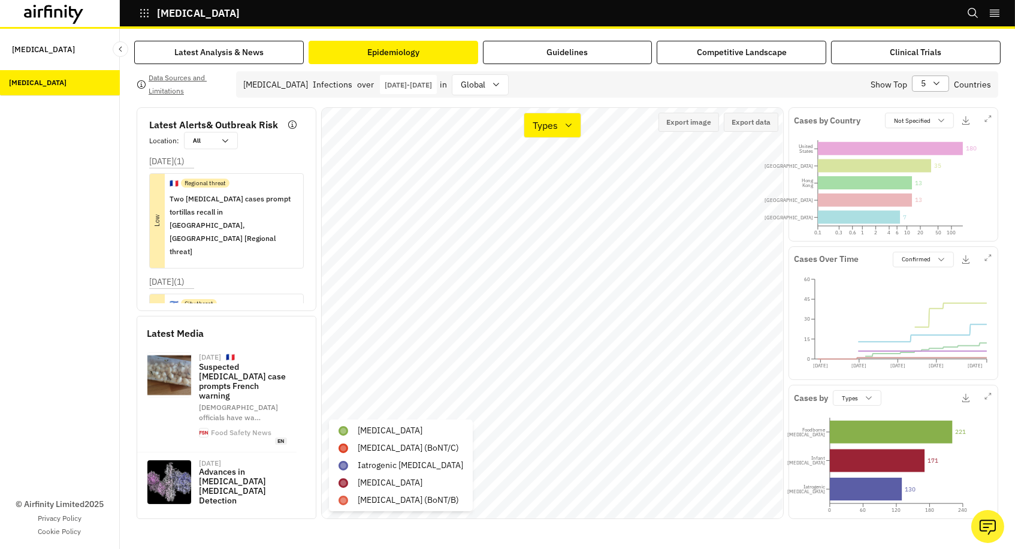
click at [930, 85] on div "5" at bounding box center [922, 83] width 19 height 15
click at [926, 244] on p "All" at bounding box center [927, 245] width 10 height 13
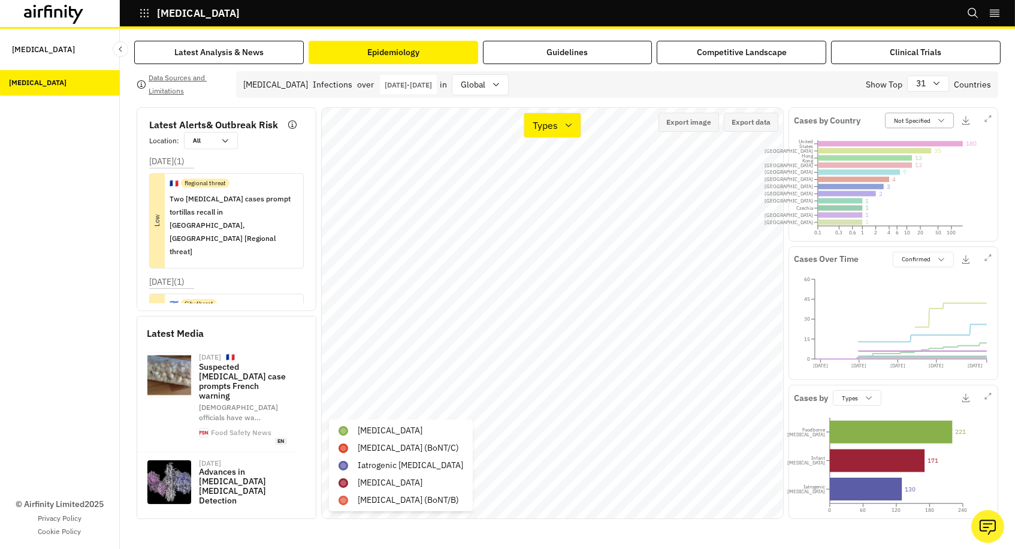
click at [905, 116] on p "Not Specified" at bounding box center [912, 120] width 37 height 9
click at [912, 143] on p "Confirmed Cases" at bounding box center [916, 147] width 47 height 9
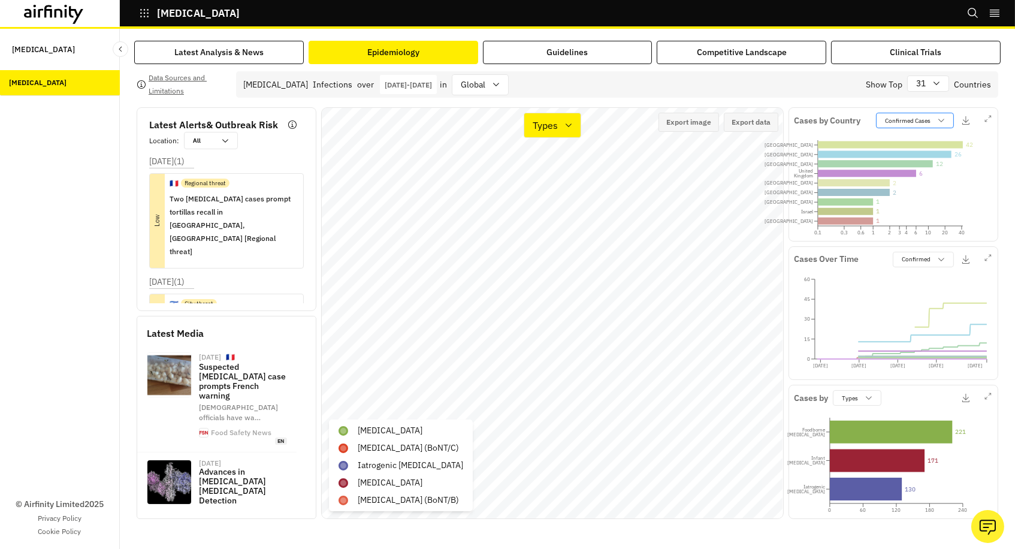
click at [906, 120] on p "Confirmed Cases" at bounding box center [908, 120] width 46 height 9
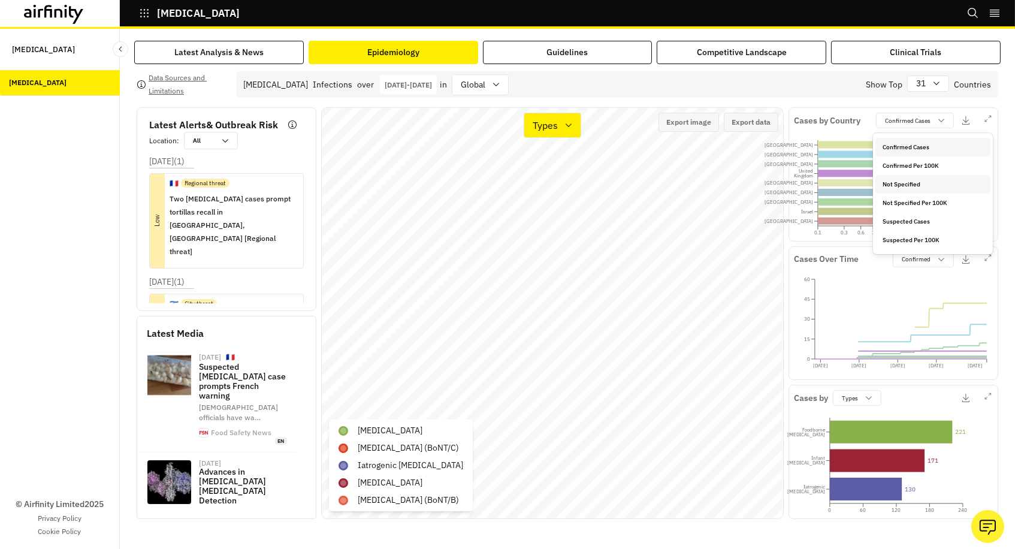
click at [905, 182] on p "Not Specified" at bounding box center [902, 184] width 38 height 9
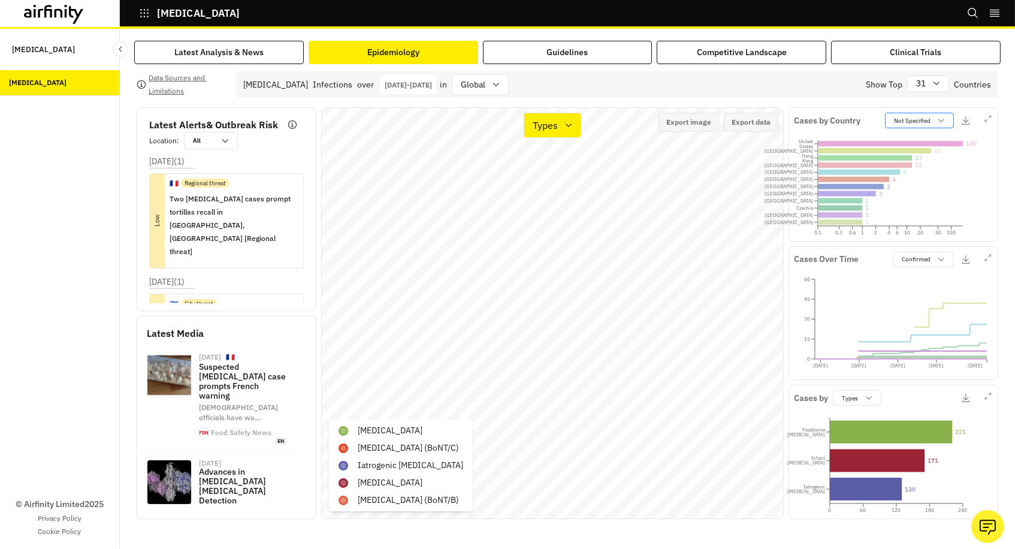
click at [906, 116] on p "Not Specified" at bounding box center [912, 120] width 37 height 9
click at [910, 148] on p "Confirmed Cases" at bounding box center [916, 147] width 47 height 9
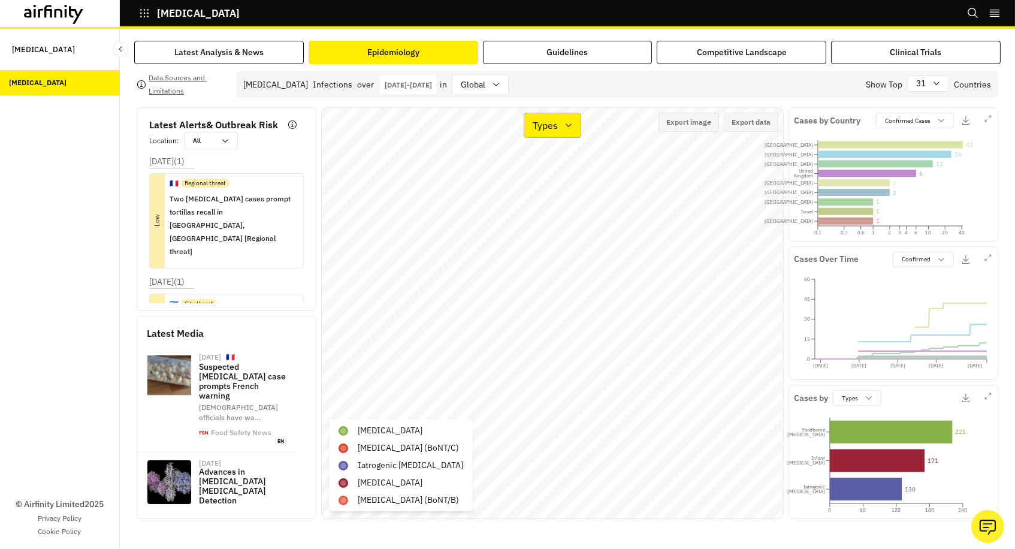
click at [546, 129] on p "Types" at bounding box center [545, 125] width 25 height 14
click at [546, 157] on p "Cases" at bounding box center [546, 159] width 26 height 14
click at [891, 119] on p "Confirmed Cases" at bounding box center [908, 120] width 46 height 9
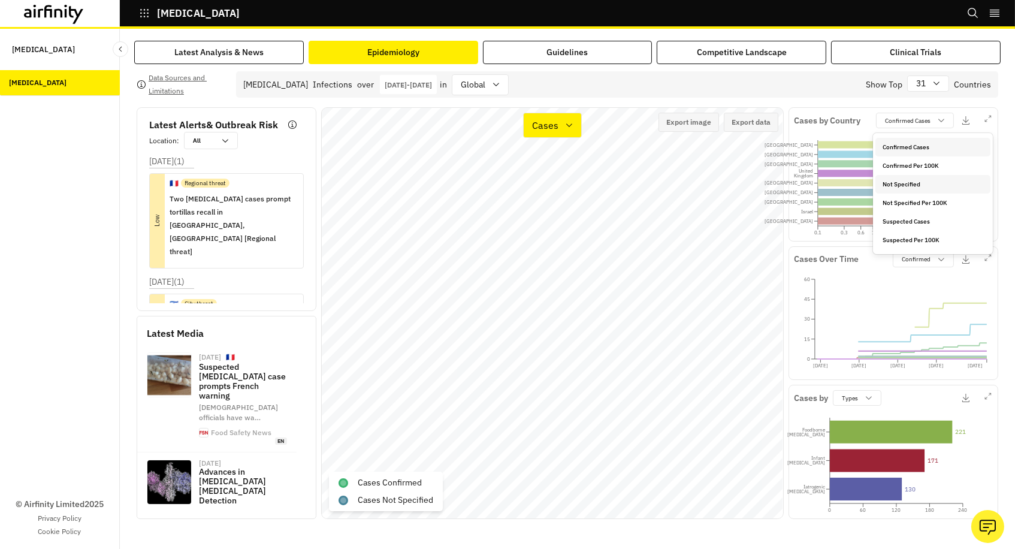
click at [900, 186] on p "Not Specified" at bounding box center [902, 184] width 38 height 9
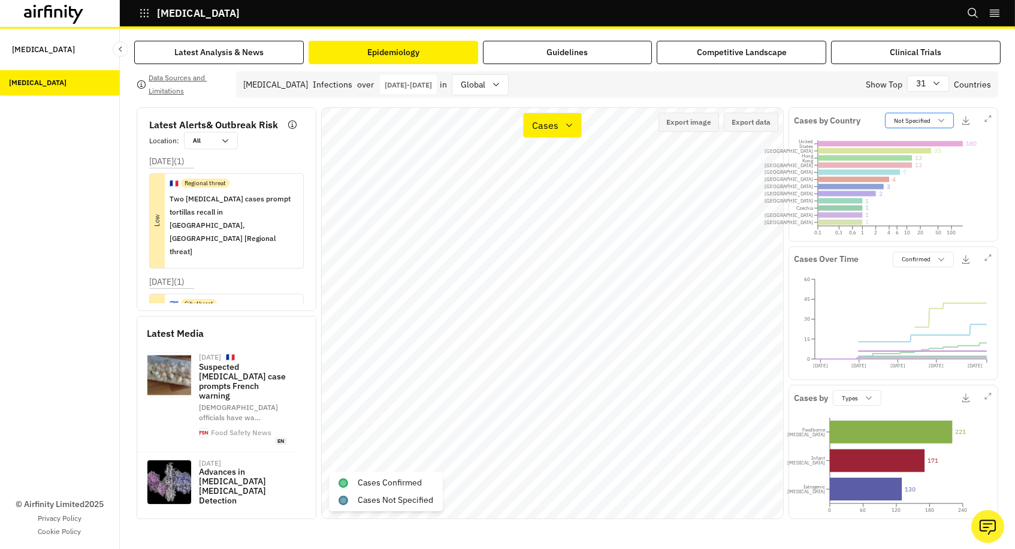
click at [900, 120] on p "Not Specified" at bounding box center [912, 120] width 37 height 9
click at [905, 148] on p "Confirmed Cases" at bounding box center [916, 147] width 47 height 9
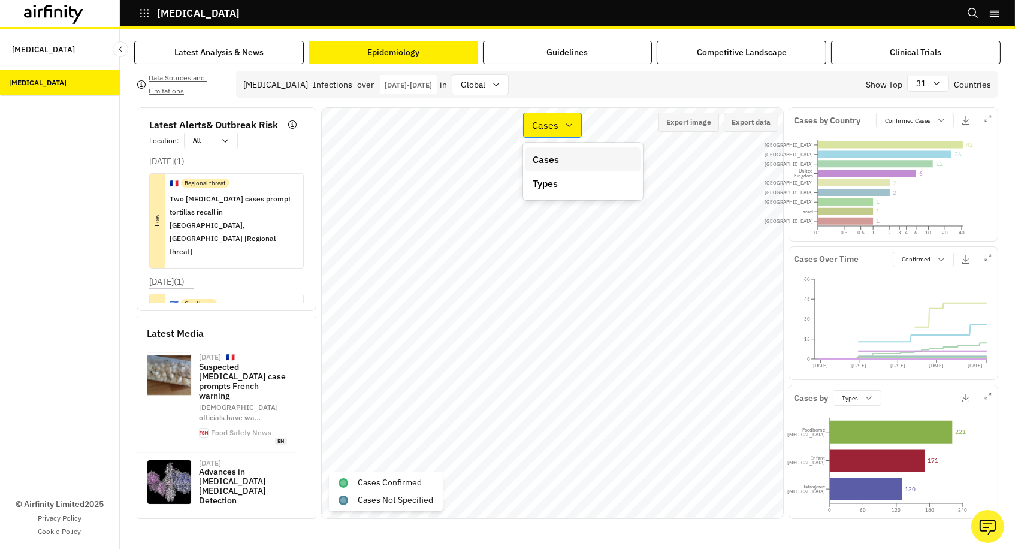
click at [551, 125] on p "Cases" at bounding box center [545, 125] width 26 height 14
click at [551, 177] on p "Types" at bounding box center [545, 183] width 25 height 14
click at [553, 129] on p "Types" at bounding box center [545, 125] width 25 height 14
click at [554, 153] on p "Cases" at bounding box center [546, 159] width 26 height 14
click at [550, 118] on p "Cases" at bounding box center [545, 125] width 26 height 14
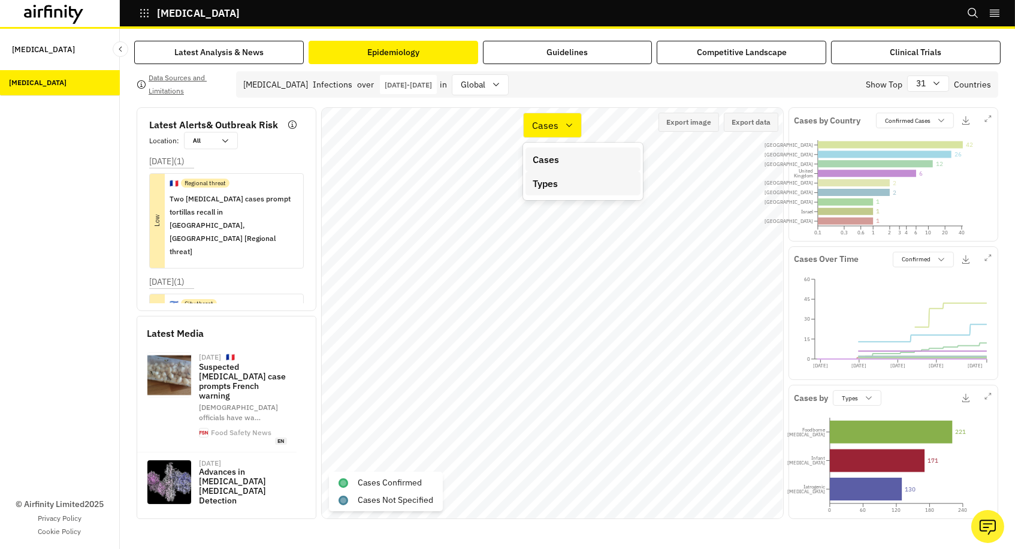
click at [550, 179] on p "Types" at bounding box center [545, 183] width 25 height 14
click at [932, 85] on div "31" at bounding box center [920, 83] width 24 height 15
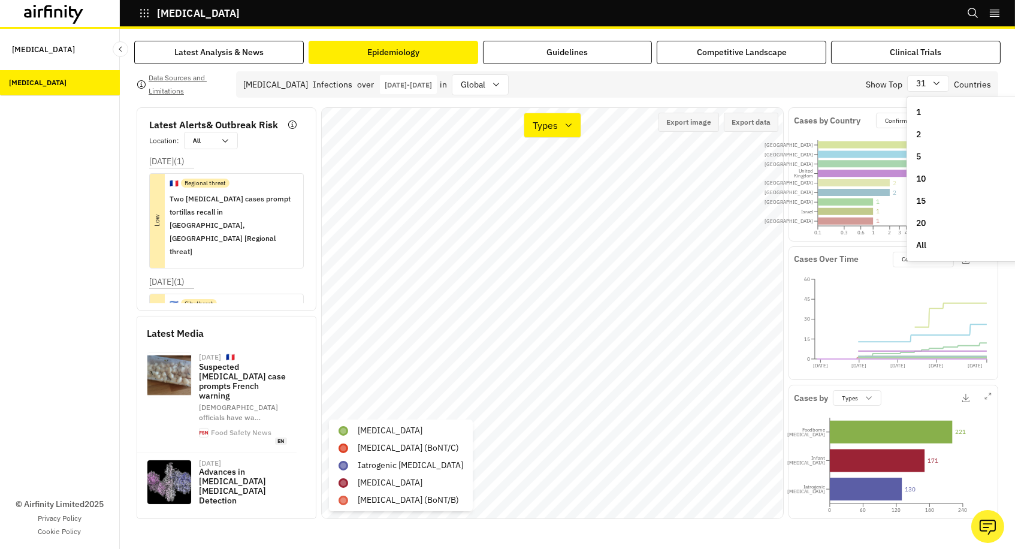
click at [930, 239] on div "All" at bounding box center [967, 245] width 101 height 13
click at [893, 117] on p "Confirmed Cases" at bounding box center [908, 120] width 46 height 9
click at [899, 182] on p "Not Specified" at bounding box center [902, 184] width 38 height 9
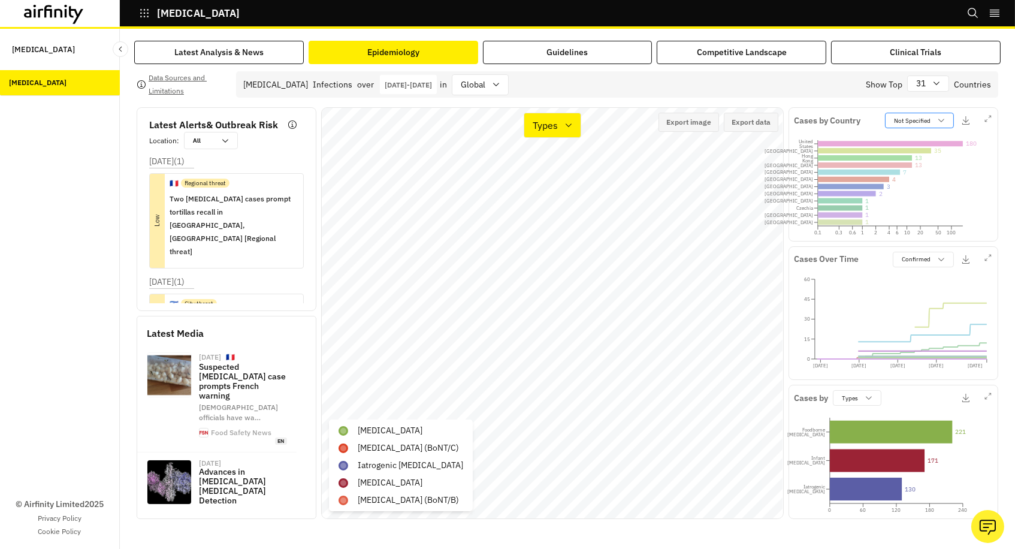
click at [897, 121] on p "Not Specified" at bounding box center [912, 120] width 37 height 9
click at [912, 221] on p "Suspected Cases" at bounding box center [916, 221] width 47 height 9
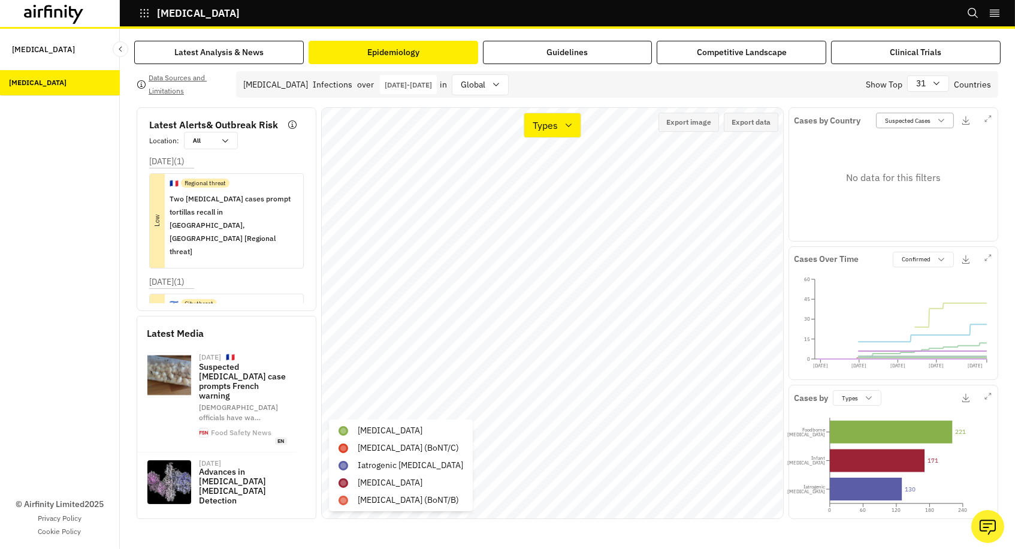
click at [894, 119] on p "Suspected Cases" at bounding box center [908, 120] width 46 height 9
click at [897, 146] on p "Confirmed Cases" at bounding box center [905, 147] width 47 height 9
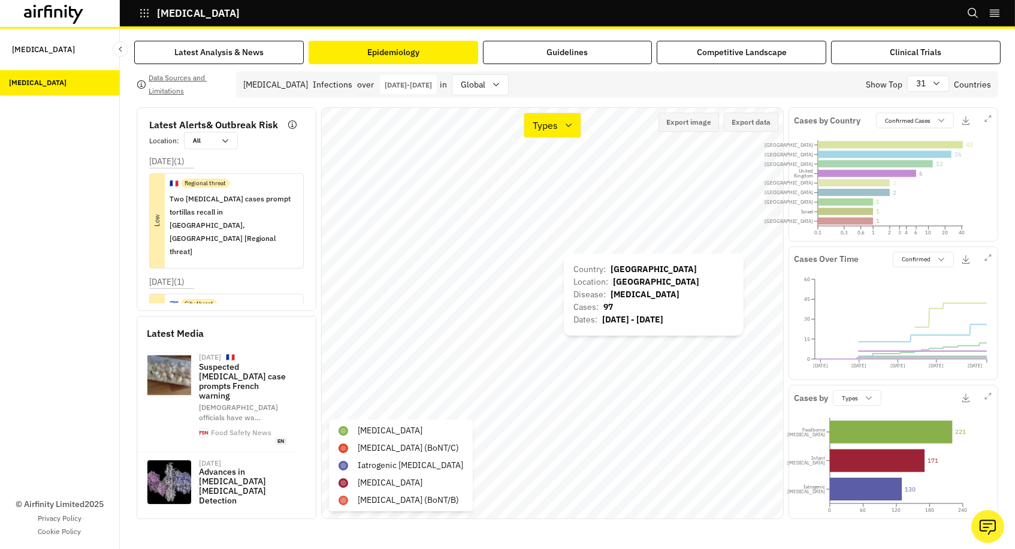
click at [566, 254] on div "Country : Italy Location : Italy Disease : Foodborne botulism Cases : 97 Dates …" at bounding box center [654, 295] width 180 height 82
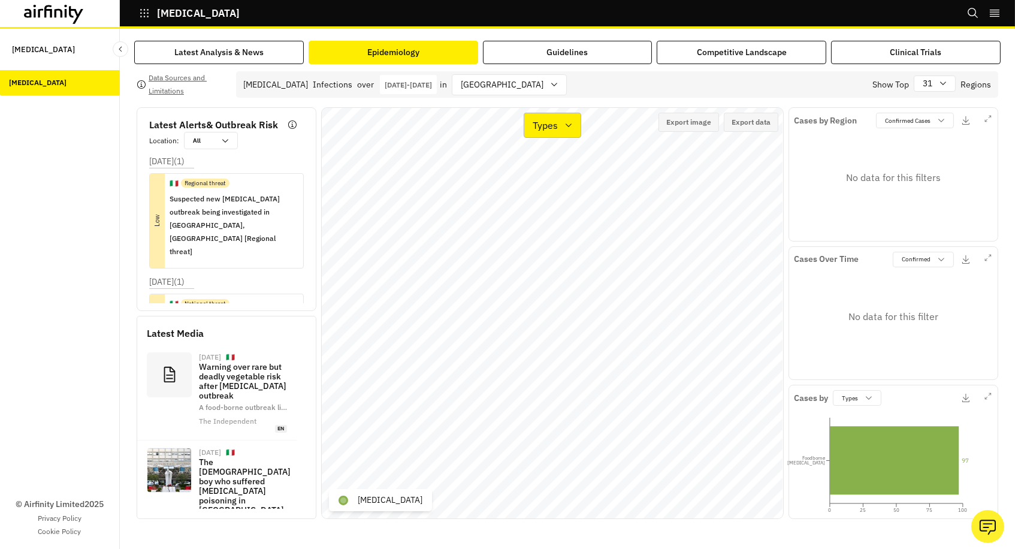
click at [559, 118] on div "Types" at bounding box center [544, 125] width 40 height 17
click at [554, 164] on p "Cases" at bounding box center [546, 159] width 26 height 14
click at [554, 129] on p "Cases" at bounding box center [545, 125] width 26 height 14
click at [553, 188] on p "Types" at bounding box center [545, 183] width 25 height 14
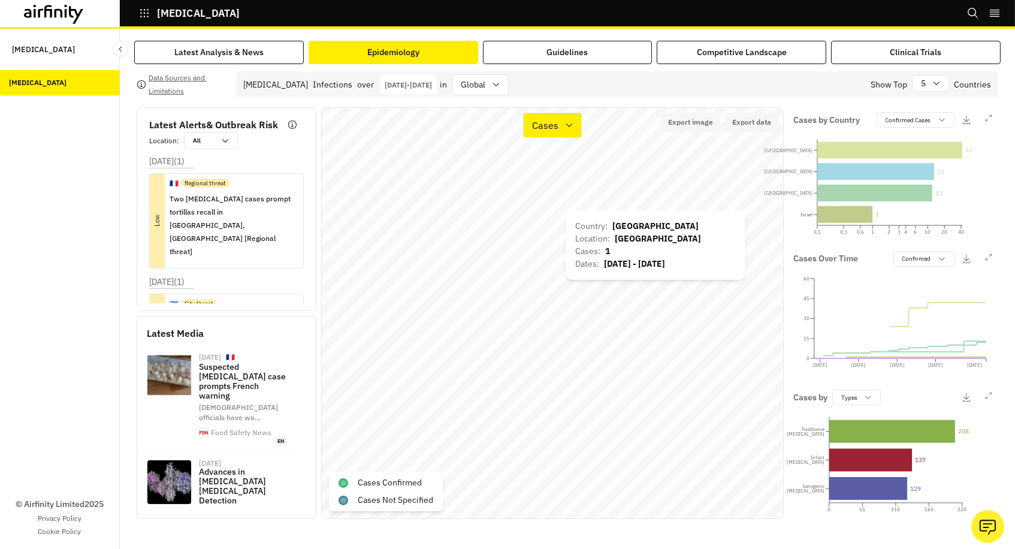
click at [569, 211] on div "Country : [GEOGRAPHIC_DATA] Location : [GEOGRAPHIC_DATA] Cases : 1 Dates : [DAT…" at bounding box center [656, 245] width 180 height 70
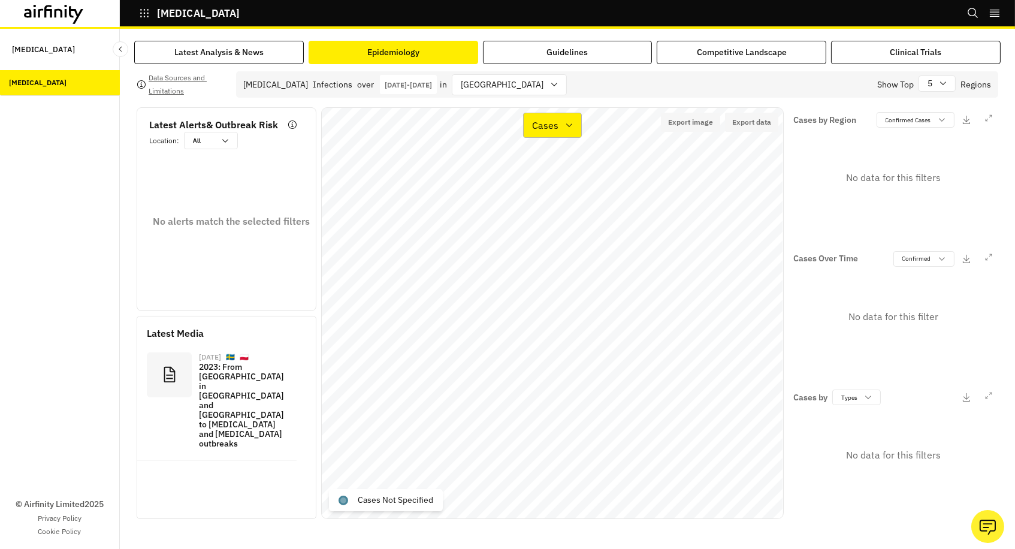
click at [569, 131] on div "Cases" at bounding box center [552, 125] width 59 height 25
click at [560, 176] on div "Types" at bounding box center [583, 183] width 101 height 14
click at [560, 132] on div "Types" at bounding box center [544, 125] width 40 height 17
click at [558, 167] on div "Cases" at bounding box center [583, 159] width 115 height 24
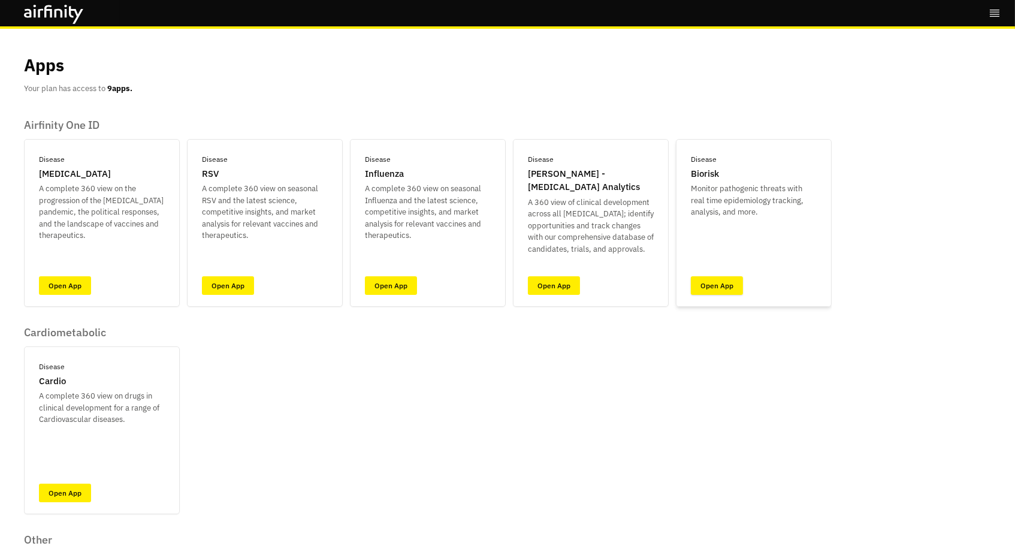
click at [725, 283] on link "Open App" at bounding box center [717, 285] width 52 height 19
